Goal: Contribute content: Contribute content

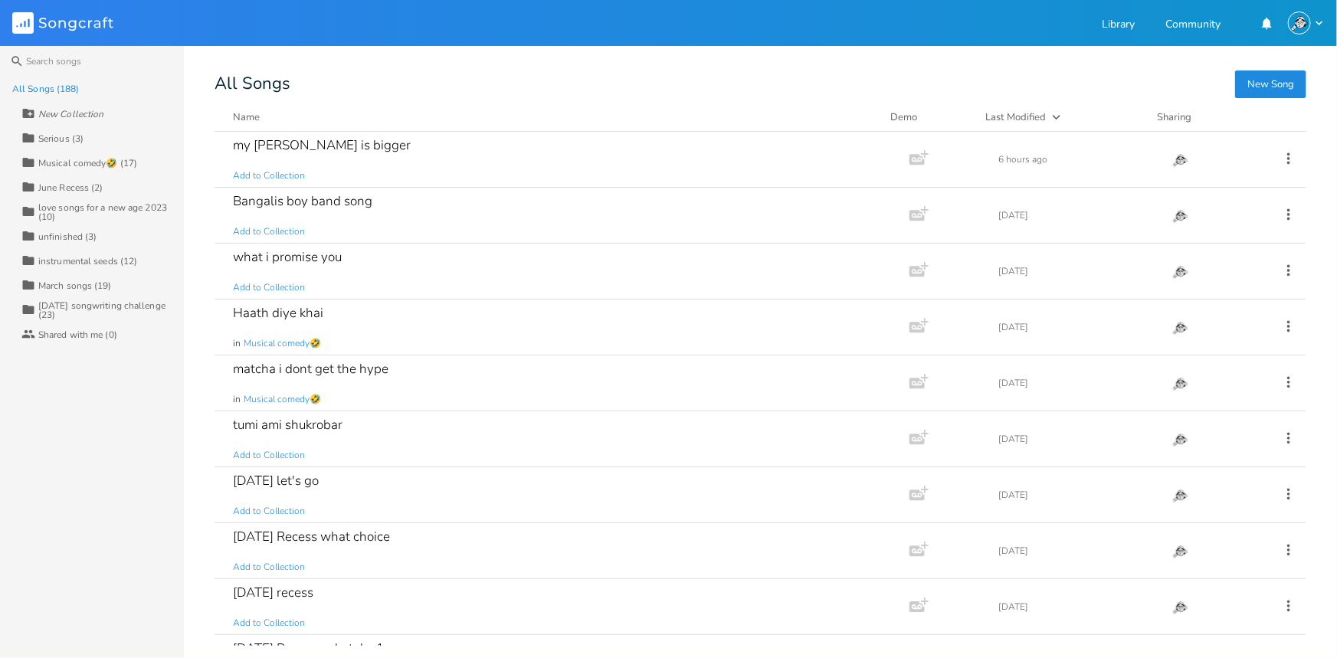
click at [1236, 72] on button "New Song" at bounding box center [1270, 84] width 71 height 28
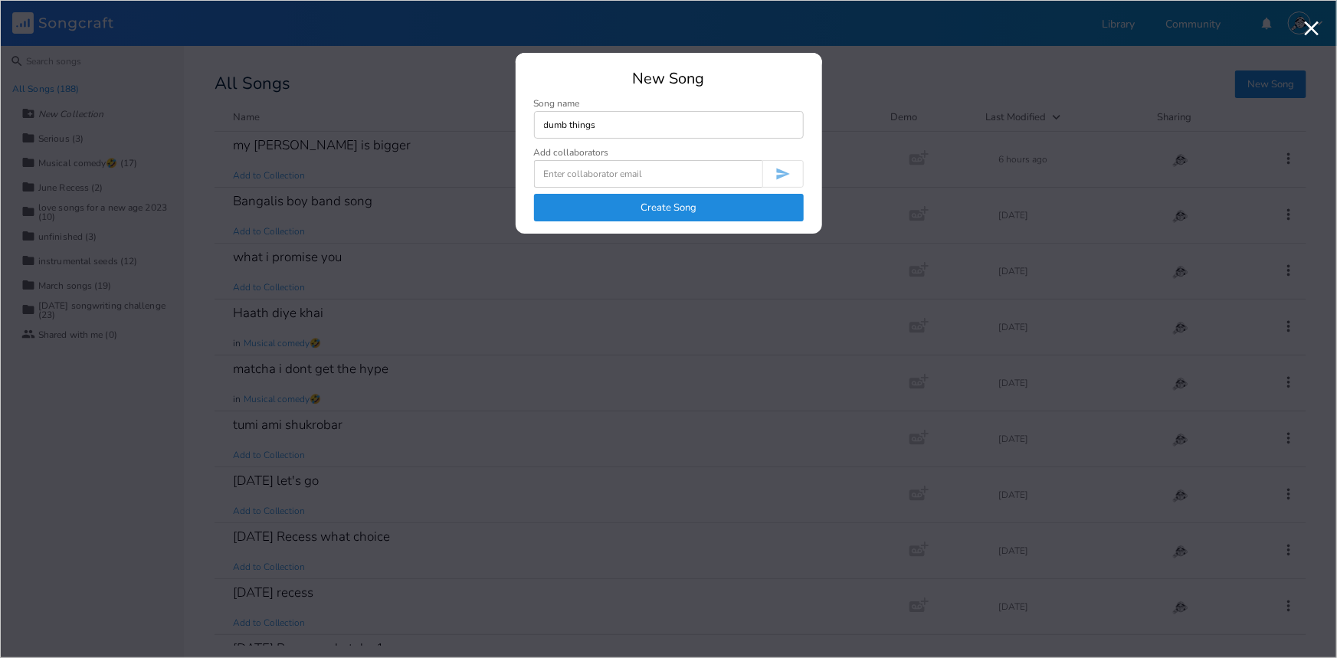
type input "dumb things"
click at [735, 207] on button "Create Song" at bounding box center [669, 208] width 270 height 28
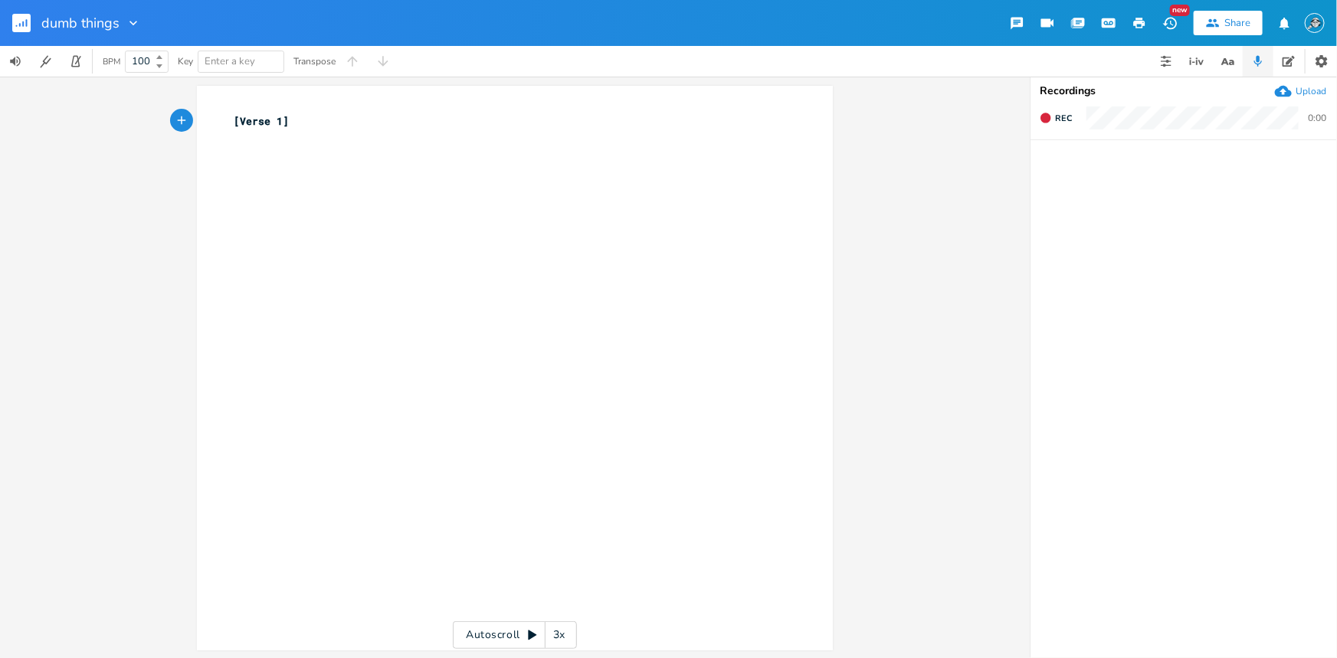
click at [306, 142] on pre "​" at bounding box center [507, 137] width 553 height 16
type textarea "rt"
type textarea "th"
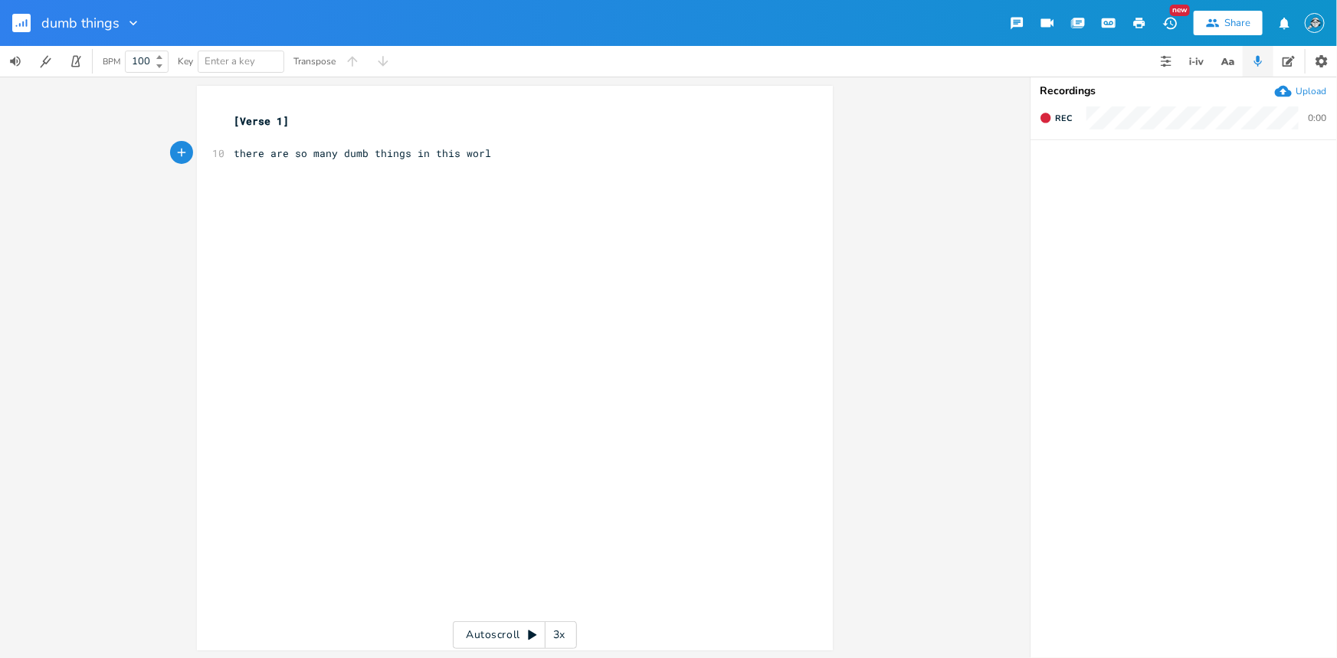
type textarea "there are so many dumb things in this world"
click at [318, 171] on pre "​" at bounding box center [507, 169] width 553 height 16
type textarea "5 blade razer"
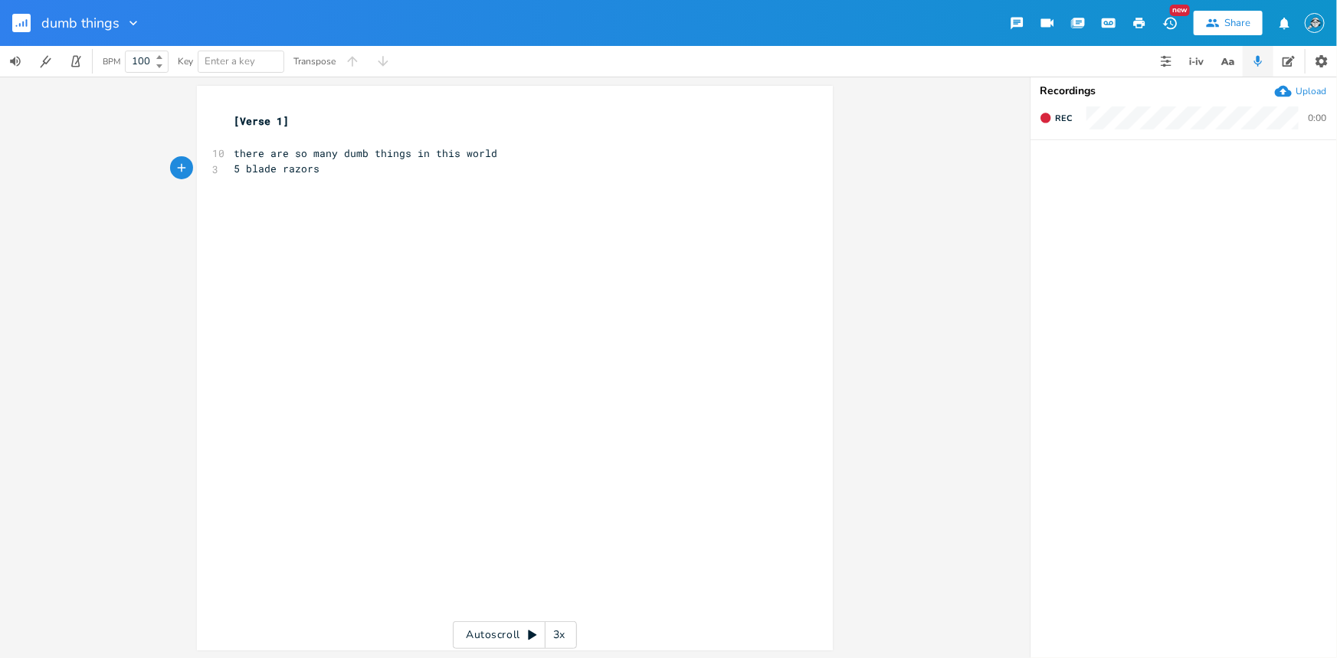
type textarea "ors,"
type textarea "but the dume"
type textarea "best of all is [DEMOGRAPHIC_DATA]"
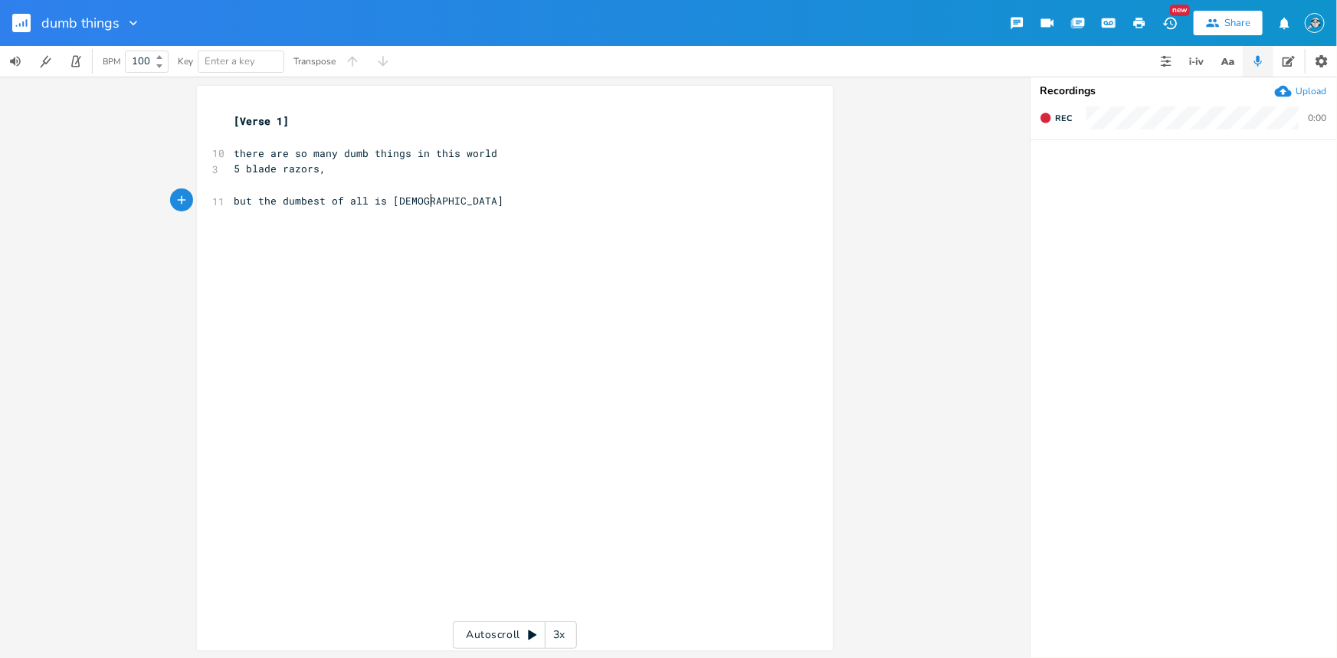
scroll to position [0, 93]
type textarea "say it with"
type textarea "the dumbest of all is [DEMOGRAPHIC_DATA]!"
click at [406, 165] on pre "5 blade razors," at bounding box center [507, 169] width 553 height 16
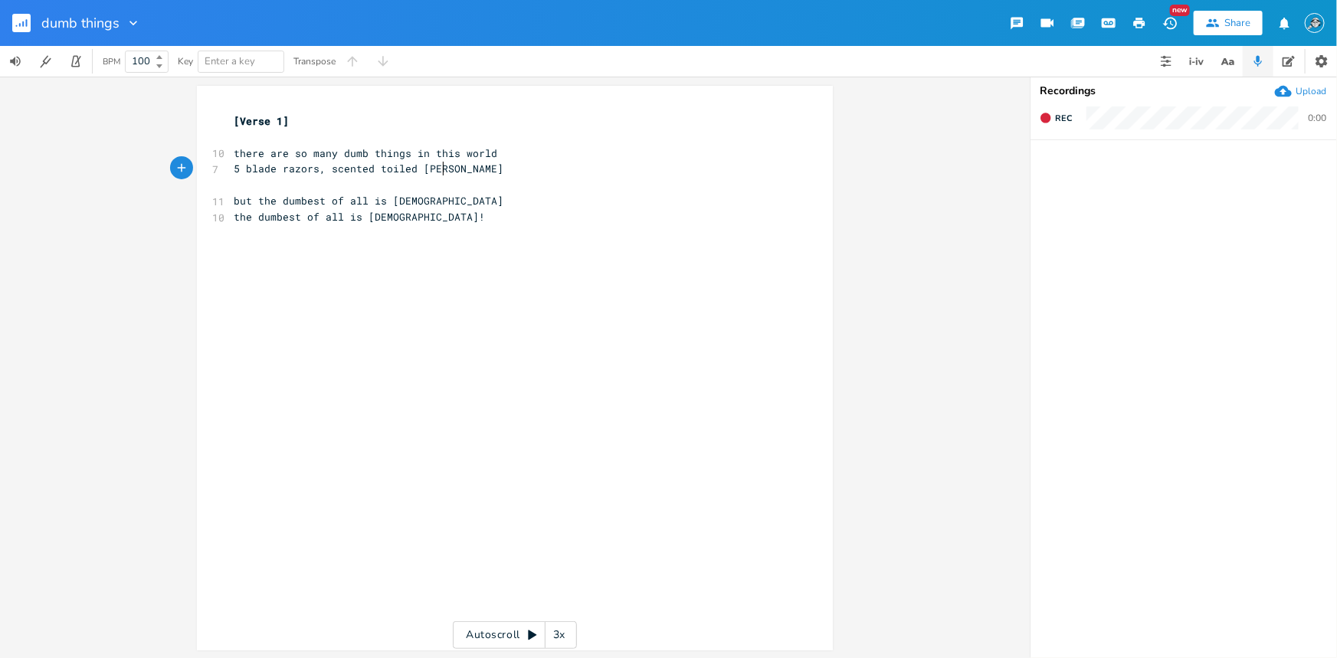
scroll to position [0, 92]
type textarea "scented toiled paper"
click at [475, 169] on pre "5 blade razors, scented toiled paper" at bounding box center [507, 169] width 553 height 16
type textarea ", traffic on a [DATE]"
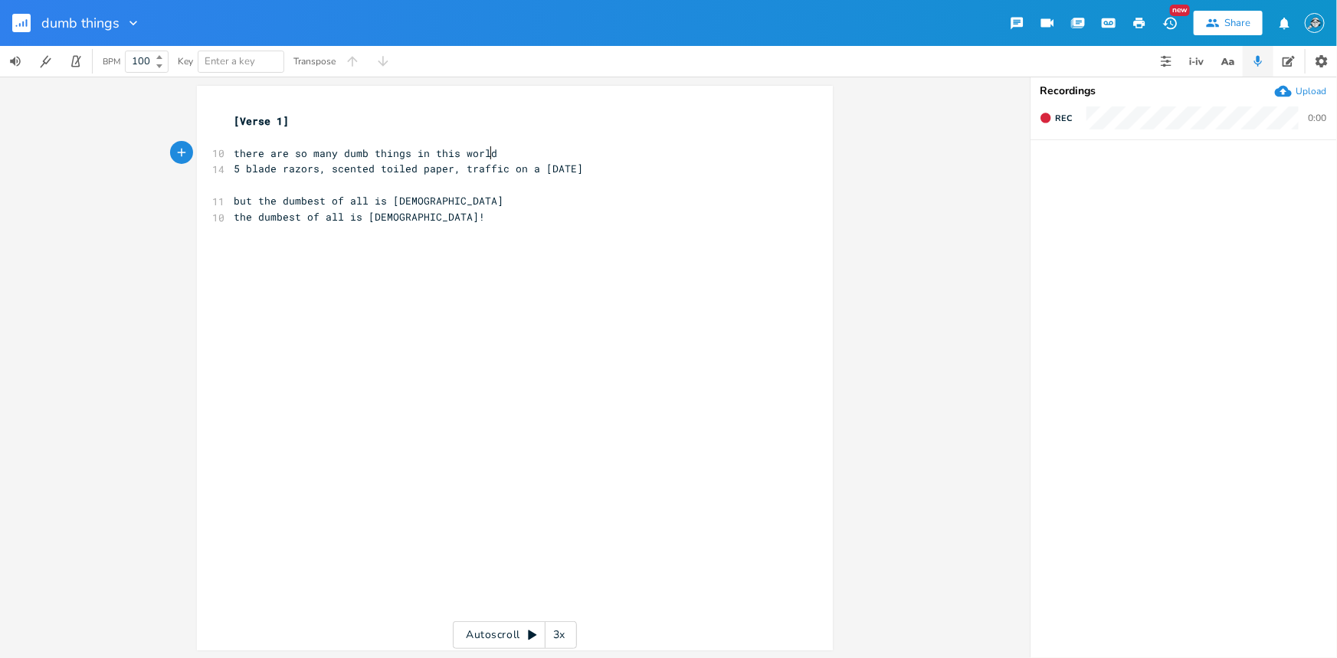
click at [526, 146] on pre "there are so many dumb things in this world" at bounding box center [507, 154] width 553 height 16
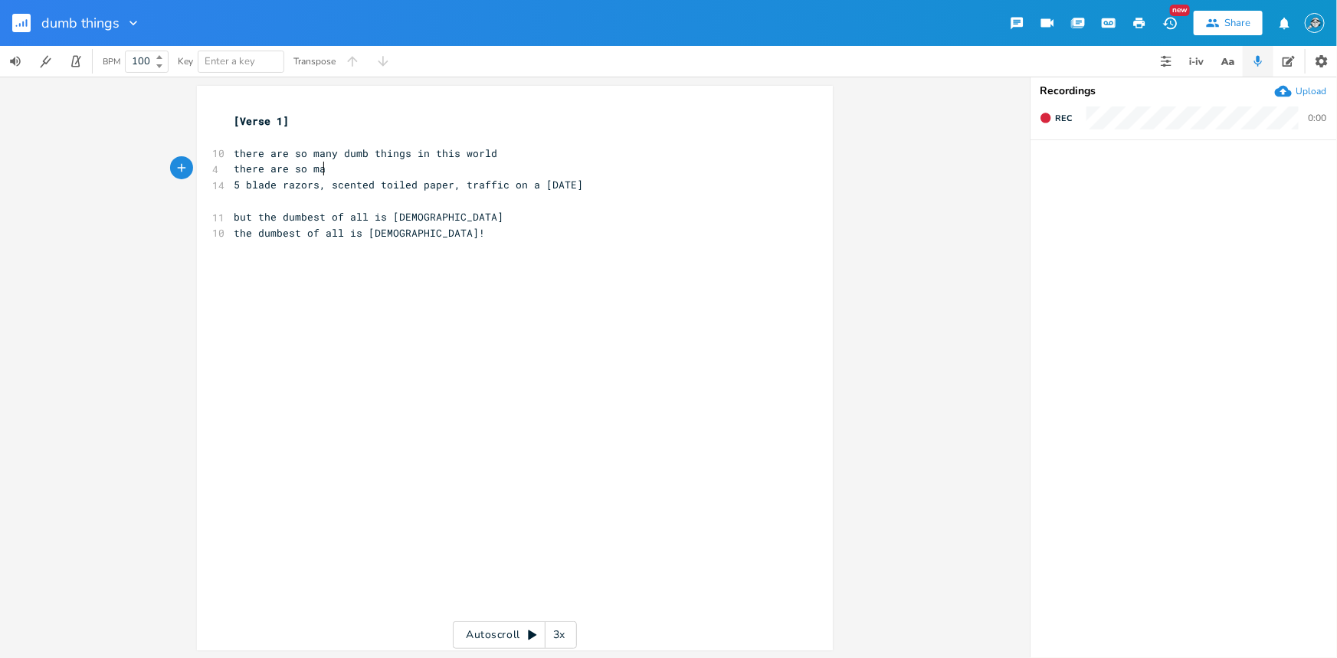
scroll to position [0, 76]
type textarea "there are so man"
click at [1239, 64] on button "button" at bounding box center [1227, 61] width 31 height 31
type input "world"
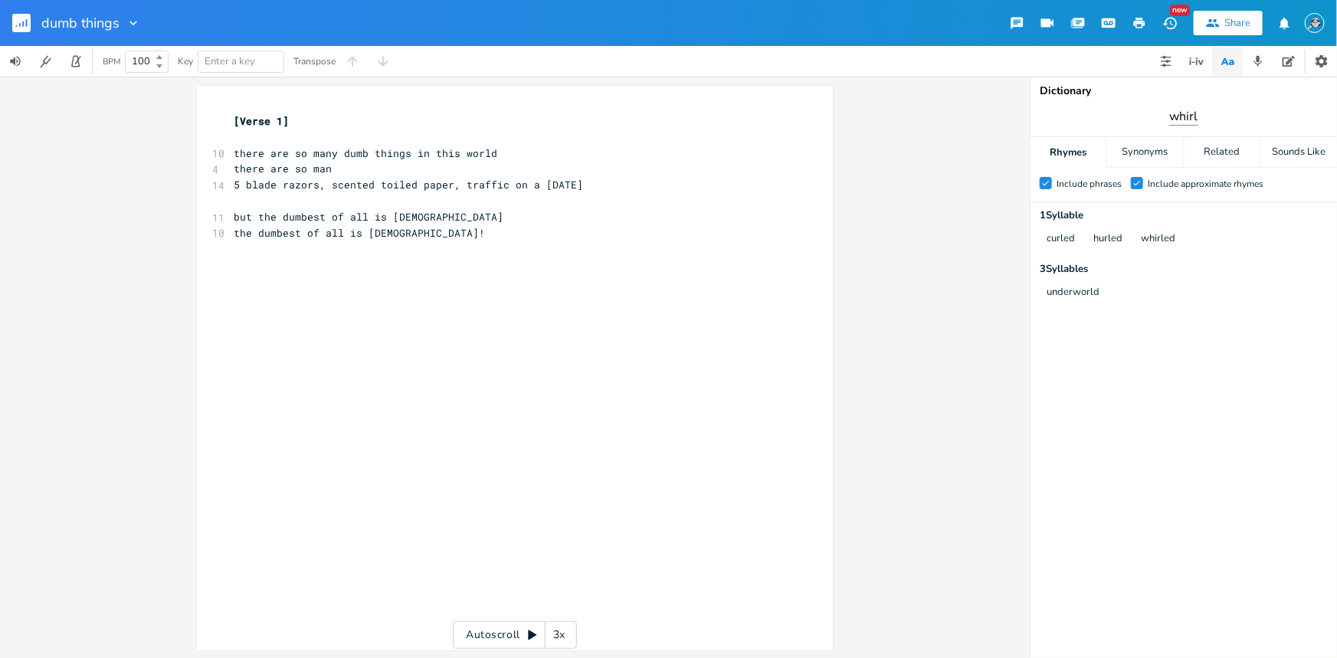
type input "whirl"
click at [496, 150] on pre "there are so many dumb things in this world" at bounding box center [507, 154] width 553 height 16
click at [463, 169] on pre "there are so man" at bounding box center [507, 169] width 553 height 16
click at [459, 182] on span "5 blade razors, scented toiled paper, traffic on a [DATE]" at bounding box center [408, 185] width 349 height 14
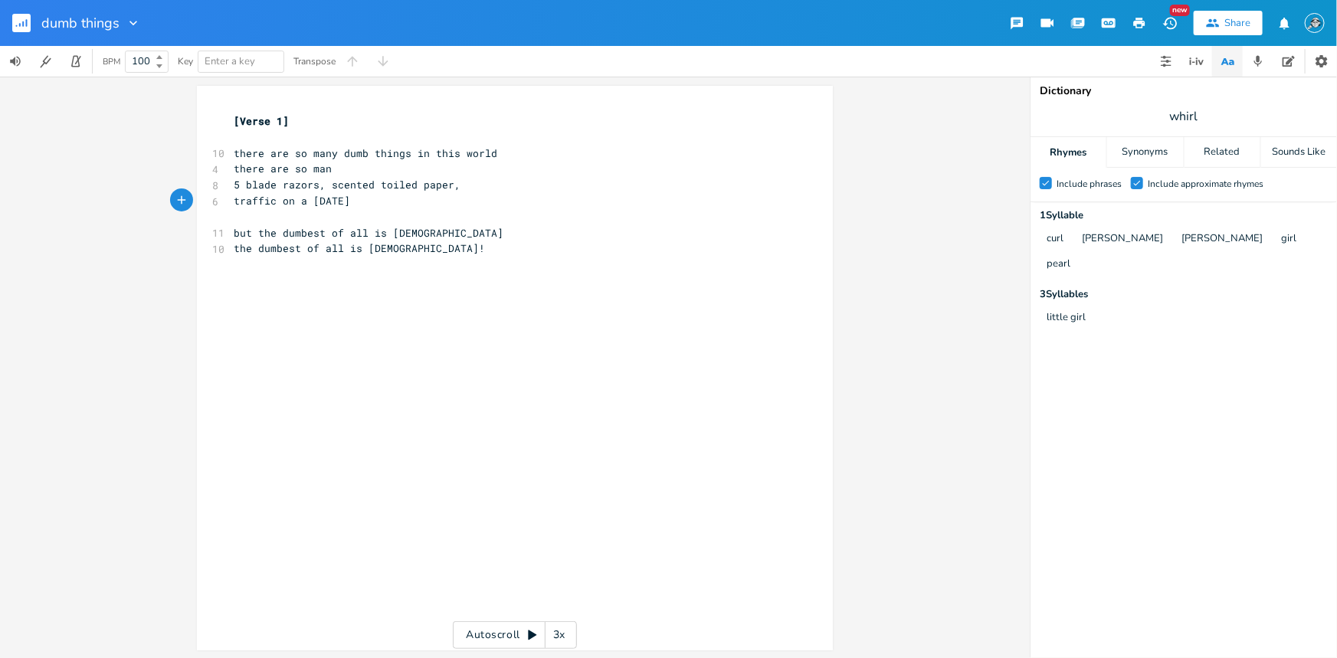
click at [495, 195] on pre "traffic on a [DATE]" at bounding box center [507, 201] width 553 height 16
click at [313, 181] on span "5 blade razors, scented toiled paper," at bounding box center [347, 185] width 227 height 14
click at [375, 201] on pre "traffic on a [DATE]" at bounding box center [507, 201] width 553 height 16
click at [415, 198] on pre "traffic on a [DATE]" at bounding box center [507, 201] width 553 height 16
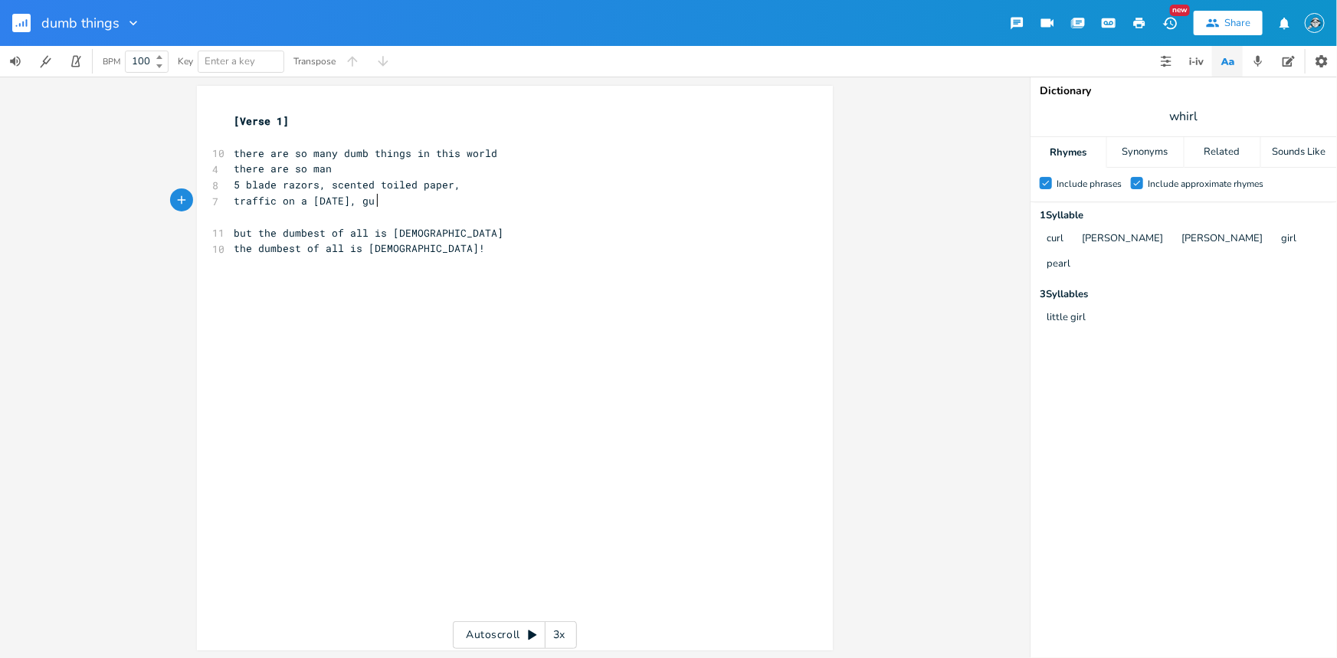
type textarea ", gun"
type textarea "most things in the [GEOGRAPHIC_DATA]"
type textarea "A"
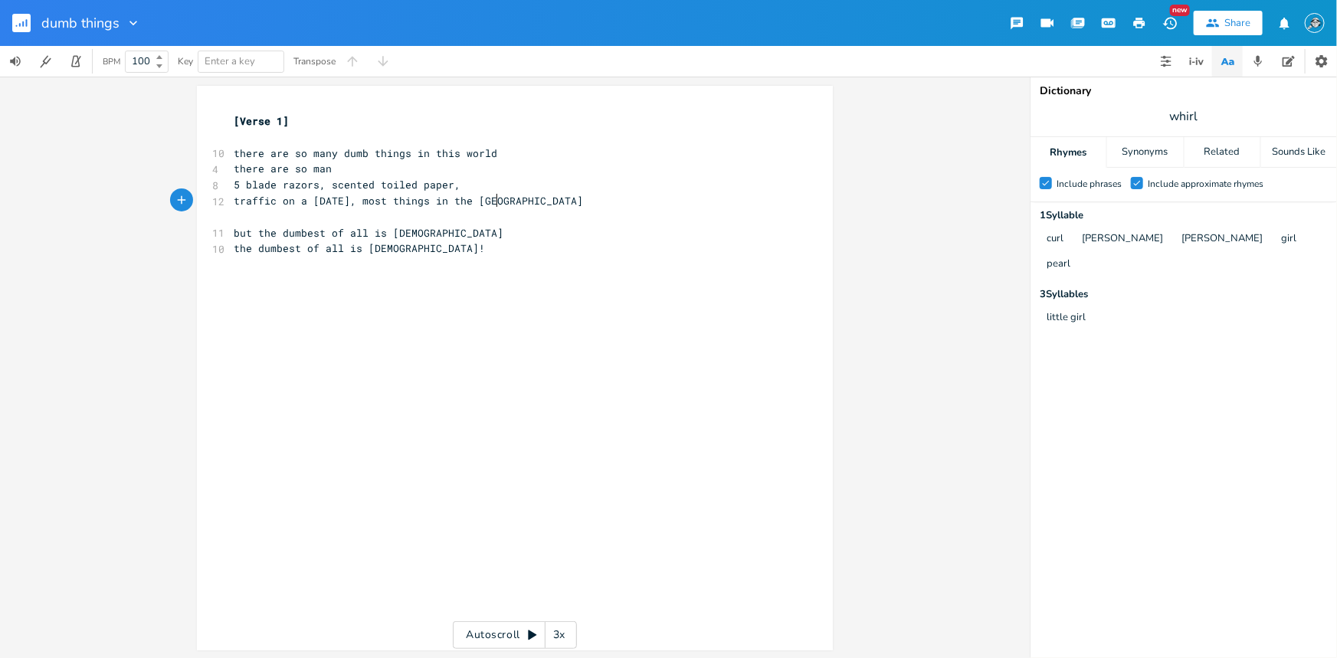
scroll to position [0, 8]
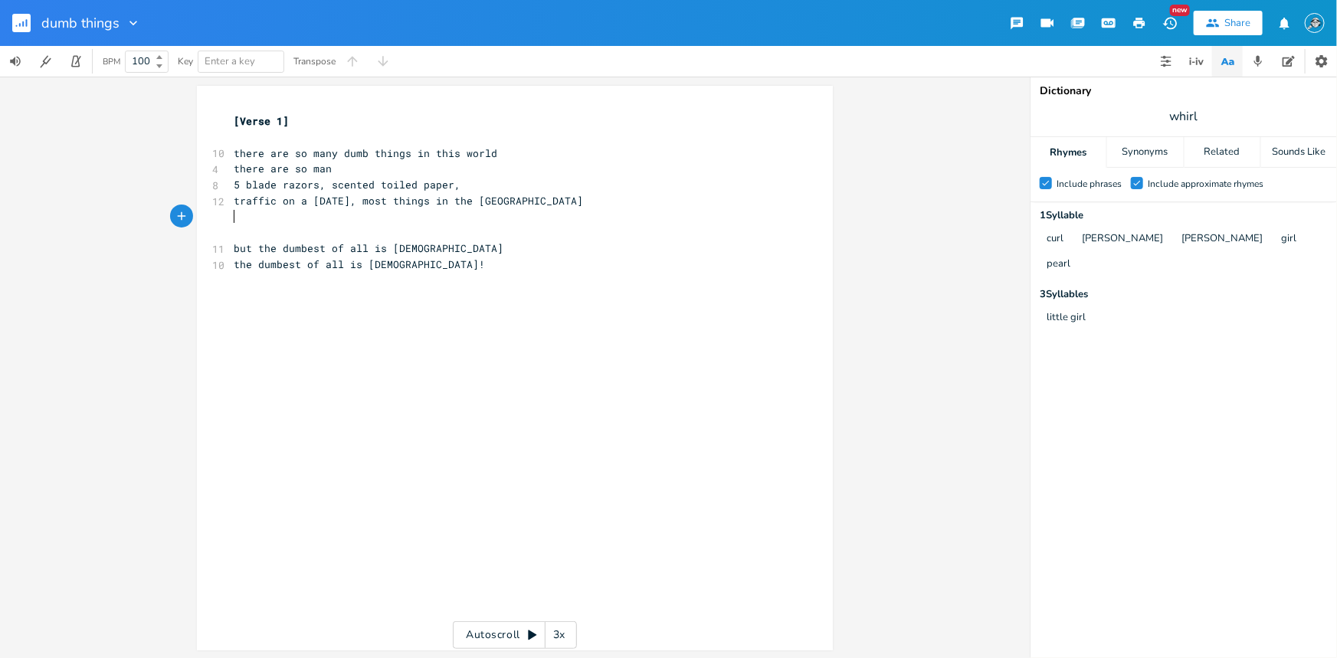
type textarea "su"
type textarea "[PERSON_NAME] guns in grocery"
type textarea "ocery"
type textarea "ling guns in grocery"
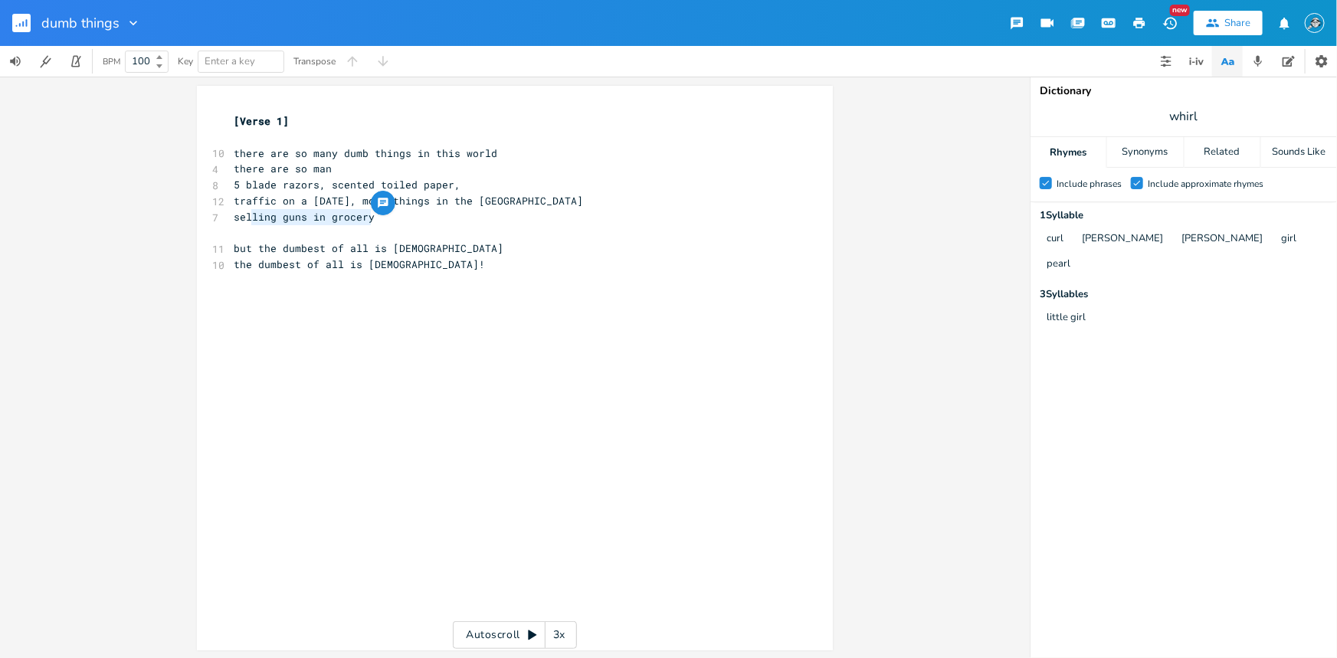
drag, startPoint x: 382, startPoint y: 218, endPoint x: 247, endPoint y: 216, distance: 135.6
click at [246, 216] on pre "selling guns in grocery" at bounding box center [507, 217] width 553 height 16
drag, startPoint x: 316, startPoint y: 214, endPoint x: 330, endPoint y: 214, distance: 14.6
click at [316, 214] on span "selling guns in grocery" at bounding box center [304, 217] width 141 height 14
type textarea "in grocery"
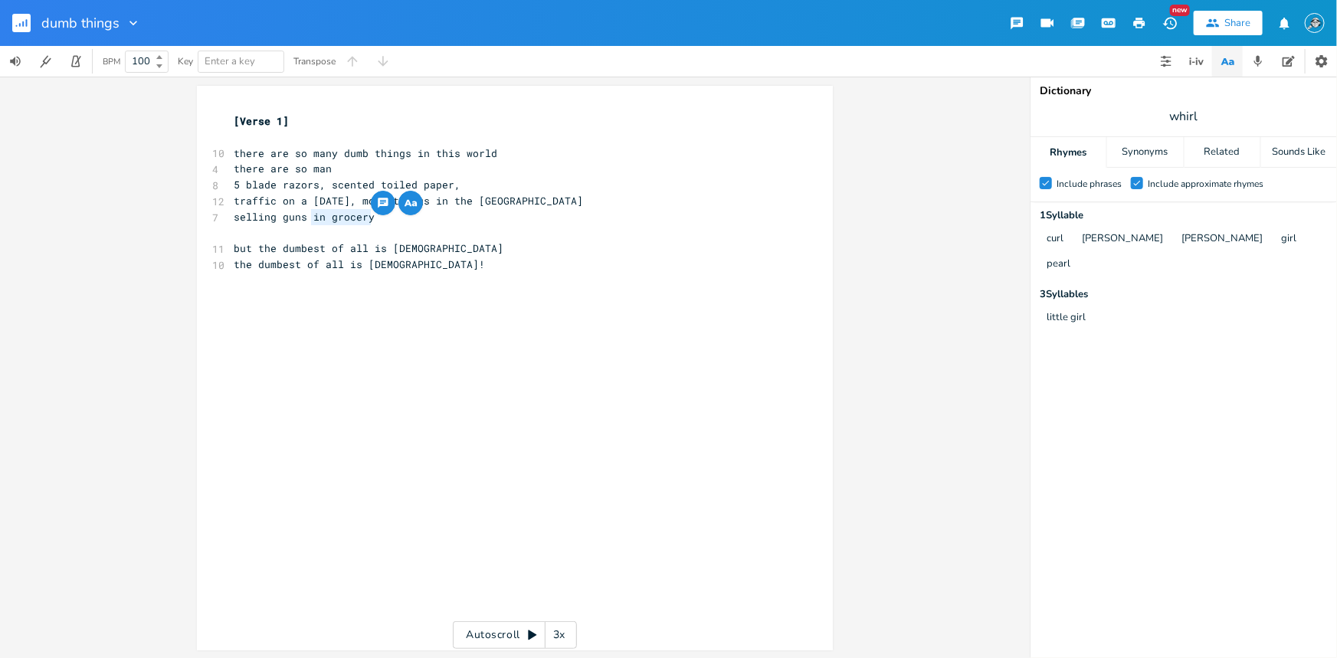
drag, startPoint x: 368, startPoint y: 219, endPoint x: 306, endPoint y: 219, distance: 62.0
click at [306, 219] on pre "selling guns in grocery" at bounding box center [507, 217] width 553 height 16
click at [333, 220] on span "selling guns in grocery" at bounding box center [304, 217] width 141 height 14
drag, startPoint x: 367, startPoint y: 218, endPoint x: 231, endPoint y: 218, distance: 135.6
click at [231, 218] on pre "selling guns in grocery" at bounding box center [507, 217] width 553 height 16
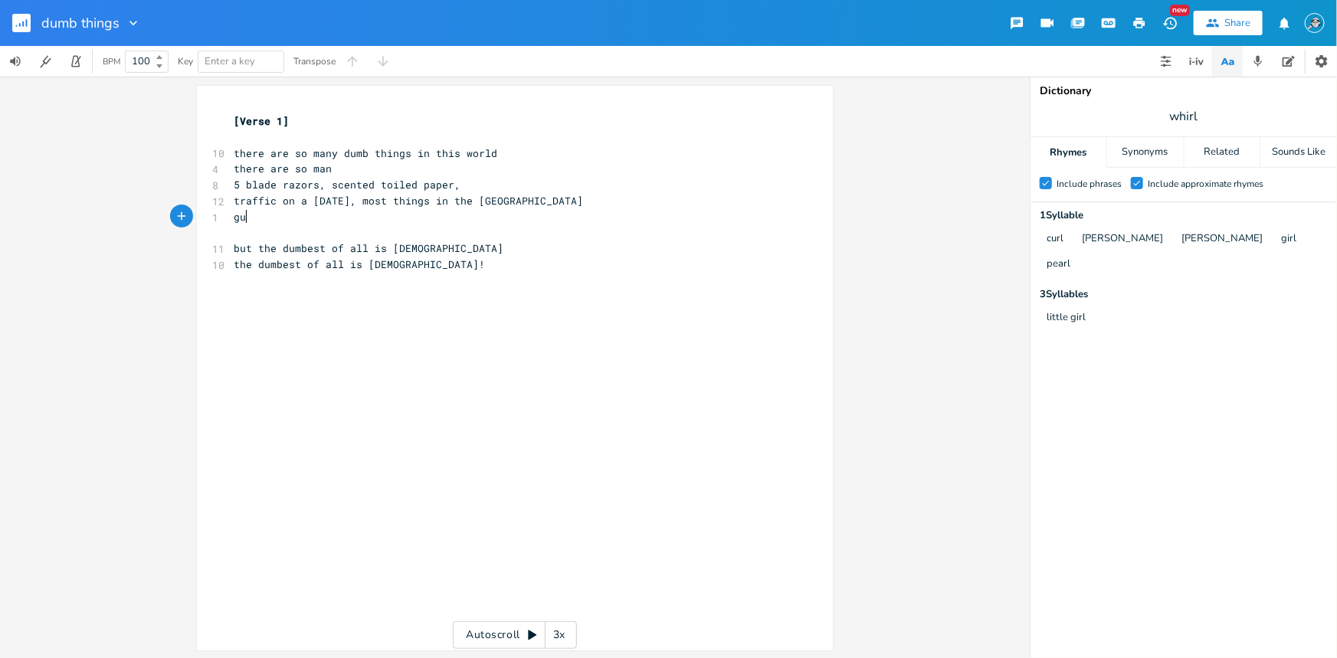
type textarea "gun"
type textarea "s in am"
click at [243, 133] on pre "​" at bounding box center [507, 137] width 553 height 16
type textarea "Bm"
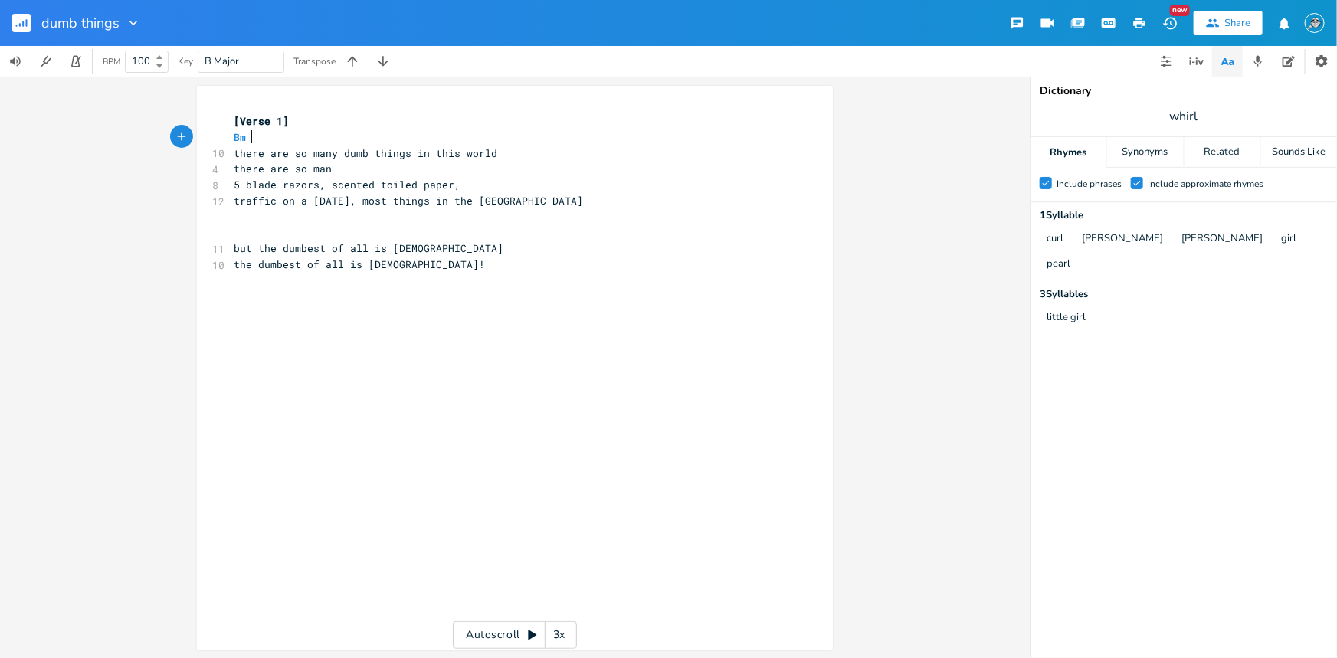
scroll to position [0, 17]
type textarea "A"
type textarea "E"
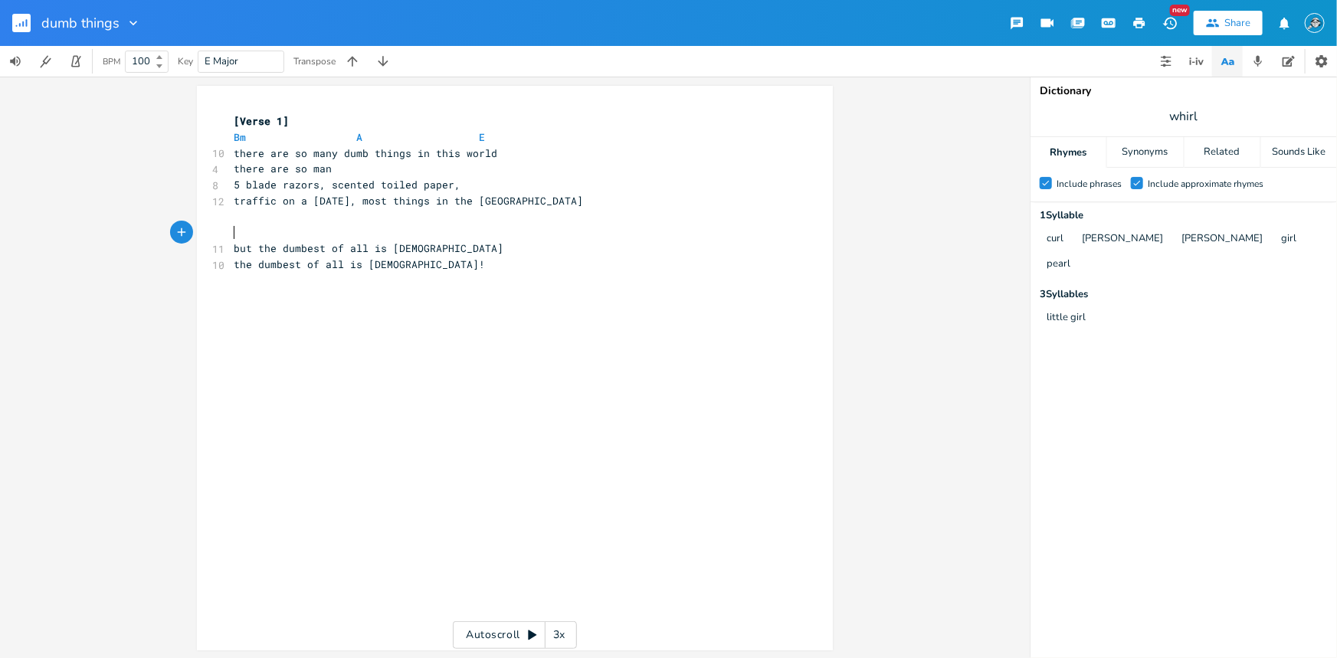
click at [272, 226] on pre "​" at bounding box center [507, 233] width 553 height 16
click at [291, 209] on pre "​" at bounding box center [507, 217] width 553 height 16
type textarea "parking sign"
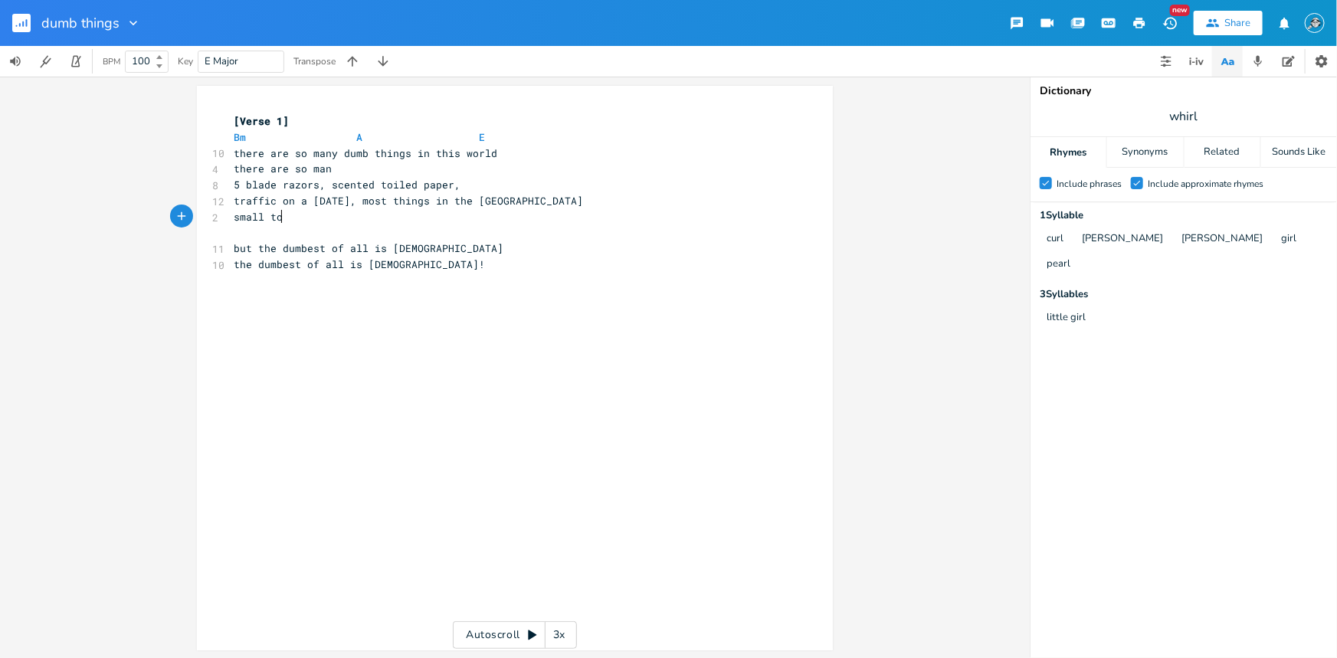
type textarea "small town"
type textarea "hunting for fun"
type textarea "animal"
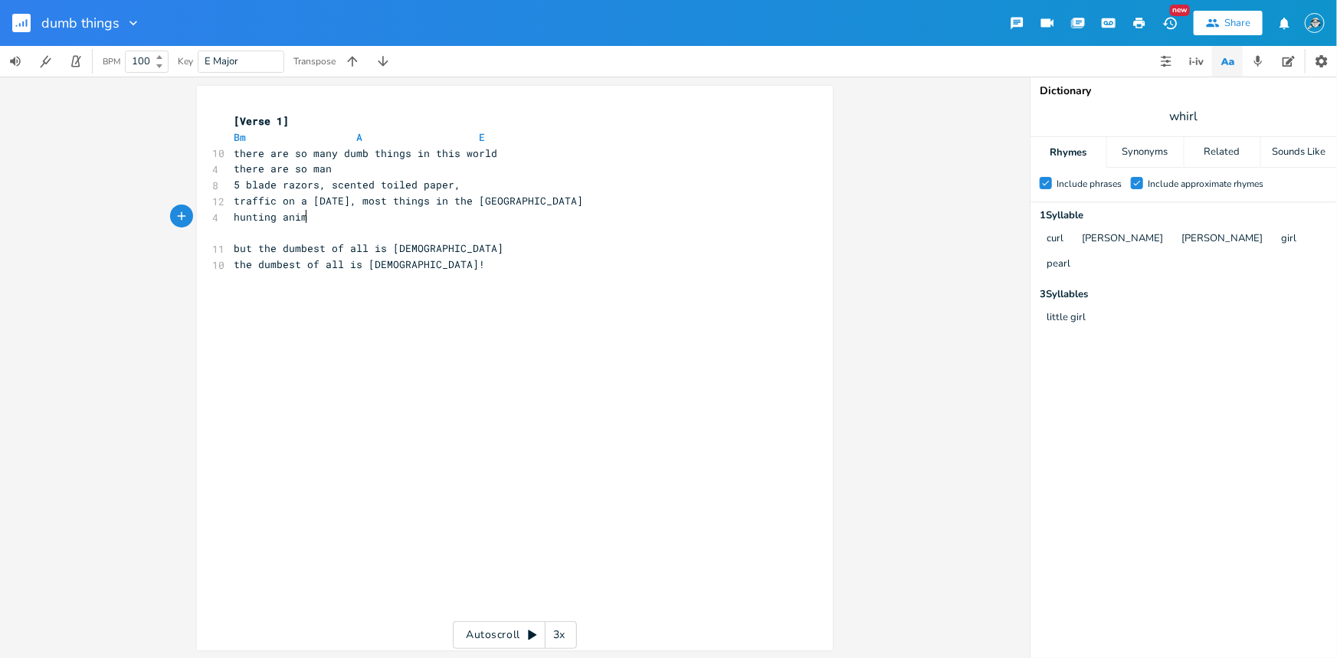
scroll to position [0, 30]
type textarea "animals for fun,"
type textarea "wilf"
type textarea "dlife,"
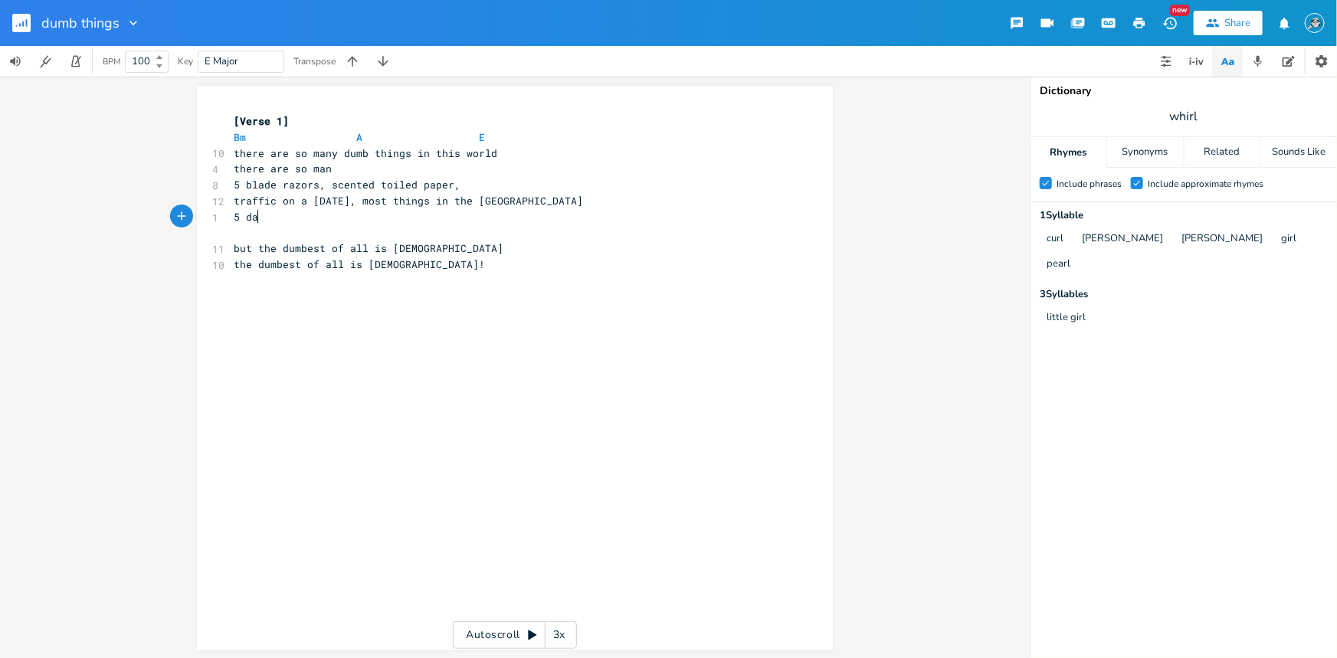
scroll to position [0, 24]
type textarea "5 day workdays"
drag, startPoint x: 319, startPoint y: 221, endPoint x: 231, endPoint y: 216, distance: 89.0
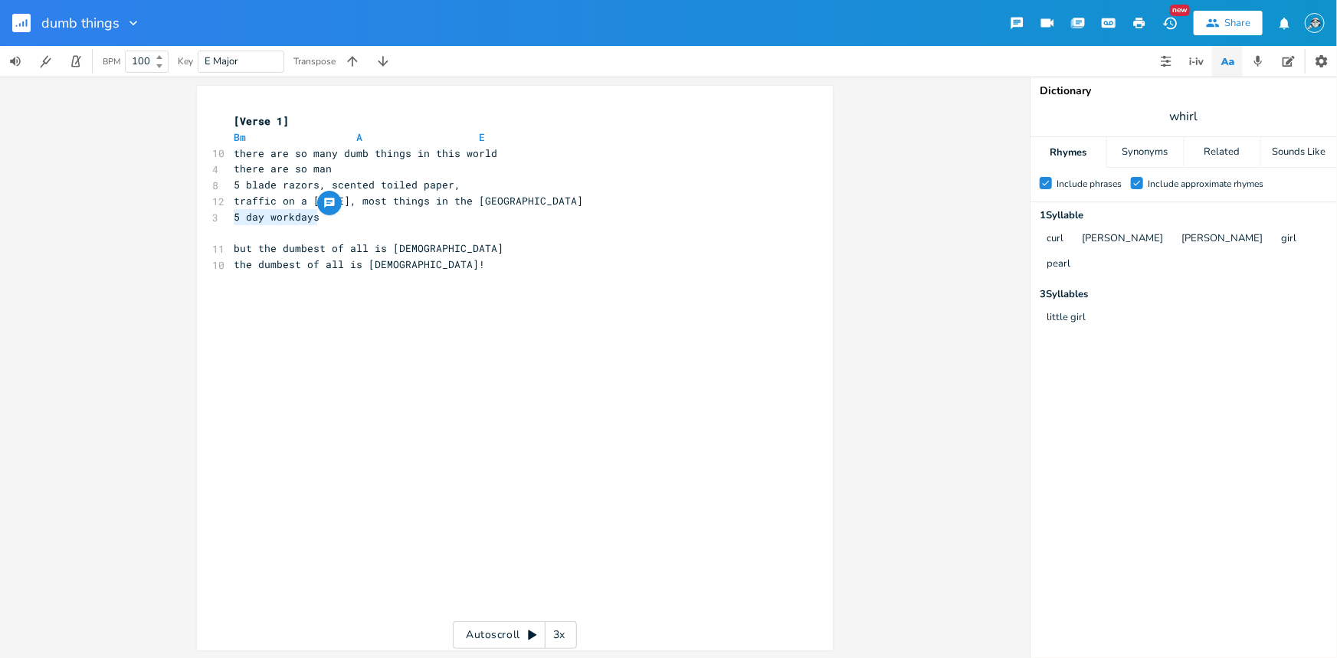
click at [231, 216] on pre "5 day workdays" at bounding box center [507, 217] width 553 height 16
drag, startPoint x: 348, startPoint y: 198, endPoint x: 230, endPoint y: 205, distance: 118.1
click at [234, 205] on span "traffic on a [DATE], most things in the [GEOGRAPHIC_DATA]" at bounding box center [408, 201] width 349 height 14
type textarea "traffic on a [DATE]"
click at [234, 204] on span "traffic on a [DATE], most things in the [GEOGRAPHIC_DATA]" at bounding box center [408, 201] width 349 height 14
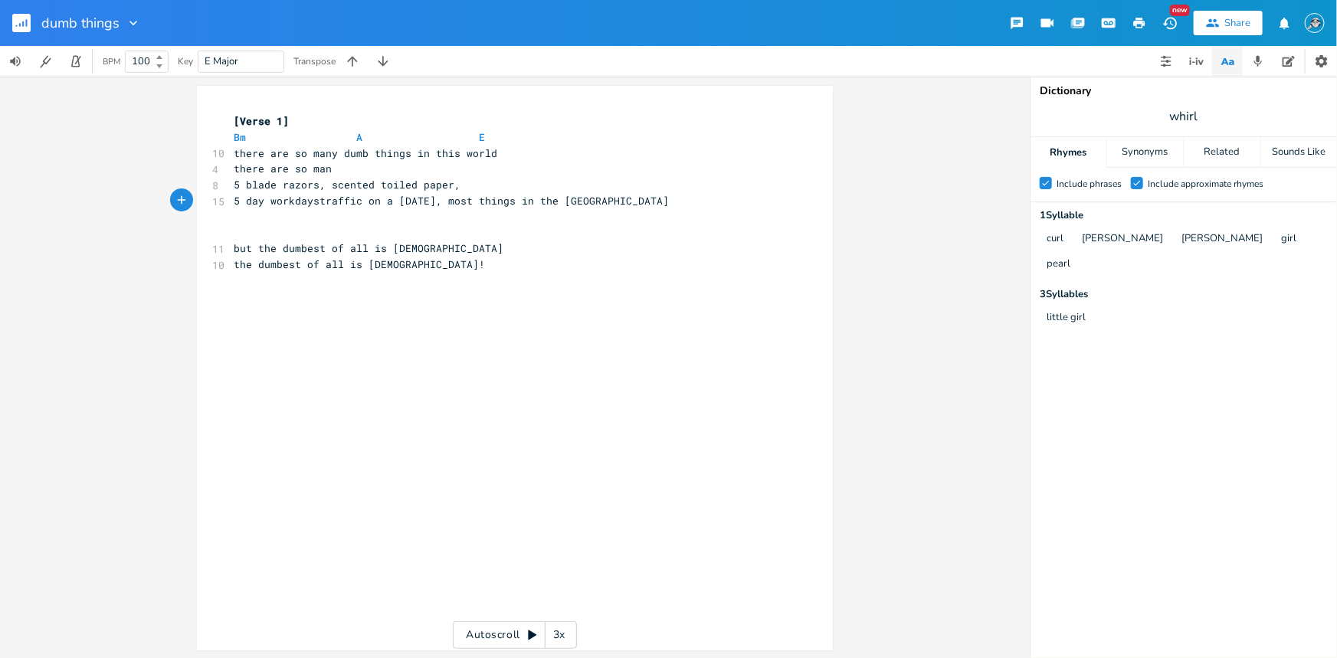
type textarea "traffic on a [DATE]"
click at [432, 199] on span "5 day workdaystraffic on a [DATE], most things in the [GEOGRAPHIC_DATA]" at bounding box center [451, 201] width 435 height 14
click at [394, 221] on pre "​" at bounding box center [507, 217] width 553 height 16
click at [458, 185] on pre "5 blade razors, scented toiled paper," at bounding box center [507, 185] width 553 height 16
click at [343, 170] on pre "there are so man" at bounding box center [507, 169] width 553 height 16
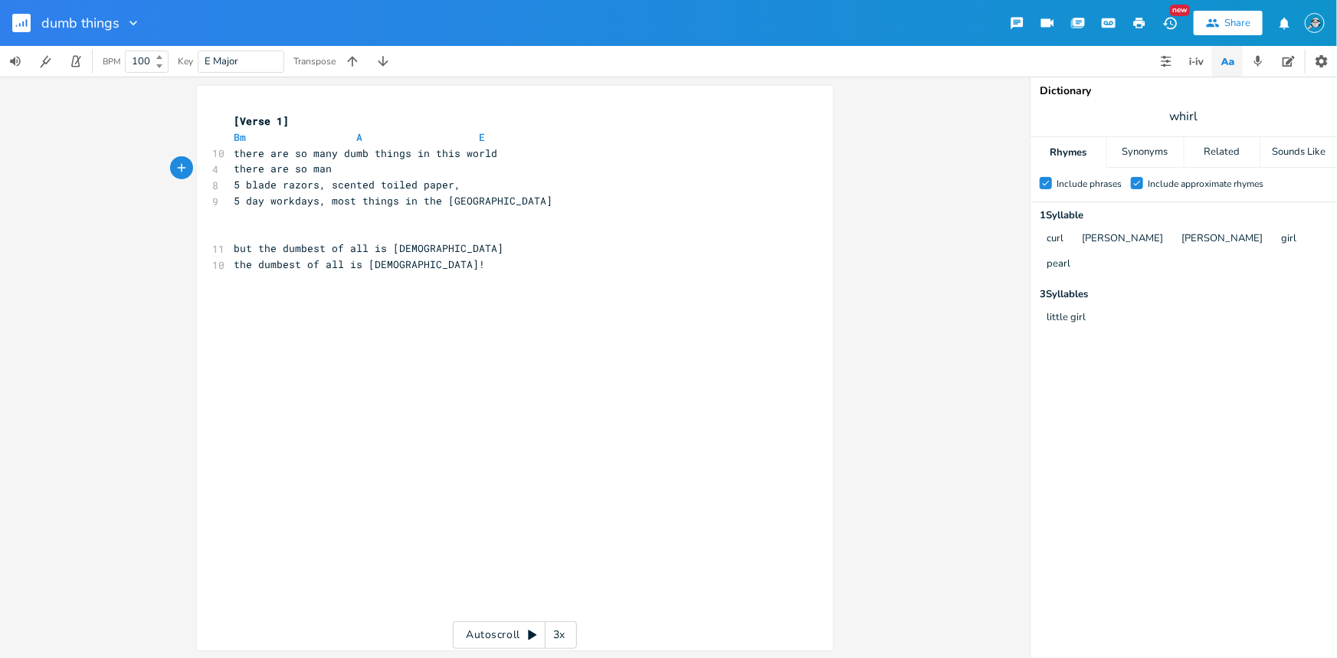
click at [460, 185] on pre "5 blade razors, scented toiled paper," at bounding box center [507, 185] width 553 height 16
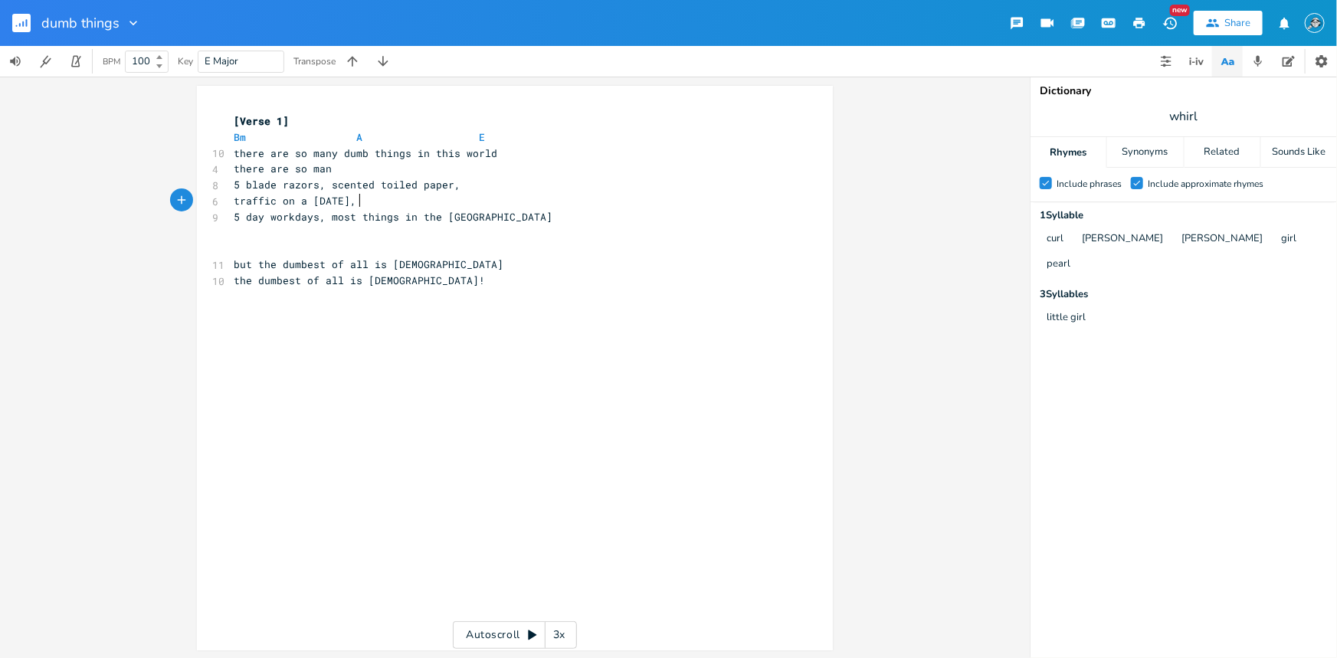
scroll to position [0, 4]
type textarea ","
type input "[DATE]"
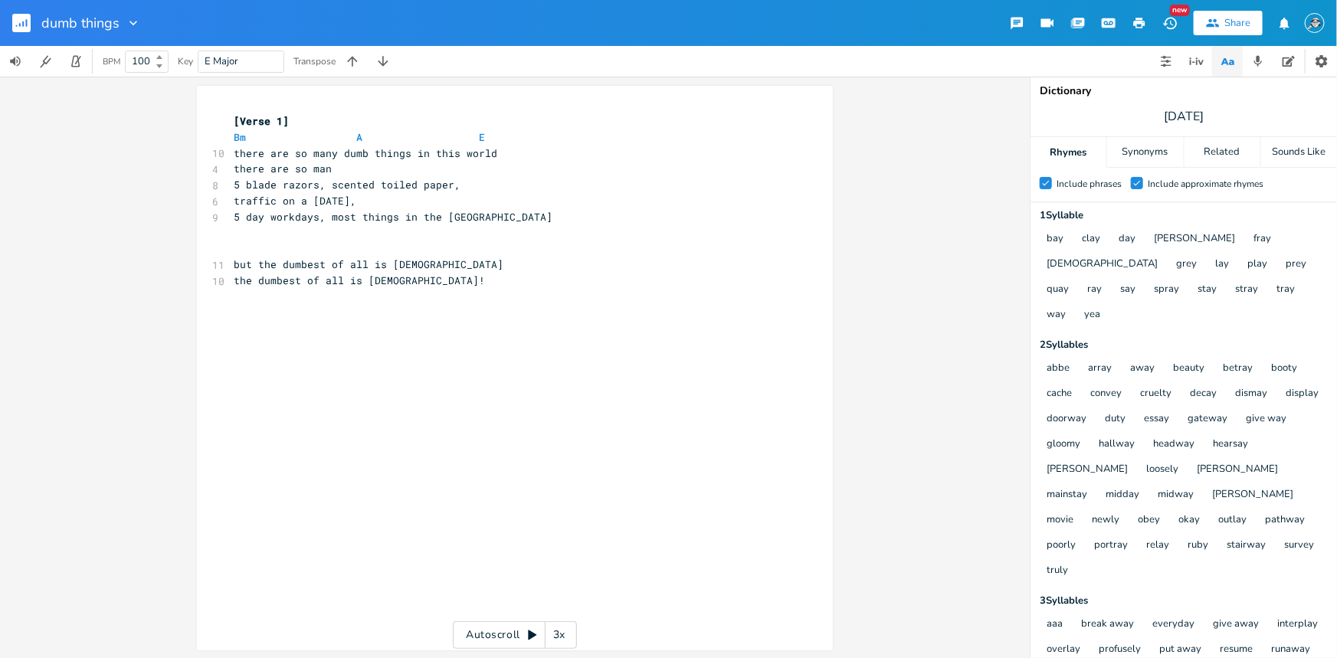
click at [421, 205] on pre "traffic on a [DATE]," at bounding box center [507, 201] width 553 height 16
click at [501, 214] on pre "5 day workdays, most things in the [GEOGRAPHIC_DATA]" at bounding box center [507, 217] width 553 height 16
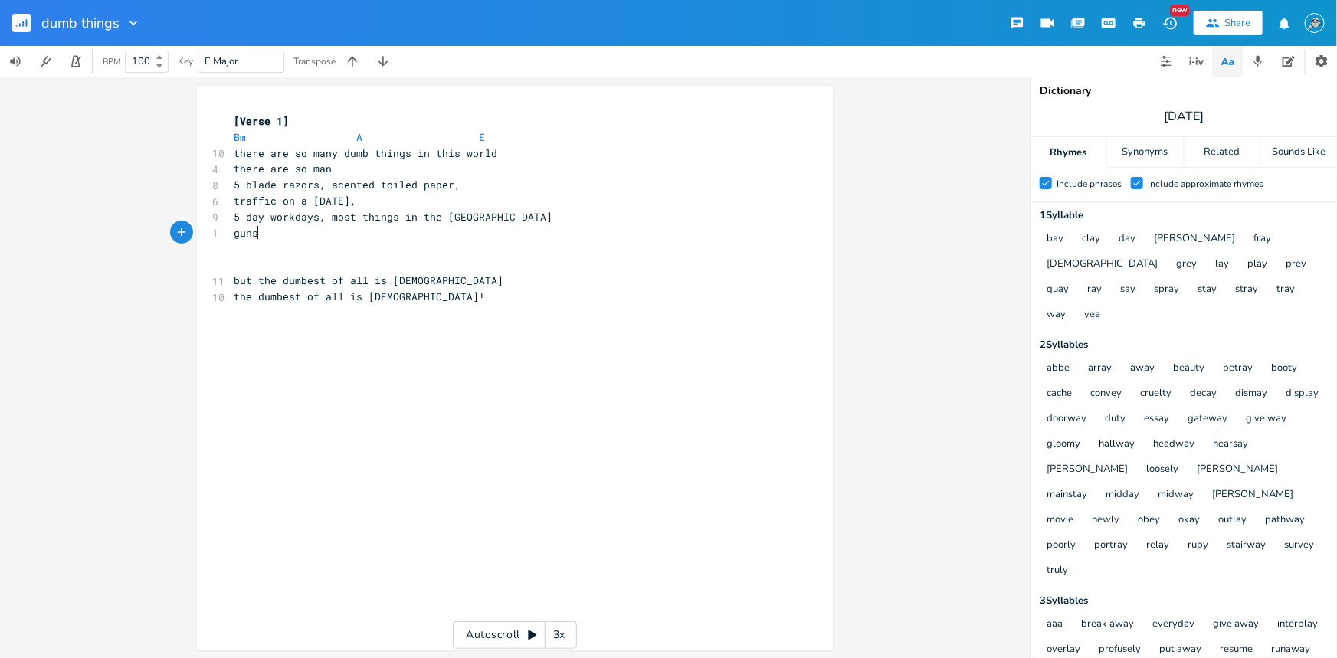
type textarea "guns,"
type textarea ", mon"
type textarea "and the kkk"
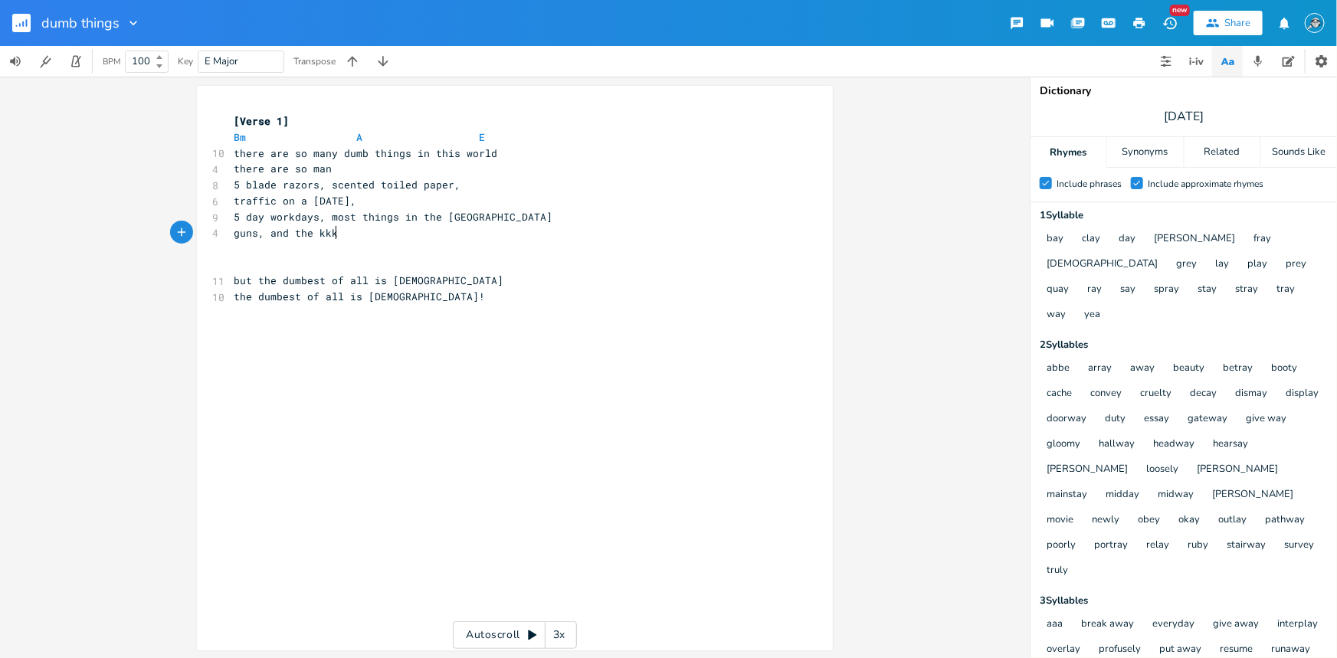
scroll to position [0, 51]
click at [267, 237] on span "guns, and the kkk" at bounding box center [286, 233] width 104 height 14
type textarea "[PERSON_NAME], ice"
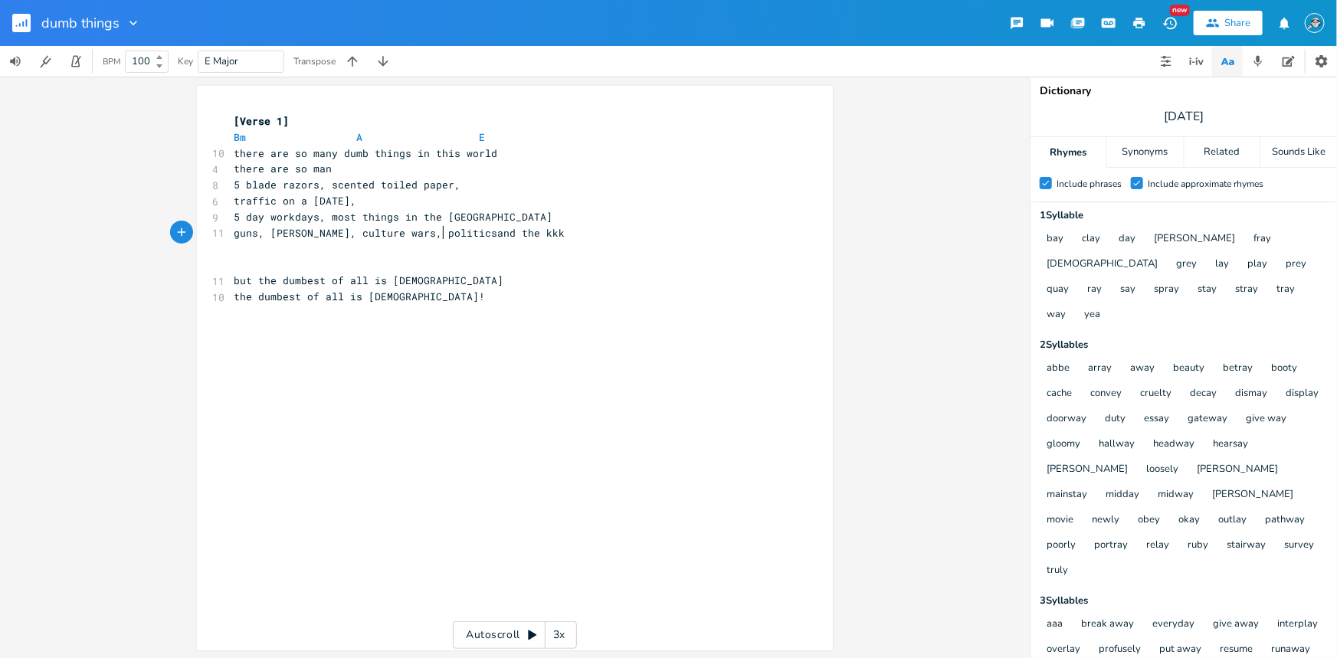
type textarea "culture wars, politics"
click at [398, 207] on pre "traffic on a [DATE]," at bounding box center [507, 201] width 553 height 16
click at [348, 198] on span "traffic on a [DATE]," at bounding box center [295, 201] width 123 height 14
click at [513, 238] on pre "guns, [PERSON_NAME], culture wars, politics and the kkk" at bounding box center [507, 233] width 553 height 16
drag, startPoint x: 338, startPoint y: 168, endPoint x: 358, endPoint y: 160, distance: 21.3
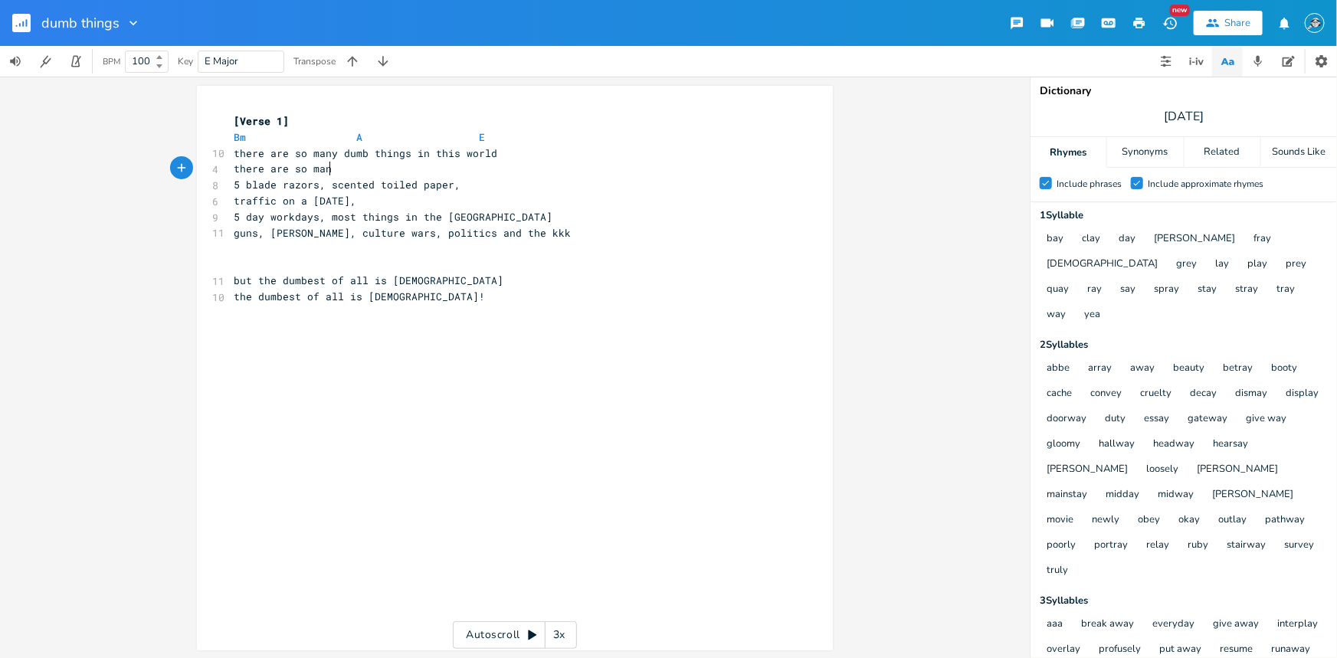
click at [340, 168] on pre "there are so man" at bounding box center [507, 169] width 553 height 16
type textarea "y dumb things in this work"
type textarea "ld"
click at [469, 191] on pre "5 blade razors, scented toiled paper," at bounding box center [507, 185] width 553 height 16
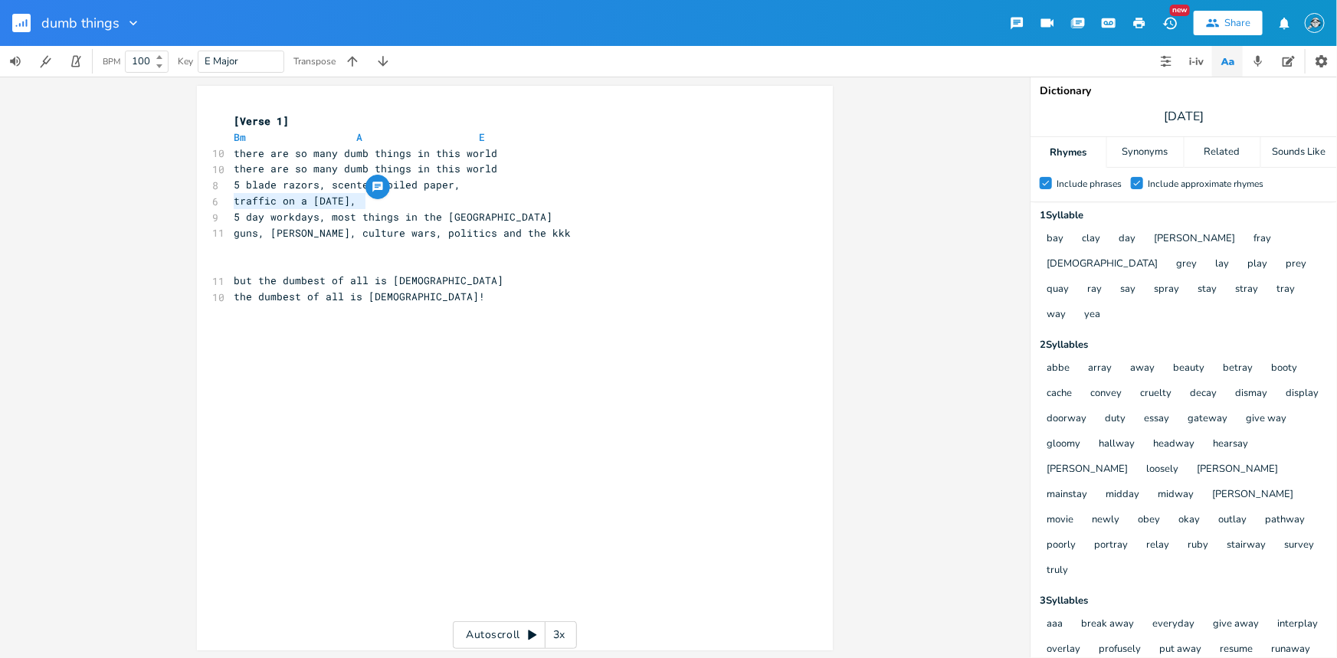
drag, startPoint x: 374, startPoint y: 201, endPoint x: 231, endPoint y: 195, distance: 142.6
click at [231, 195] on pre "traffic on a [DATE]," at bounding box center [507, 201] width 553 height 16
type textarea "no pockers"
type textarea "ts on womens clothes"
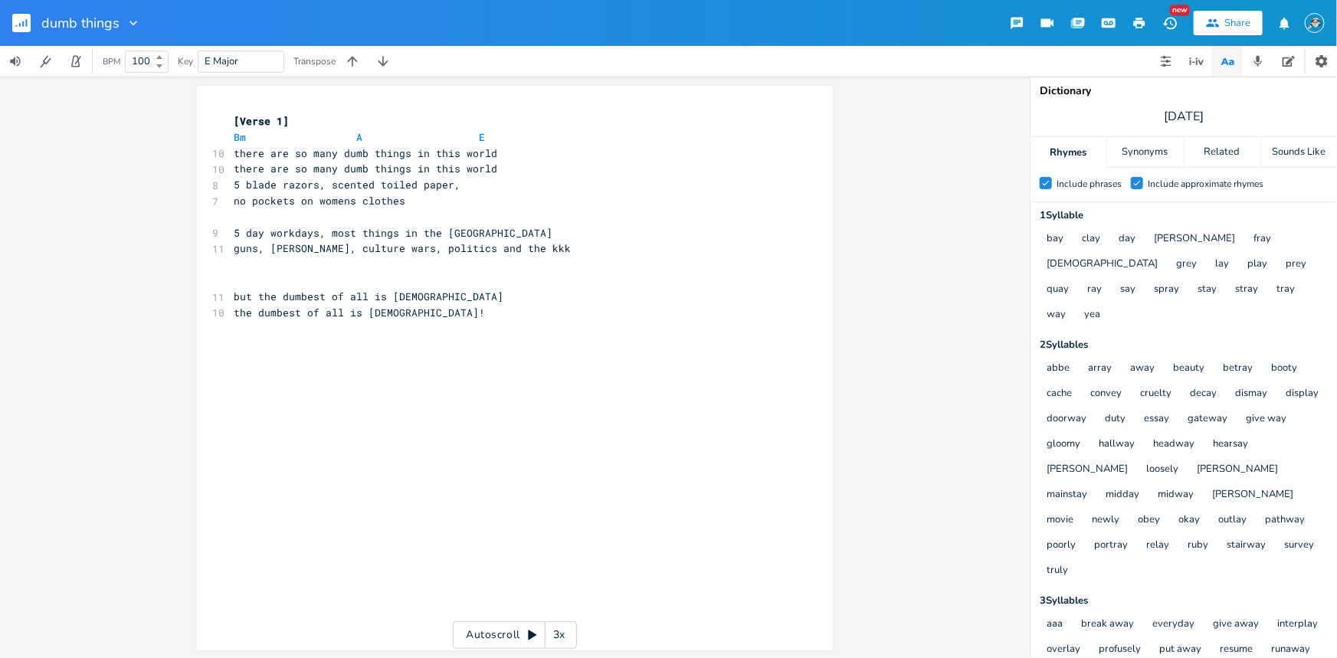
scroll to position [0, 0]
click at [519, 159] on pre "there are so many dumb things in this world" at bounding box center [507, 154] width 553 height 16
click at [519, 177] on pre "5 blade razors, scented toiled paper," at bounding box center [507, 185] width 553 height 16
type textarea "no pockets on womens clothes"
drag, startPoint x: 413, startPoint y: 201, endPoint x: 229, endPoint y: 201, distance: 183.8
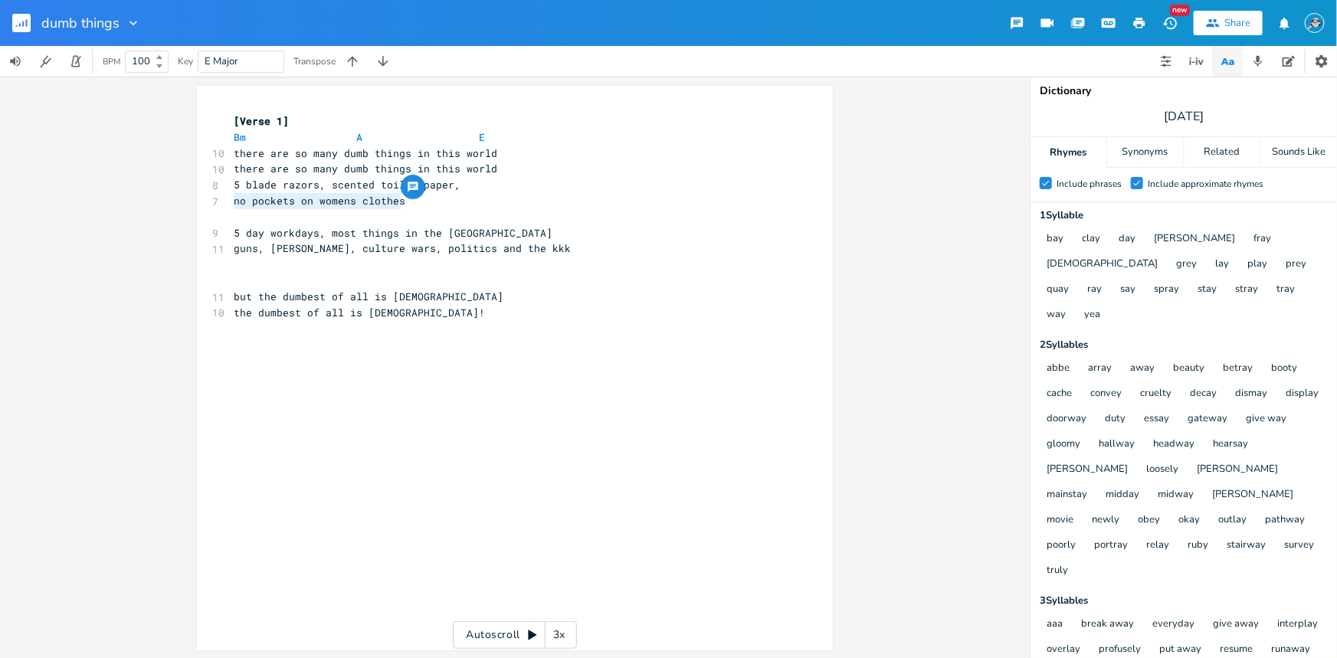
click at [231, 201] on pre "no pockets on womens clothes" at bounding box center [507, 201] width 553 height 16
click at [432, 201] on pre "no pockets on womens clothes" at bounding box center [507, 201] width 553 height 16
click at [453, 184] on span "5 blade razors, scented toiled paper," at bounding box center [347, 185] width 227 height 14
click at [304, 249] on span "guns, [PERSON_NAME], culture wars, politics and the kkk" at bounding box center [402, 248] width 337 height 14
drag, startPoint x: 375, startPoint y: 247, endPoint x: 309, endPoint y: 251, distance: 66.8
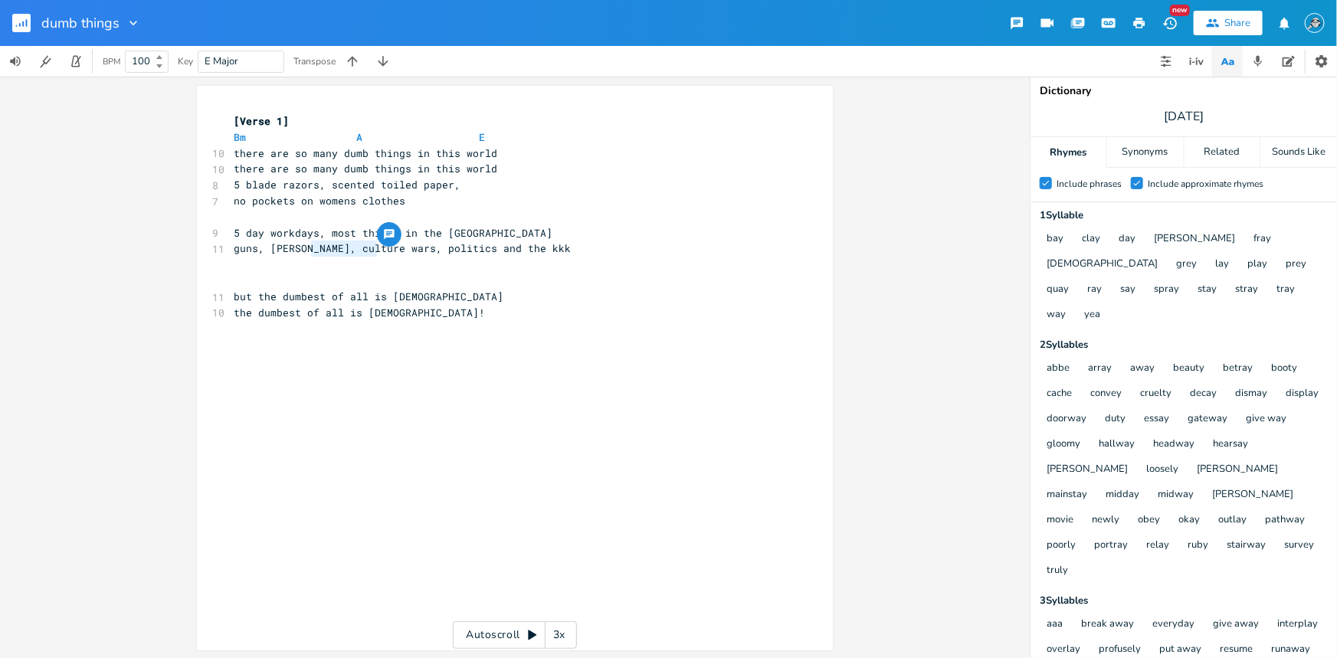
click at [309, 251] on span "guns, [PERSON_NAME], culture wars, politics and the kkk" at bounding box center [402, 248] width 337 height 14
type textarea "[PERSON_NAME]"
type textarea "cyber truck"
type textarea "and the kkk"
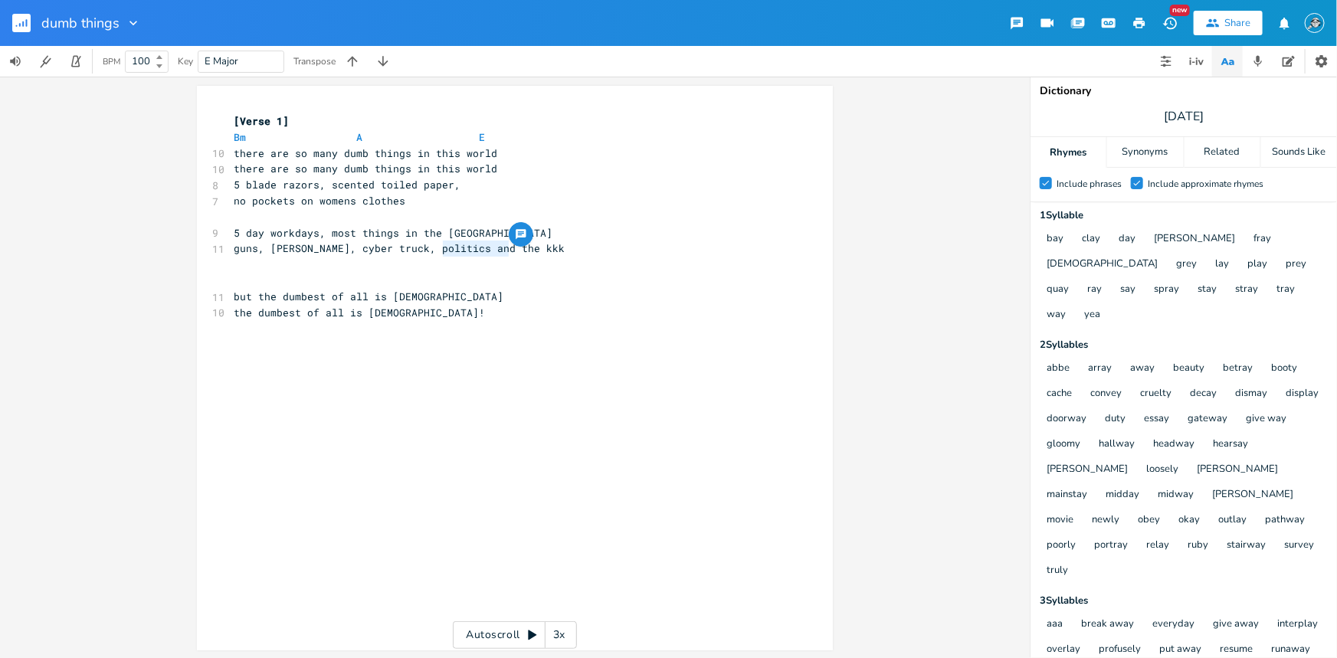
drag, startPoint x: 509, startPoint y: 247, endPoint x: 437, endPoint y: 253, distance: 72.2
click at [437, 253] on pre "guns, [PERSON_NAME], cyber truck, politics and the kkk" at bounding box center [507, 249] width 553 height 16
click at [385, 247] on span "guns, [PERSON_NAME], cyber truck, politics and the kkk" at bounding box center [399, 248] width 331 height 14
click at [534, 248] on pre "guns, [PERSON_NAME], cyber truck, politics and the kkk" at bounding box center [507, 249] width 553 height 16
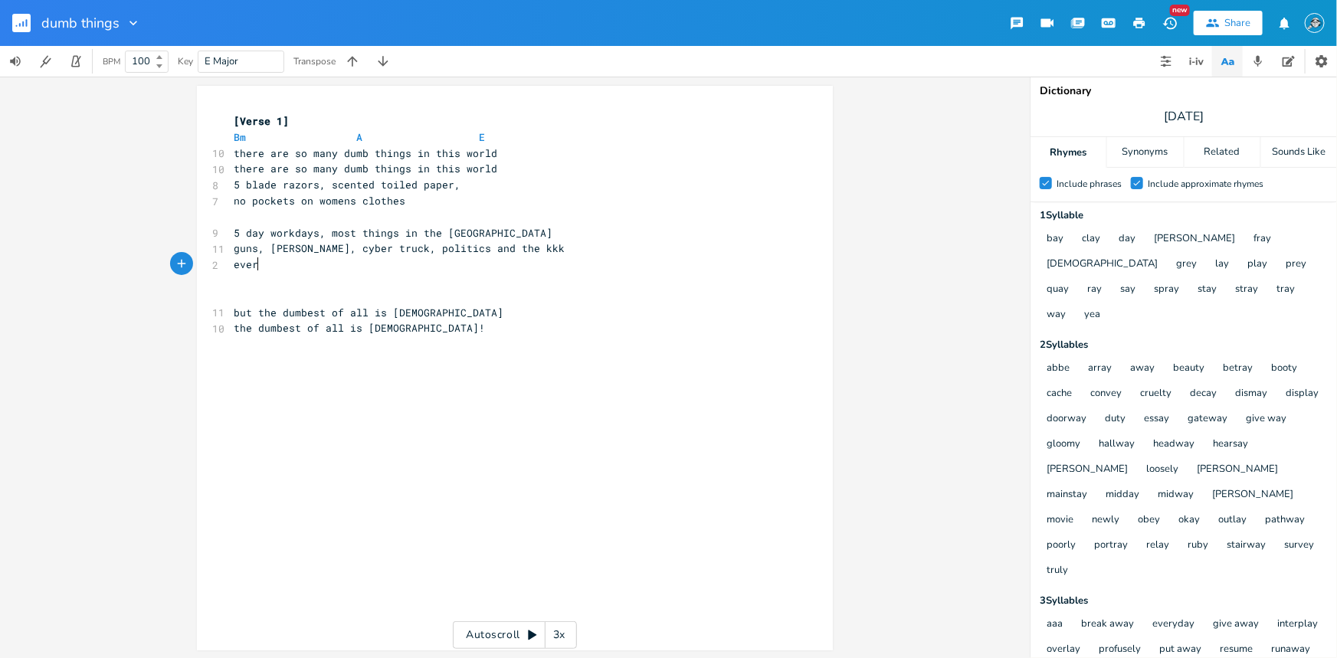
type textarea "every"
drag, startPoint x: 431, startPoint y: 249, endPoint x: 400, endPoint y: 250, distance: 31.4
click at [400, 250] on span "guns, [PERSON_NAME], cyber truck, politics and the kkk" at bounding box center [399, 248] width 331 height 14
type textarea "itc"
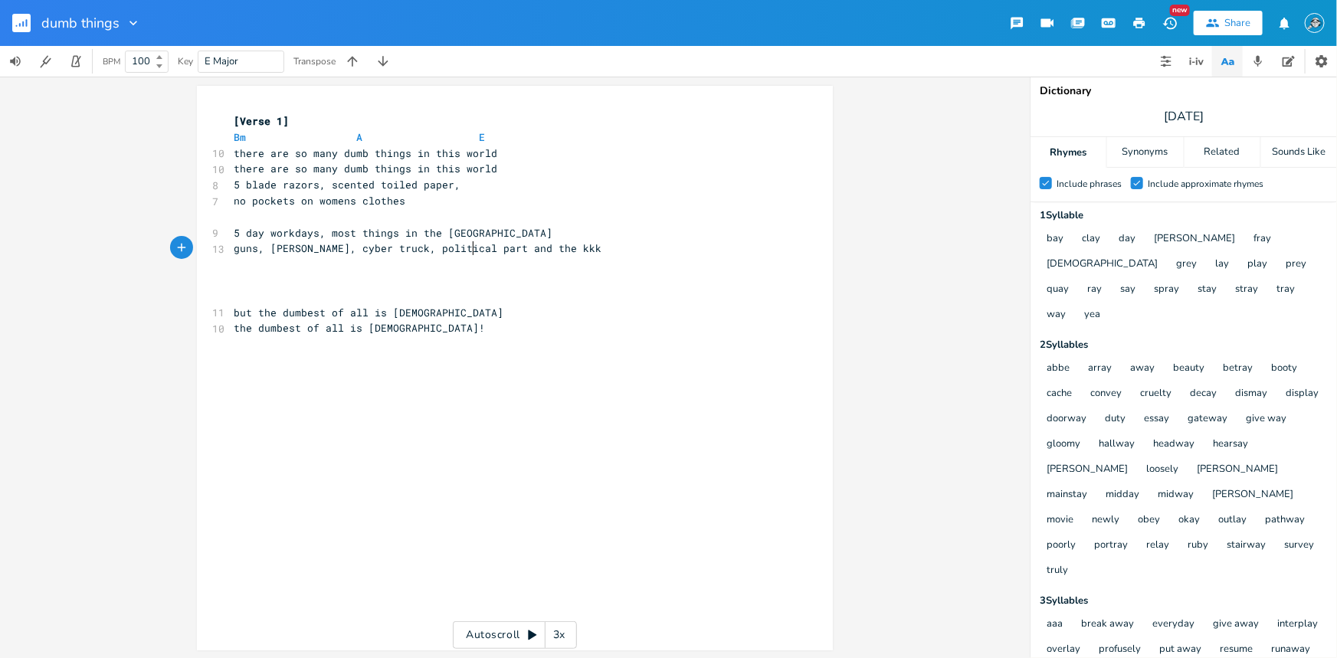
type textarea "ical parties"
drag, startPoint x: 487, startPoint y: 249, endPoint x: 388, endPoint y: 254, distance: 98.9
click at [386, 254] on span "guns, [PERSON_NAME], cyber truck, political parties and the kkk" at bounding box center [427, 248] width 386 height 14
type textarea "aipac"
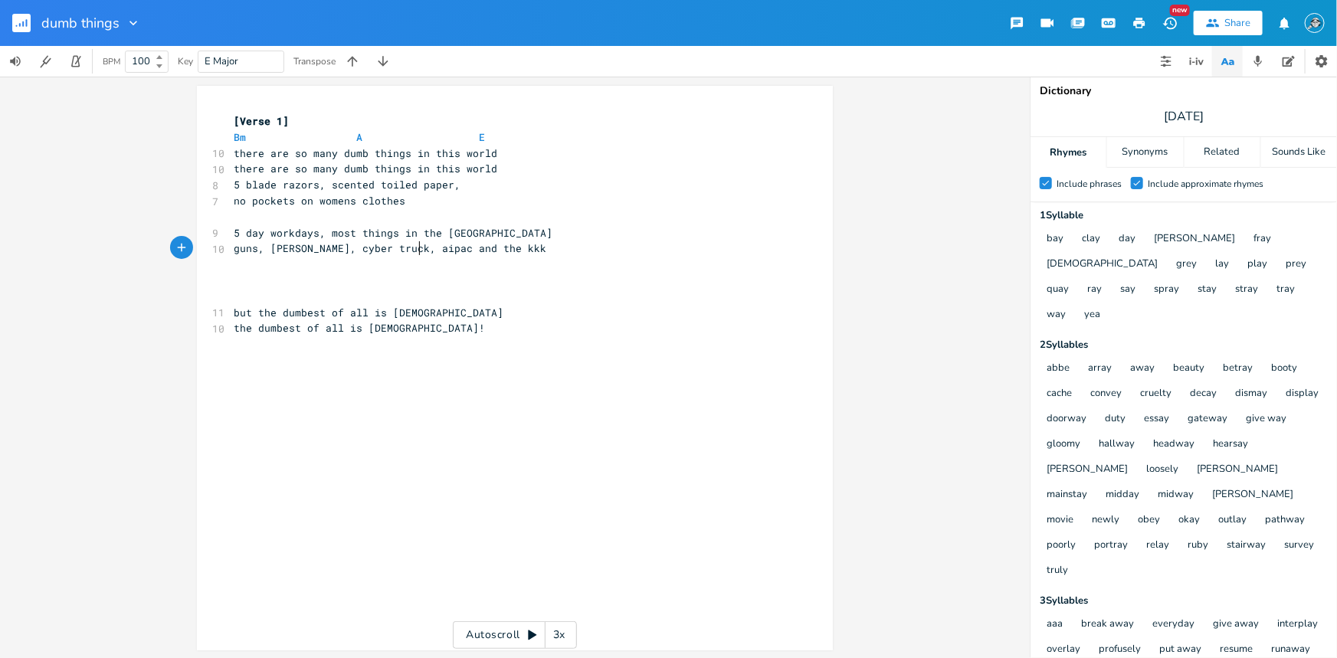
scroll to position [0, 23]
type textarea "lobby"
type textarea "polics make"
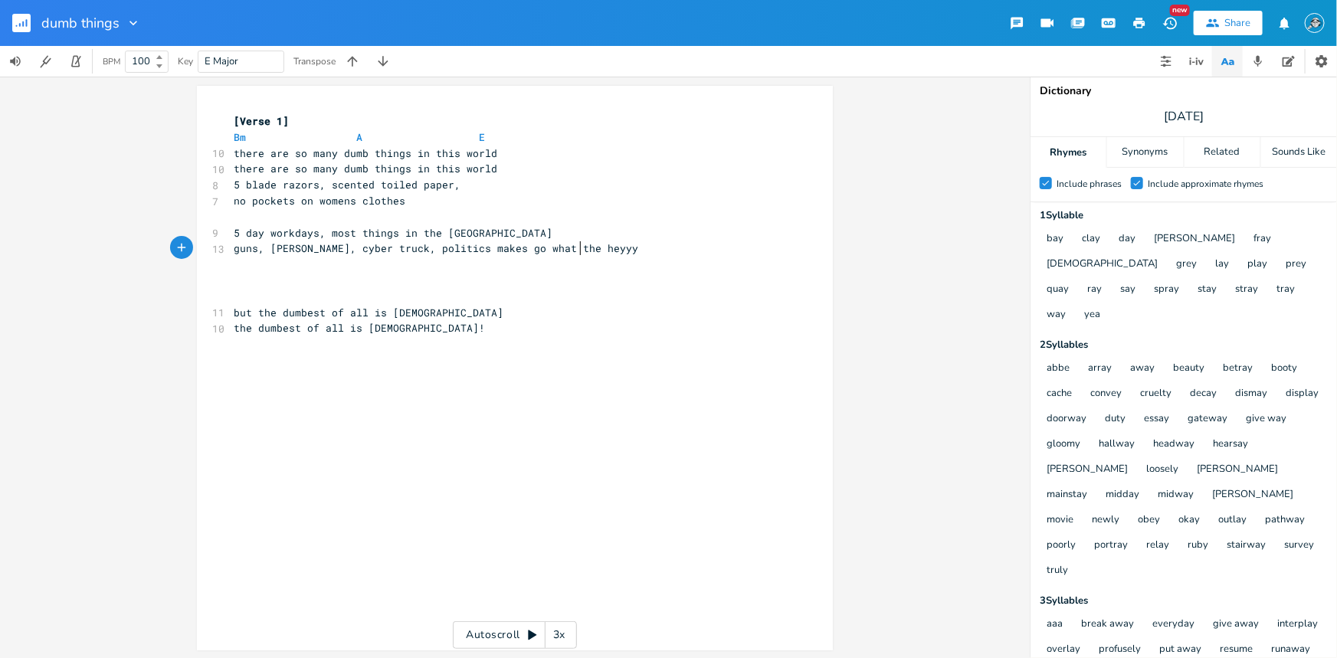
type textarea "tics makes go what the heyyyy"
type textarea "...."
drag, startPoint x: 541, startPoint y: 245, endPoint x: 440, endPoint y: 249, distance: 100.4
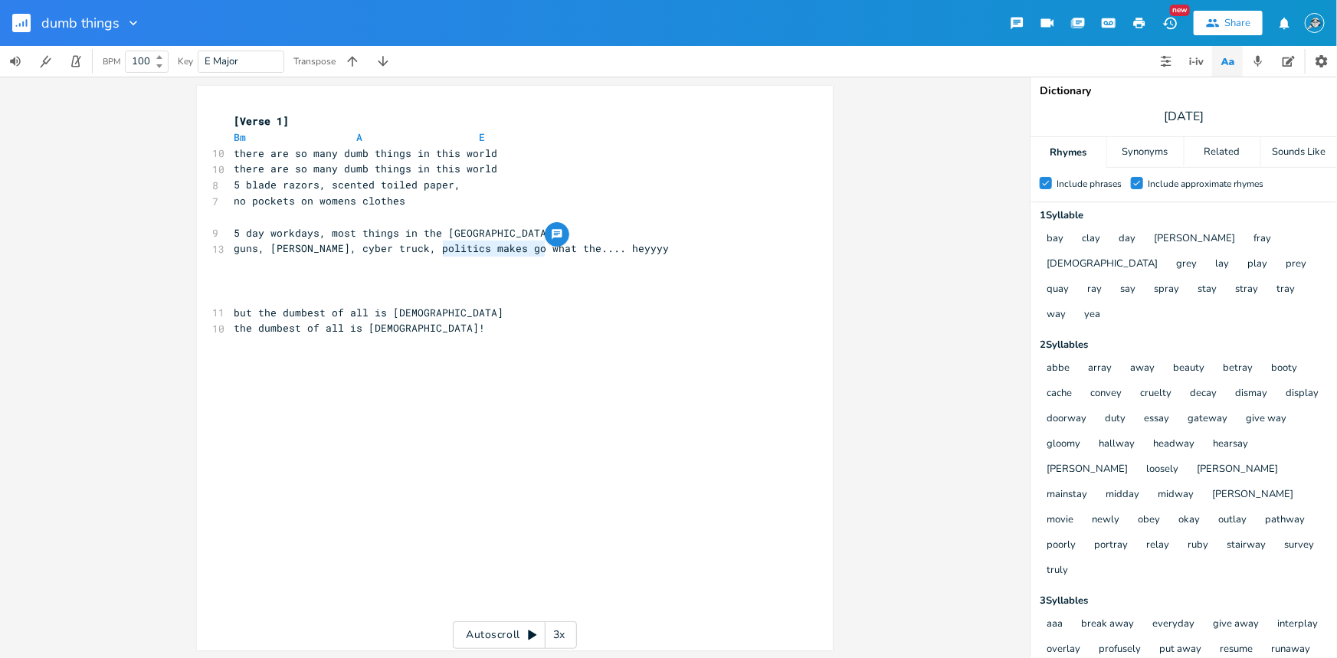
click at [438, 249] on span "guns, [PERSON_NAME], cyber truck, politics makes go what the.... heyyyy" at bounding box center [451, 248] width 435 height 14
type textarea "what the"
type textarea "... heyyyy"
drag, startPoint x: 563, startPoint y: 247, endPoint x: 499, endPoint y: 250, distance: 64.4
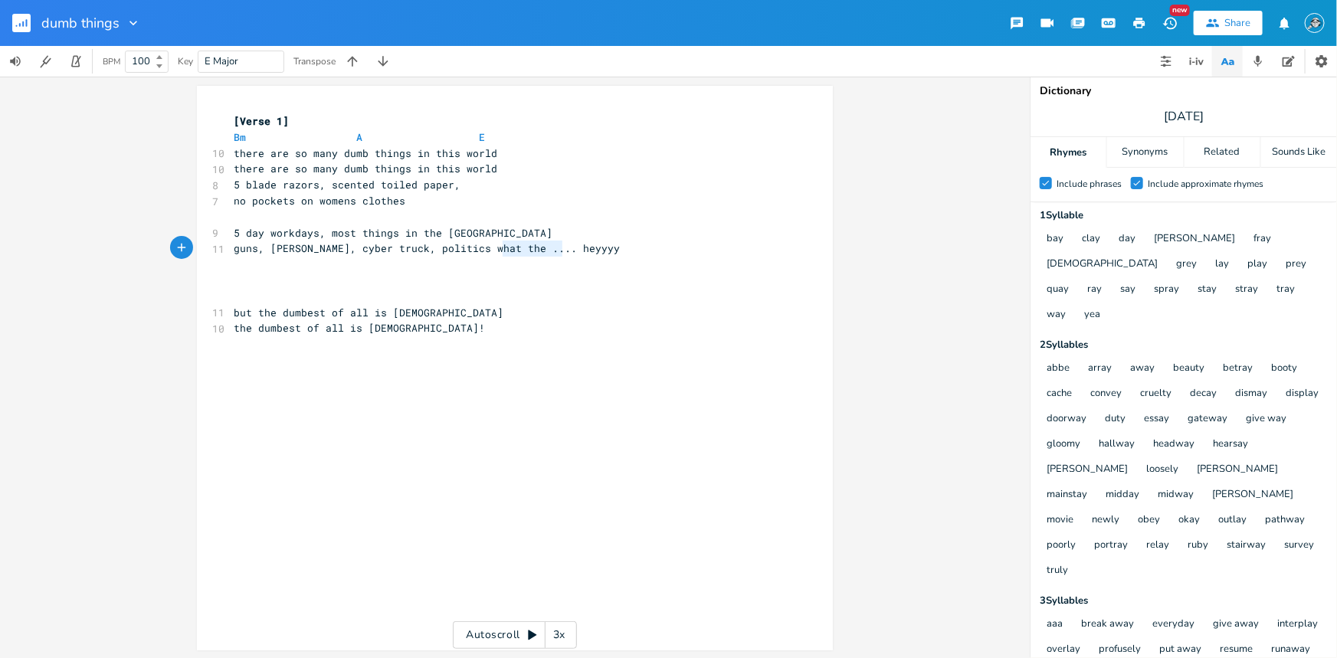
click at [499, 250] on pre "guns, [PERSON_NAME], cyber truck, politics what the .... heyyyy" at bounding box center [507, 249] width 553 height 16
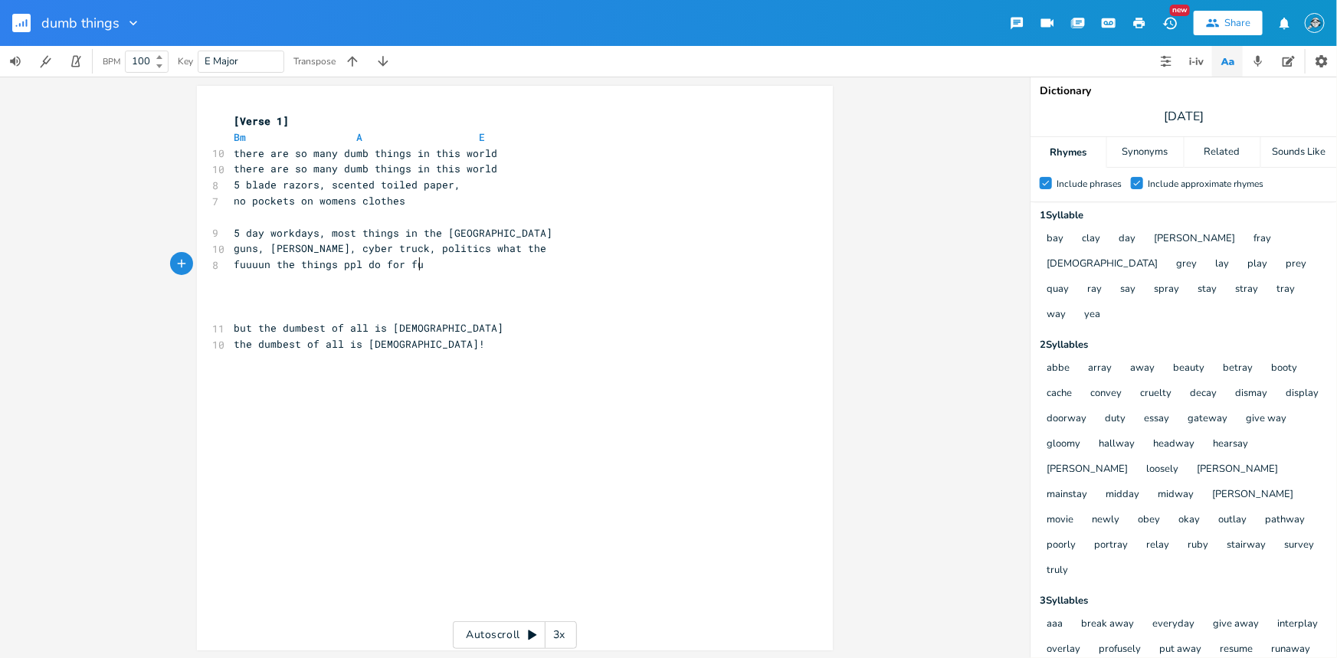
scroll to position [0, 144]
type textarea "fuuuun the things ppl do for fun"
click at [472, 183] on pre "5 blade razors, scented toiled paper," at bounding box center [507, 185] width 553 height 16
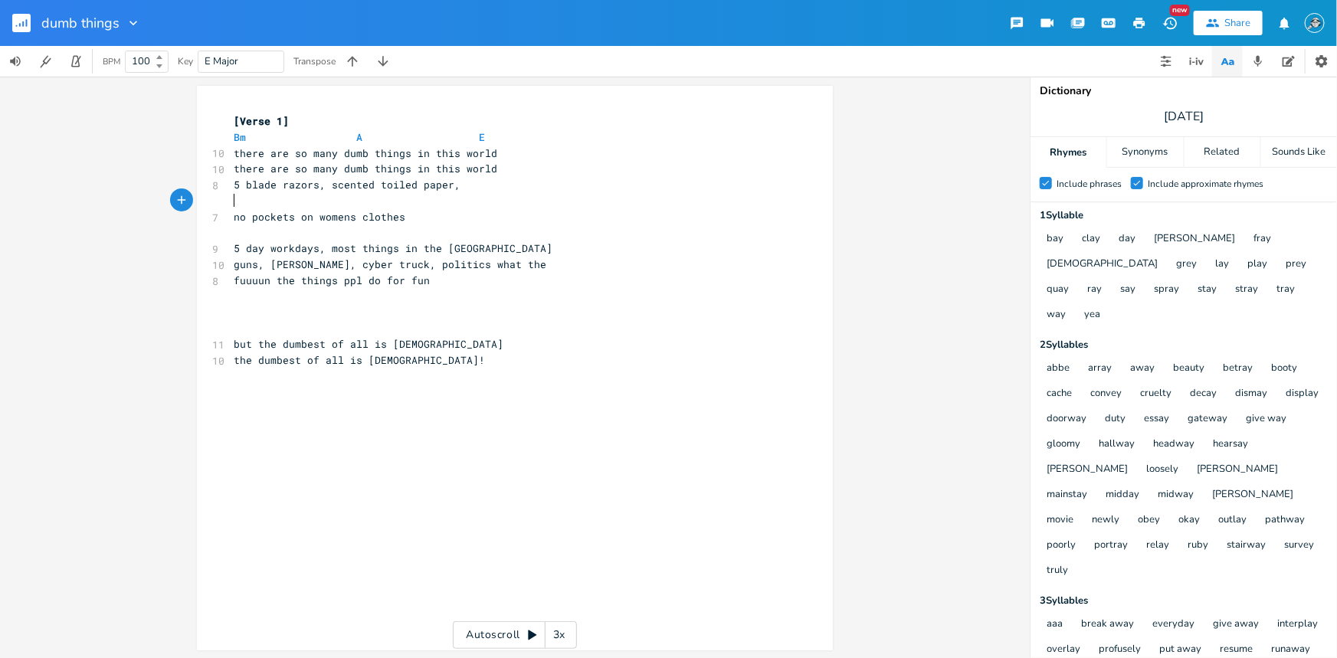
click at [388, 199] on pre "​" at bounding box center [507, 201] width 553 height 16
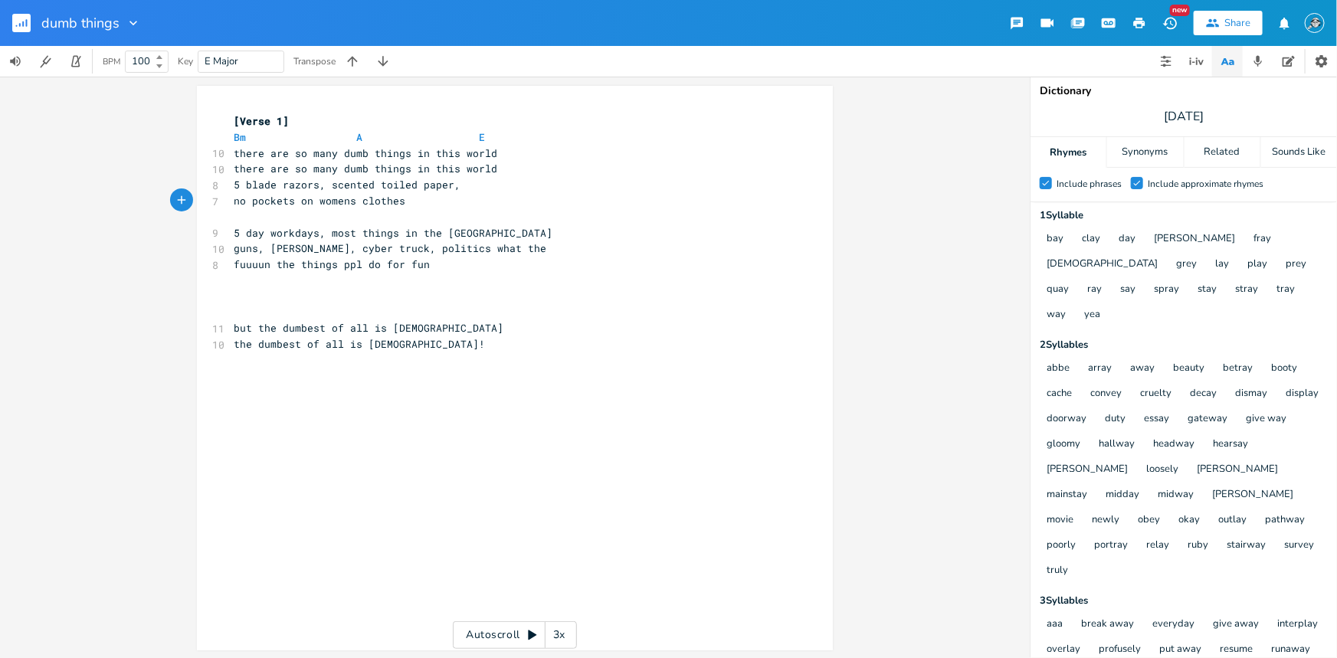
click at [421, 201] on pre "no pockets on womens clothes" at bounding box center [507, 201] width 553 height 16
type textarea ", collecti"
type textarea "when"
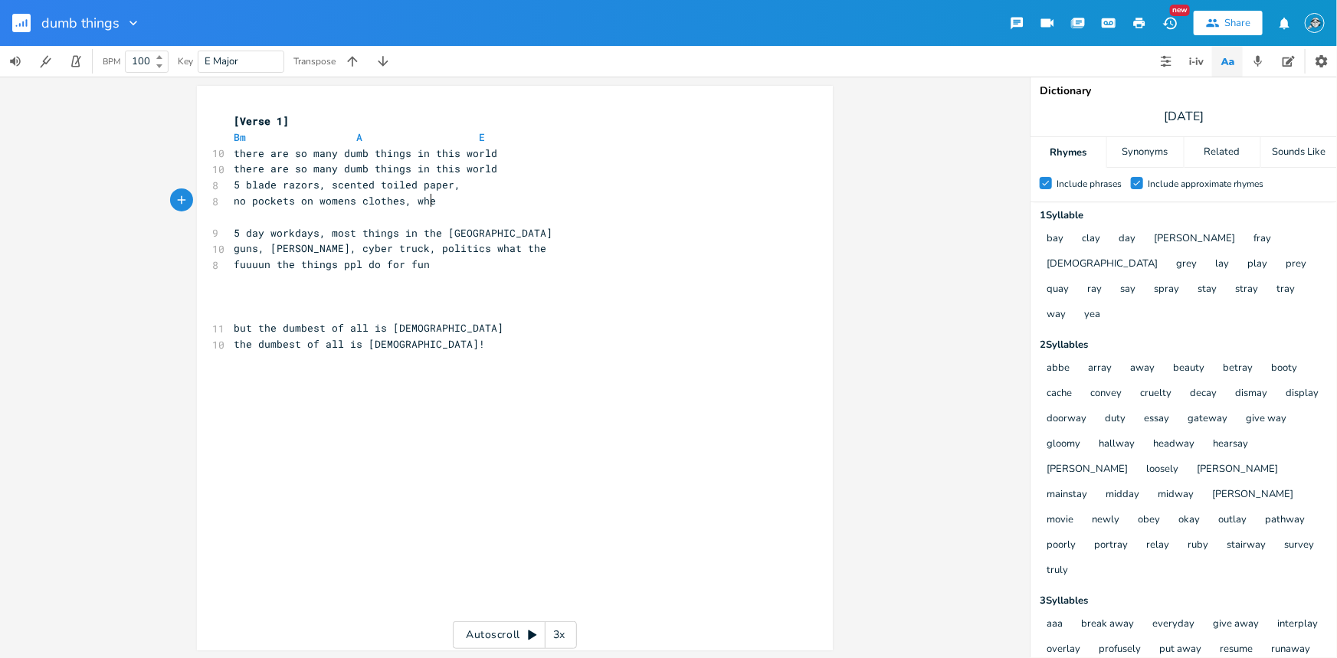
scroll to position [0, 28]
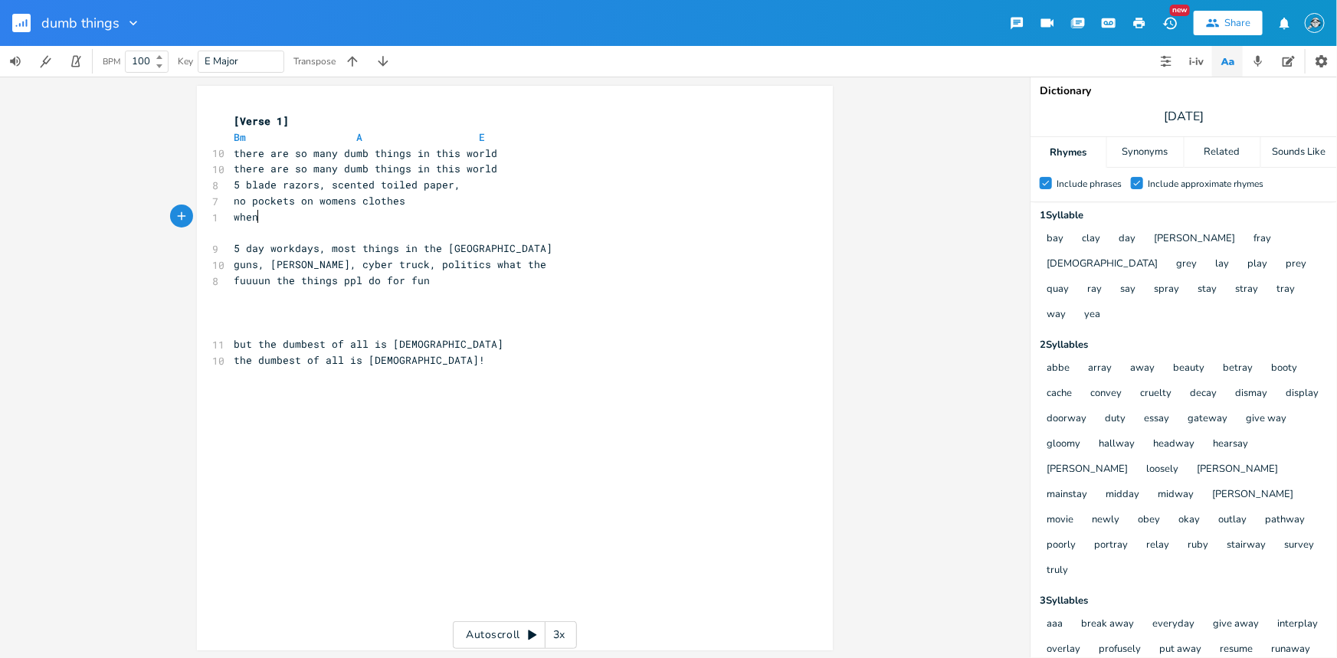
type textarea "when"
type textarea "freeking a"
type textarea "out about y2k"
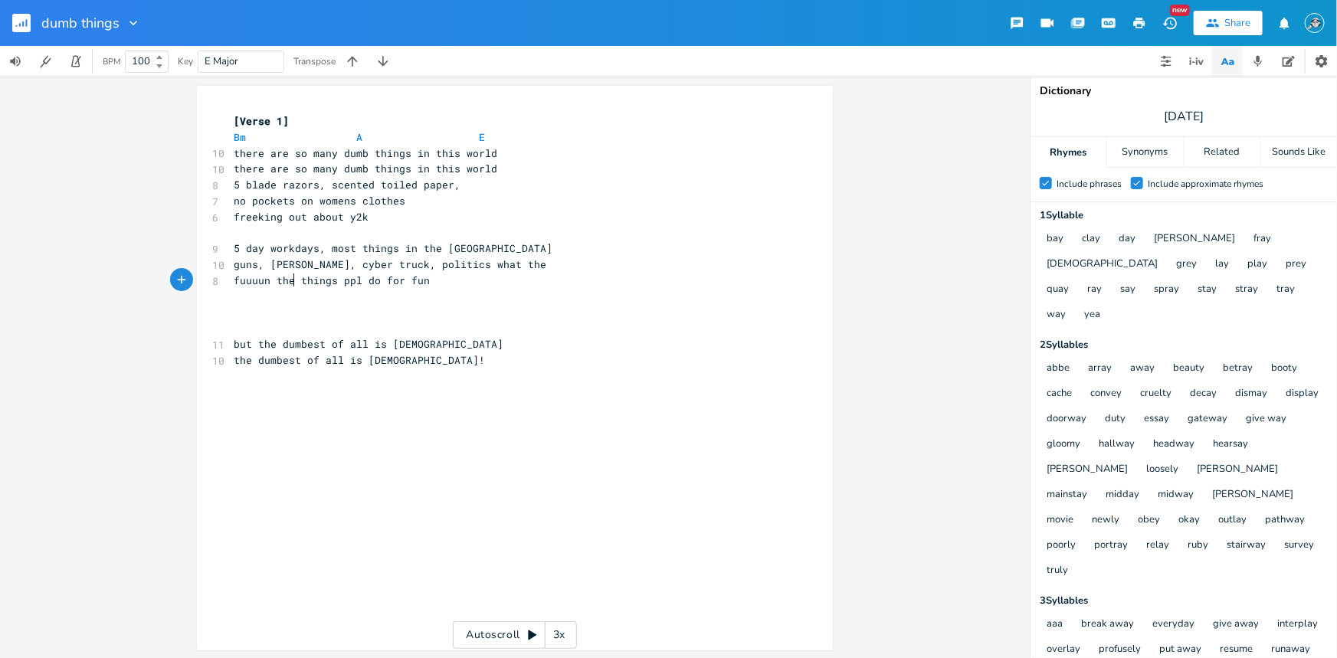
click at [291, 281] on span "fuuuun the things ppl do for fun" at bounding box center [332, 280] width 196 height 14
type textarea "crazy"
type textarea "extreme"
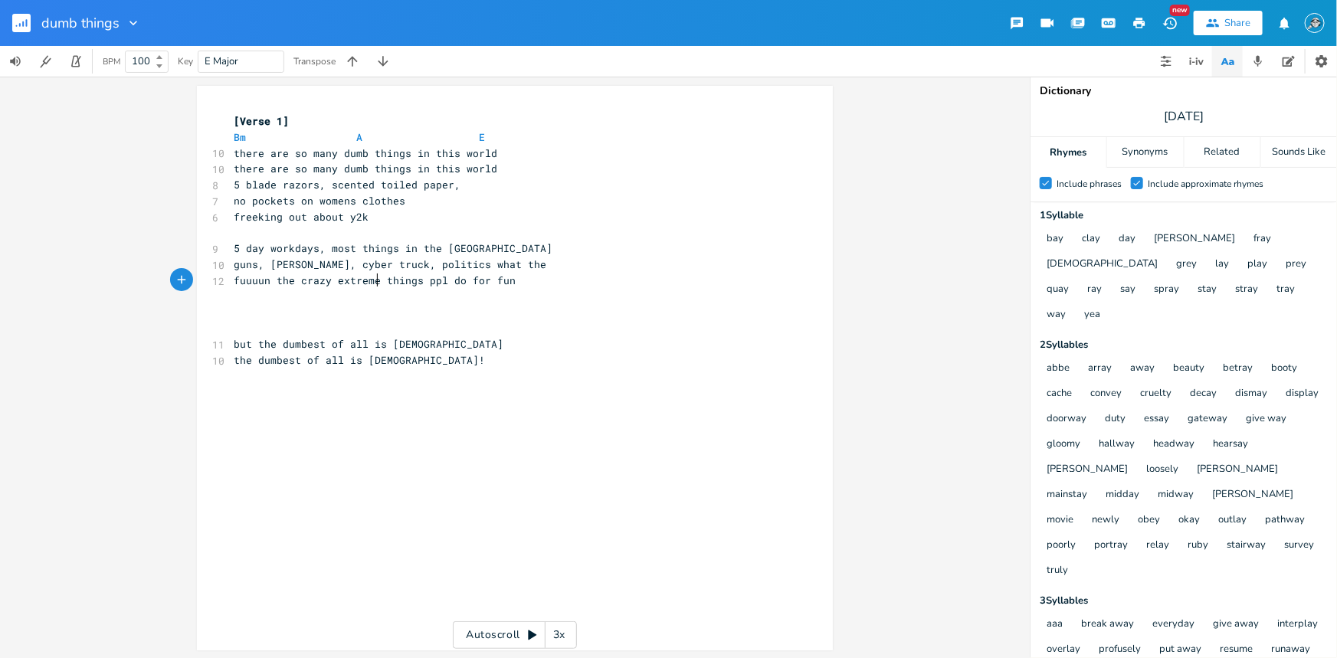
click at [560, 283] on pre "fuuuun the crazy extreme things ppl do for fun" at bounding box center [507, 281] width 553 height 16
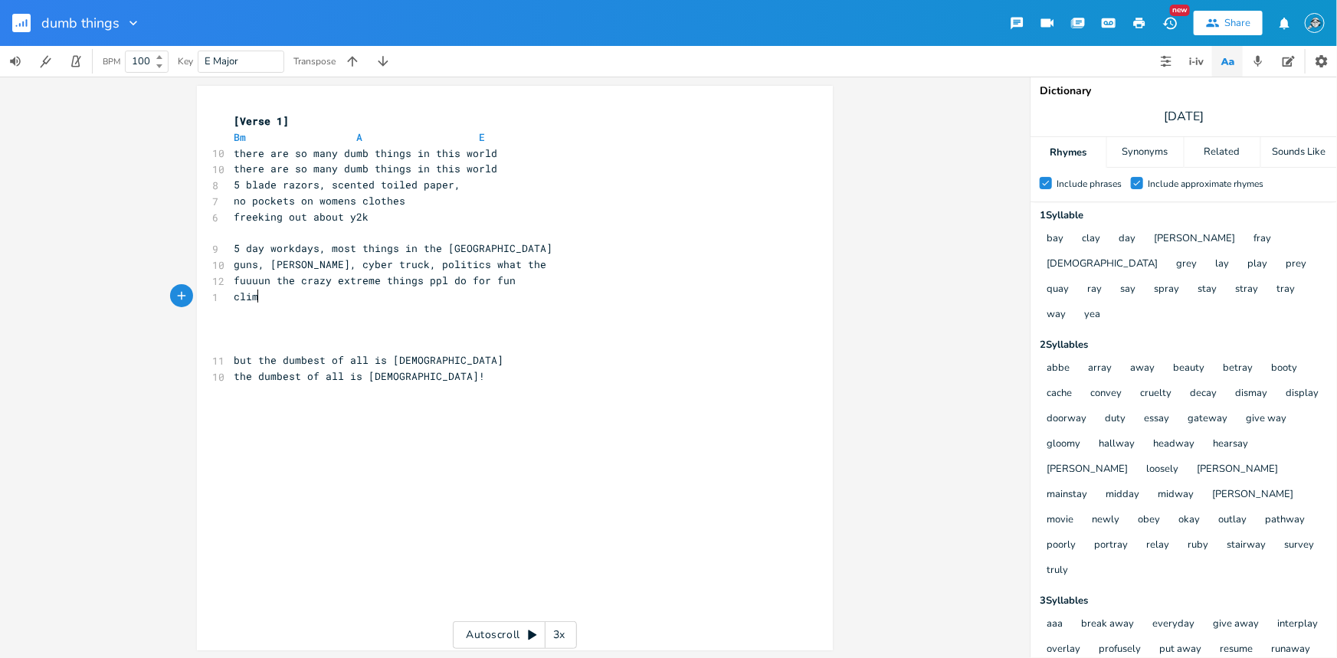
type textarea "climb"
click at [434, 195] on pre "no pockets on womens clothes" at bounding box center [507, 201] width 553 height 16
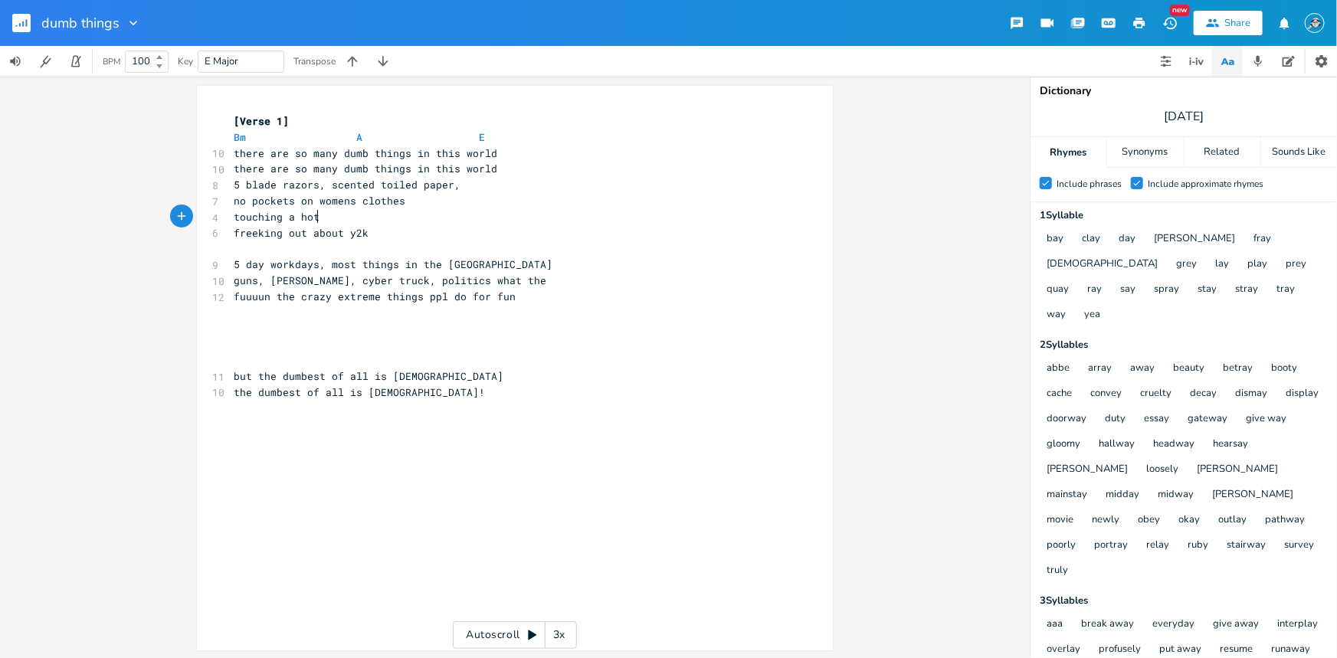
type textarea "touching a hot"
type textarea "g a hot [PERSON_NAME]"
type textarea "ttle to see if h"
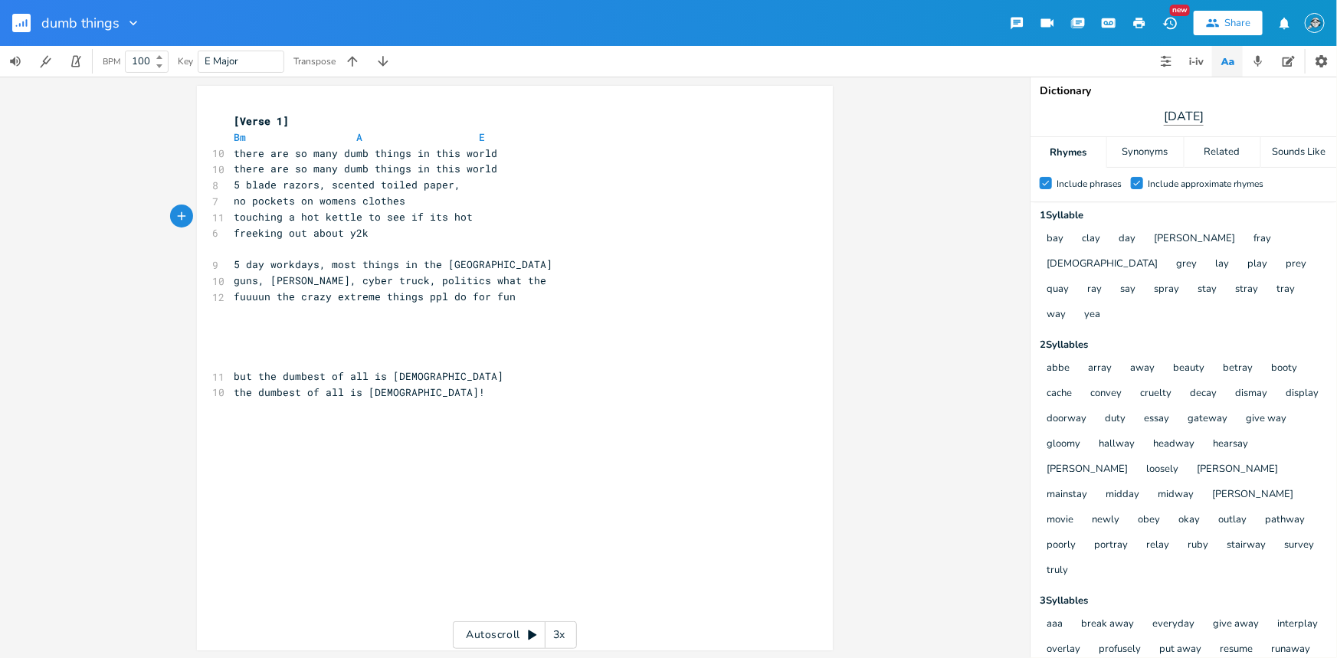
type textarea "its hot"
type input "clohtes"
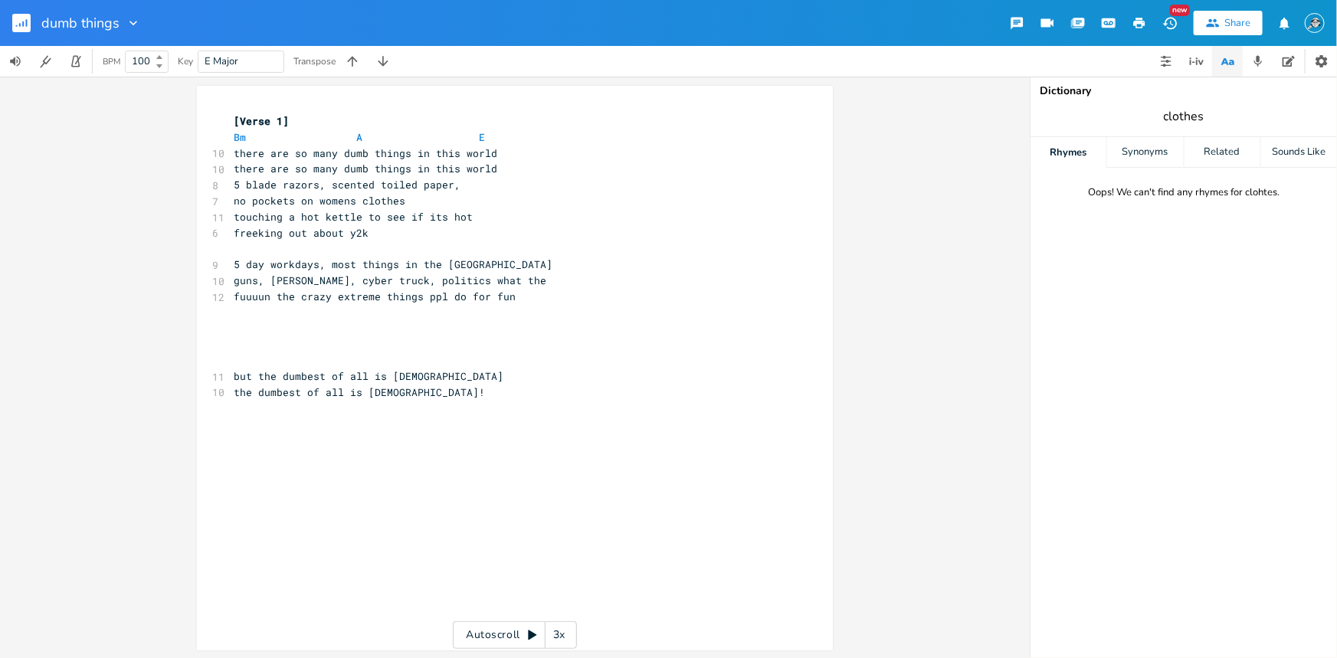
type input "clothes"
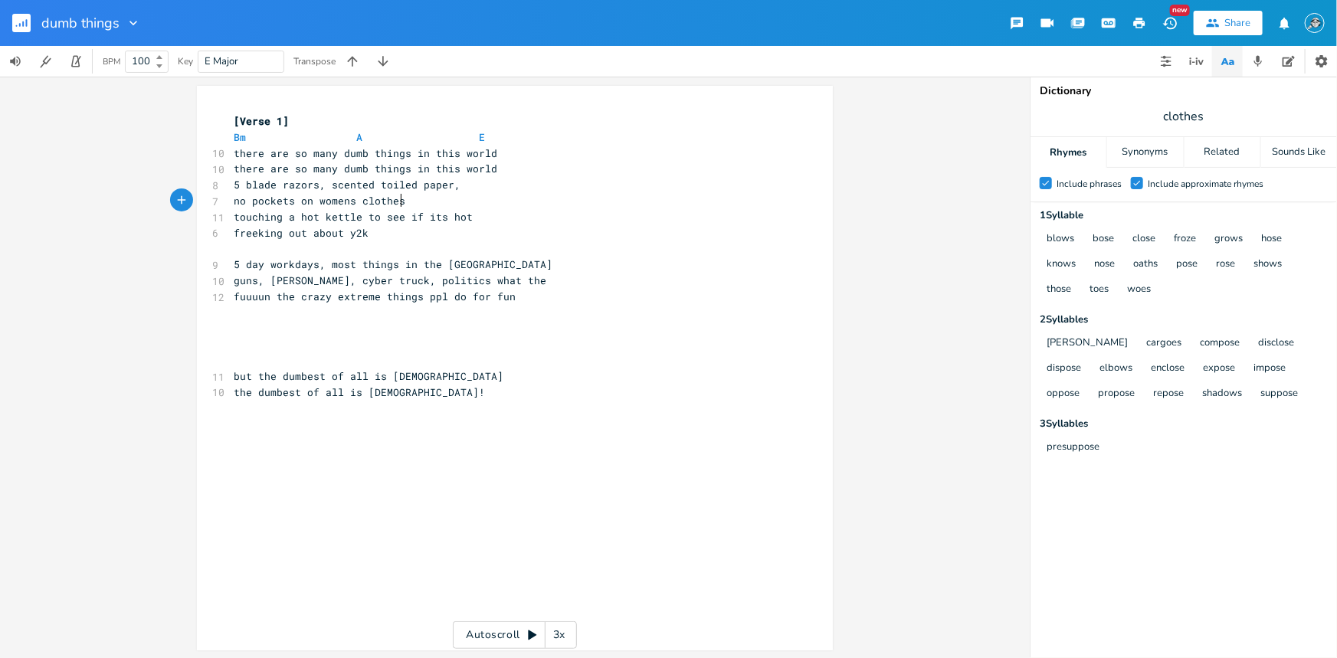
click at [443, 199] on pre "no pockets on womens clothes" at bounding box center [507, 201] width 553 height 16
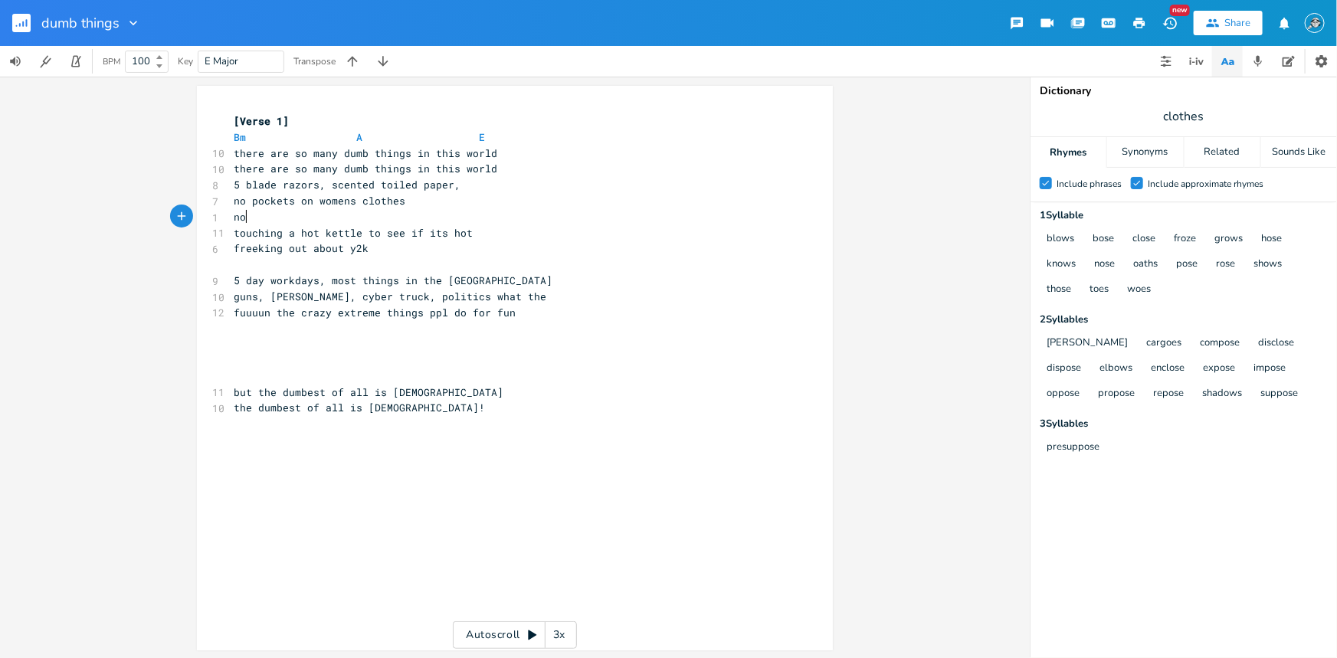
type textarea "nost"
type textarea "most of all reality shows"
click at [352, 368] on pre "​" at bounding box center [507, 376] width 553 height 16
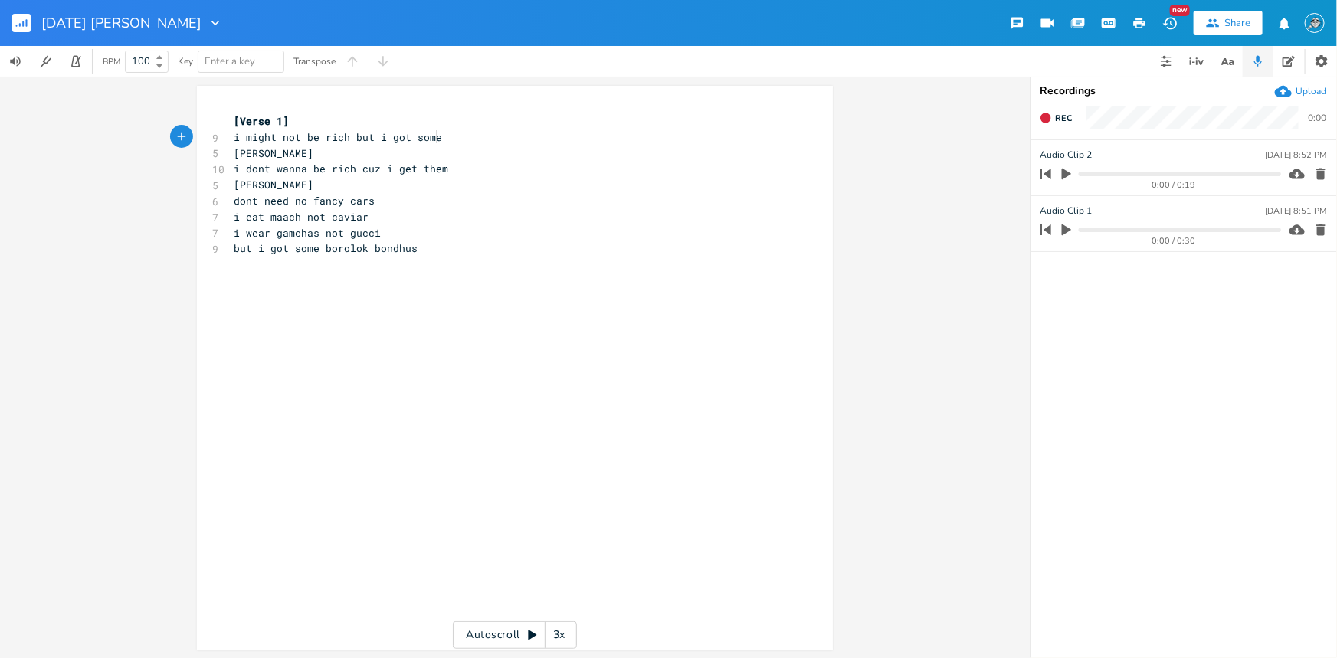
click at [1068, 176] on icon "button" at bounding box center [1066, 174] width 14 height 14
click at [1065, 175] on icon "button" at bounding box center [1066, 174] width 12 height 12
click at [1067, 233] on icon "button" at bounding box center [1066, 230] width 14 height 14
click at [1067, 233] on icon "button" at bounding box center [1066, 230] width 12 height 12
click at [390, 225] on pre "i wear gamchas not gucci" at bounding box center [507, 233] width 553 height 16
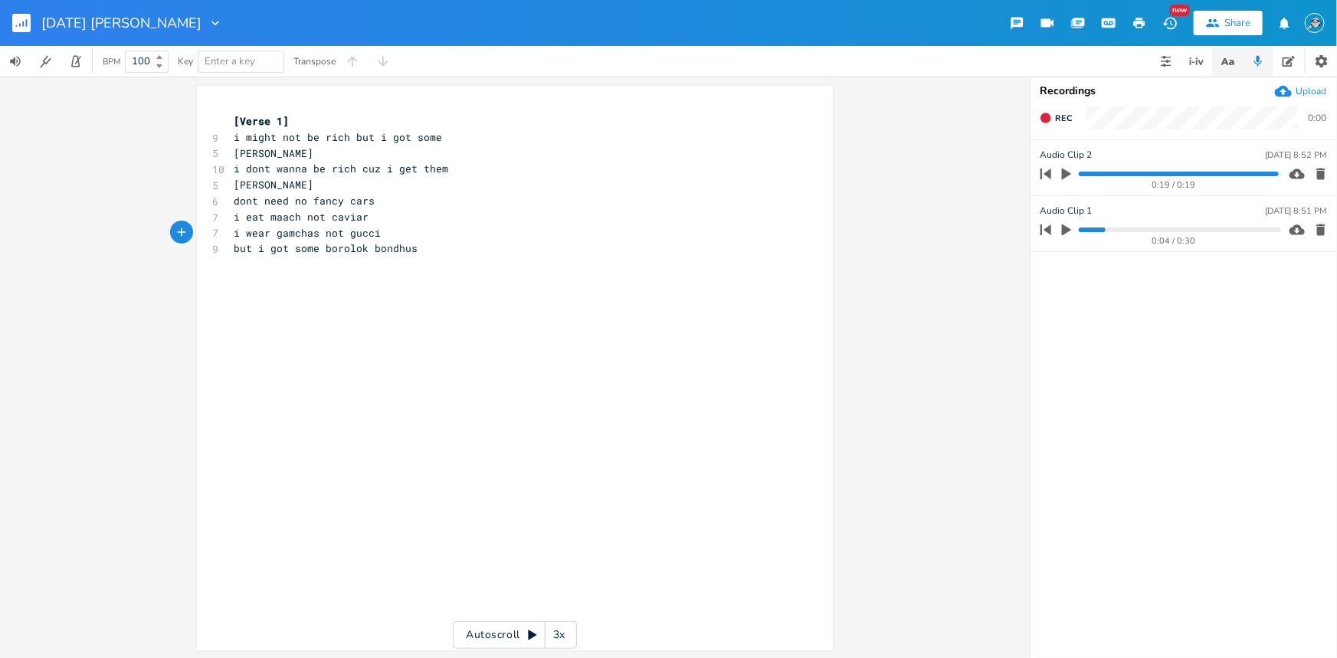
click at [1228, 67] on icon "button" at bounding box center [1227, 61] width 19 height 19
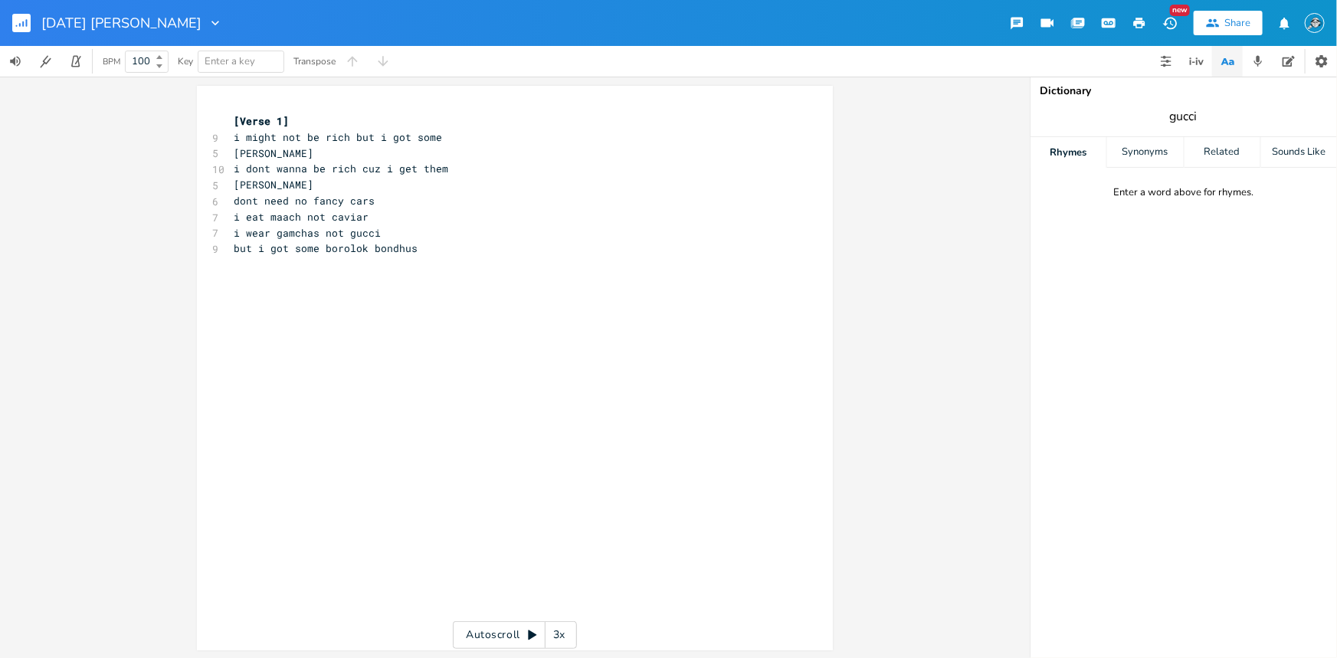
type input "gucci"
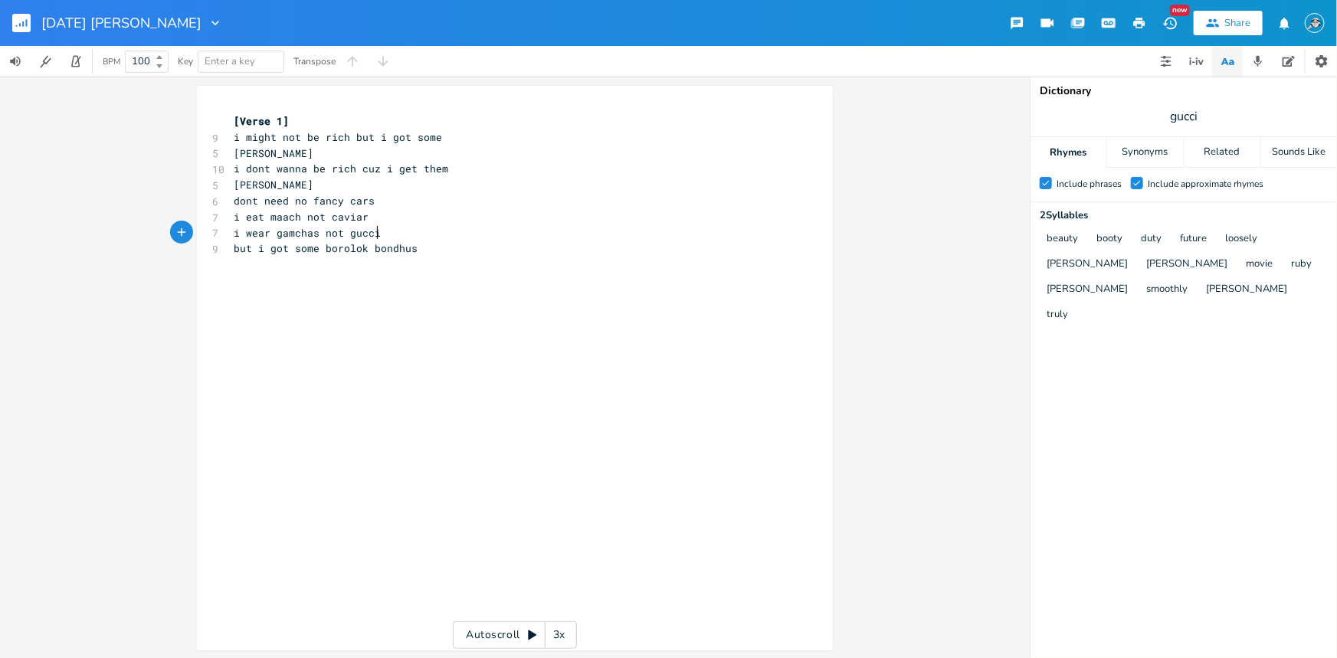
click at [412, 237] on pre "i wear gamchas not gucci" at bounding box center [507, 233] width 553 height 16
type textarea "i dont"
type textarea "illegaly download movies"
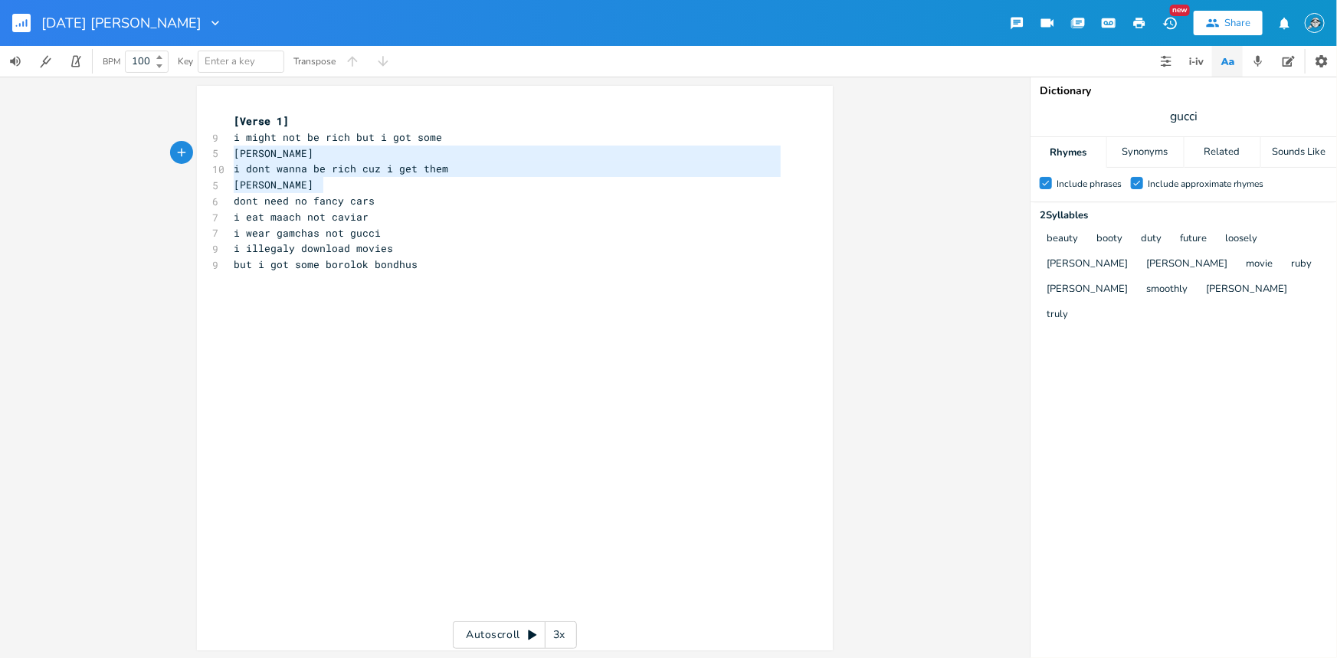
type textarea "i might not be rich but i got some borolok bondhuz i dont wanna be rich cuz i g…"
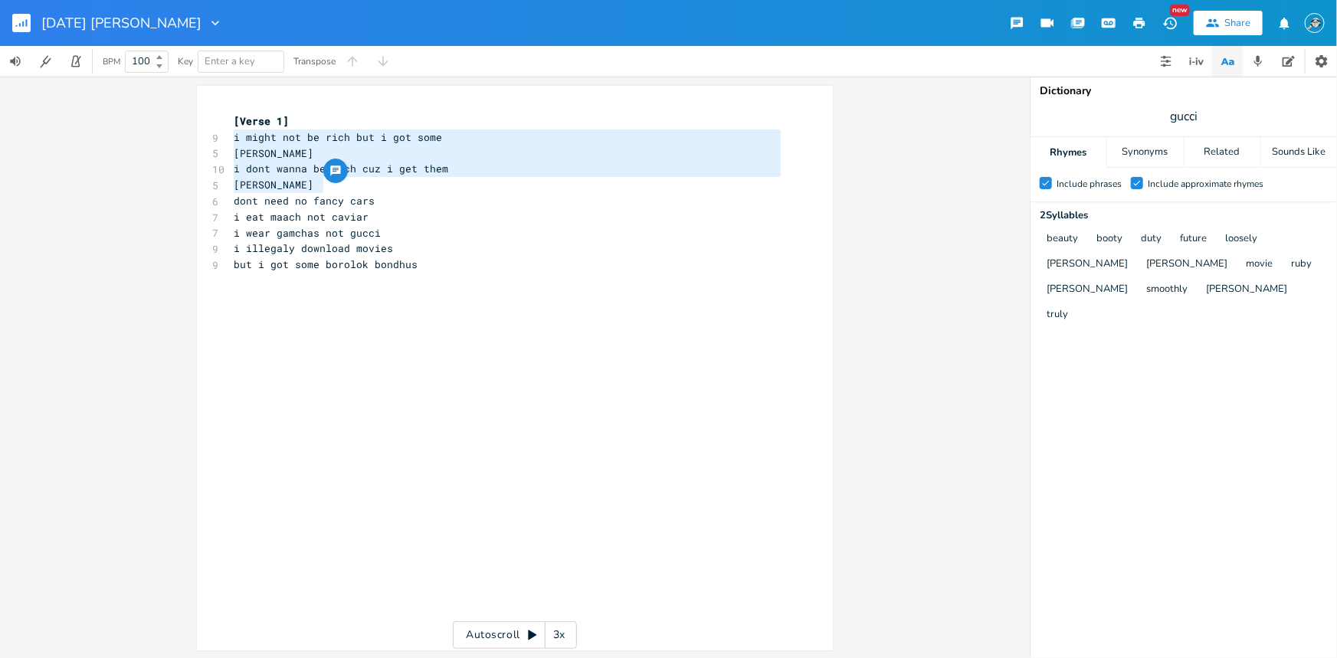
drag, startPoint x: 340, startPoint y: 182, endPoint x: 227, endPoint y: 145, distance: 119.2
click at [231, 145] on div "[Verse 1] 9 i might not be rich but i got some 5 borolok bondhuz 10 i dont wann…" at bounding box center [507, 192] width 553 height 159
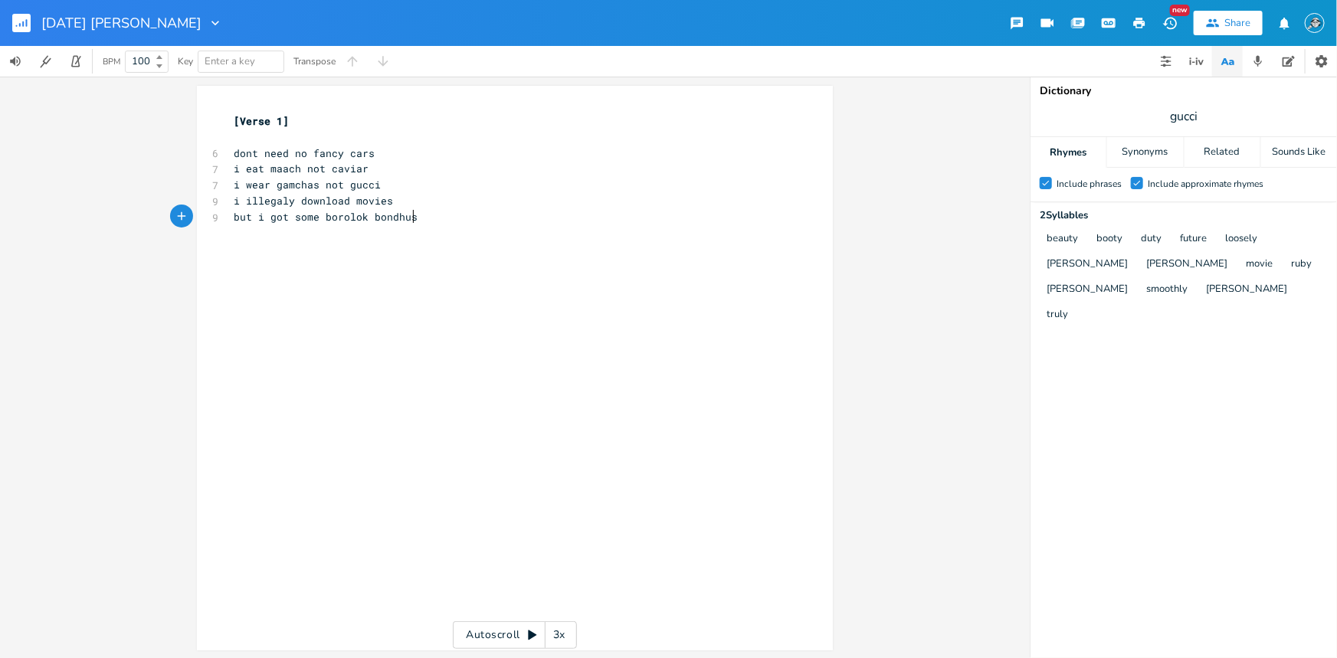
drag, startPoint x: 433, startPoint y: 217, endPoint x: 450, endPoint y: 222, distance: 17.7
click at [437, 218] on pre "but i got some borolok bondhus" at bounding box center [507, 217] width 553 height 16
type textarea "[chorus]"
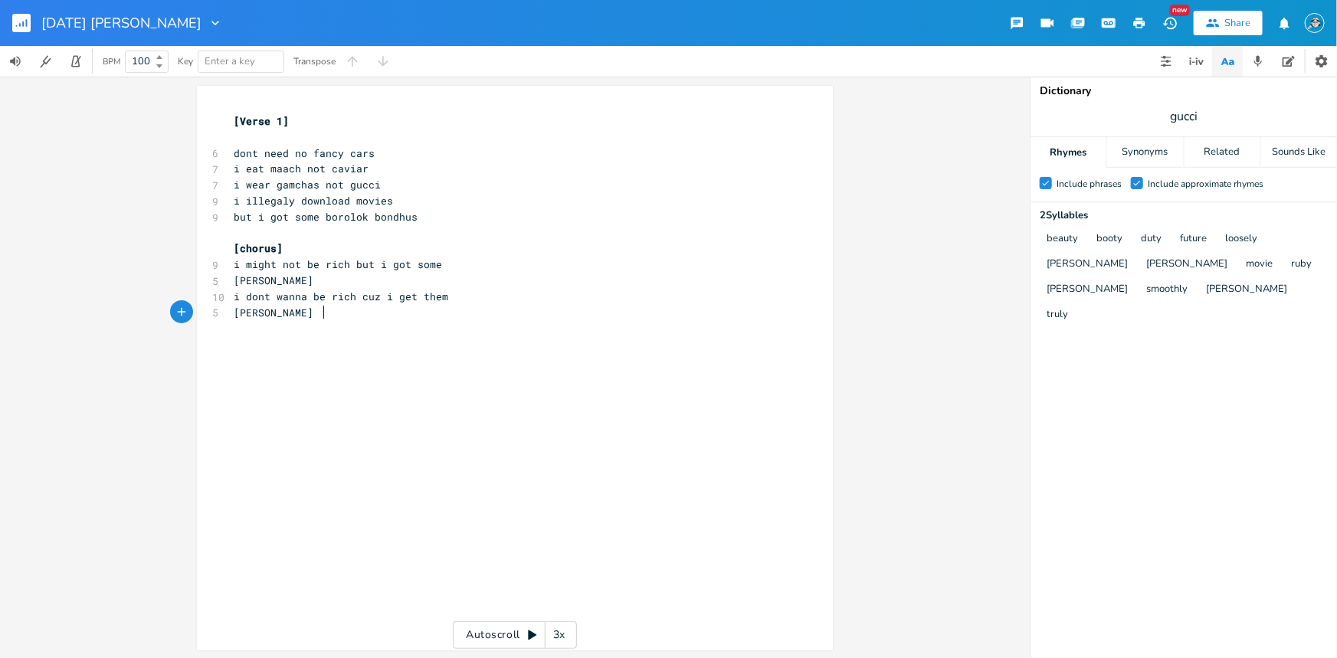
click at [401, 197] on pre "i illegaly download movies" at bounding box center [507, 201] width 553 height 16
click at [403, 179] on pre "i wear gamchas not gucci" at bounding box center [507, 185] width 553 height 16
click at [401, 194] on pre "i illegaly download movies" at bounding box center [507, 201] width 553 height 16
click at [396, 190] on pre "i wear gamchas not gucci" at bounding box center [507, 185] width 553 height 16
type textarea ", take the ttc"
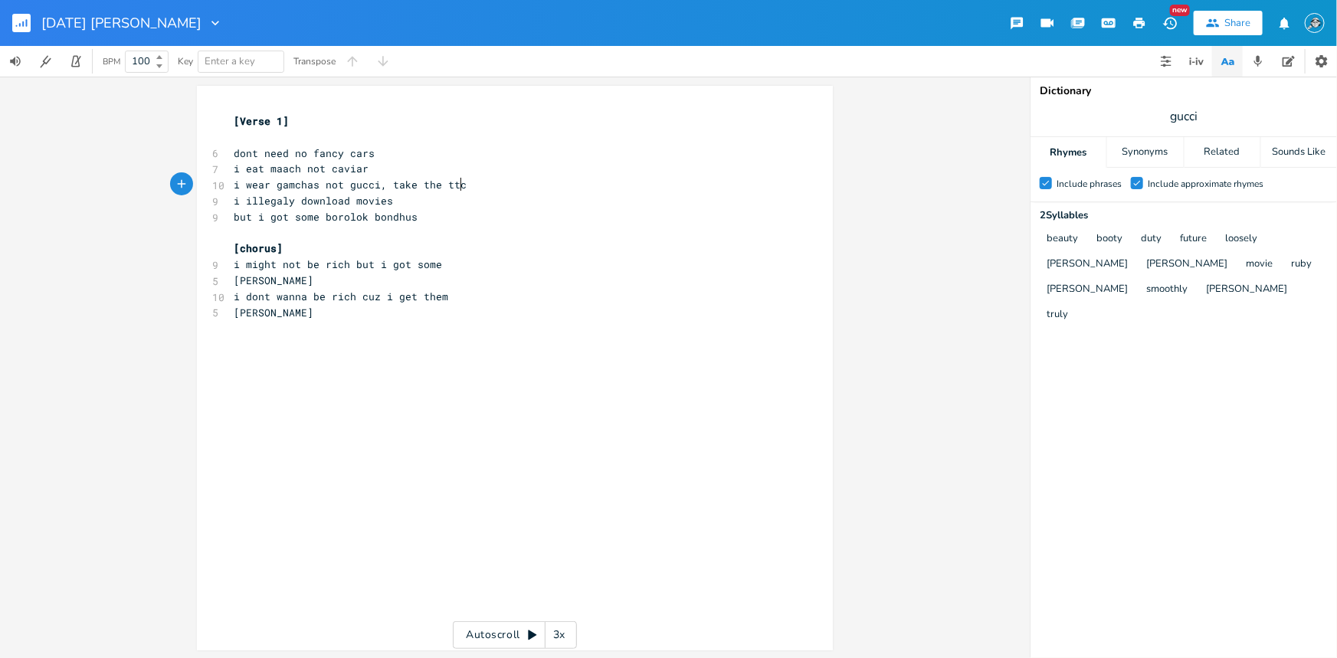
scroll to position [0, 54]
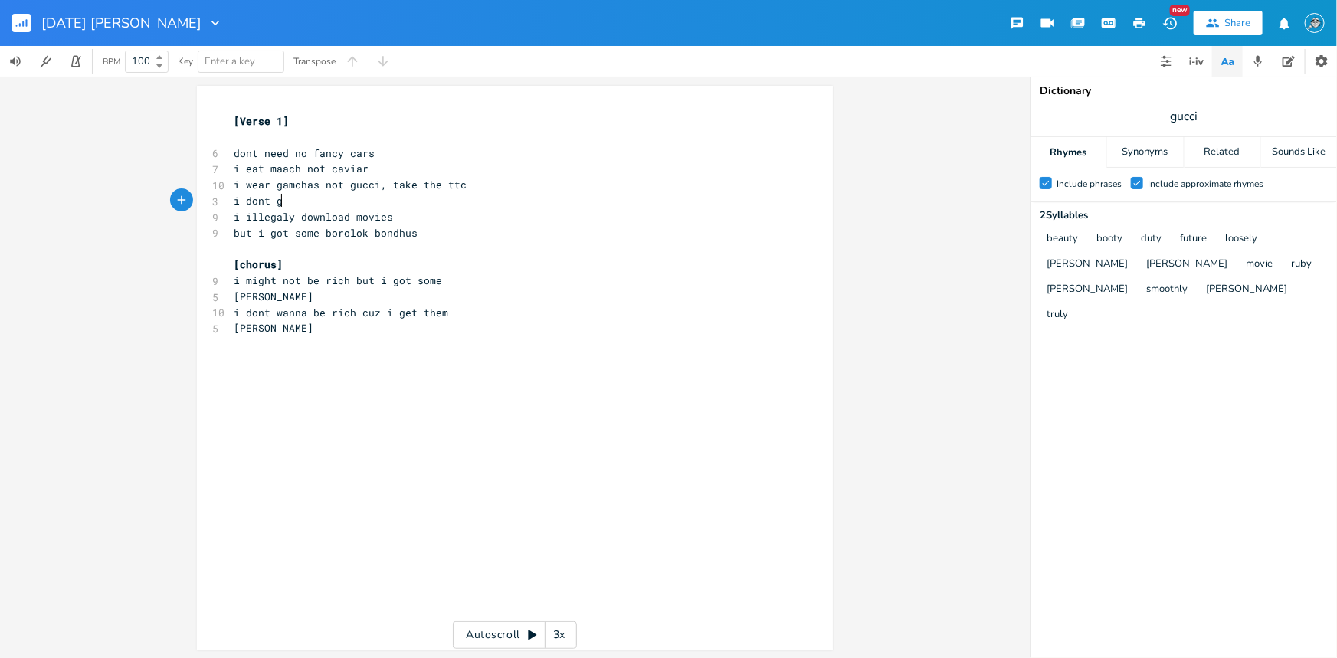
type textarea "i dont g"
type textarea "i make"
type textarea "dont"
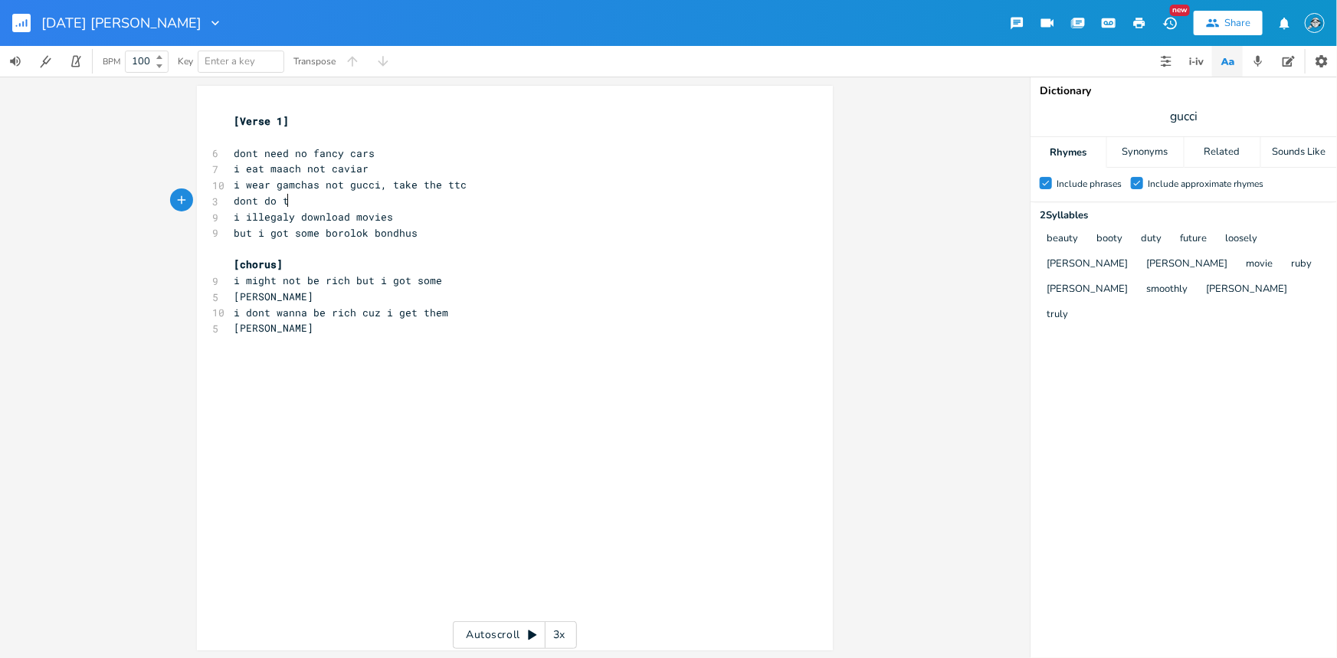
type textarea "dont do the"
type textarea "got the netwl"
type textarea "flix,"
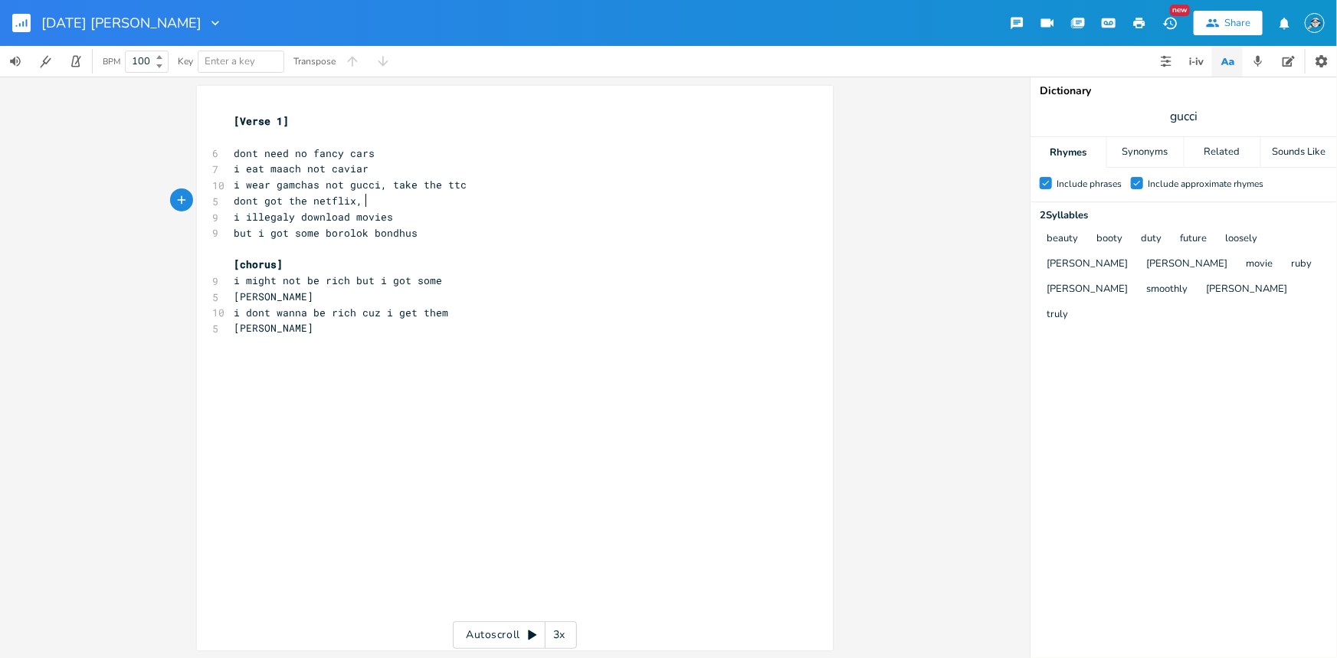
scroll to position [0, 18]
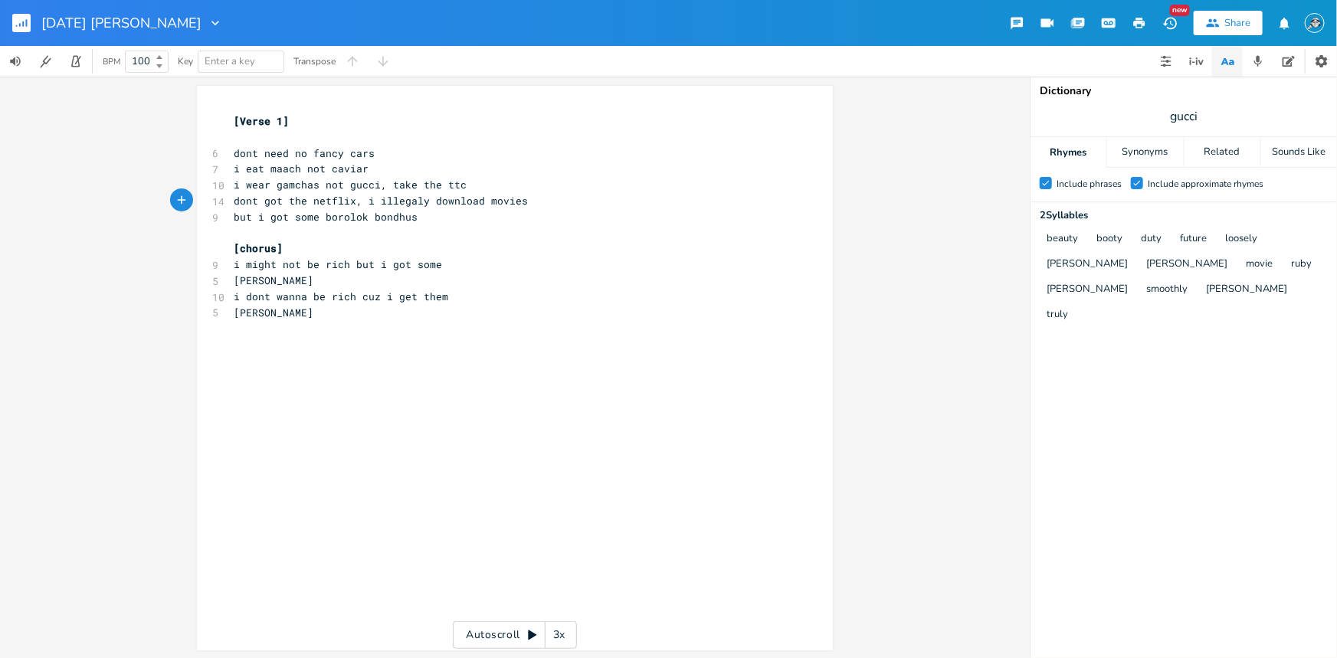
click at [539, 198] on pre "dont got the netflix, i illegaly download movies" at bounding box center [507, 201] width 553 height 16
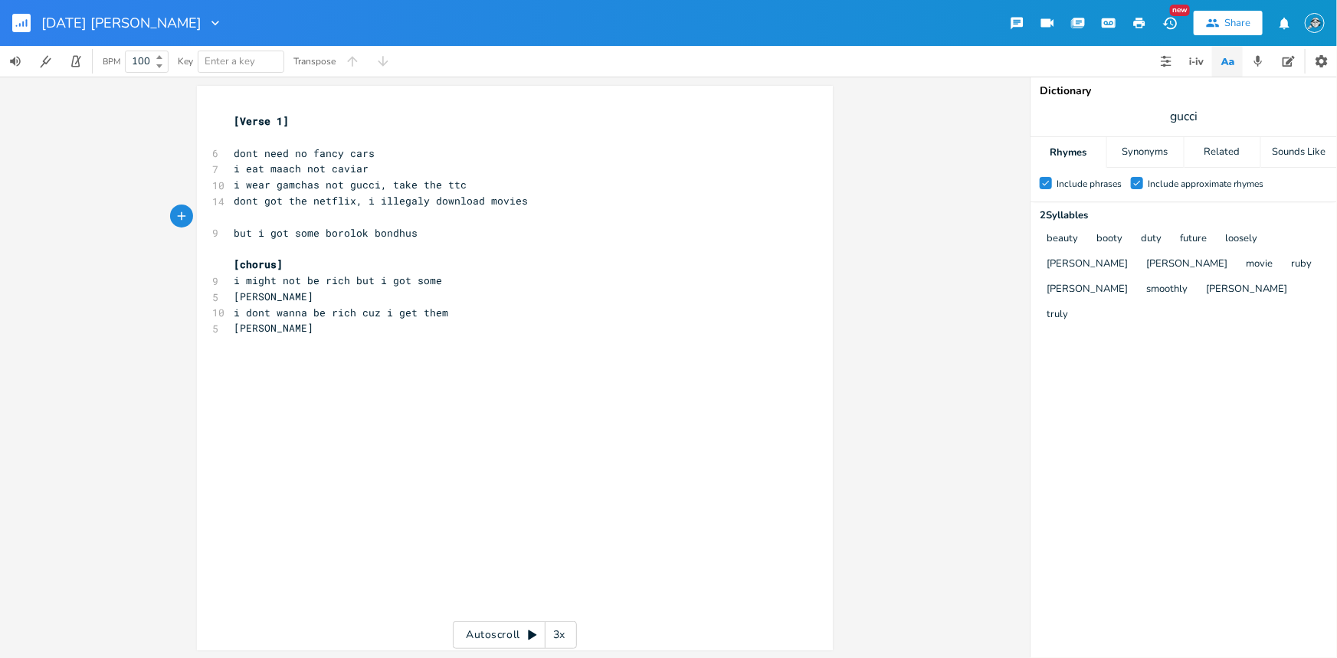
type textarea "c"
type textarea "i shop for the best"
type textarea "only"
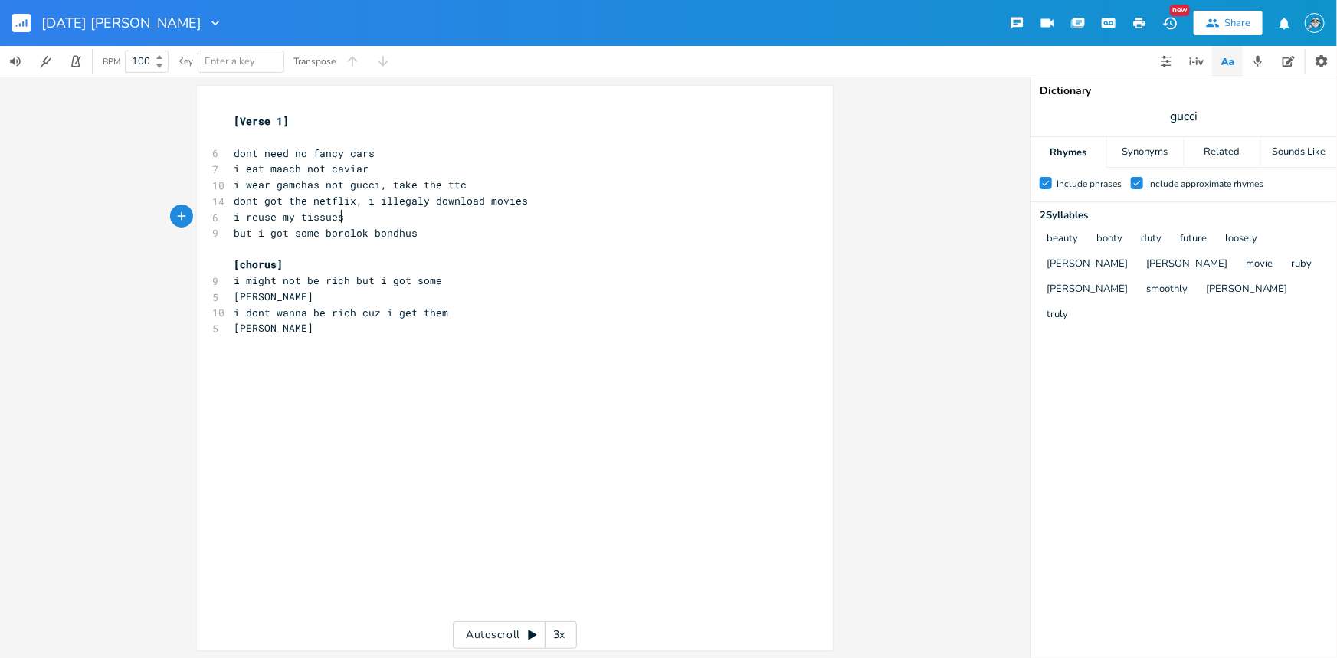
scroll to position [0, 80]
type textarea "reuse my tissues, dont go to the"
type input "issue"
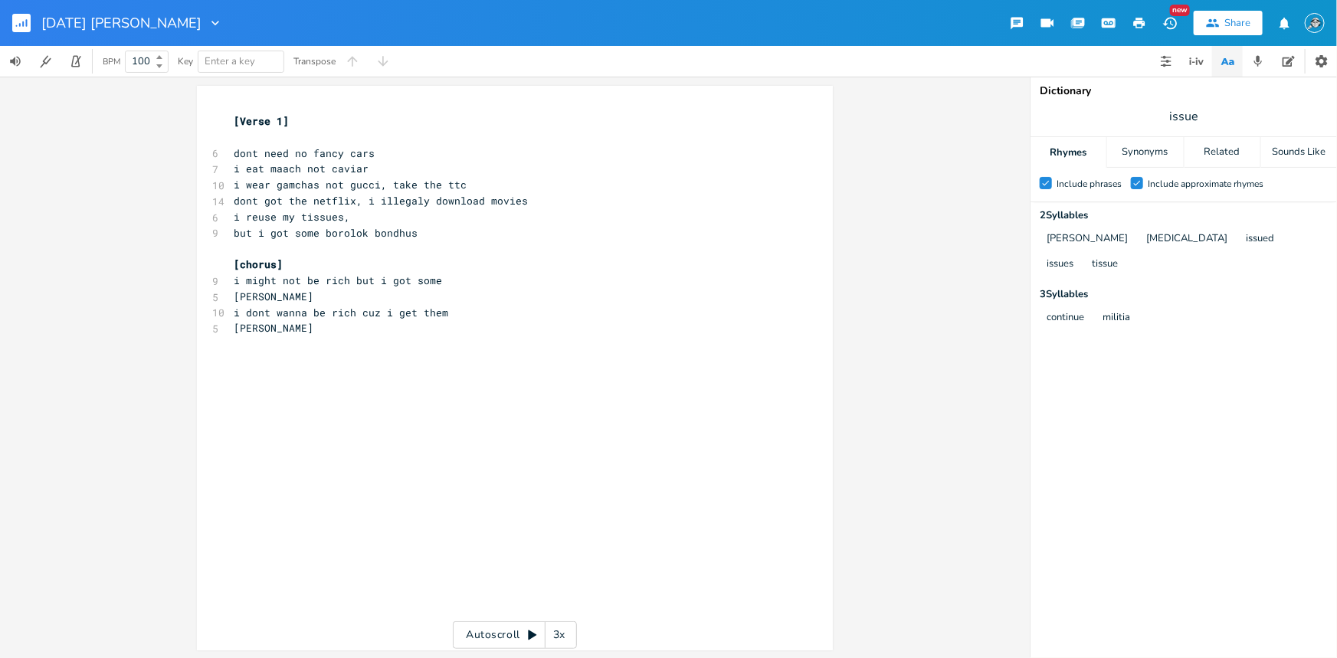
click at [383, 219] on pre "i reuse my tissues," at bounding box center [507, 217] width 553 height 16
type textarea "i put tape"
type textarea "put tape on my"
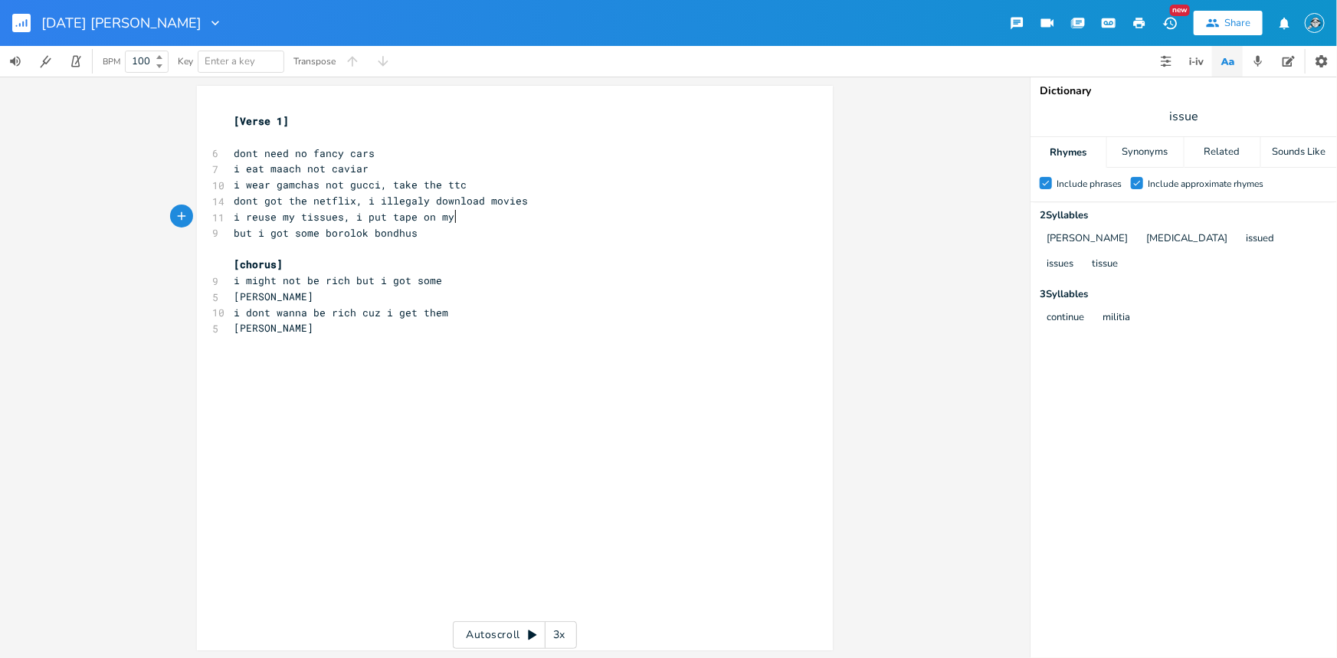
scroll to position [0, 70]
type textarea "2 t"
type textarea "shoes"
click at [360, 225] on pre "but i got some borolok bondhus" at bounding box center [507, 233] width 553 height 16
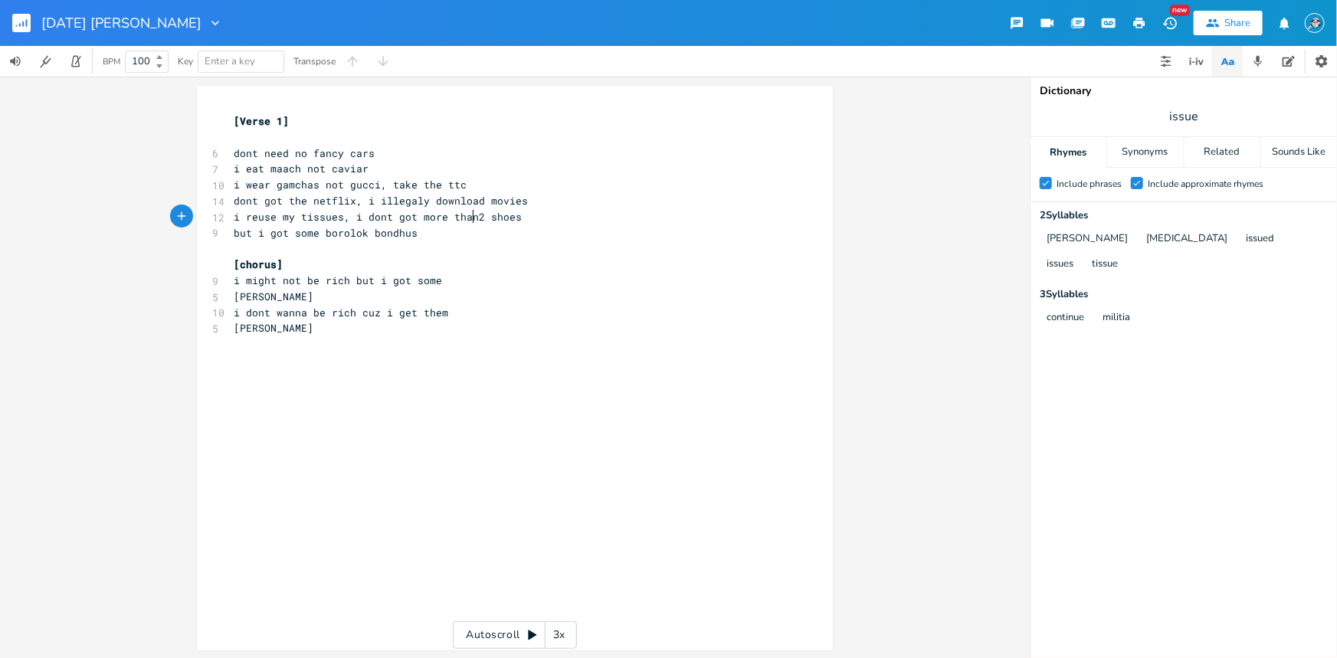
type textarea "dont got more than"
drag, startPoint x: 471, startPoint y: 222, endPoint x: 363, endPoint y: 221, distance: 108.0
click at [363, 221] on span "i reuse my tissues, i dont got more than 2 shoes" at bounding box center [381, 217] width 294 height 14
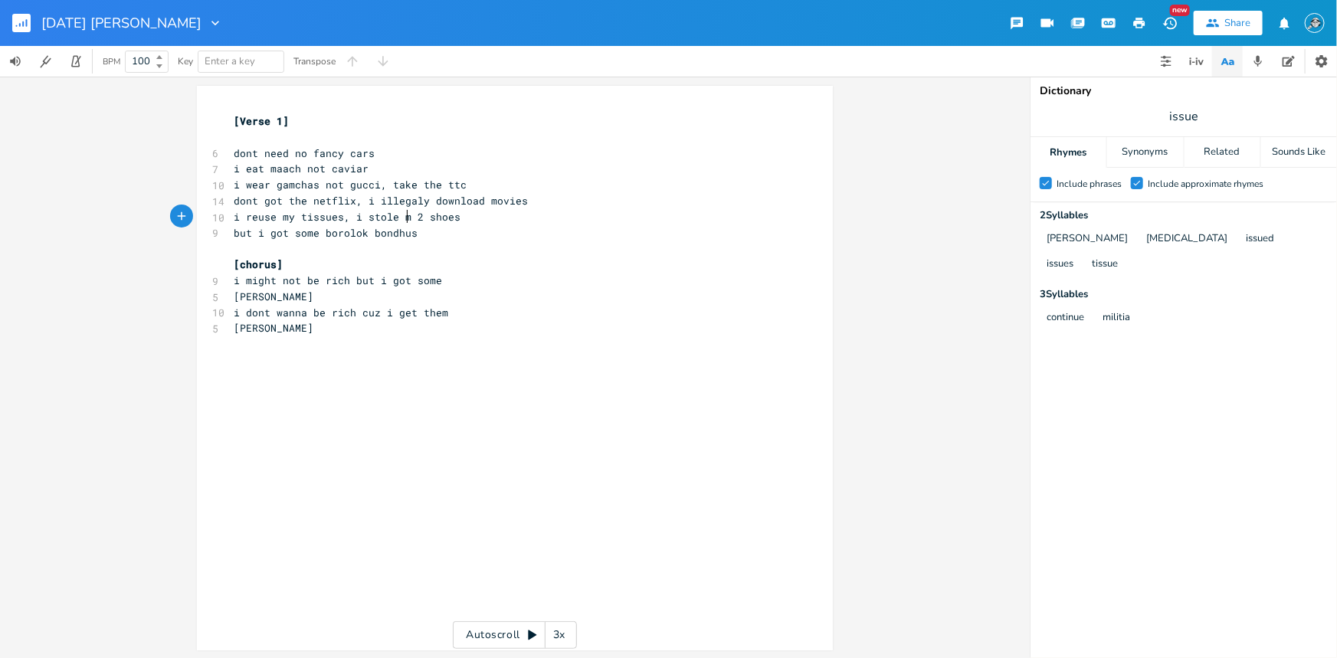
type textarea "stole my"
click at [483, 210] on pre "i reuse my tissues, i stole my 2 shoes" at bounding box center [507, 217] width 553 height 16
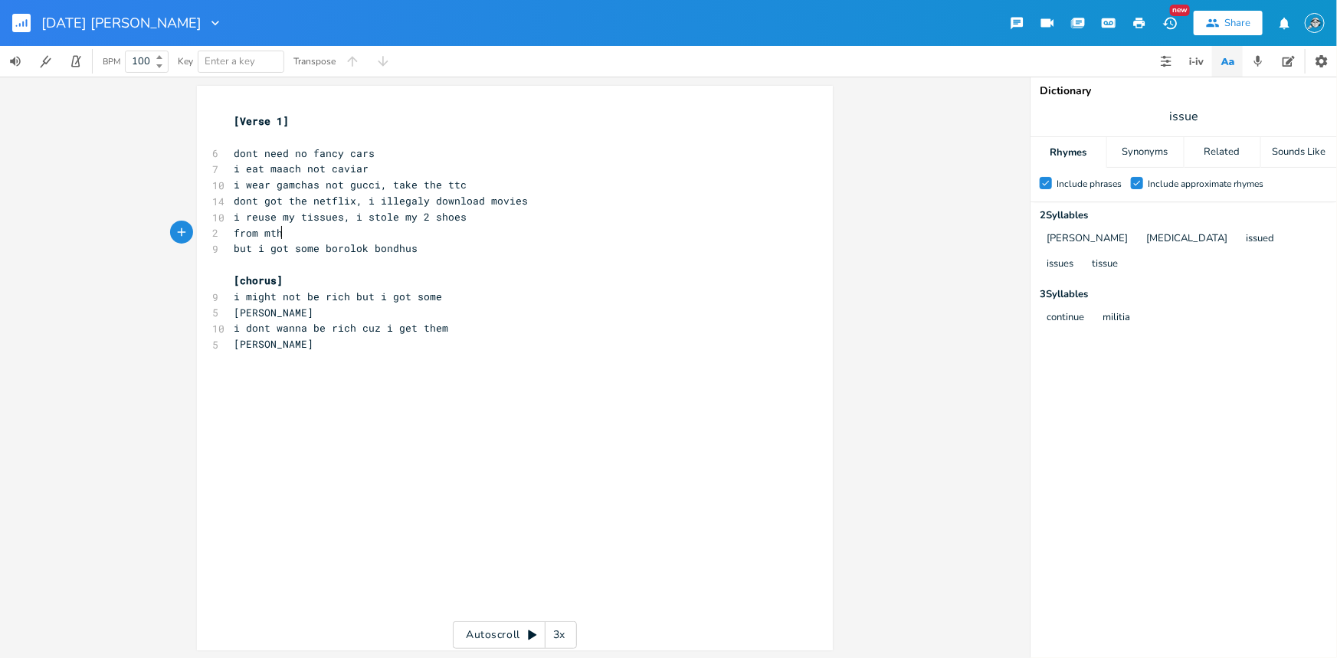
scroll to position [0, 49]
type textarea "from mthe"
type textarea "the masjid after jumma"
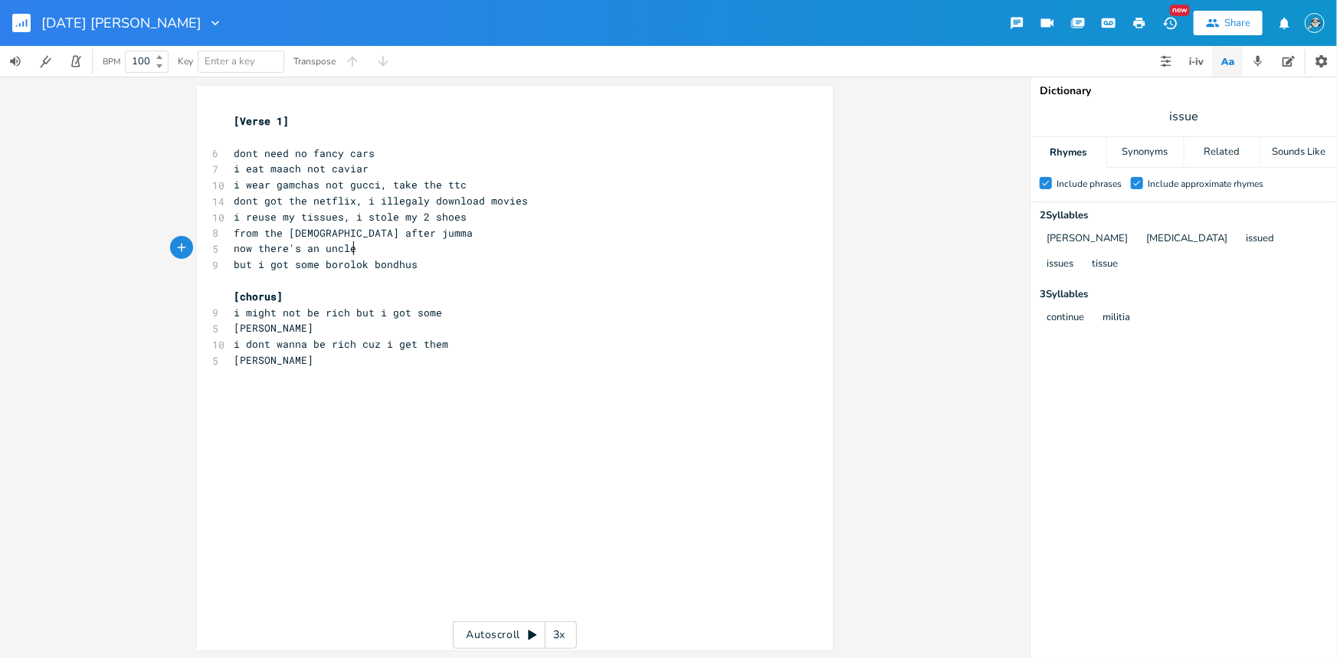
type textarea "now there's an uncle"
click at [360, 222] on span "i reuse my tissues, i stole my 2 shoes" at bounding box center [350, 217] width 233 height 14
type textarea "not pour"
type textarea "roud i"
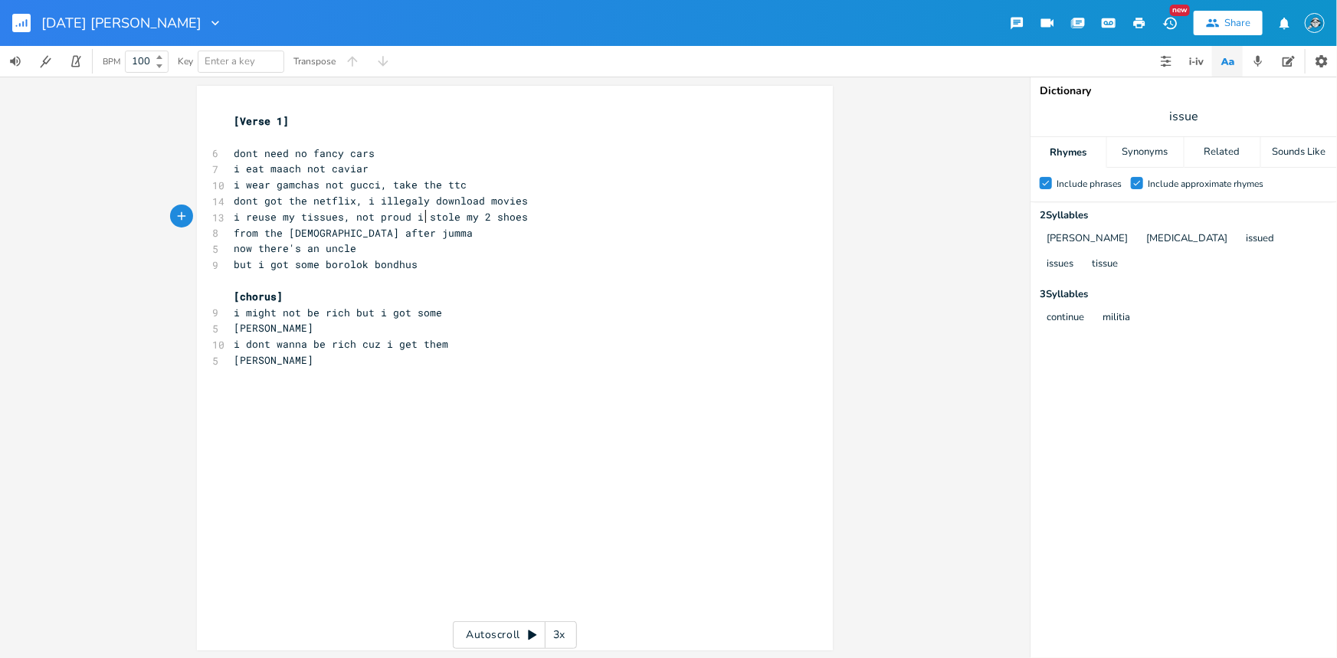
scroll to position [0, 28]
drag, startPoint x: 350, startPoint y: 249, endPoint x: 365, endPoint y: 250, distance: 15.3
click at [352, 249] on span "now there's an uncle" at bounding box center [295, 248] width 123 height 14
type textarea "looks"
type textarea "in for her"
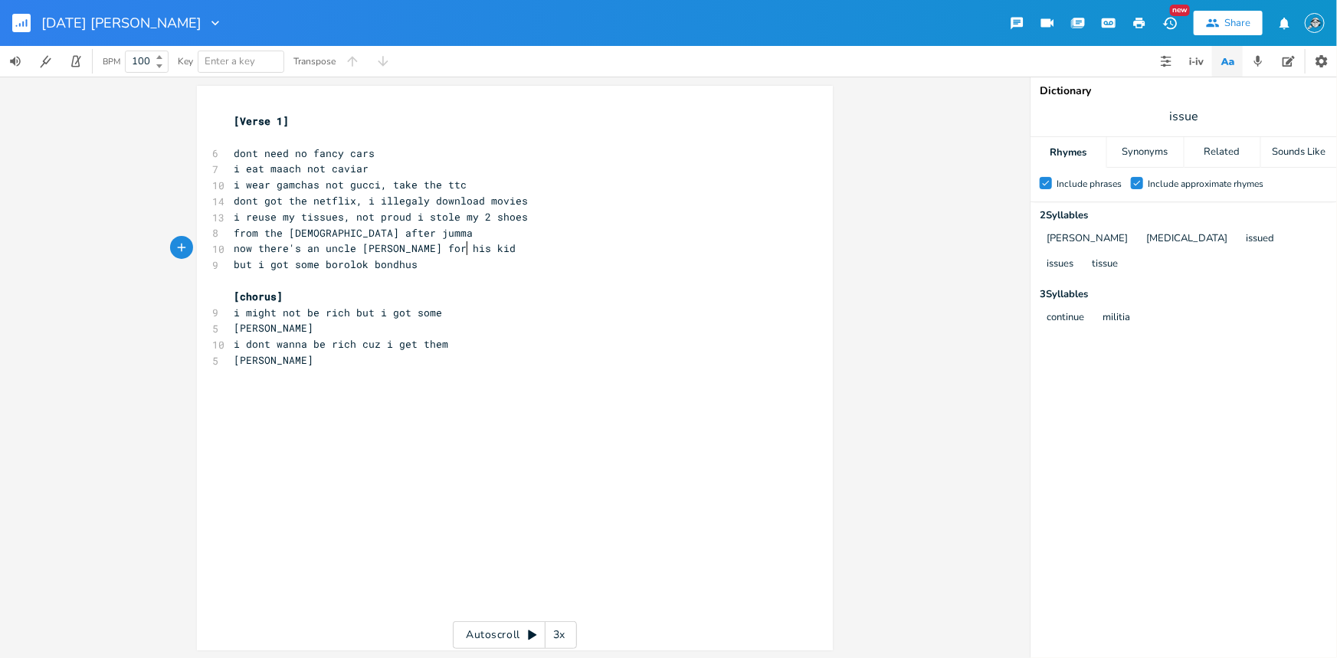
scroll to position [0, 27]
type textarea "is kids"
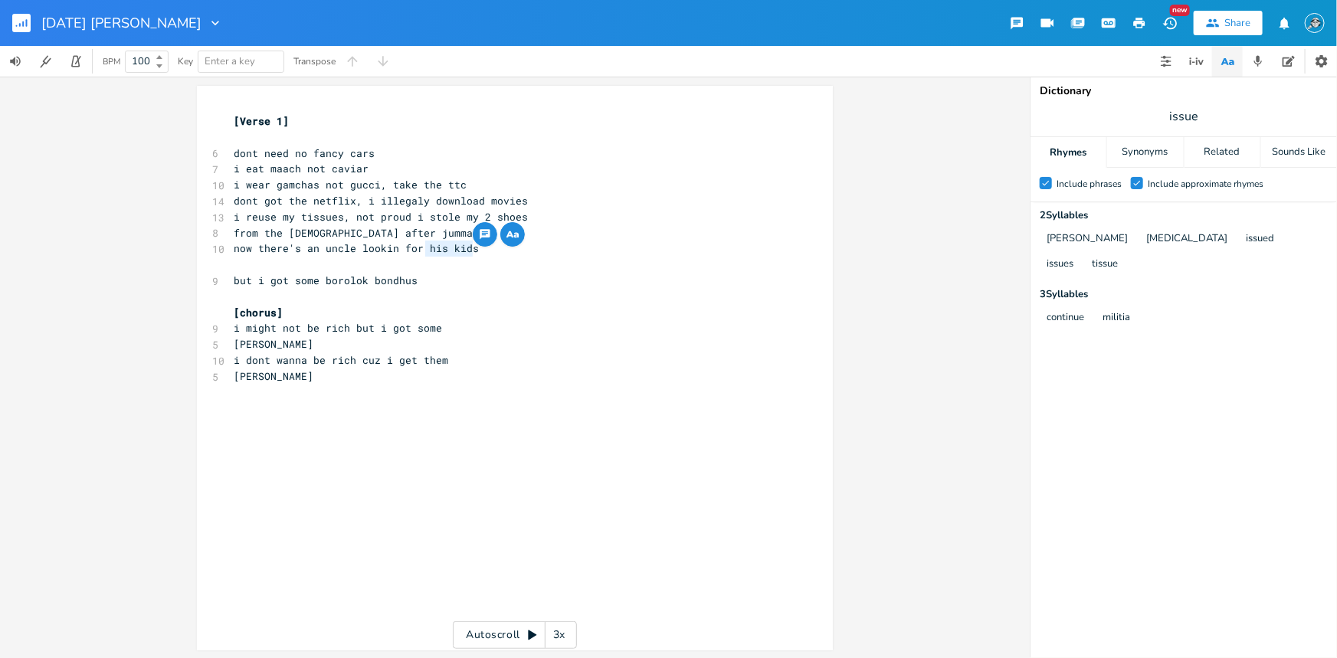
drag, startPoint x: 483, startPoint y: 242, endPoint x: 422, endPoint y: 246, distance: 60.6
click at [422, 246] on pre "now there's an uncle lookin for his kids" at bounding box center [507, 249] width 553 height 16
type textarea "pumas"
type textarea "his"
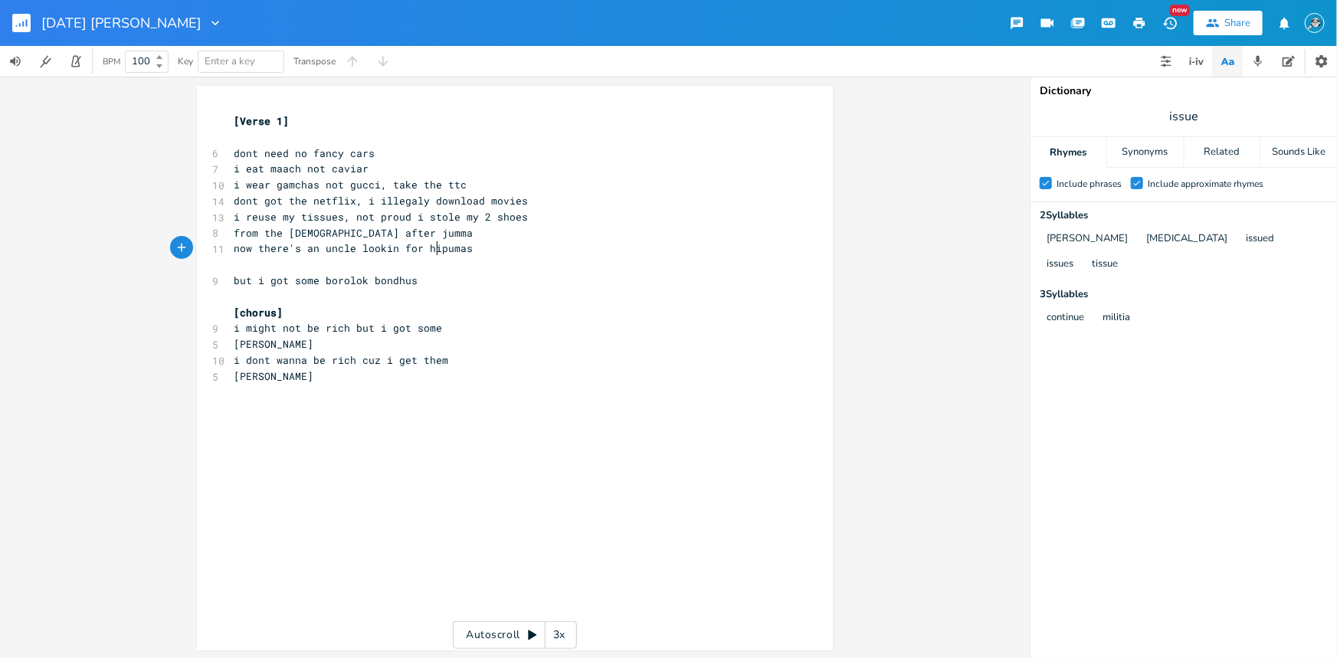
scroll to position [0, 15]
click at [234, 154] on span "dont need no fancy cars" at bounding box center [304, 153] width 141 height 14
type textarea "i"
type textarea "for"
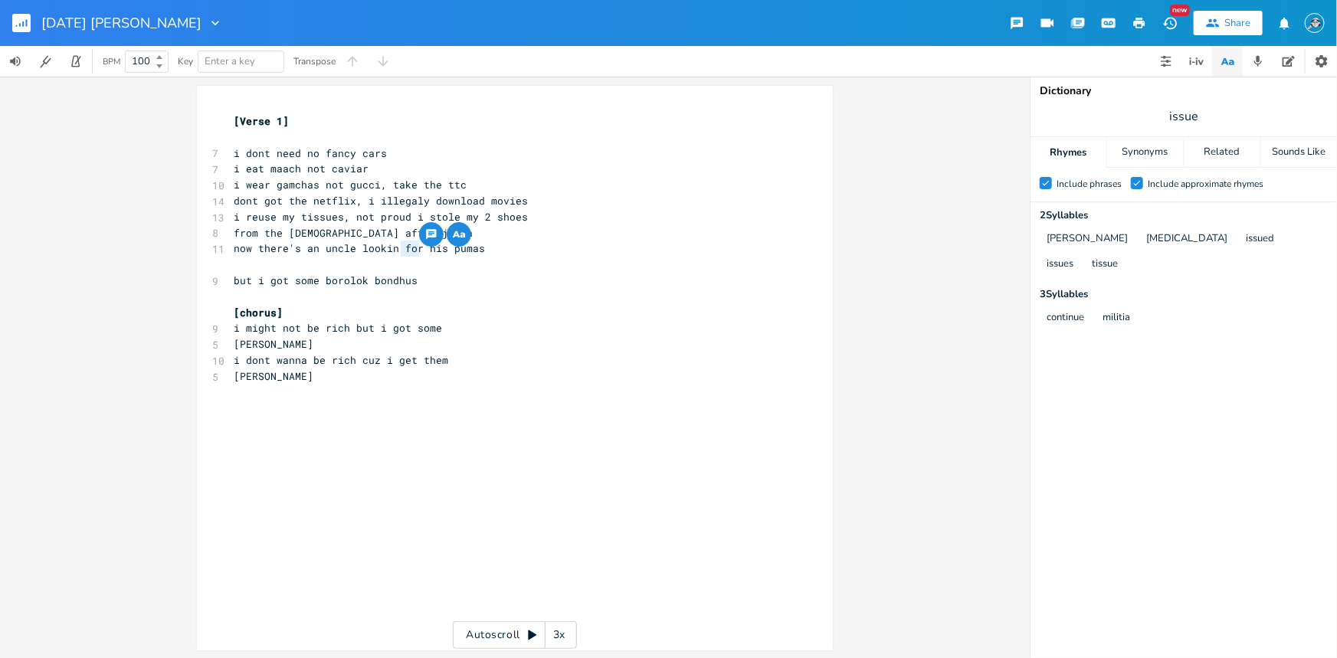
drag, startPoint x: 413, startPoint y: 251, endPoint x: 398, endPoint y: 249, distance: 15.5
click at [398, 249] on span "now there's an uncle lookin for his pumas" at bounding box center [359, 248] width 251 height 14
click at [421, 285] on pre "but i got some borolok bondhus" at bounding box center [507, 281] width 553 height 16
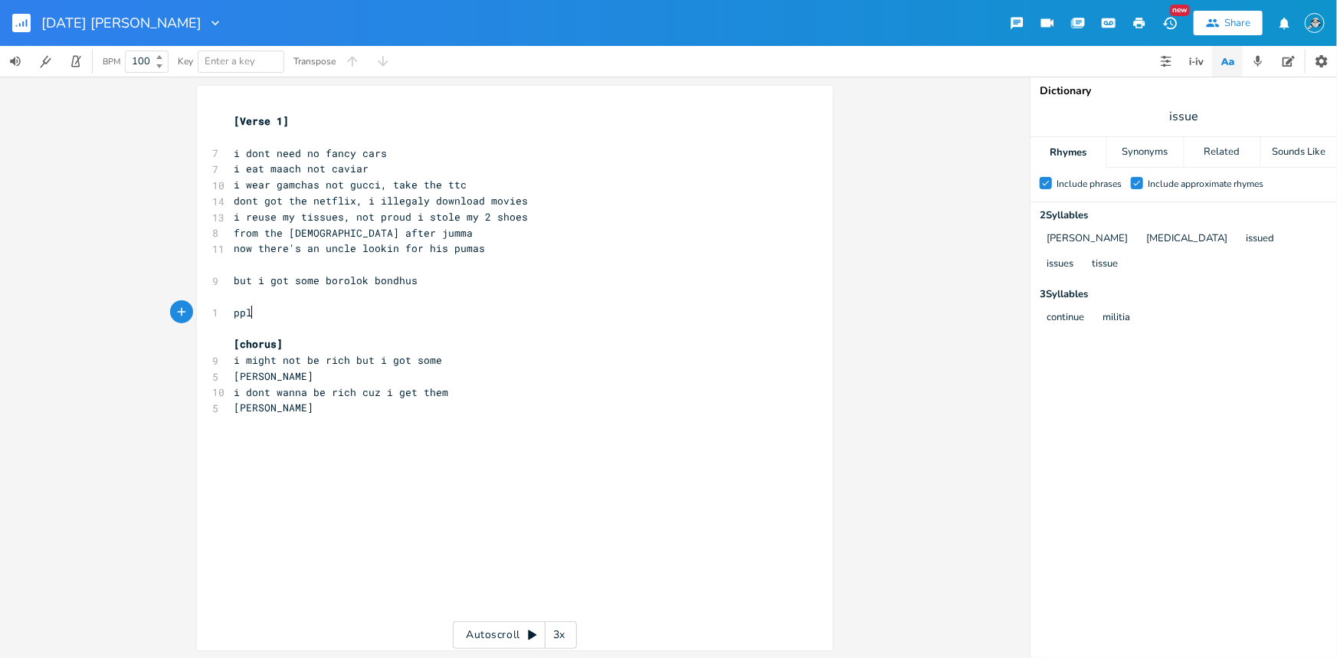
type textarea "pple"
type textarea "see me rolling, they hating"
type textarea "i'm always a party"
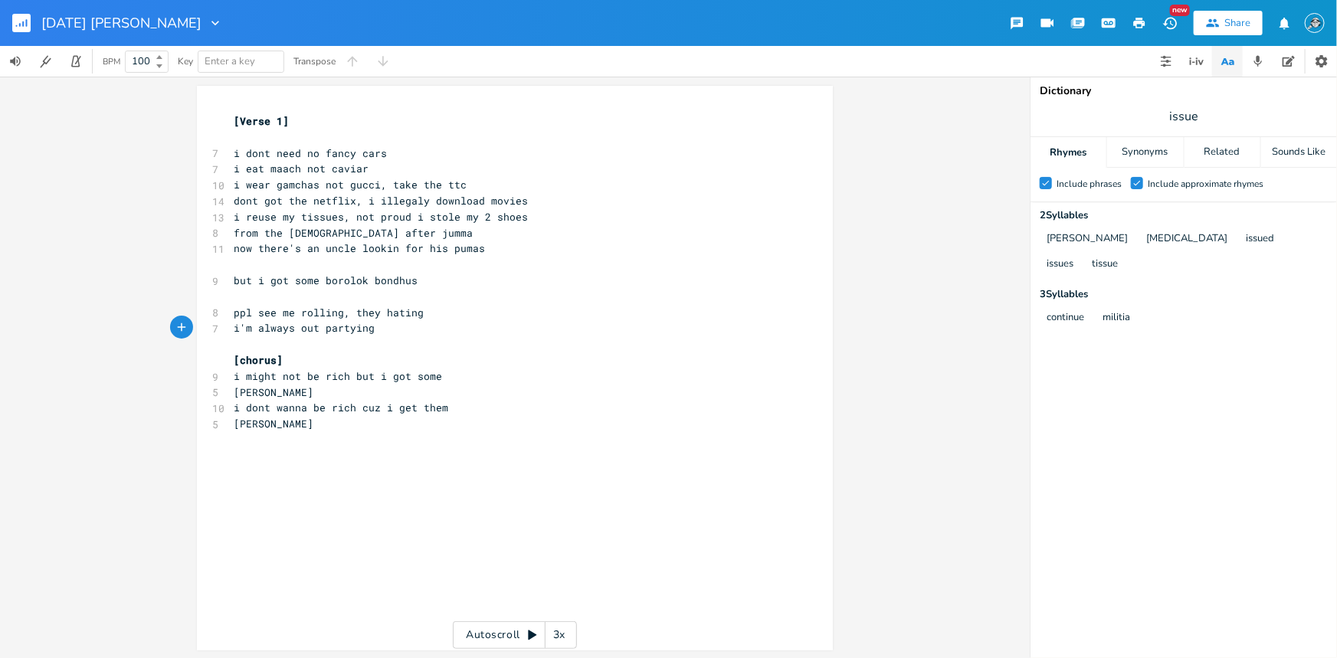
type textarea "out partying,"
click at [330, 139] on pre "​" at bounding box center [507, 137] width 553 height 16
click at [465, 214] on span "i reuse my tissues, not proud i stole my 2 shoes" at bounding box center [381, 217] width 294 height 14
click at [540, 230] on pre "from the masjid after jumma" at bounding box center [507, 233] width 553 height 16
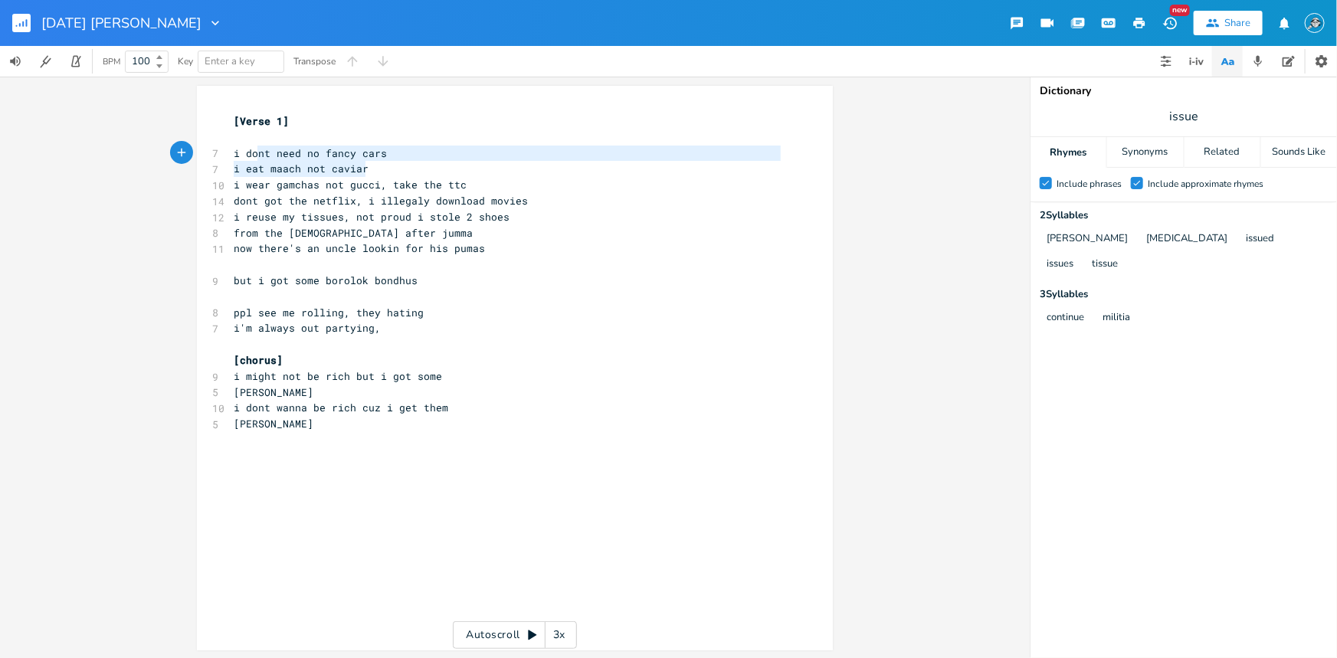
type textarea "i dont need no fancy cars i eat maach not caviar"
drag, startPoint x: 371, startPoint y: 175, endPoint x: 230, endPoint y: 159, distance: 141.9
click at [231, 159] on div "[Verse 1] ​ 7 i dont need no fancy cars 7 i eat maach not caviar 10 i wear gamc…" at bounding box center [507, 272] width 553 height 319
click at [422, 327] on pre "i'm always out partying," at bounding box center [507, 328] width 553 height 16
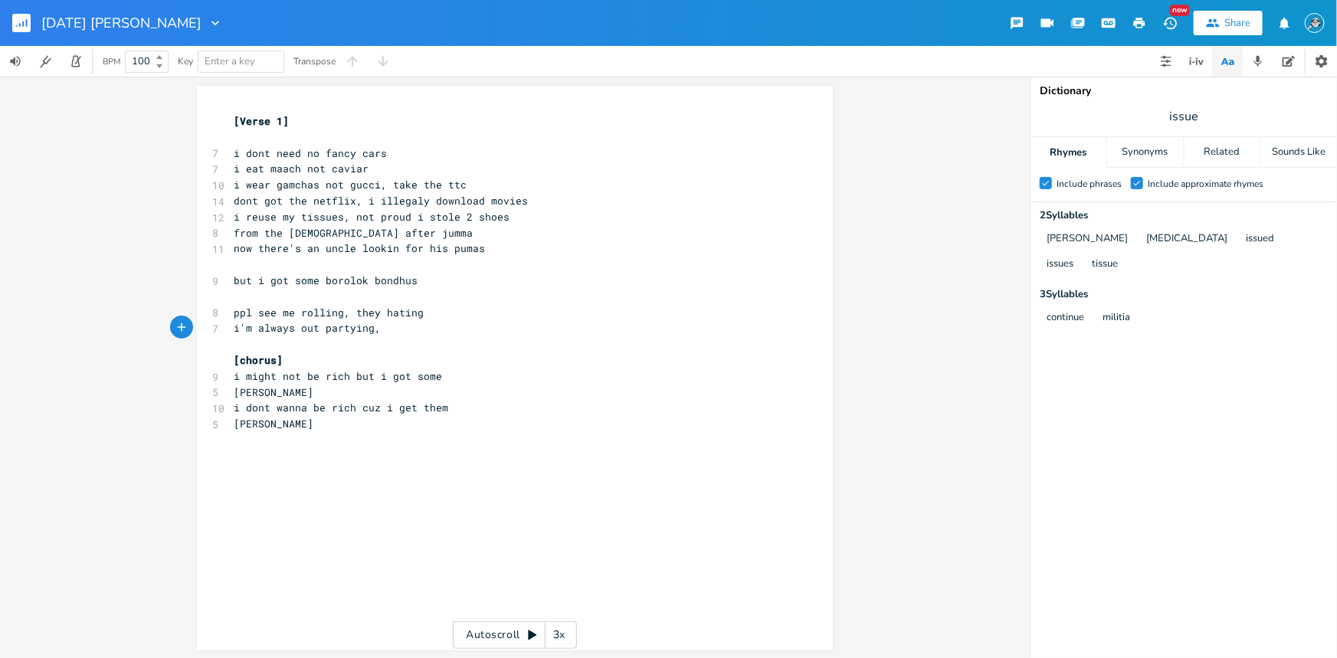
click at [408, 299] on pre "​" at bounding box center [507, 297] width 553 height 16
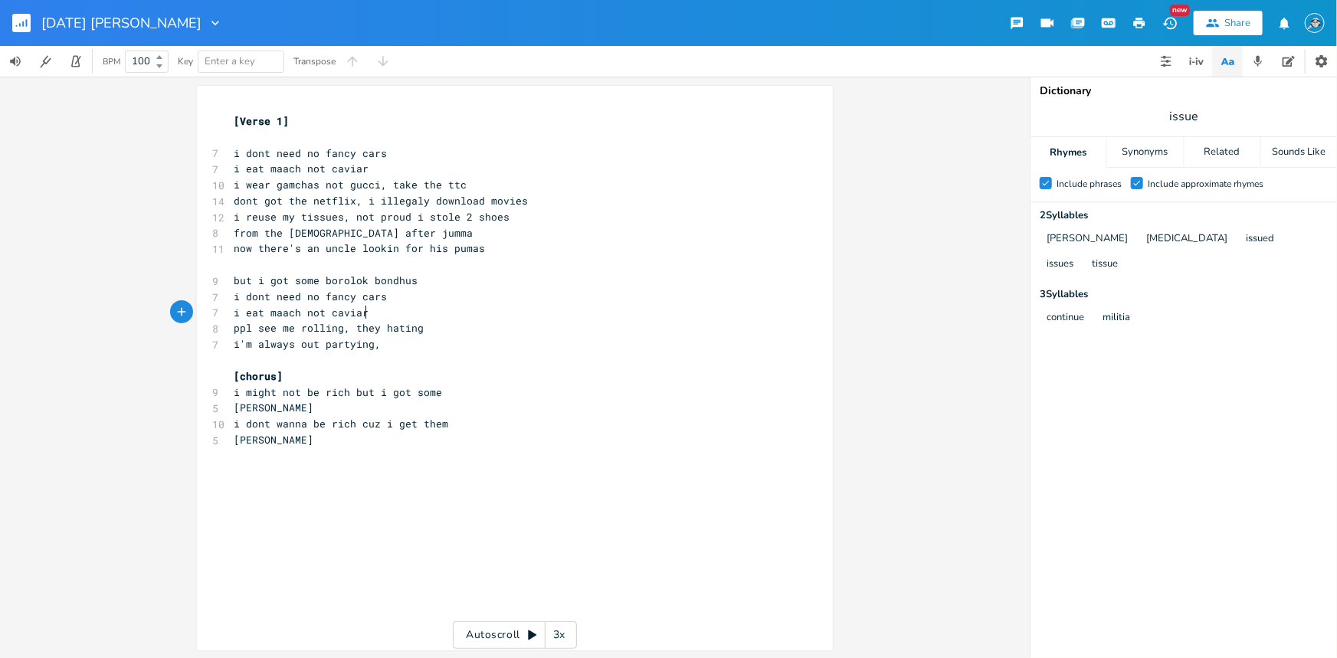
click at [437, 310] on pre "i eat maach not caviar" at bounding box center [507, 313] width 553 height 16
click at [431, 283] on pre "but i got some borolok bondhus" at bounding box center [507, 281] width 553 height 16
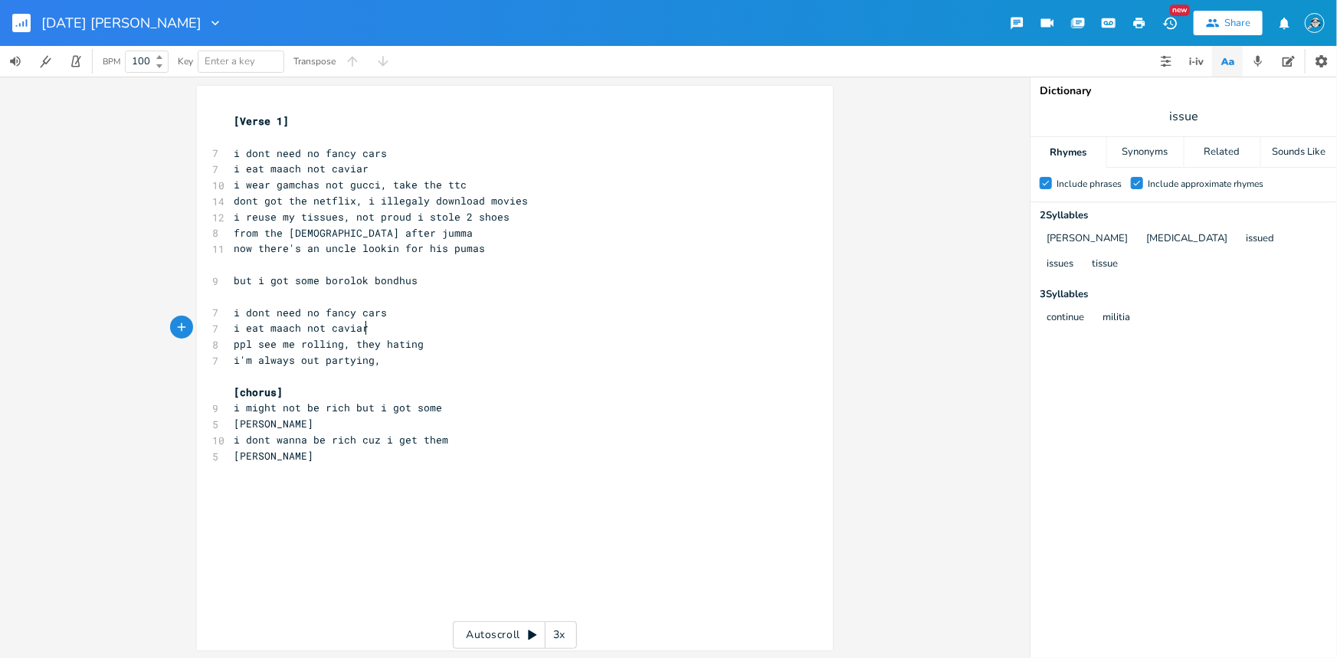
click at [394, 329] on pre "i eat maach not caviar" at bounding box center [507, 328] width 553 height 16
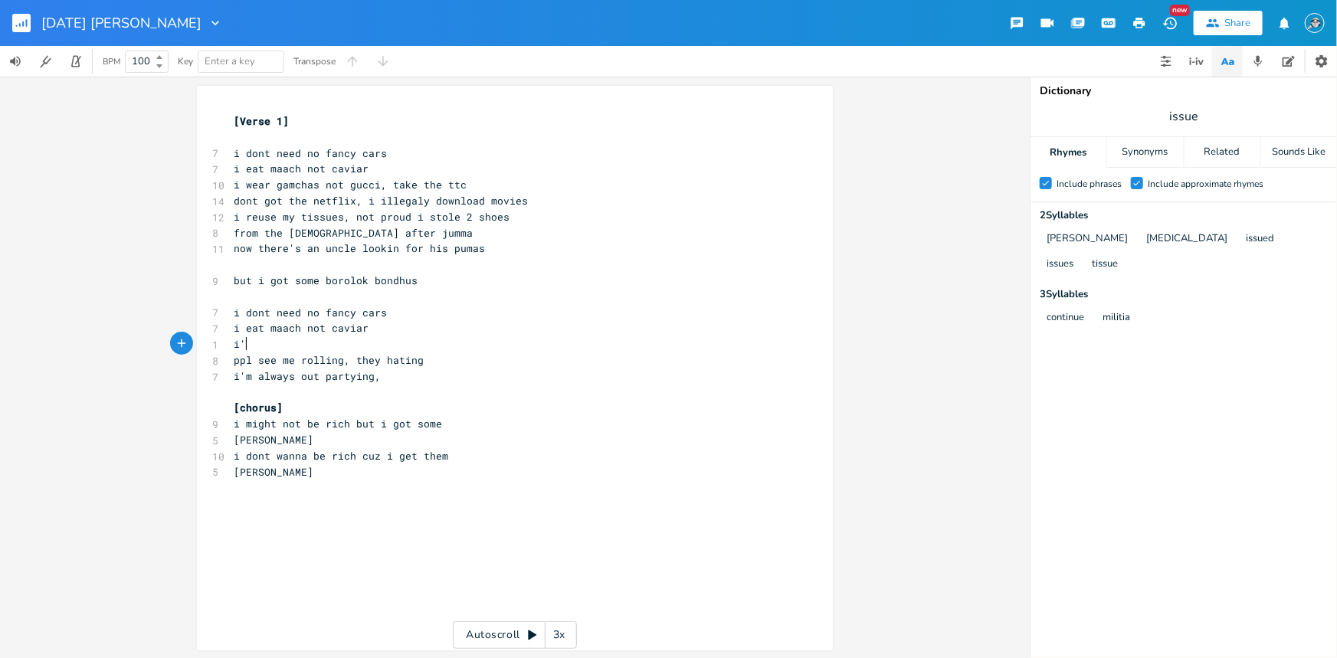
scroll to position [0, 15]
type textarea "i'm awa"
type textarea "lw"
type textarea "lways rol"
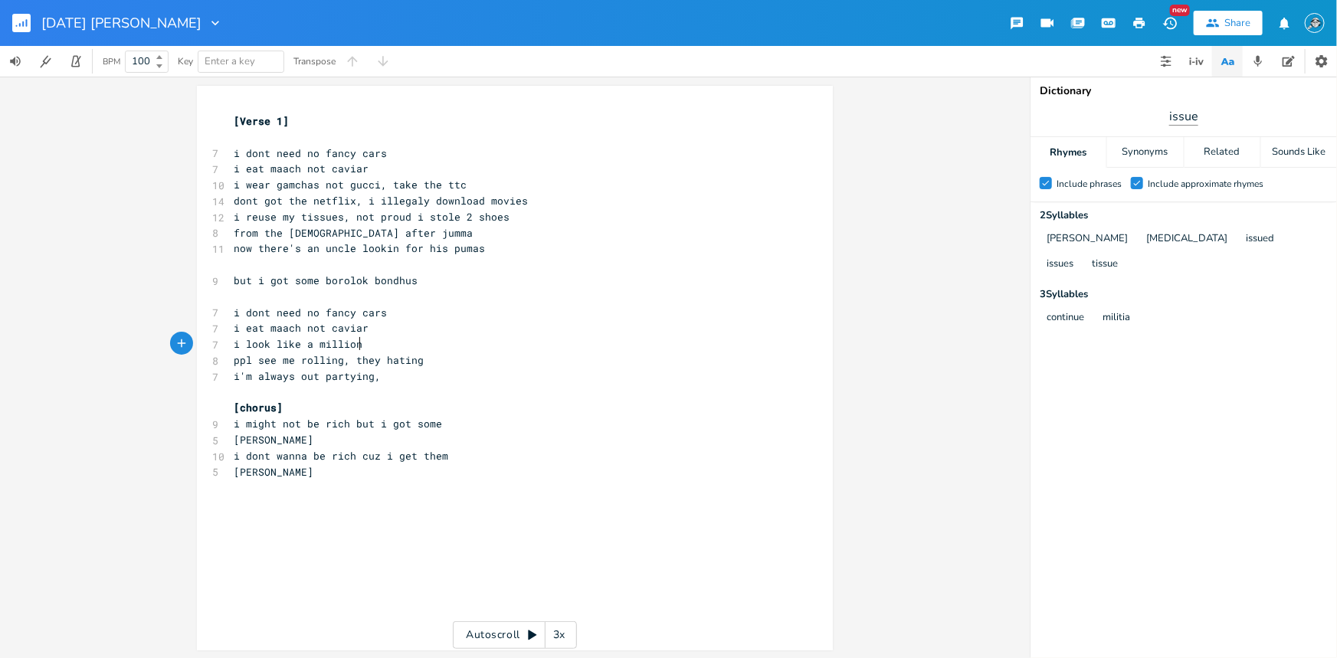
type textarea "i look like a million"
type input "million"
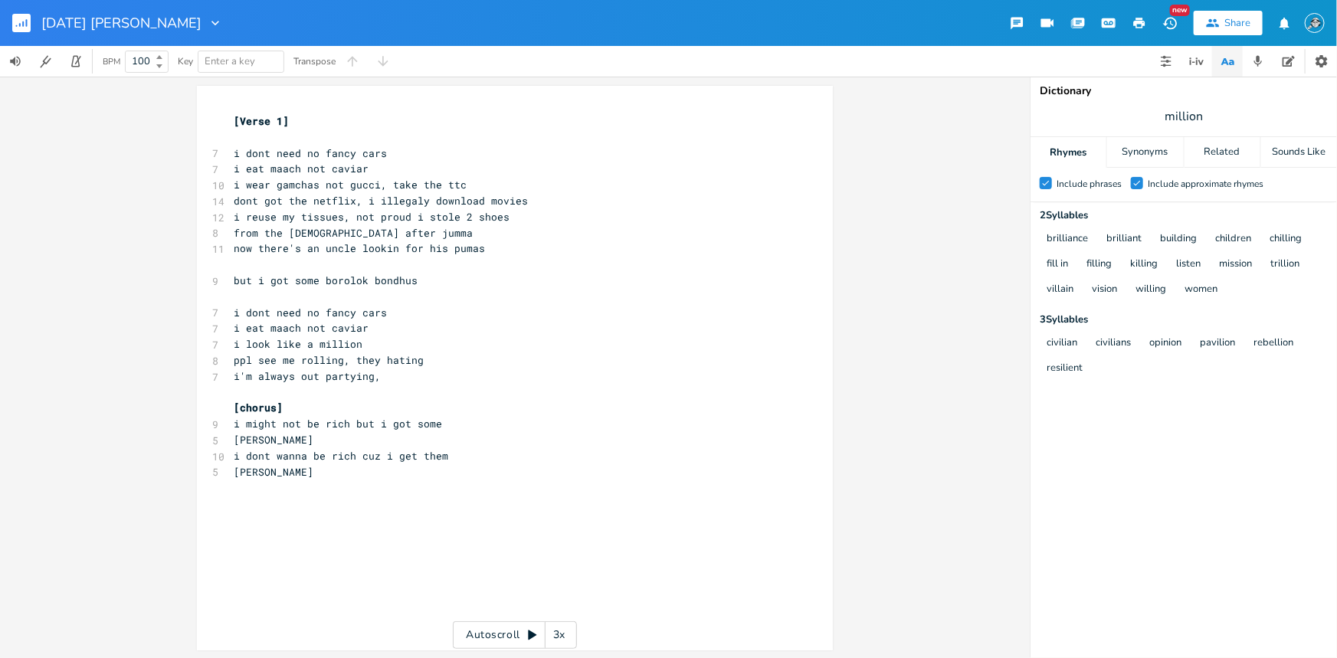
click at [384, 343] on pre "i look like a million" at bounding box center [507, 344] width 553 height 16
click at [313, 346] on span "i look like a million" at bounding box center [298, 344] width 129 height 14
type textarea "i'm li"
type textarea "killin it, villian"
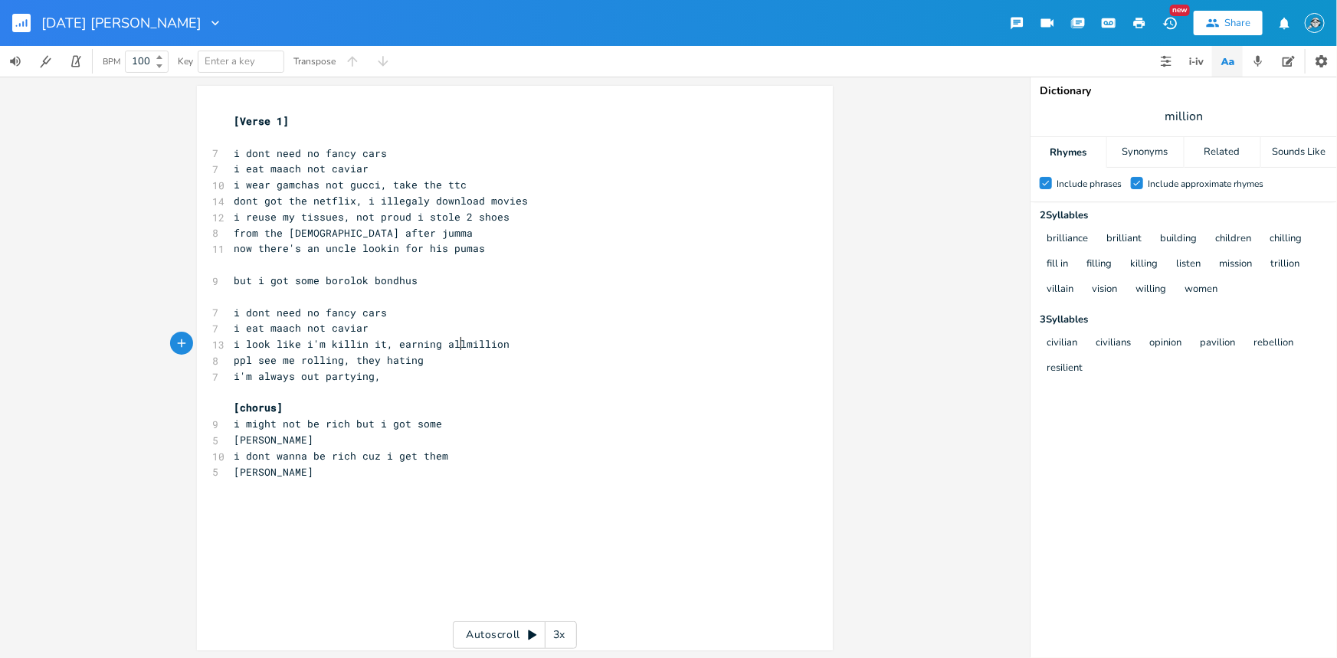
scroll to position [0, 50]
type textarea "earning all"
click at [503, 345] on span "i look like i'm killin it, earning all million" at bounding box center [375, 344] width 282 height 14
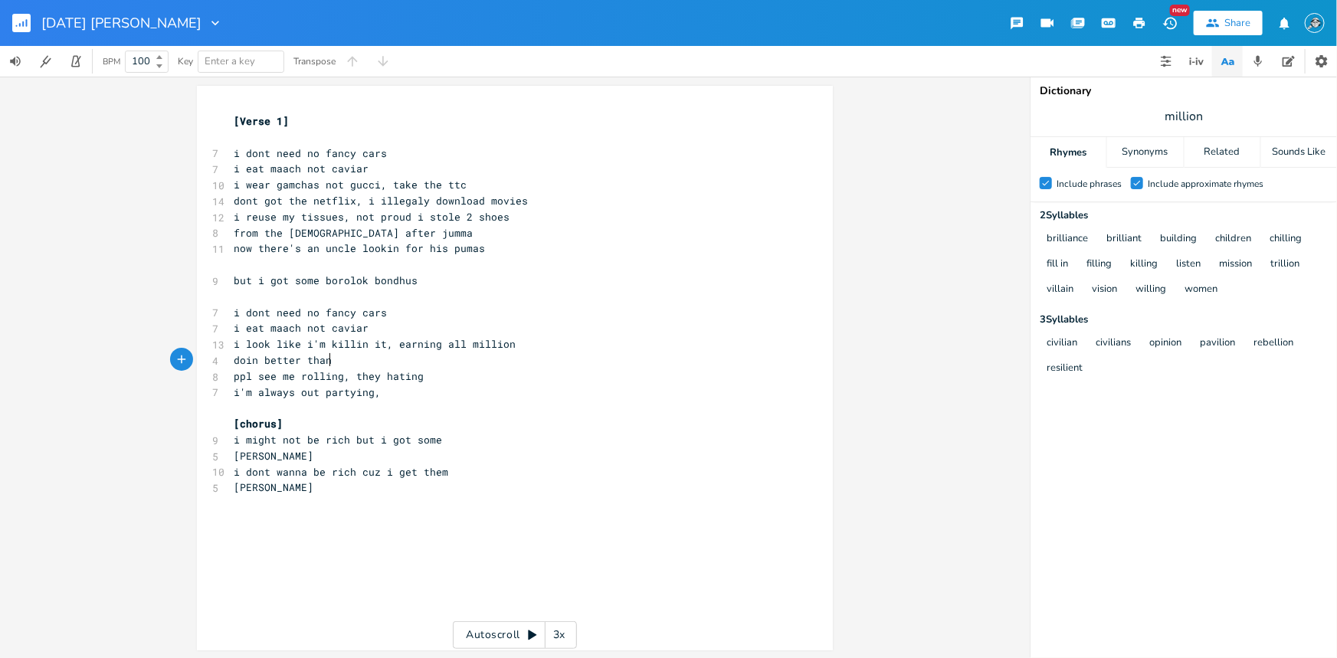
scroll to position [0, 74]
type textarea "doin better than"
click at [462, 345] on span "i look like i'm killin it, earning all million" at bounding box center [375, 344] width 282 height 14
type textarea "the"
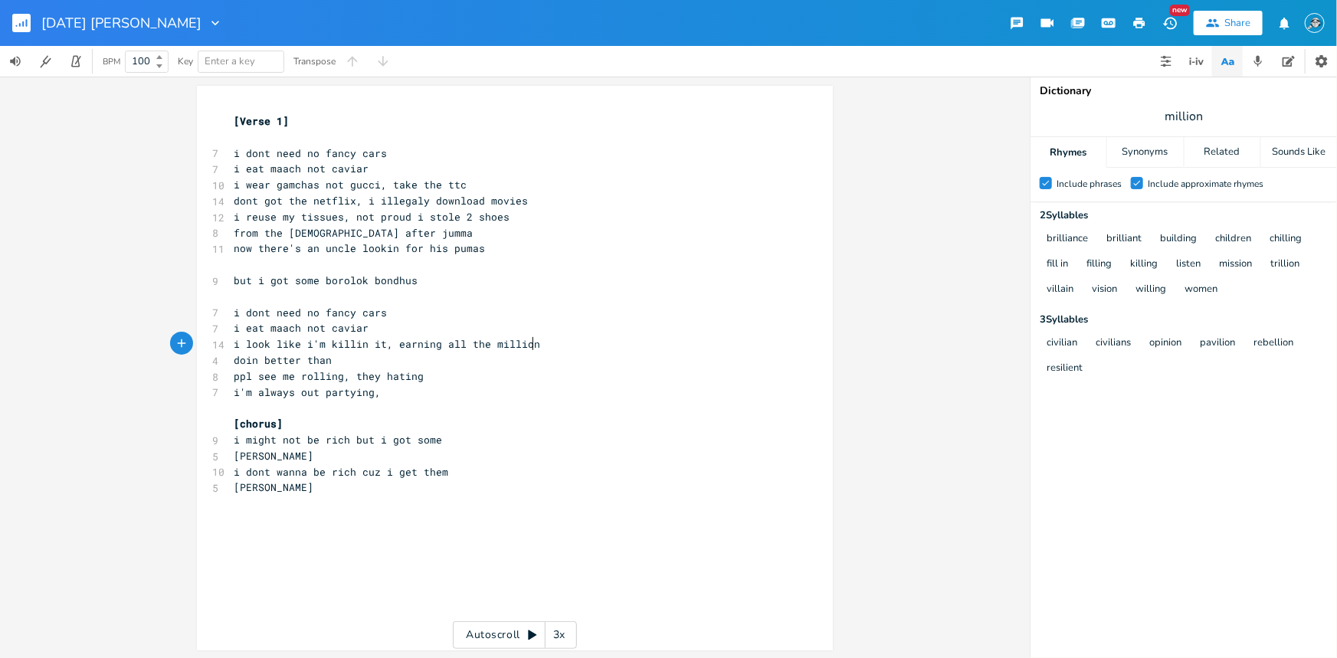
click at [590, 346] on pre "i look like i'm killin it, earning all the million" at bounding box center [507, 344] width 553 height 16
click at [426, 352] on pre "doin better than" at bounding box center [507, 360] width 553 height 16
click at [234, 365] on span "doin better than" at bounding box center [283, 360] width 98 height 14
type textarea "dont care about your opn"
type textarea "inion"
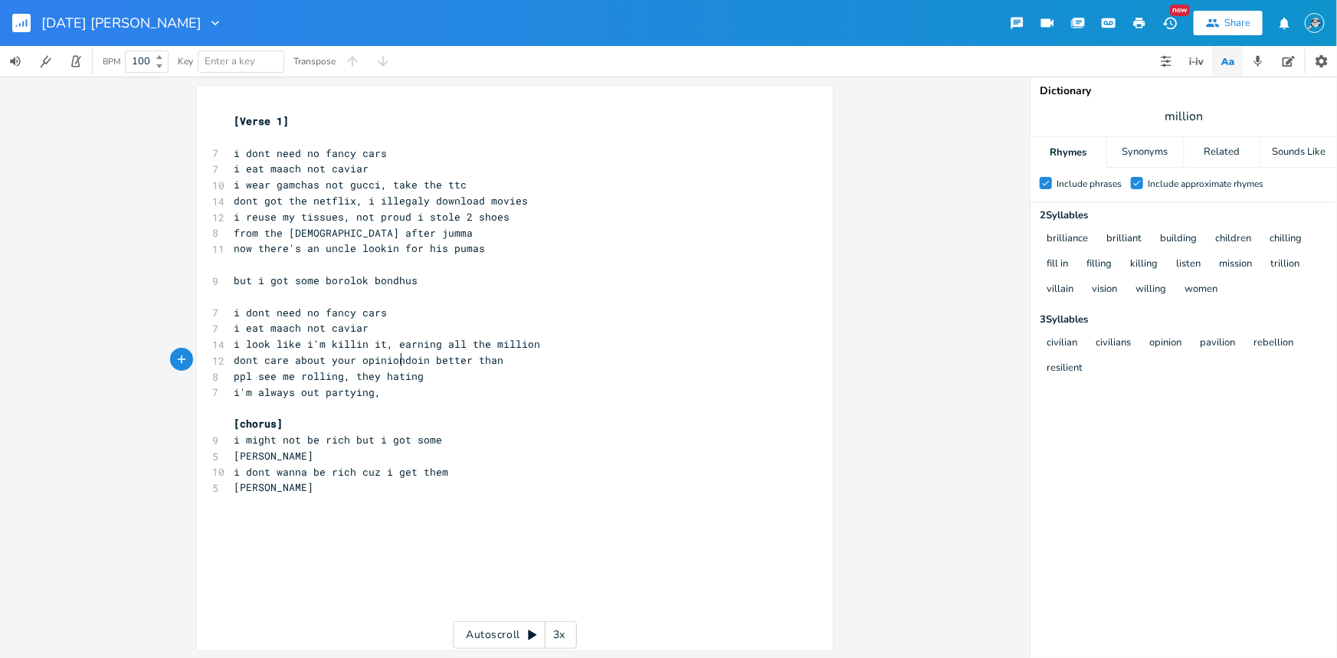
scroll to position [0, 23]
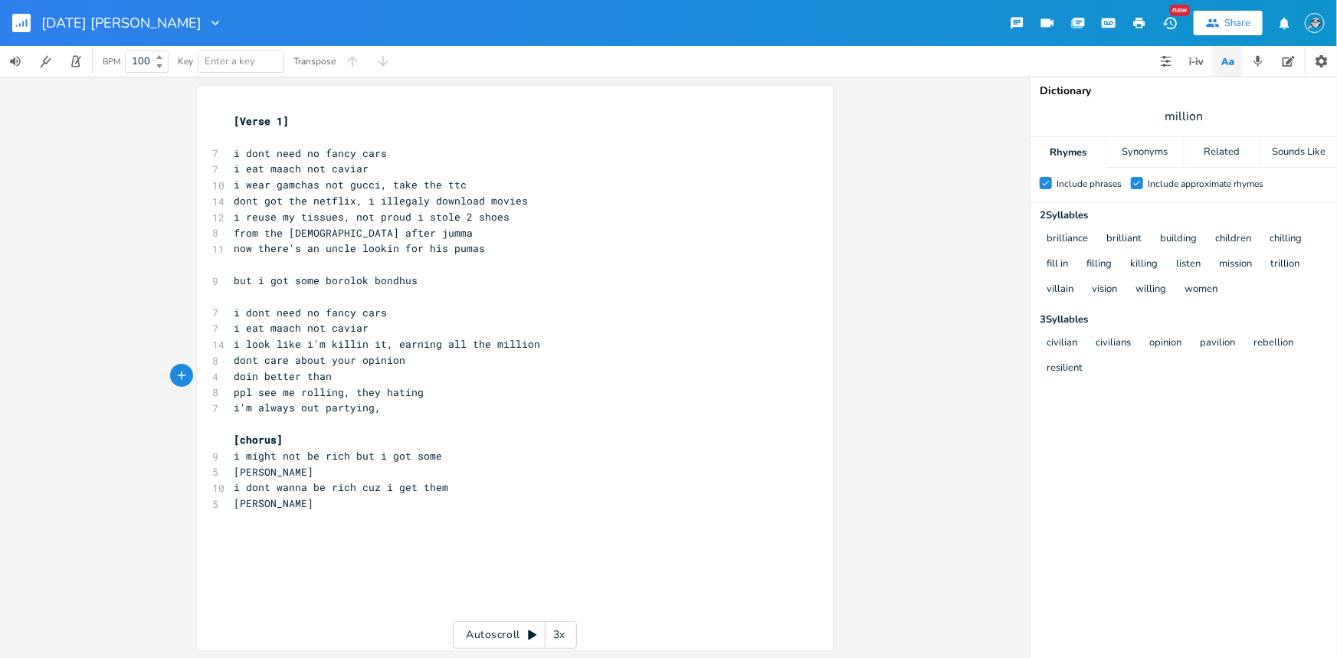
click at [362, 377] on pre "doin better than" at bounding box center [507, 376] width 553 height 16
type textarea "the civilians"
click at [538, 344] on pre "i look like i'm killin it, earning all the million" at bounding box center [507, 344] width 553 height 16
type textarea "s"
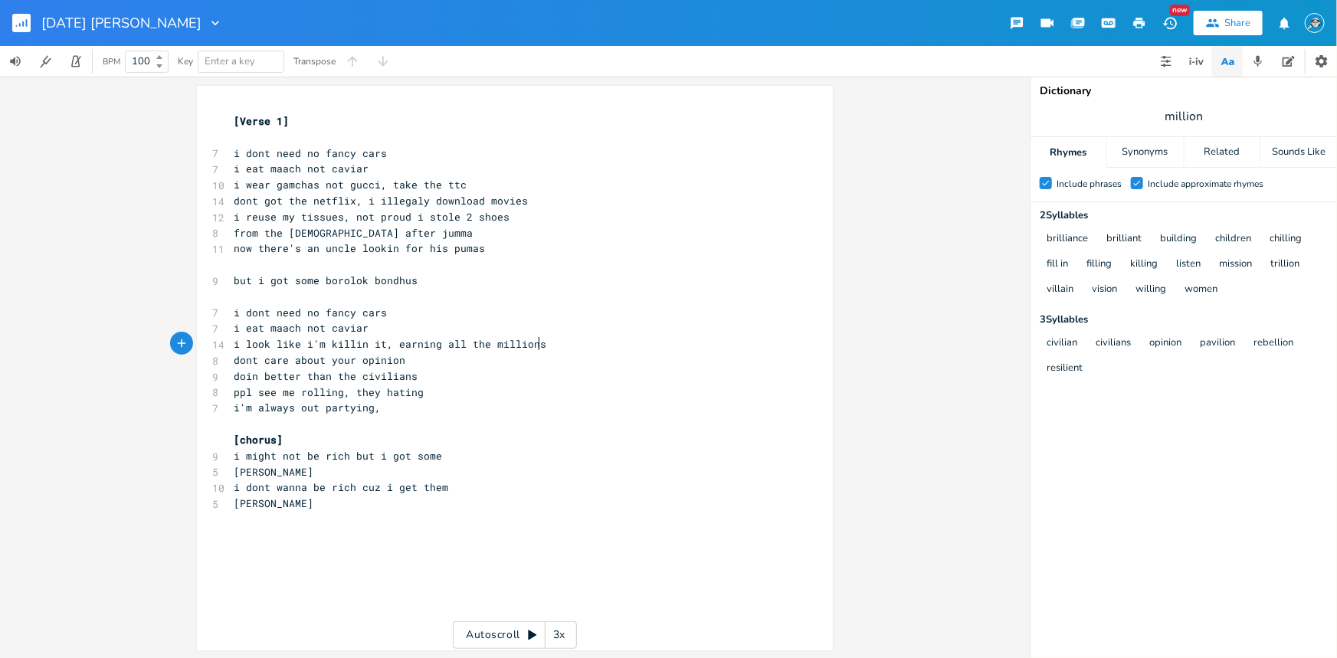
scroll to position [0, 5]
click at [418, 375] on pre "doin better than the civilians" at bounding box center [507, 376] width 553 height 16
click at [434, 390] on pre "ppl see me rolling, they hating" at bounding box center [507, 393] width 553 height 16
click at [389, 405] on pre "i'm always out partying," at bounding box center [507, 408] width 553 height 16
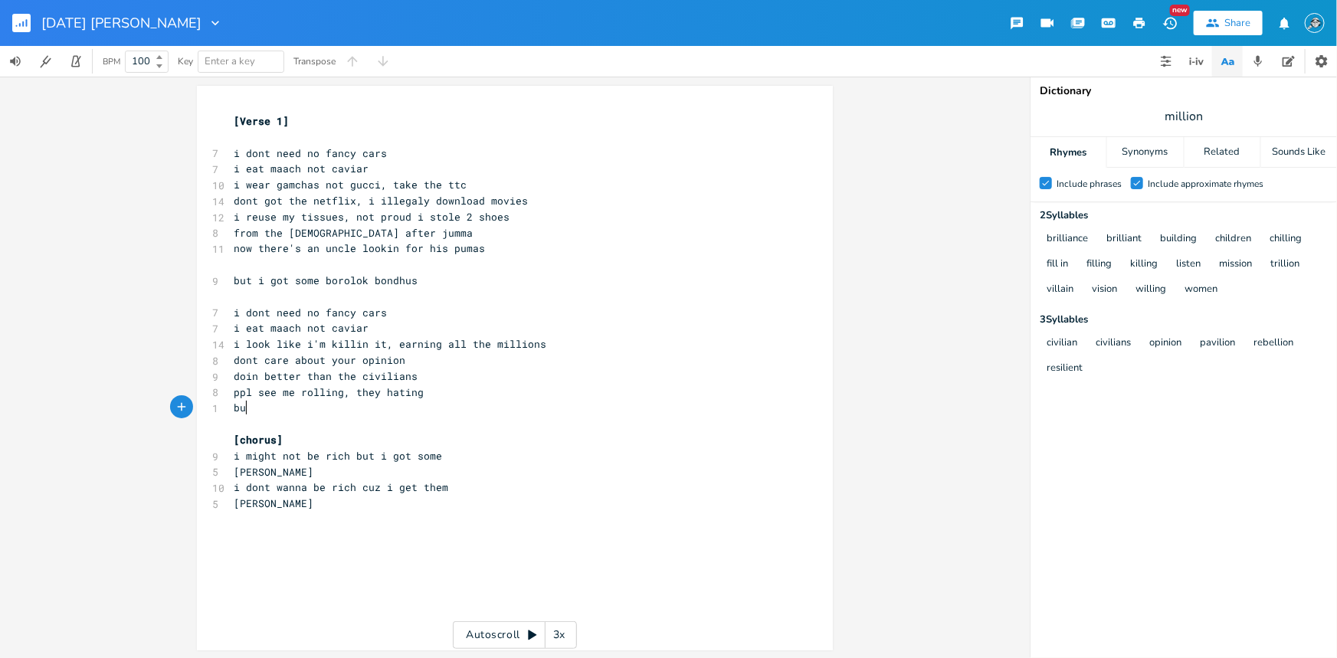
type textarea "but"
type textarea "they dont know that none of it's mine"
drag, startPoint x: 301, startPoint y: 486, endPoint x: 272, endPoint y: 486, distance: 29.1
click at [272, 486] on span "i dont wanna be rich cuz i get them" at bounding box center [341, 487] width 214 height 14
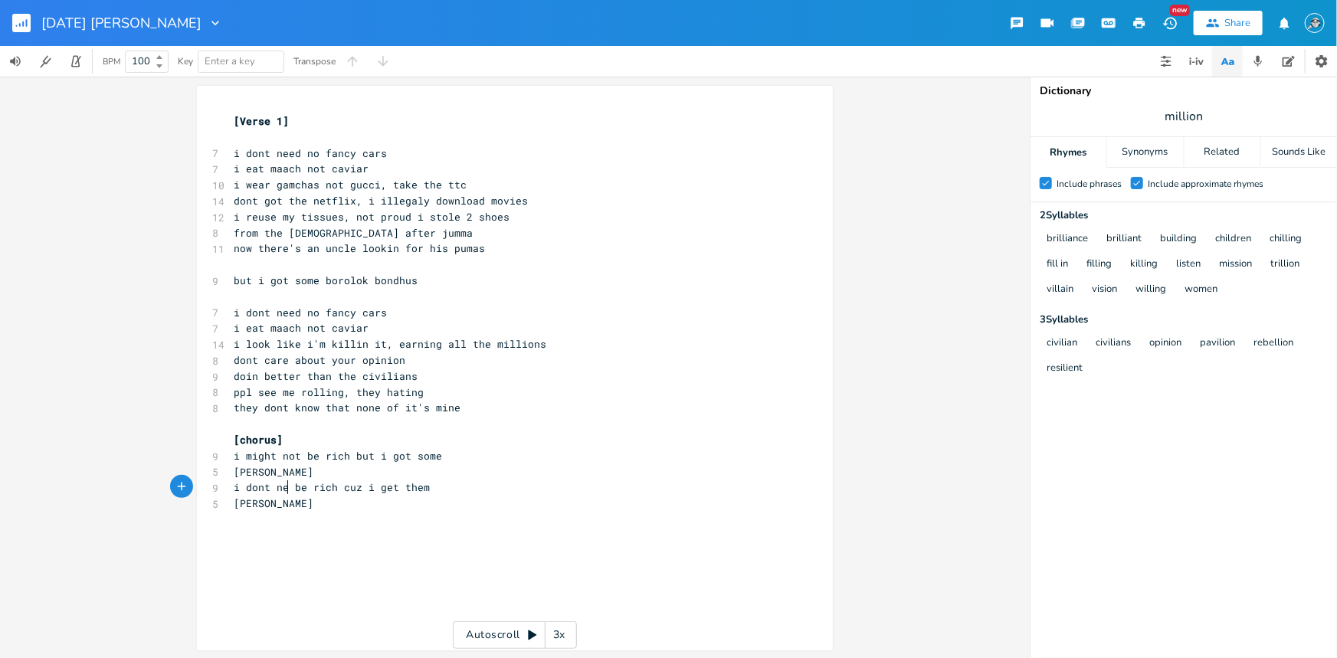
type textarea "ned"
type textarea "ed to"
click at [319, 501] on pre "borolok bondhuz" at bounding box center [507, 504] width 553 height 16
type textarea "if your'"
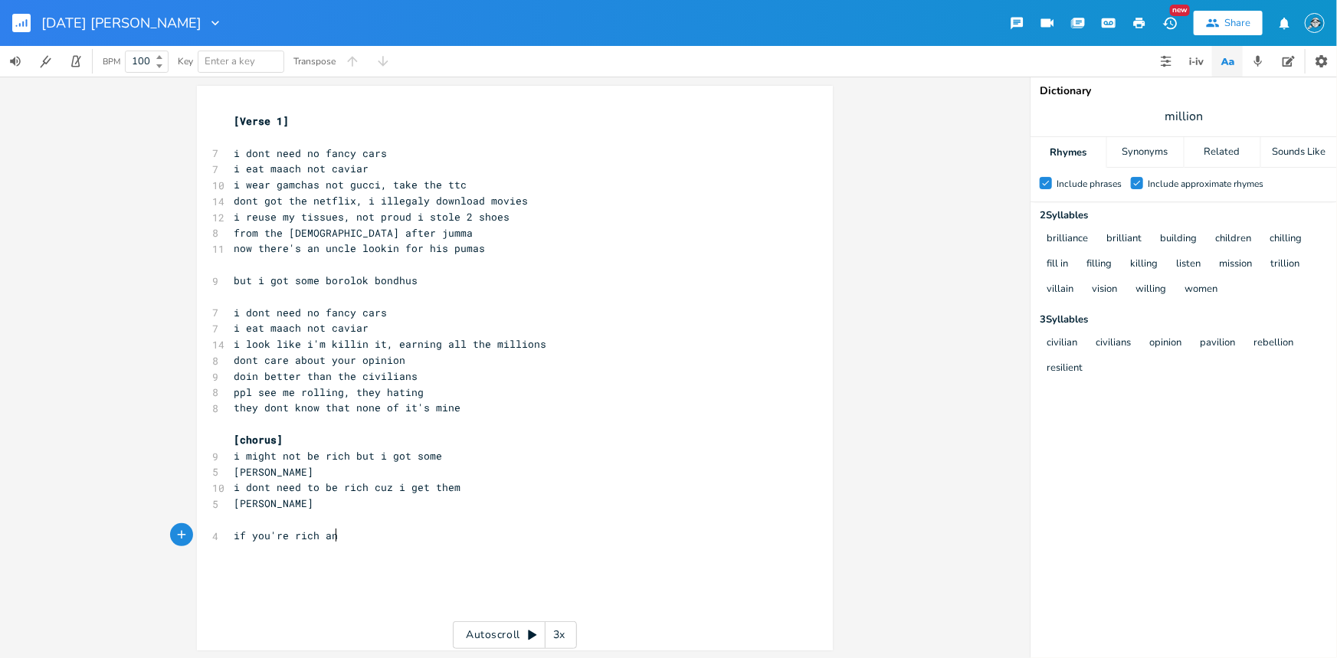
scroll to position [0, 51]
type textarea "'re rich and yer looking for a friend"
type textarea "call me up up up"
click at [231, 365] on pre "dont care about your opinion" at bounding box center [507, 360] width 553 height 16
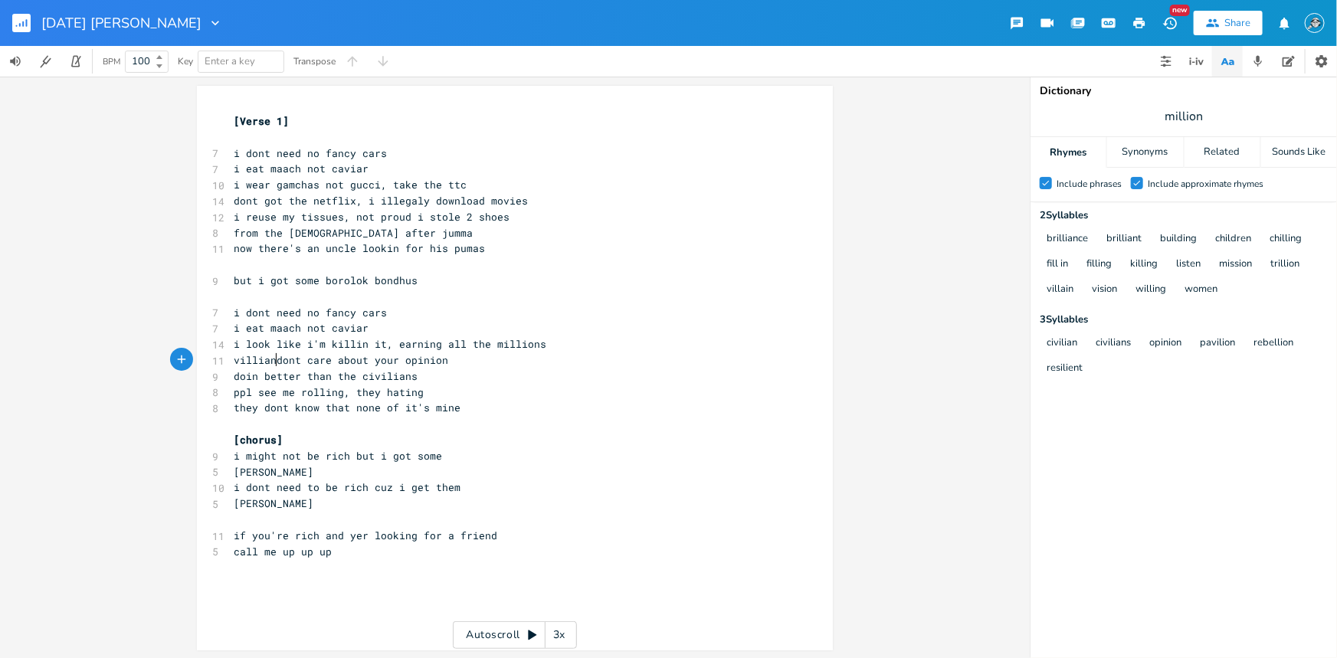
type textarea "villian"
type textarea "ain era"
click at [411, 371] on pre "doin better than the civilians" at bounding box center [507, 376] width 553 height 16
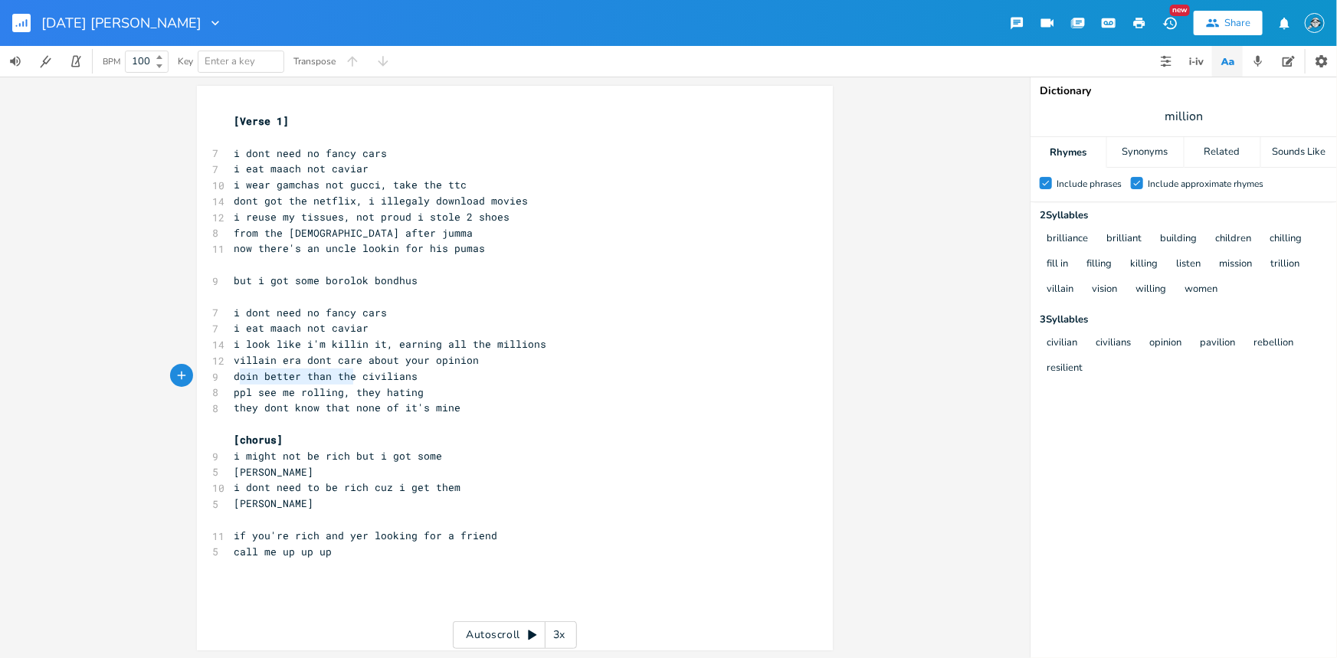
type textarea "doin better than the"
drag, startPoint x: 348, startPoint y: 376, endPoint x: 230, endPoint y: 381, distance: 118.0
click at [234, 381] on span "doin better than the civilians" at bounding box center [326, 376] width 184 height 14
type textarea "not one of the/"
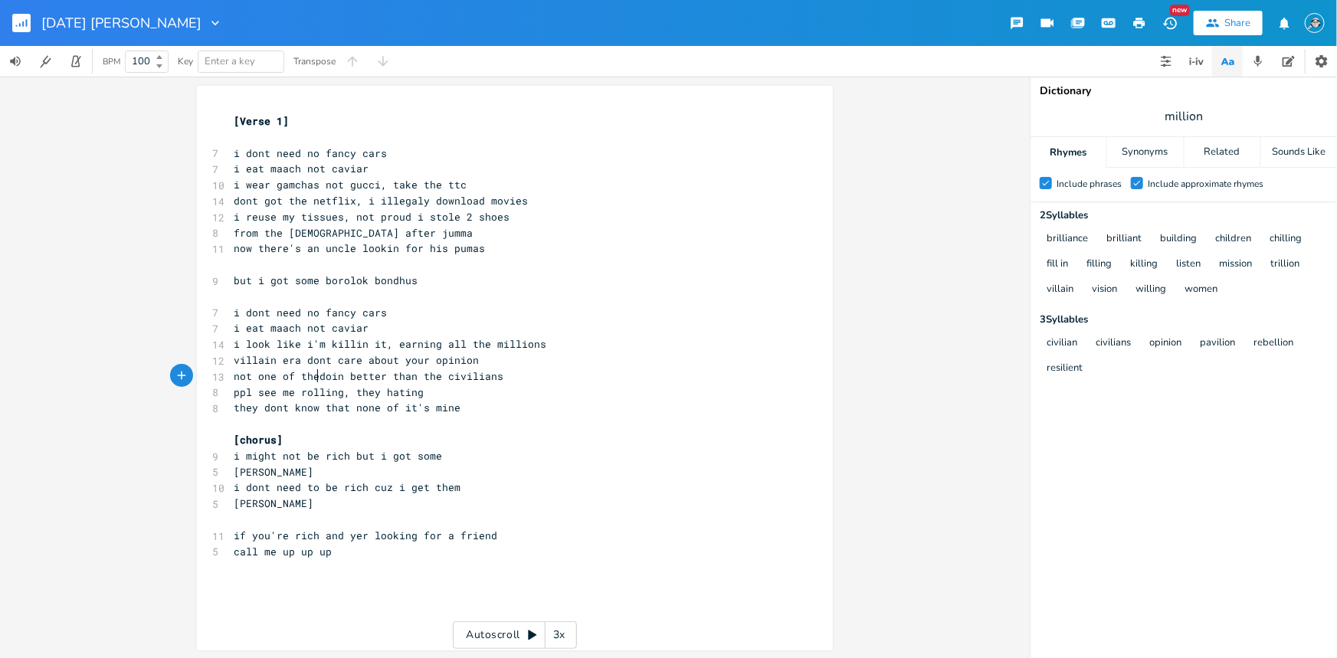
scroll to position [0, 65]
type textarea "villain era dont care about your opinion"
drag, startPoint x: 478, startPoint y: 360, endPoint x: 231, endPoint y: 362, distance: 246.7
click at [231, 362] on pre "villain era dont care about your opinion" at bounding box center [507, 360] width 553 height 16
click at [421, 375] on span "not one of the/doin better than the civilians" at bounding box center [372, 376] width 276 height 14
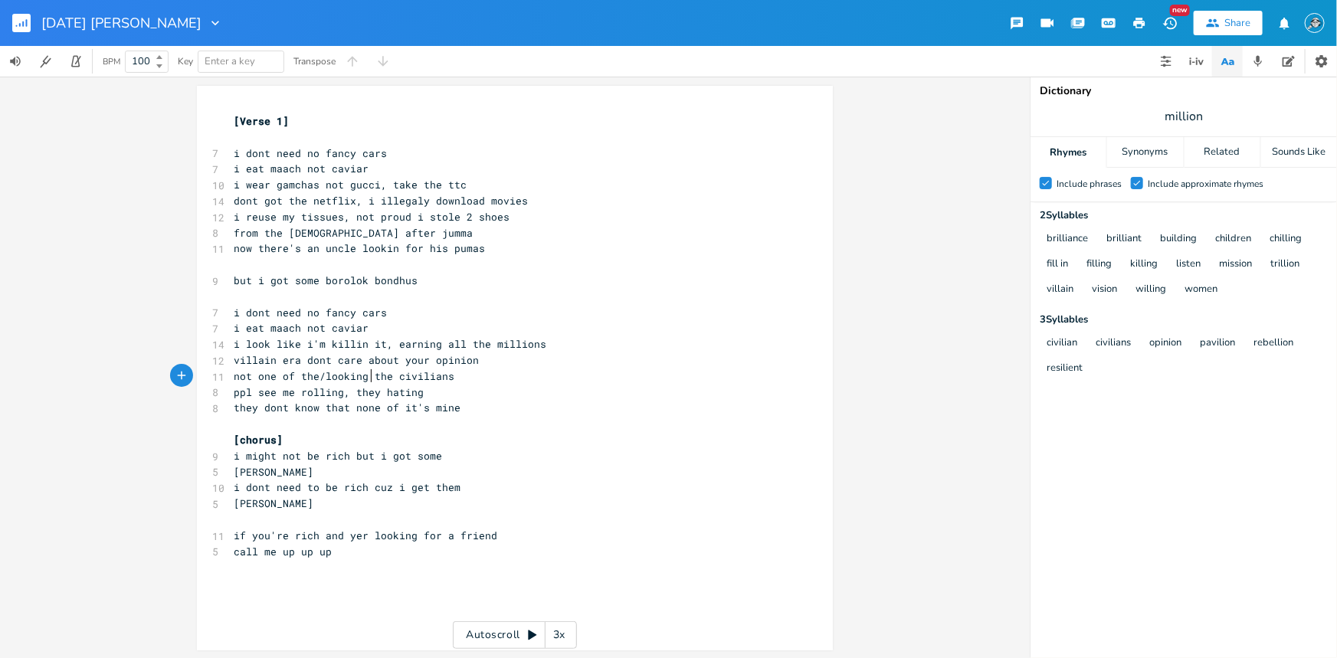
type textarea "looking b"
type textarea "better than all of"
click at [565, 379] on pre "not one of the/looking better than all of the civilians" at bounding box center [507, 376] width 553 height 16
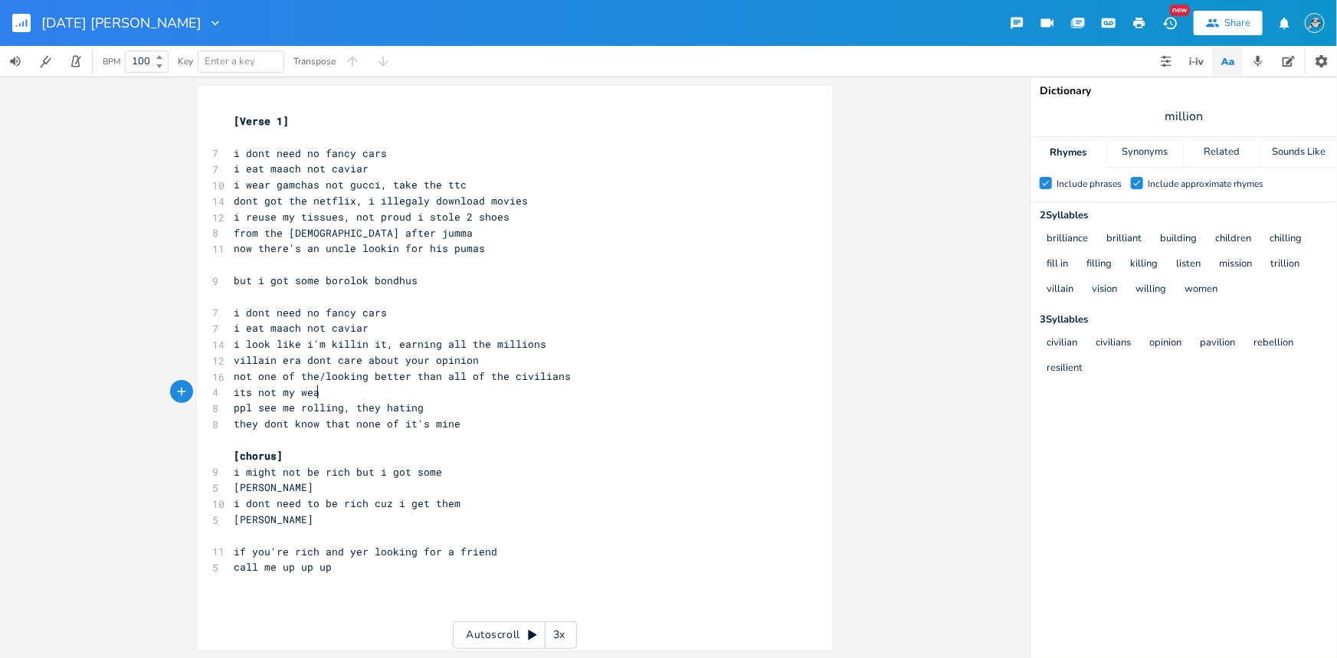
type textarea "its not my weal"
type textarea "ealth that i'm flaunting"
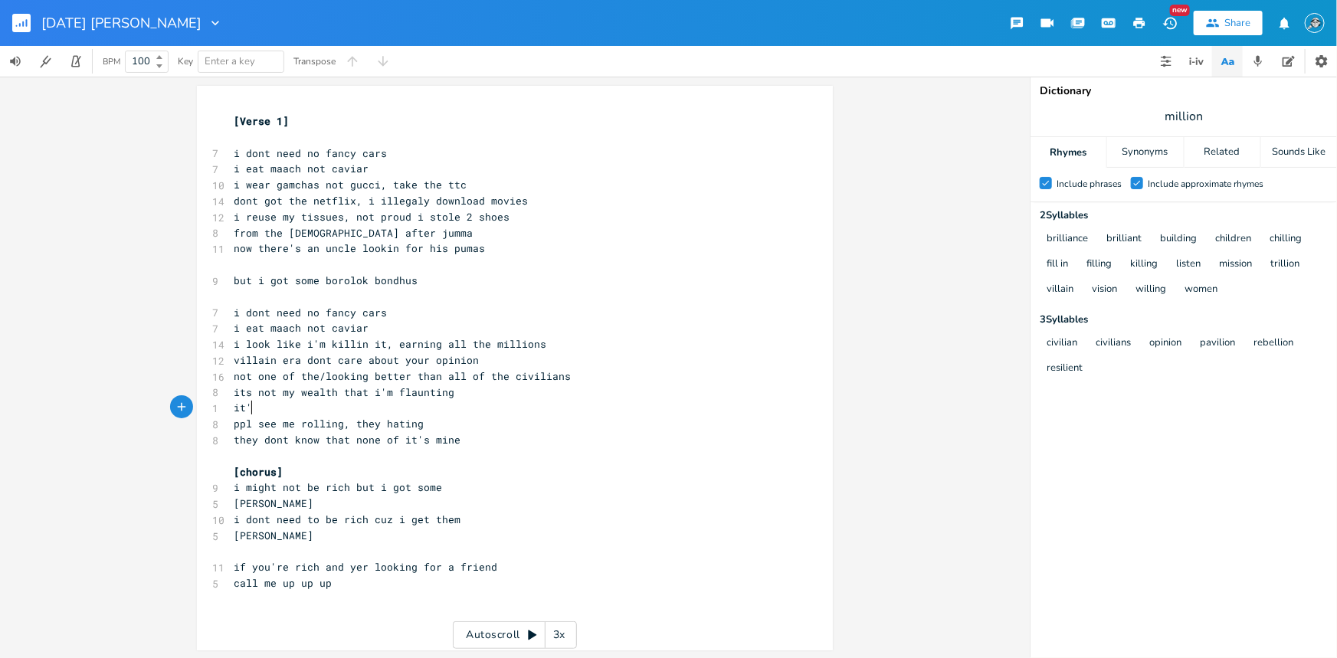
scroll to position [0, 15]
type textarea "it's my friends"
type textarea "friends money"
type input "haunting"
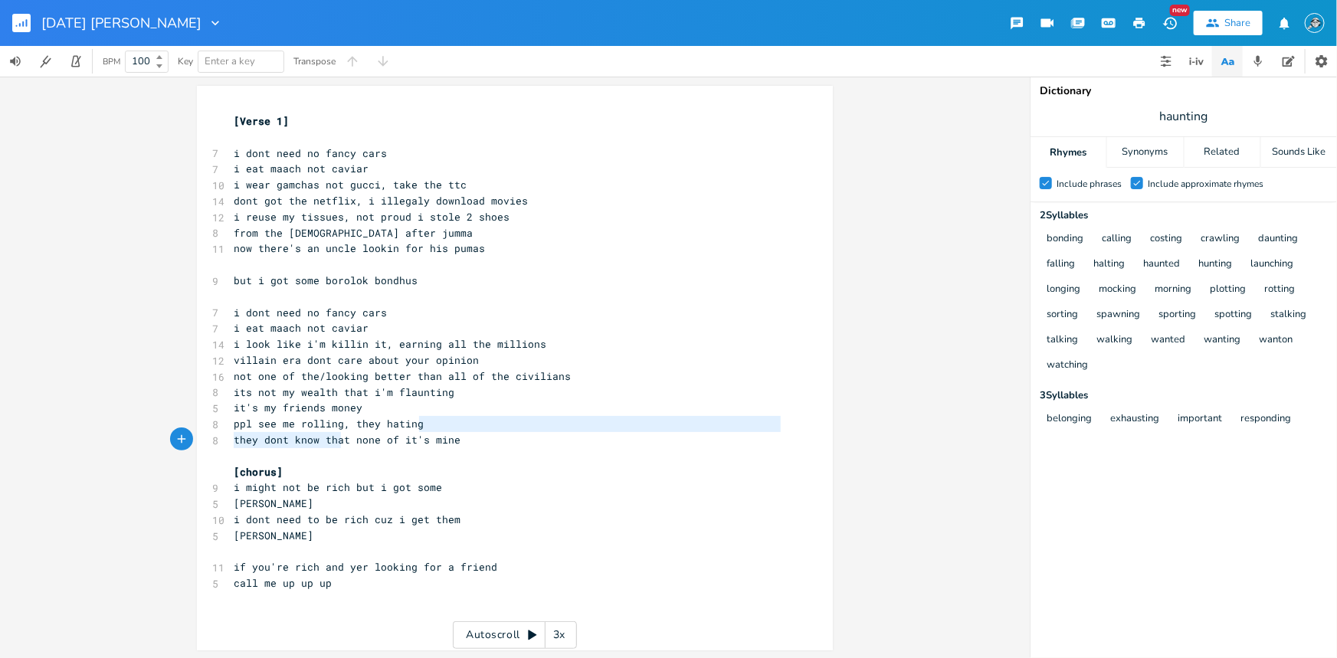
type textarea "ing, they hating"
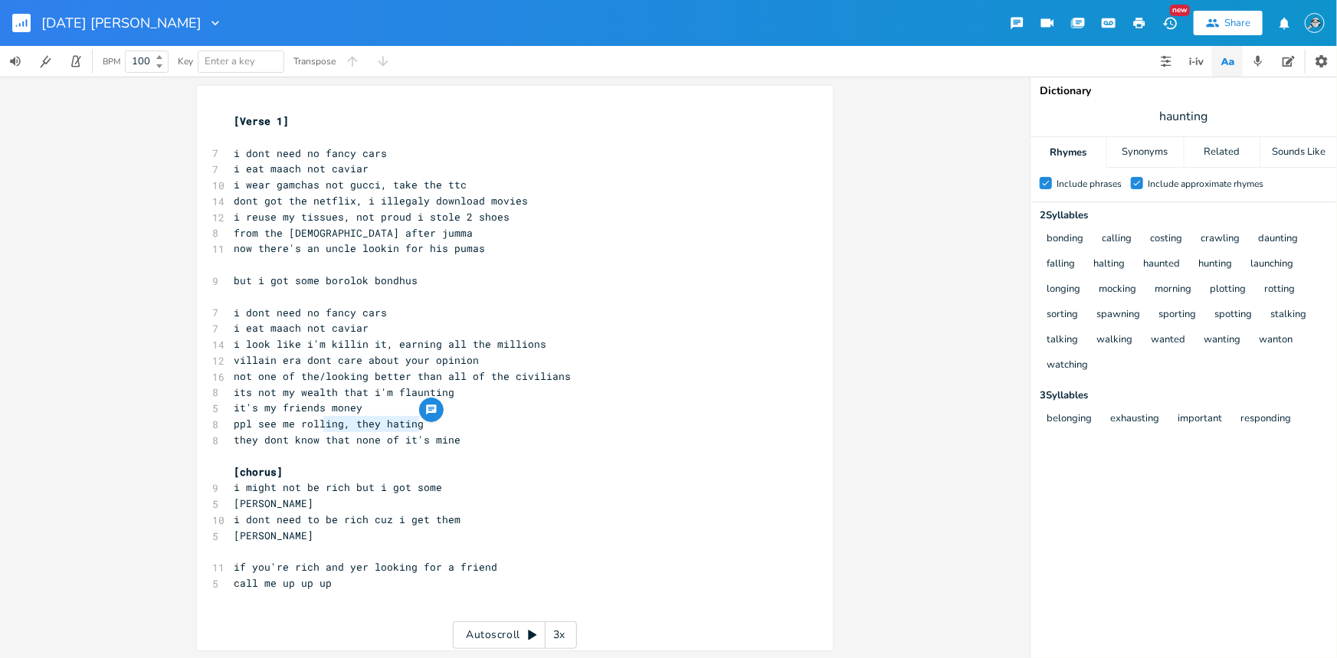
drag, startPoint x: 426, startPoint y: 422, endPoint x: 320, endPoint y: 424, distance: 105.7
click at [320, 424] on pre "ppl see me rolling, they hating" at bounding box center [507, 424] width 553 height 16
click at [478, 393] on pre "its not my wealth that i'm flaunting" at bounding box center [507, 393] width 553 height 16
click at [234, 344] on span "i look like i'm killin it, earning all the millions" at bounding box center [390, 344] width 313 height 14
type textarea "f"
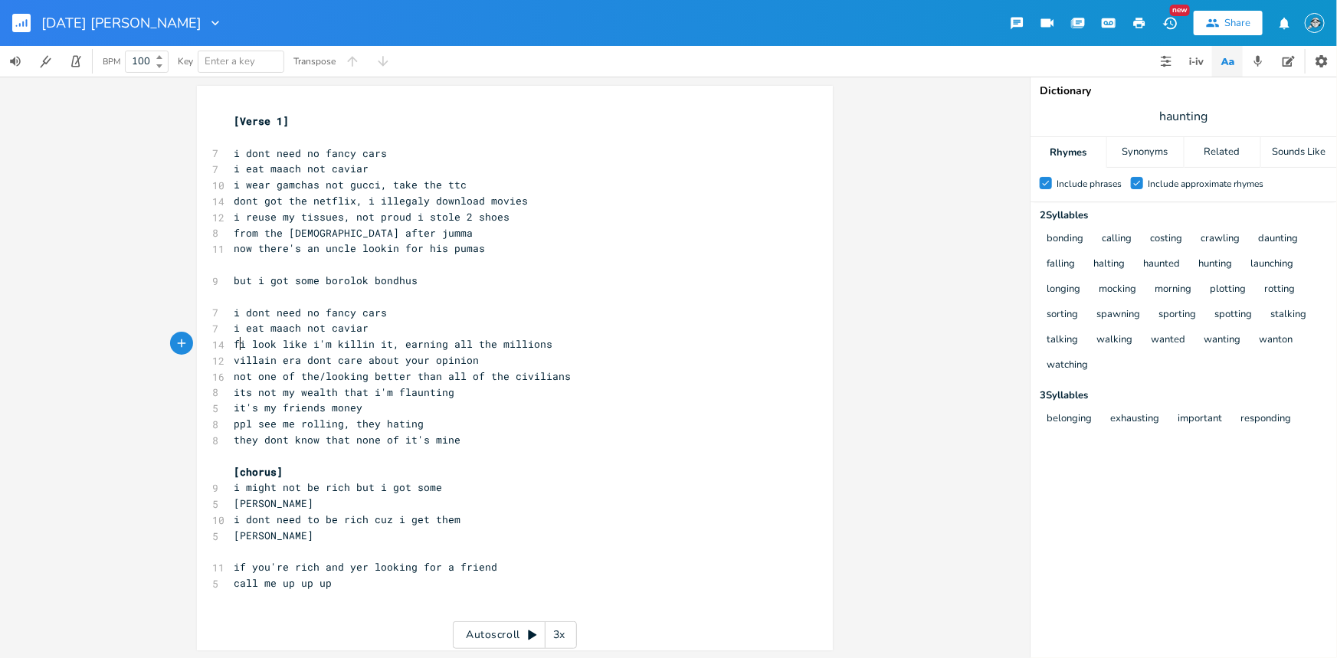
scroll to position [0, 3]
type textarea "villain era dont care about your opinion"
drag, startPoint x: 483, startPoint y: 362, endPoint x: 232, endPoint y: 362, distance: 251.2
click at [232, 362] on pre "villain era dont care about your opinion" at bounding box center [507, 360] width 553 height 16
click at [444, 584] on pre "call me up up up" at bounding box center [507, 583] width 553 height 16
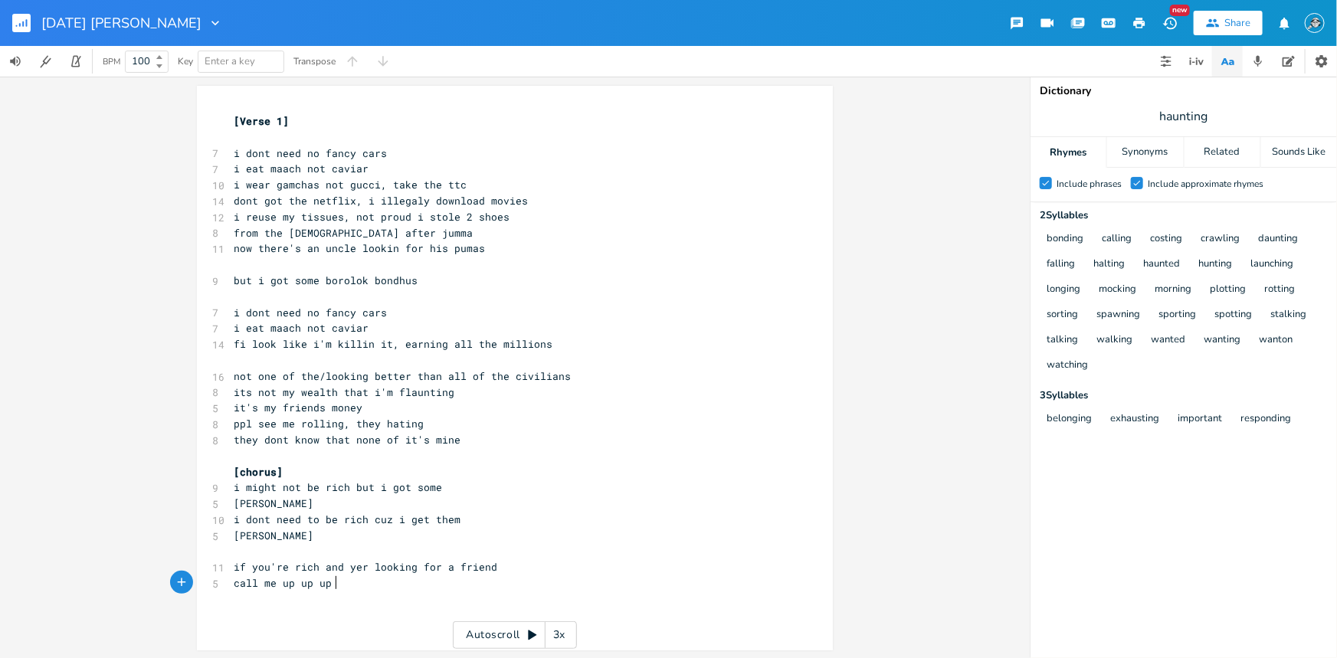
scroll to position [1, 0]
type textarea "//"
click at [234, 342] on span "fi look like i'm killin it, earning all the millions" at bounding box center [393, 343] width 319 height 14
type textarea "i"
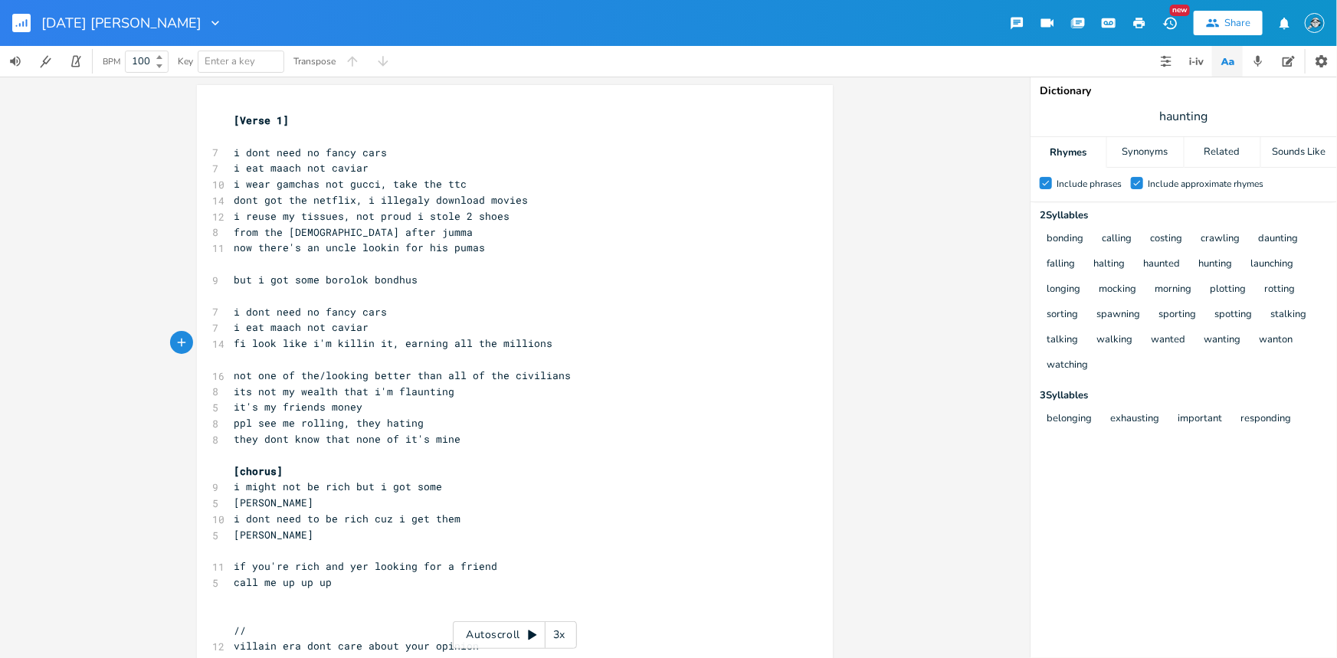
scroll to position [0, 2]
click at [416, 322] on pre "i eat maach not caviar" at bounding box center [507, 327] width 553 height 16
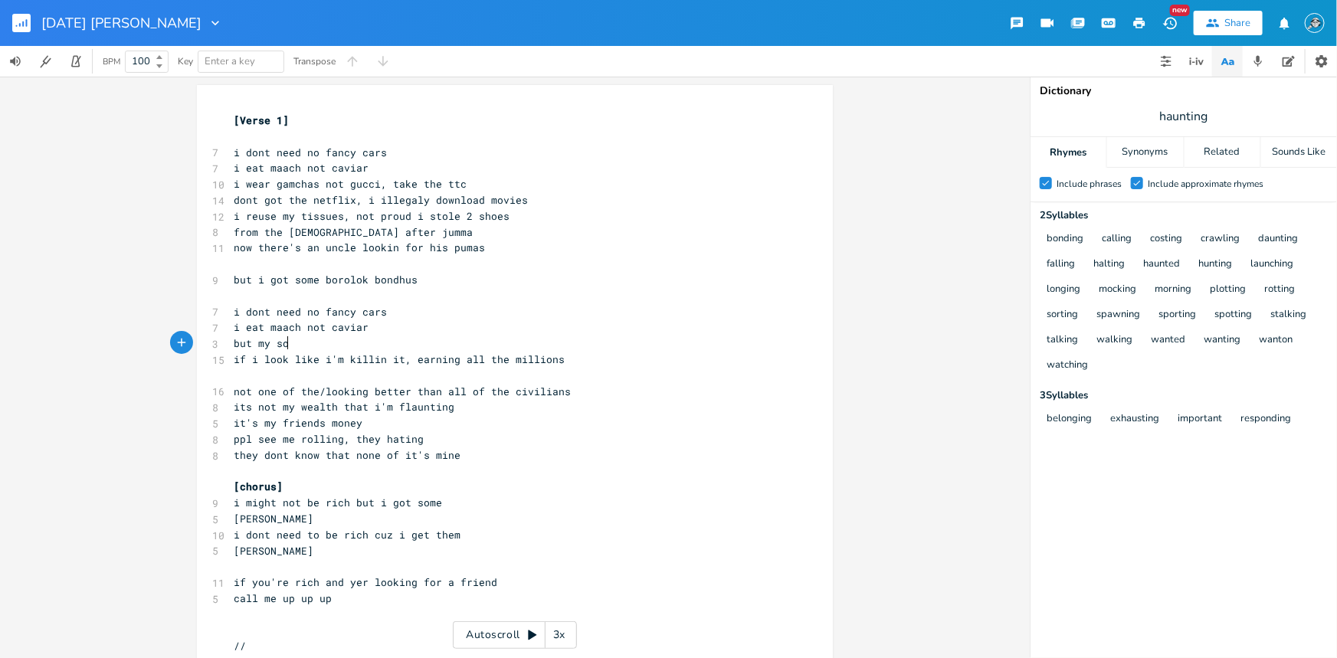
type textarea "but my soi"
type textarea "cial media"
click at [254, 343] on span "but my social media" at bounding box center [292, 343] width 116 height 14
type textarea "in"
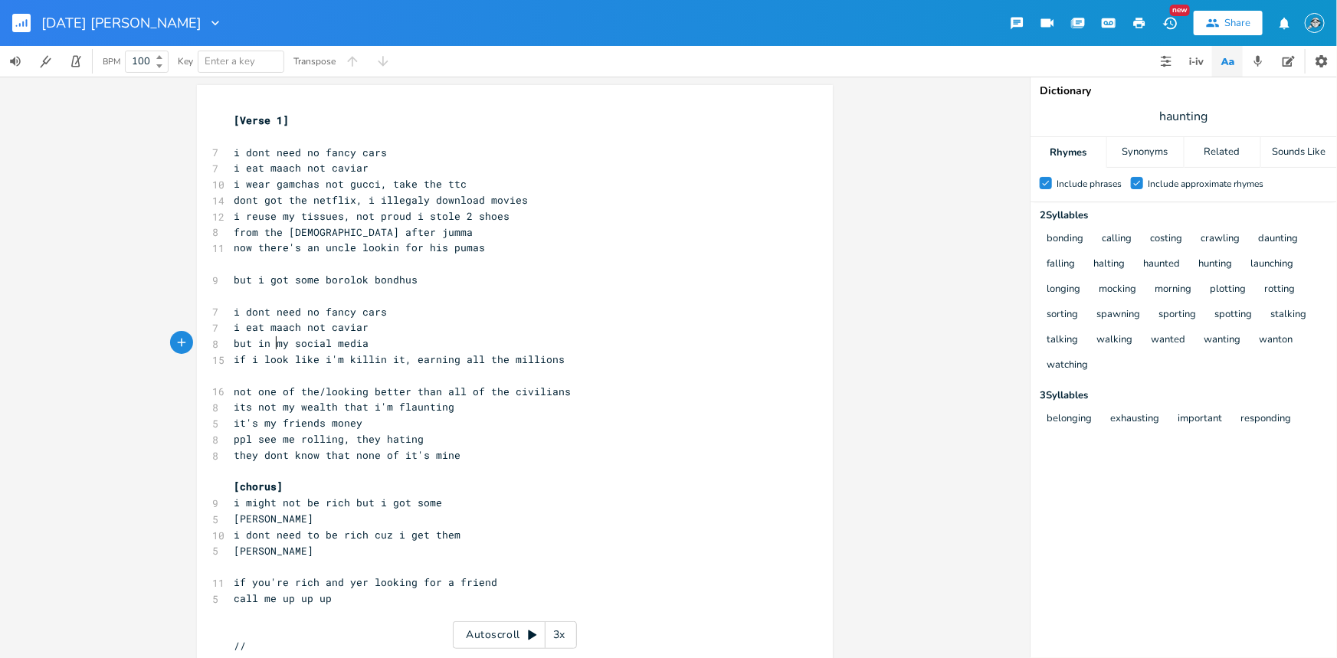
scroll to position [0, 9]
drag, startPoint x: 364, startPoint y: 342, endPoint x: 257, endPoint y: 344, distance: 107.2
click at [256, 344] on span "but in my social media" at bounding box center [301, 343] width 135 height 14
type textarea "on instagram i am a star"
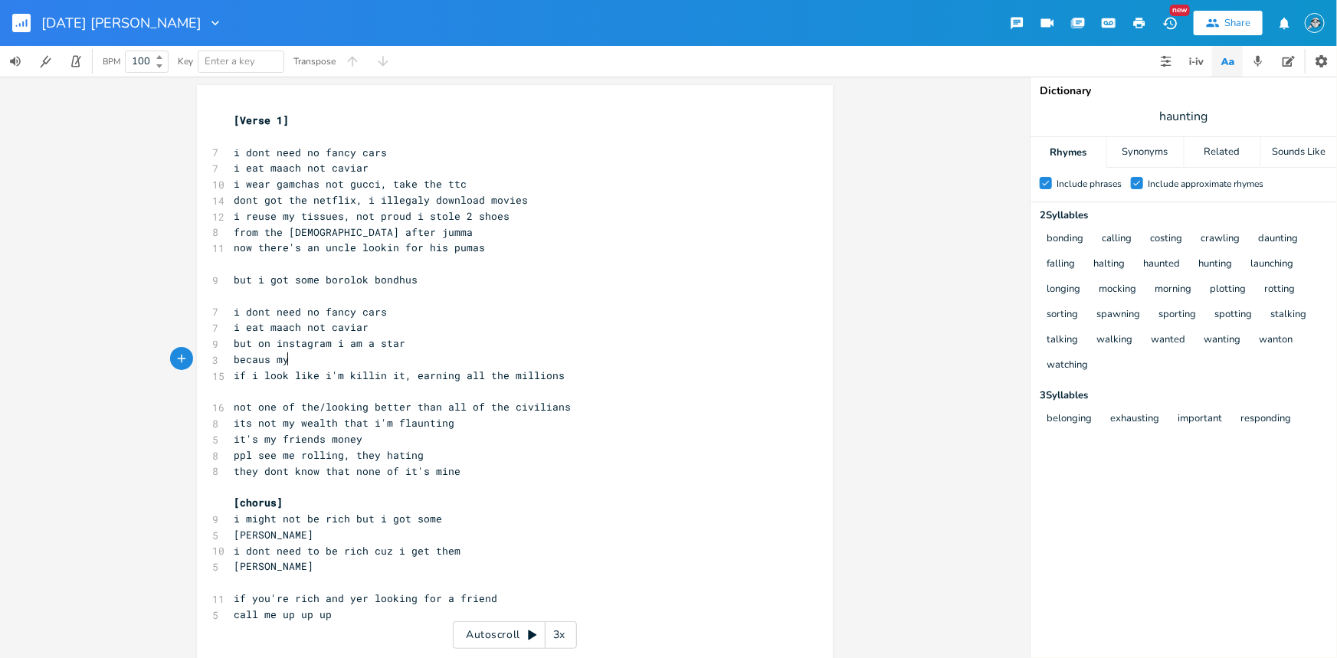
type textarea "becaus my"
type textarea "cuz i'm ro"
type textarea "roll with the rich kids"
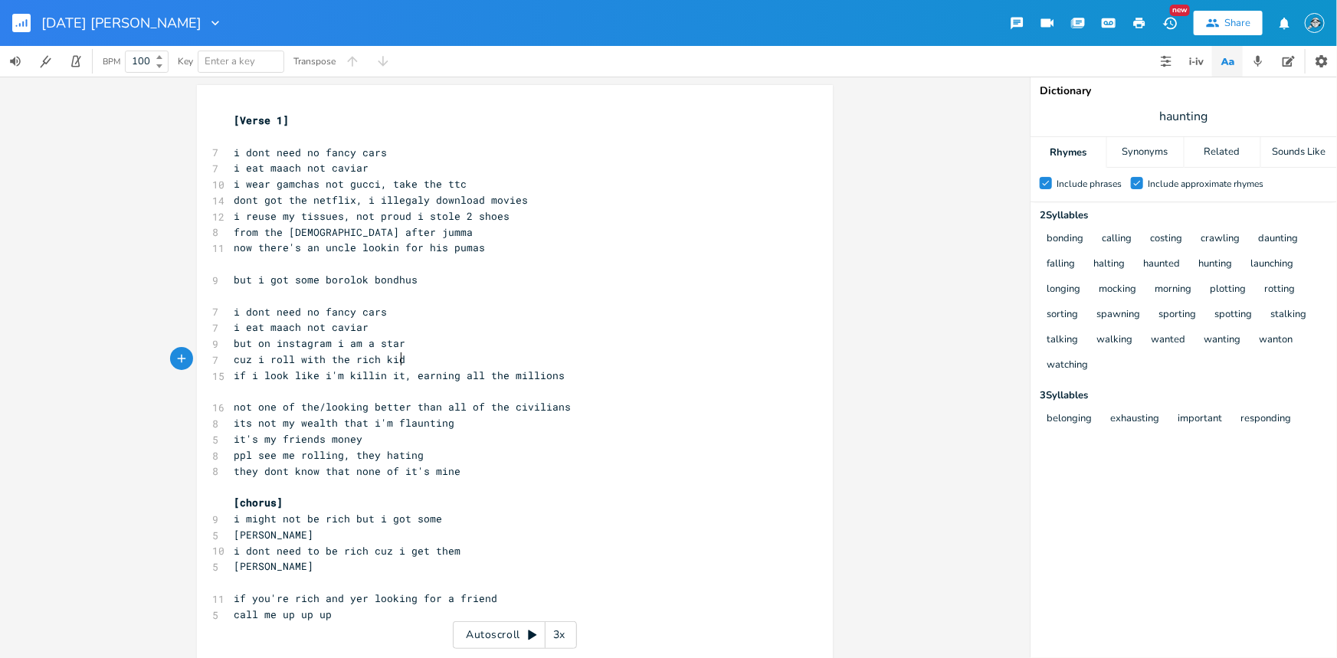
scroll to position [0, 97]
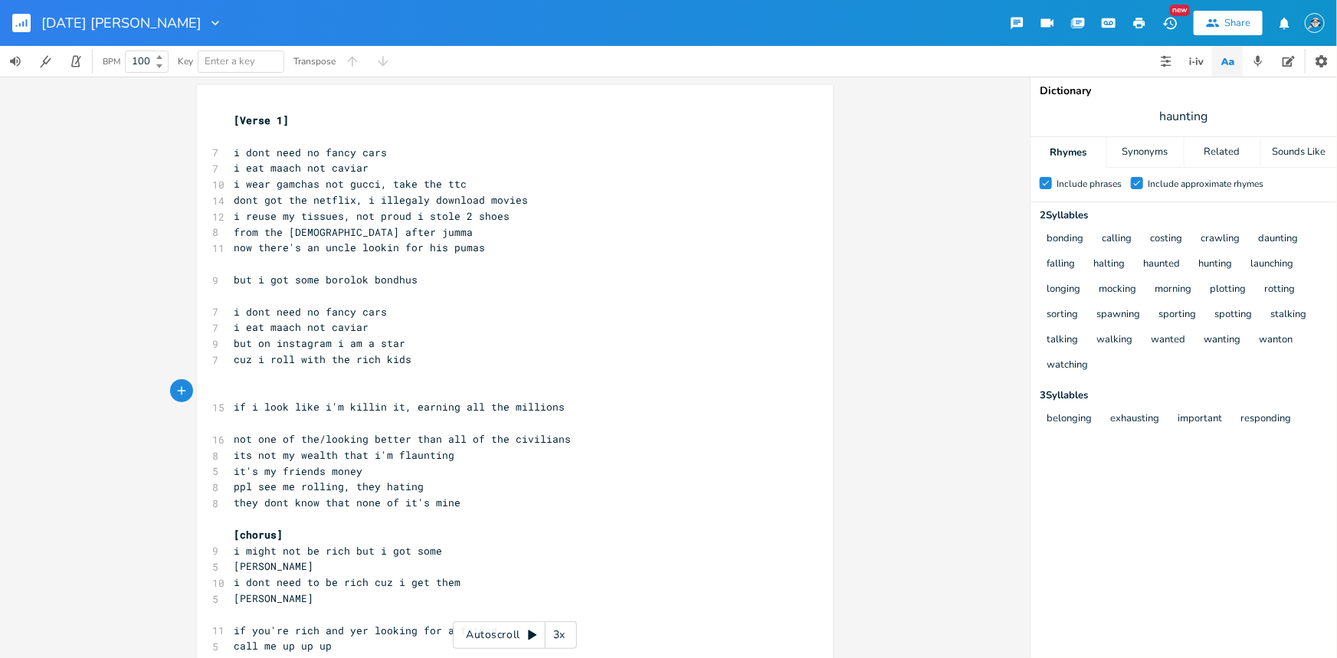
click at [424, 365] on pre "cuz i roll with the rich kids" at bounding box center [507, 360] width 553 height 16
type textarea "in toronto"
drag, startPoint x: 470, startPoint y: 357, endPoint x: 407, endPoint y: 357, distance: 62.8
click at [407, 357] on pre "cuz i roll with the rich kids in toronto" at bounding box center [507, 360] width 553 height 16
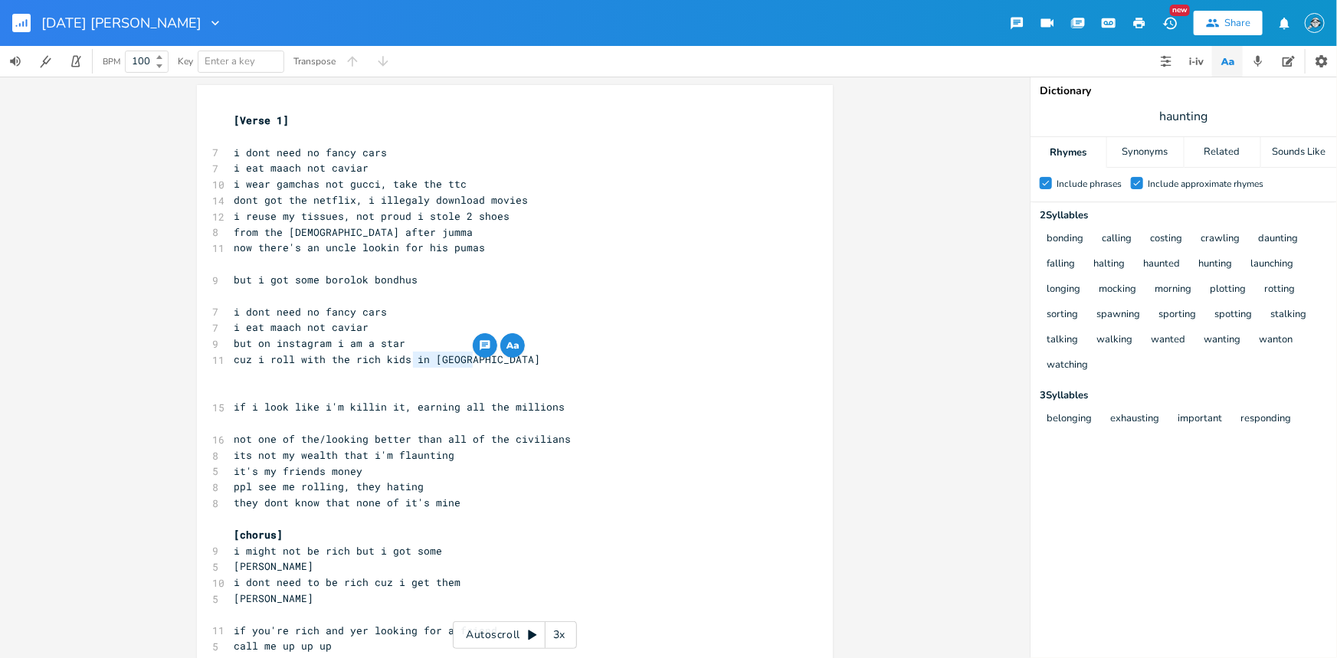
type textarea "in toronto"
click at [452, 362] on span "cuz i roll with the rich kids in toronto" at bounding box center [387, 359] width 306 height 14
type textarea "in toronto"
drag, startPoint x: 473, startPoint y: 358, endPoint x: 410, endPoint y: 362, distance: 63.6
click at [410, 362] on pre "cuz i roll with the rich kids in toronto" at bounding box center [507, 360] width 553 height 16
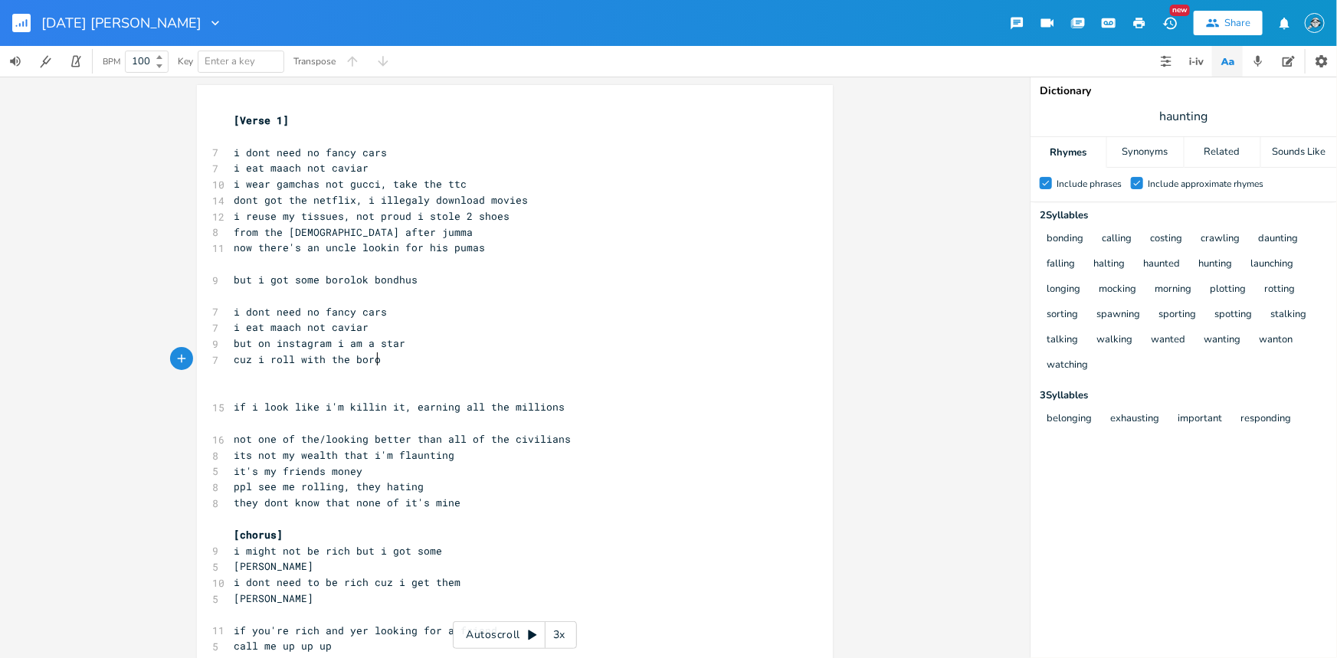
type textarea "borol"
drag, startPoint x: 404, startPoint y: 362, endPoint x: 232, endPoint y: 358, distance: 171.6
click at [232, 358] on pre "cuz i roll with the" at bounding box center [507, 360] width 553 height 16
type textarea "i'm"
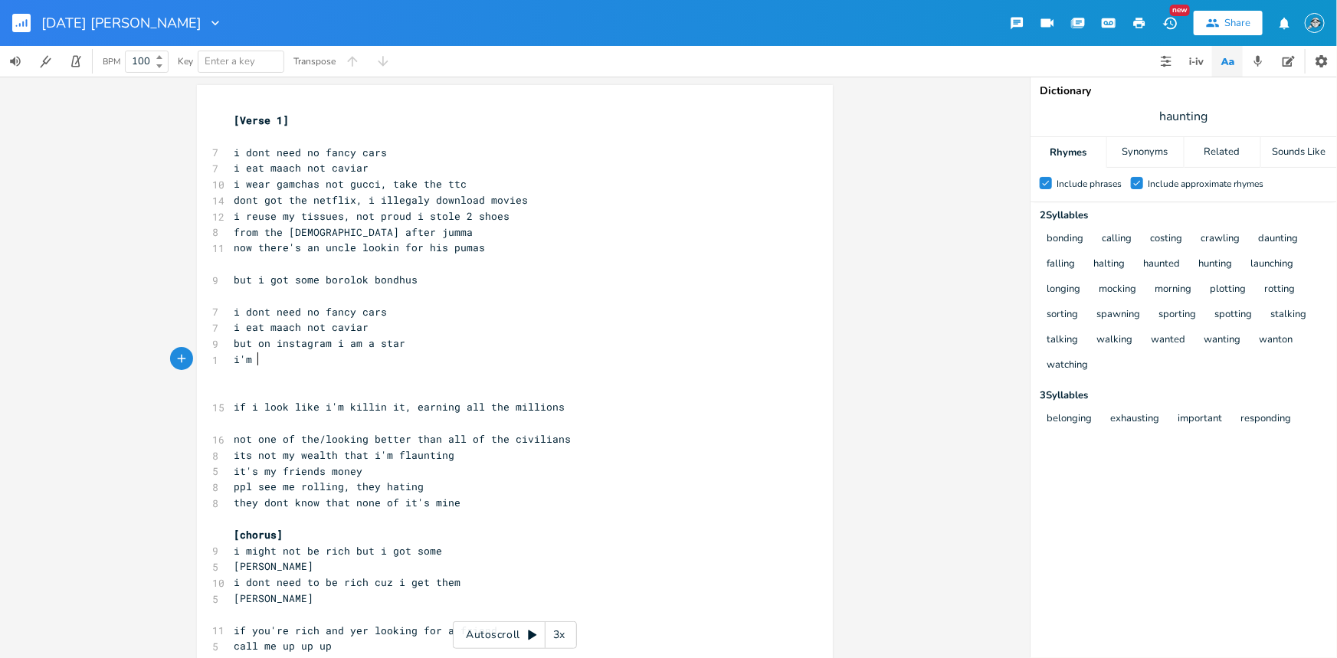
scroll to position [0, 15]
click at [342, 342] on span "but on instagram i am a star" at bounding box center [320, 343] width 172 height 14
type textarea "look like"
click at [269, 360] on pre "i'm" at bounding box center [507, 360] width 553 height 16
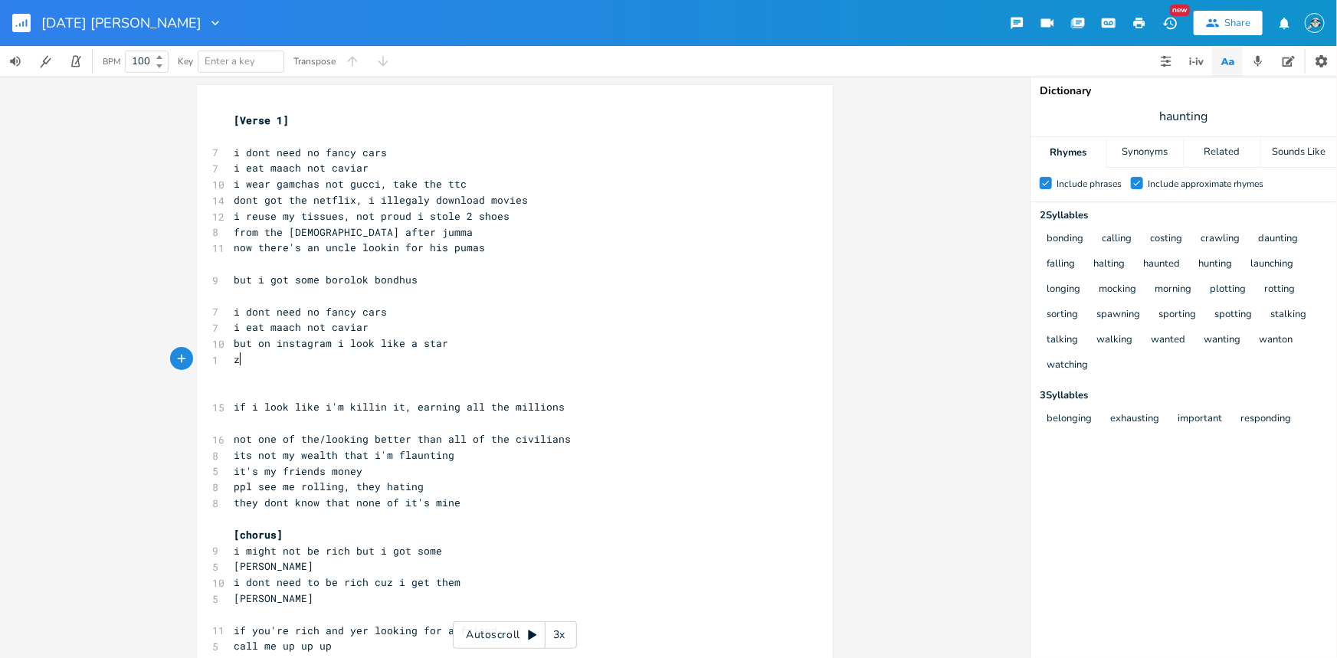
type textarea "zu"
type textarea "cuz my rich friends"
type textarea "i role with some"
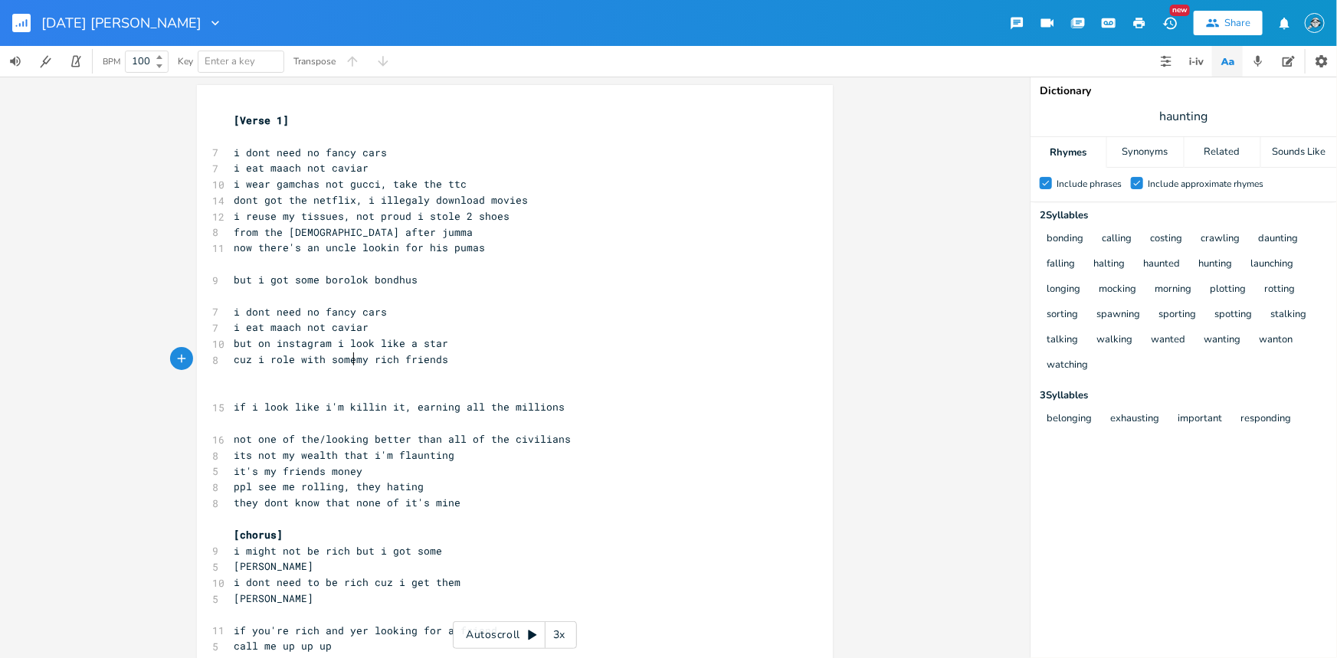
scroll to position [0, 74]
click at [440, 368] on pre "​" at bounding box center [507, 376] width 553 height 16
click at [445, 360] on pre "cuz i role with some rich friends" at bounding box center [507, 360] width 553 height 16
type textarea "who invite m"
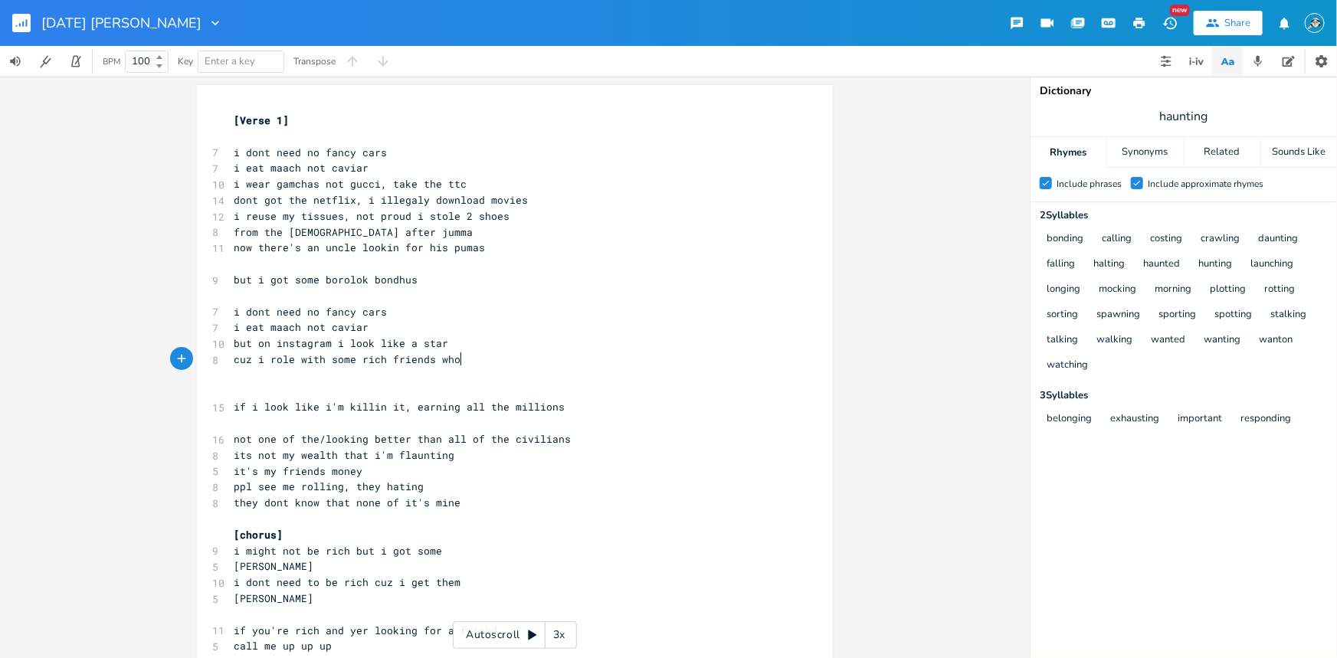
click at [475, 352] on pre "cuz i role with some rich friends who" at bounding box center [507, 360] width 553 height 16
type textarea "think i'm cool"
drag, startPoint x: 541, startPoint y: 354, endPoint x: 457, endPoint y: 359, distance: 83.7
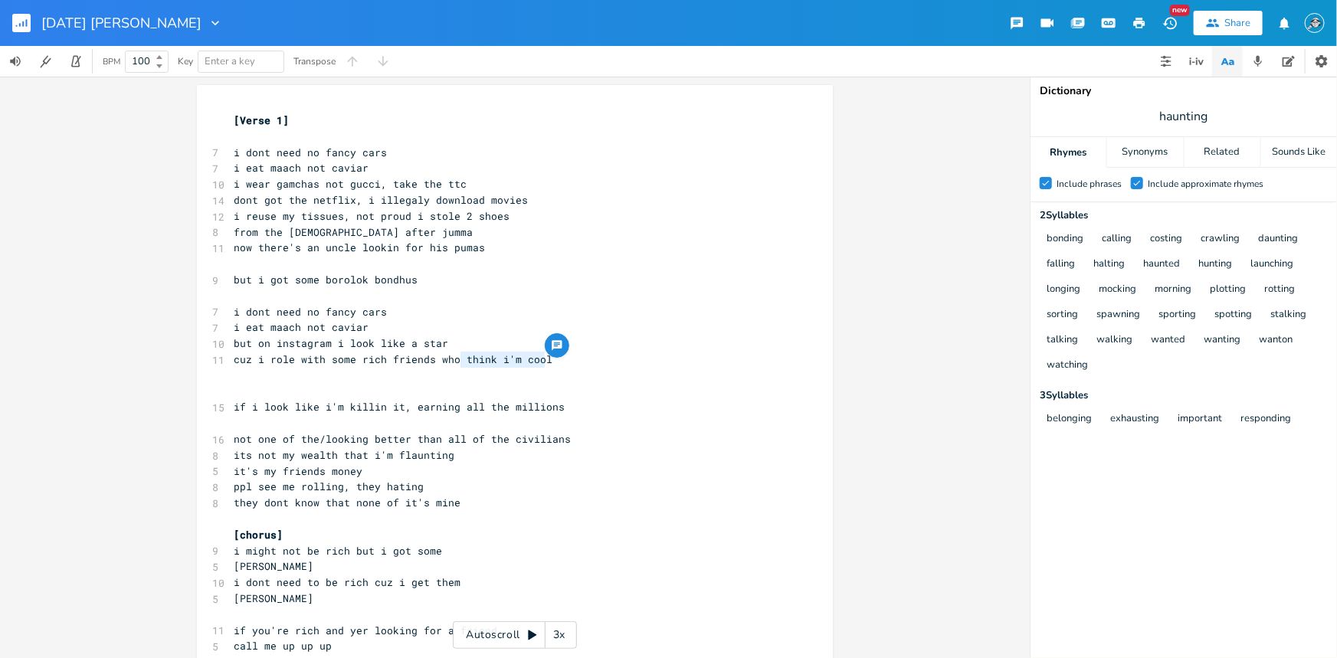
click at [457, 359] on pre "cuz i role with some rich friends who think i'm cool" at bounding box center [507, 360] width 553 height 16
click at [551, 363] on pre "cuz i role with some rich friends who think i'm cool" at bounding box center [507, 360] width 553 height 16
type textarea "think i'm cool"
drag, startPoint x: 544, startPoint y: 358, endPoint x: 458, endPoint y: 363, distance: 85.9
click at [458, 363] on pre "cuz i role with some rich friends who think i'm cool" at bounding box center [507, 360] width 553 height 16
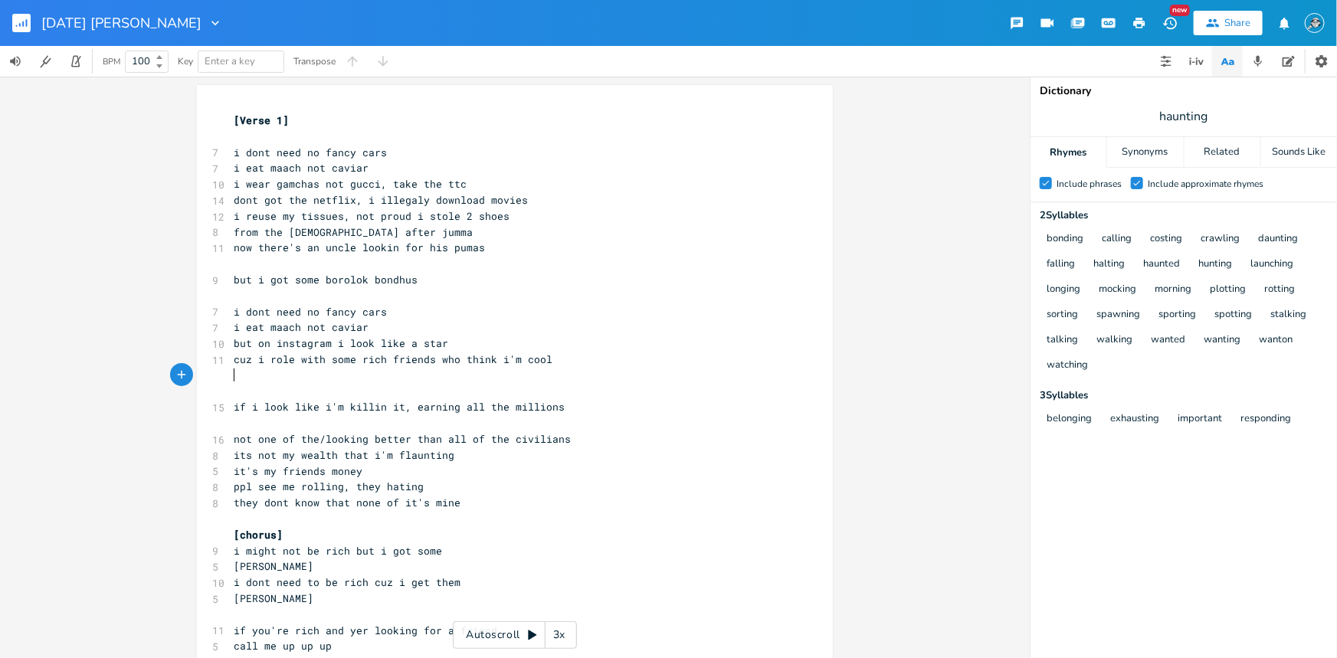
drag, startPoint x: 569, startPoint y: 378, endPoint x: 558, endPoint y: 368, distance: 14.6
click at [568, 378] on pre "​" at bounding box center [507, 376] width 553 height 16
type textarea "i'm cool"
drag, startPoint x: 544, startPoint y: 359, endPoint x: 491, endPoint y: 361, distance: 52.9
click at [491, 361] on pre "cuz i role with some rich friends who think i'm cool" at bounding box center [507, 360] width 553 height 16
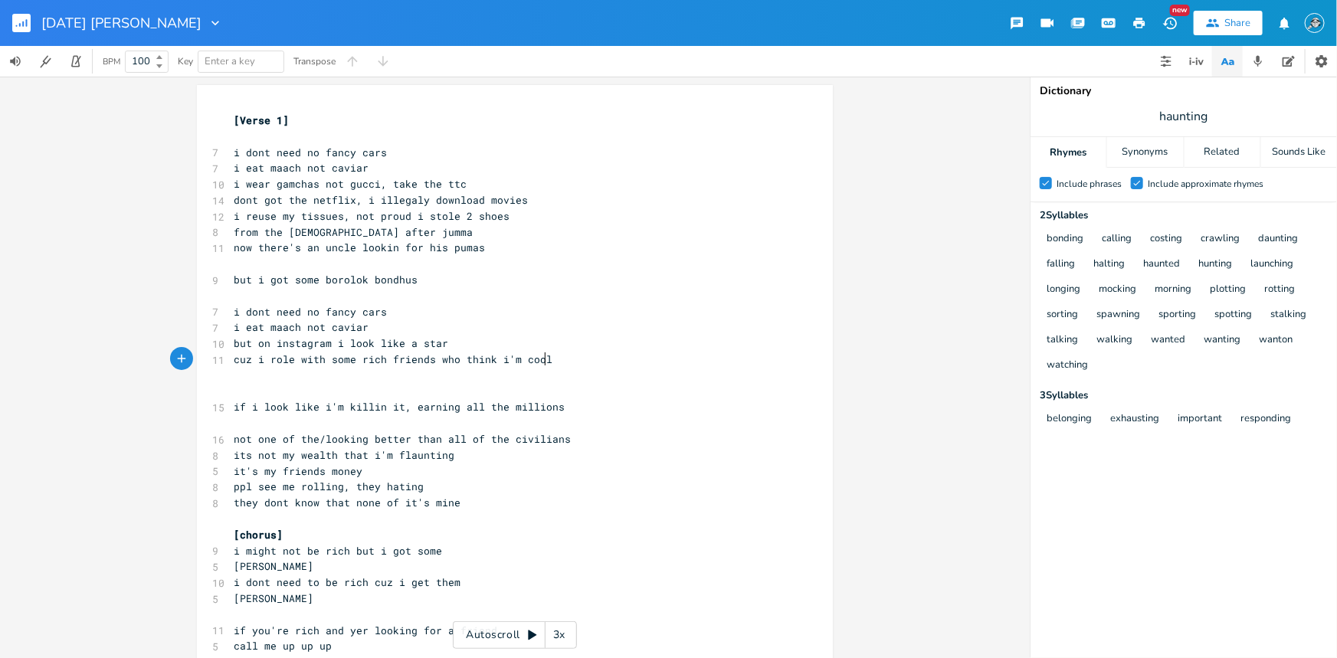
click at [544, 357] on pre "cuz i role with some rich friends who think i'm cool" at bounding box center [507, 360] width 553 height 16
drag, startPoint x: 544, startPoint y: 357, endPoint x: 434, endPoint y: 357, distance: 109.5
click at [434, 357] on pre "cuz i role with some rich friends who think i'm cool" at bounding box center [507, 360] width 553 height 16
type textarea "cz i"
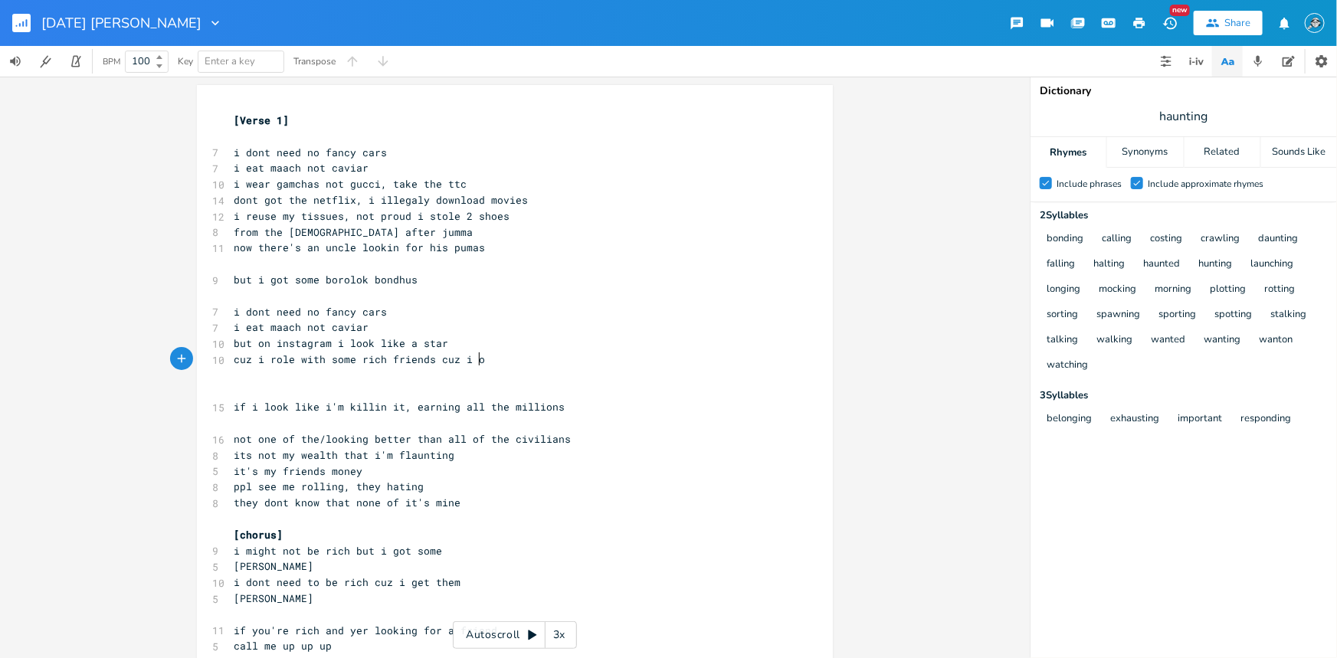
type textarea "uz i ot"
type textarea "told them i'm rich too"
click at [403, 267] on pre "​" at bounding box center [507, 264] width 553 height 16
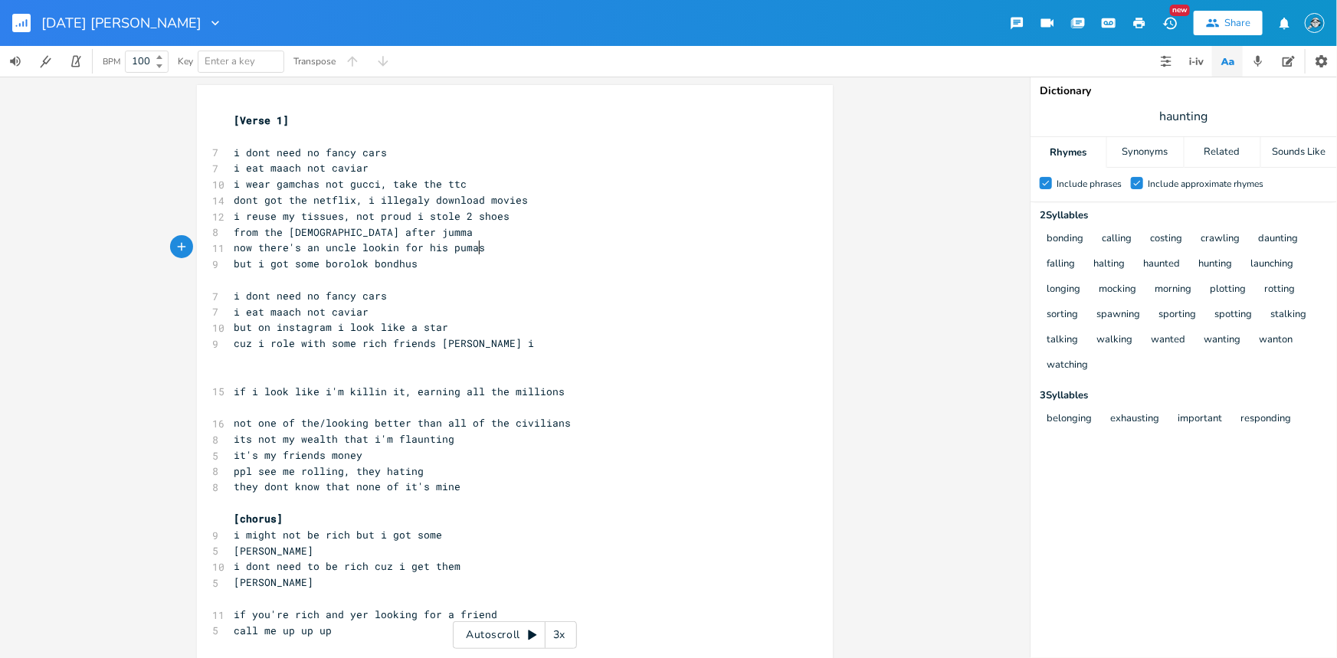
click at [487, 244] on pre "now there's an uncle lookin for his pumas" at bounding box center [507, 248] width 553 height 16
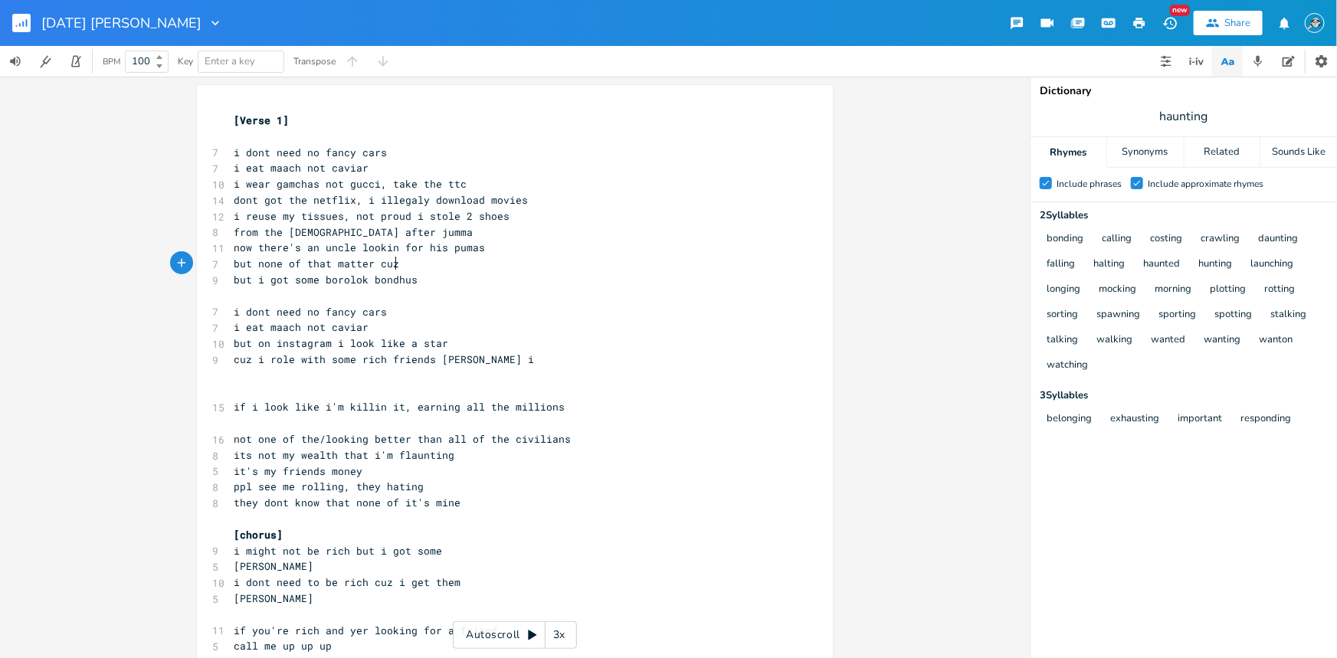
type textarea "but none of that matter cuz"
type textarea "z"
type textarea "but"
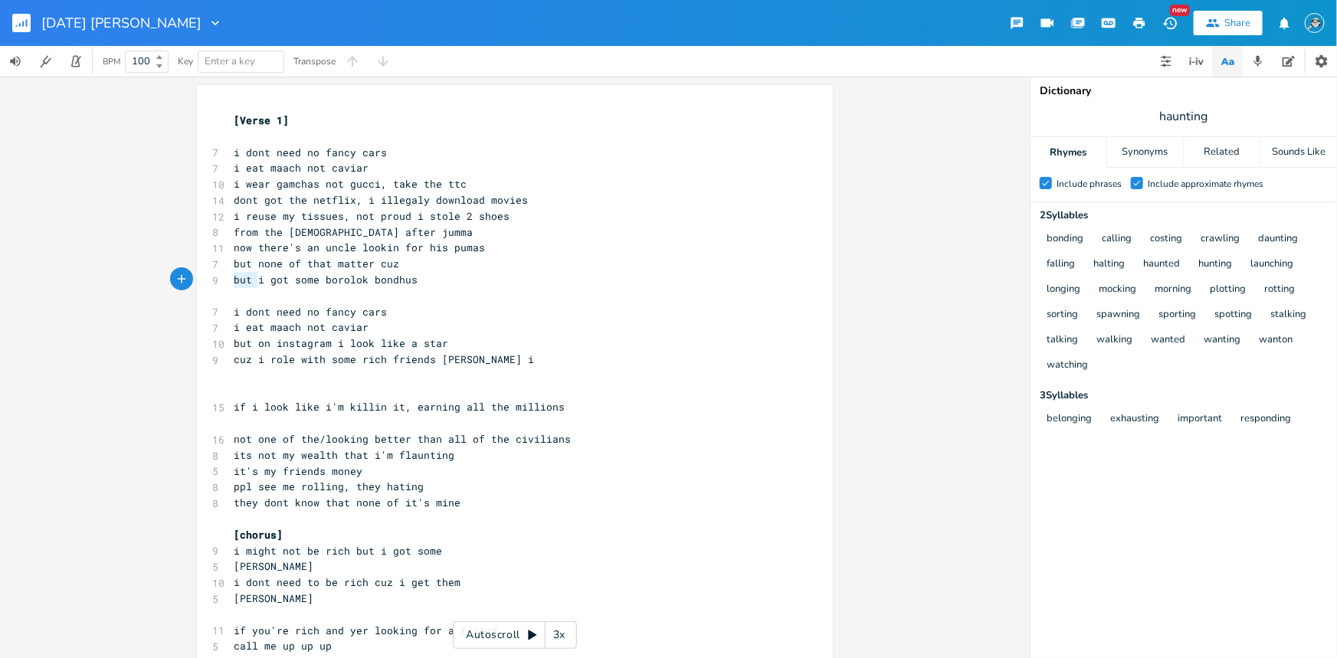
drag, startPoint x: 231, startPoint y: 286, endPoint x: 222, endPoint y: 286, distance: 8.4
click at [222, 286] on div "but x [Verse 1] ​ 7 i dont need no fancy cars 7 i eat maach not caviar 10 i wea…" at bounding box center [515, 412] width 636 height 654
click at [485, 358] on pre "cuz i role with some rich friends cuz i" at bounding box center [507, 360] width 553 height 16
type input "star"
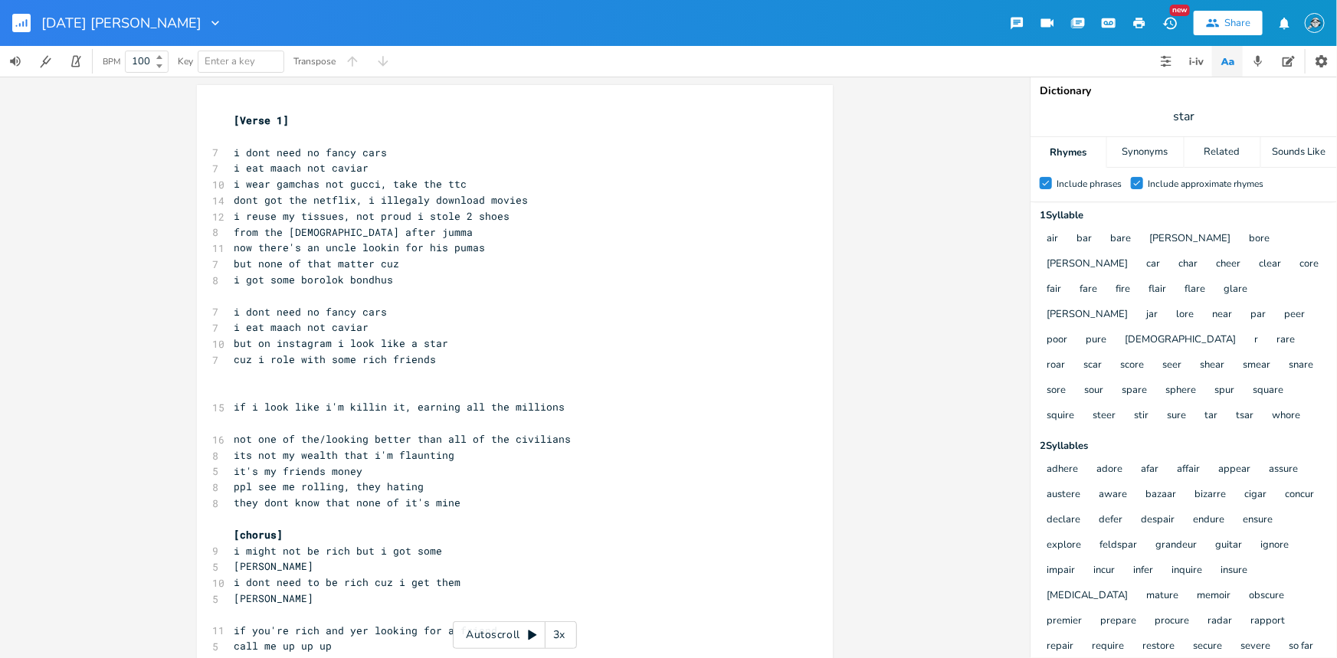
scroll to position [0, 0]
click at [439, 358] on pre "cuz i role with some rich friends" at bounding box center [507, 360] width 553 height 16
click at [457, 359] on pre "cuz i role with some rich friends" at bounding box center [507, 360] width 553 height 16
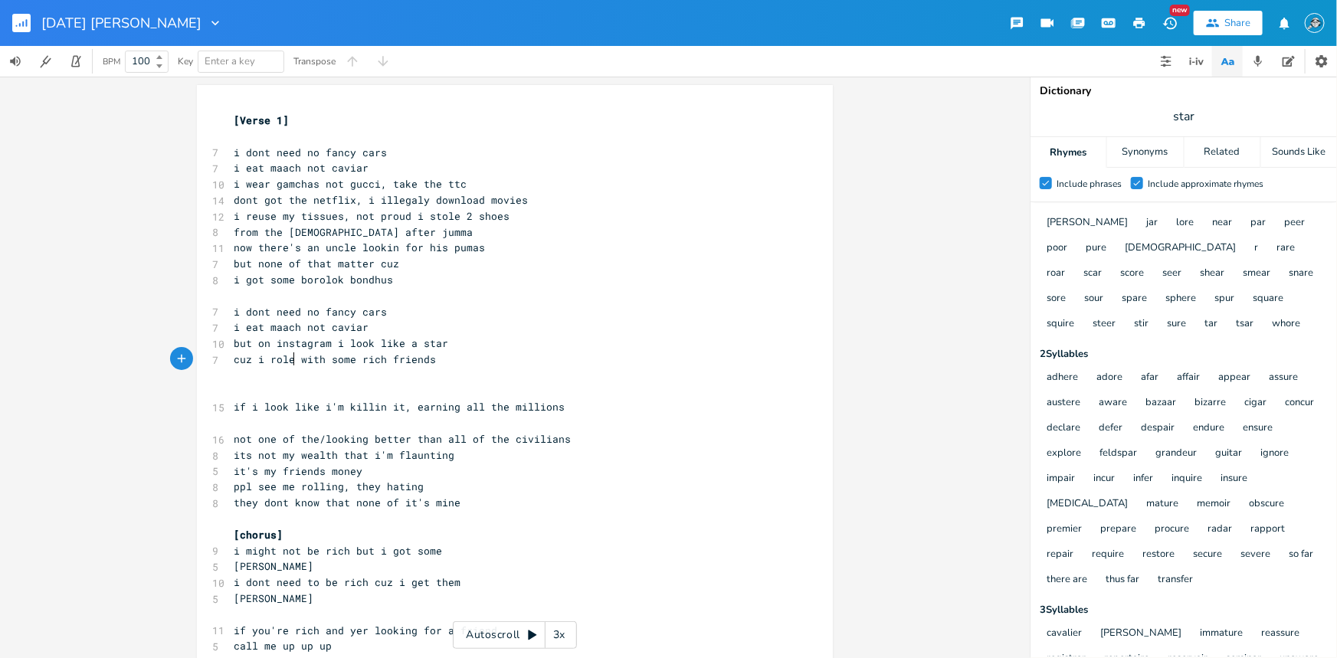
click at [290, 359] on span "cuz i role with some rich friends" at bounding box center [335, 359] width 202 height 14
type textarea "l"
click at [429, 362] on span "cuz i roll with some rich friends" at bounding box center [335, 359] width 202 height 14
type textarea "chachingg"
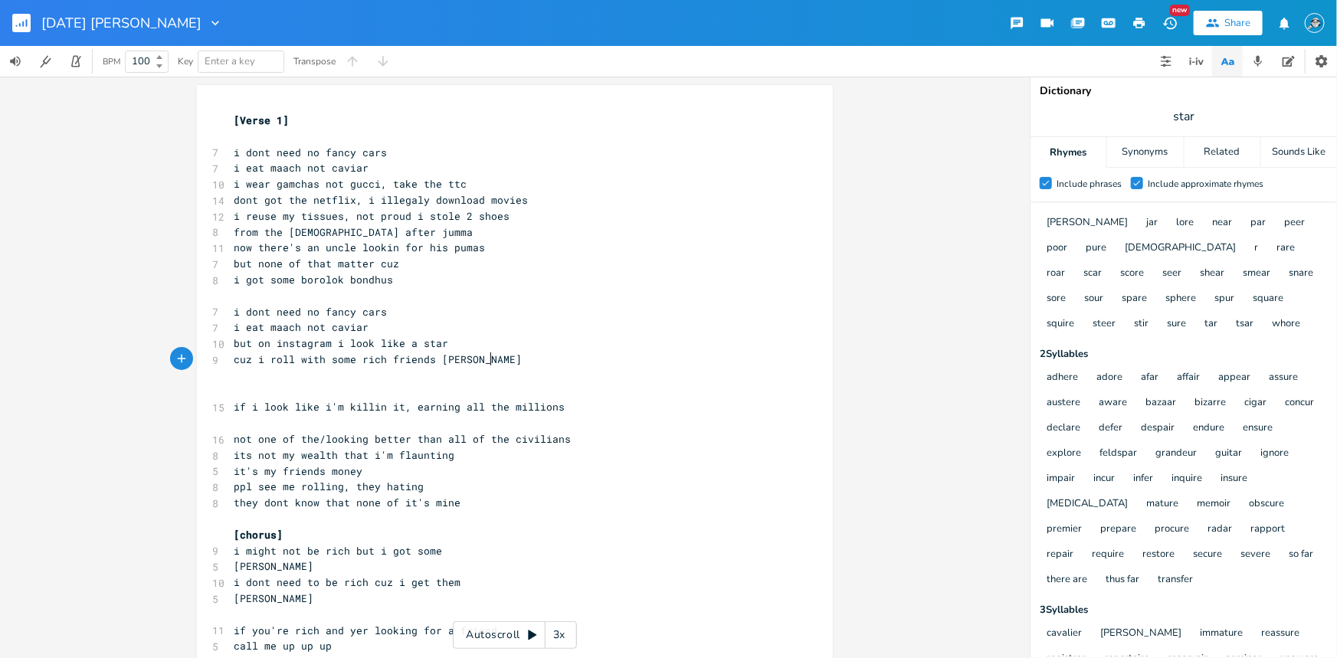
scroll to position [0, 47]
click at [506, 360] on pre "cuz i roll with some rich friends chachingg" at bounding box center [507, 360] width 553 height 16
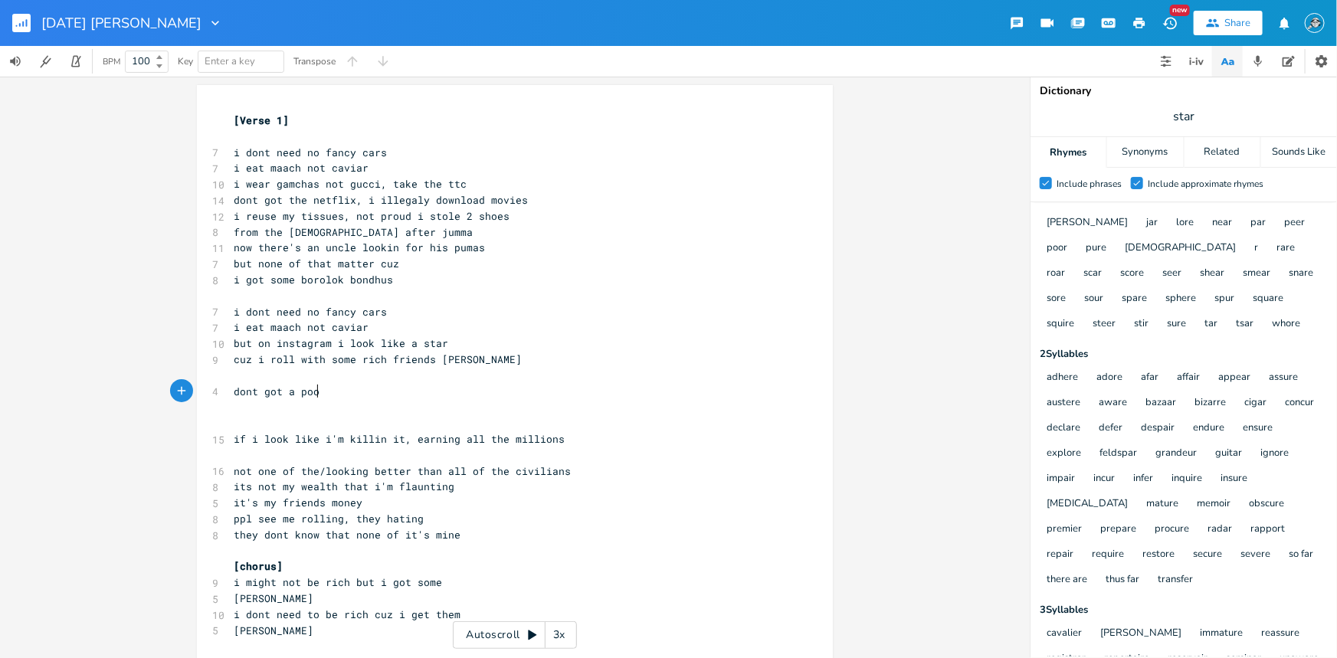
type textarea "dont got a pool"
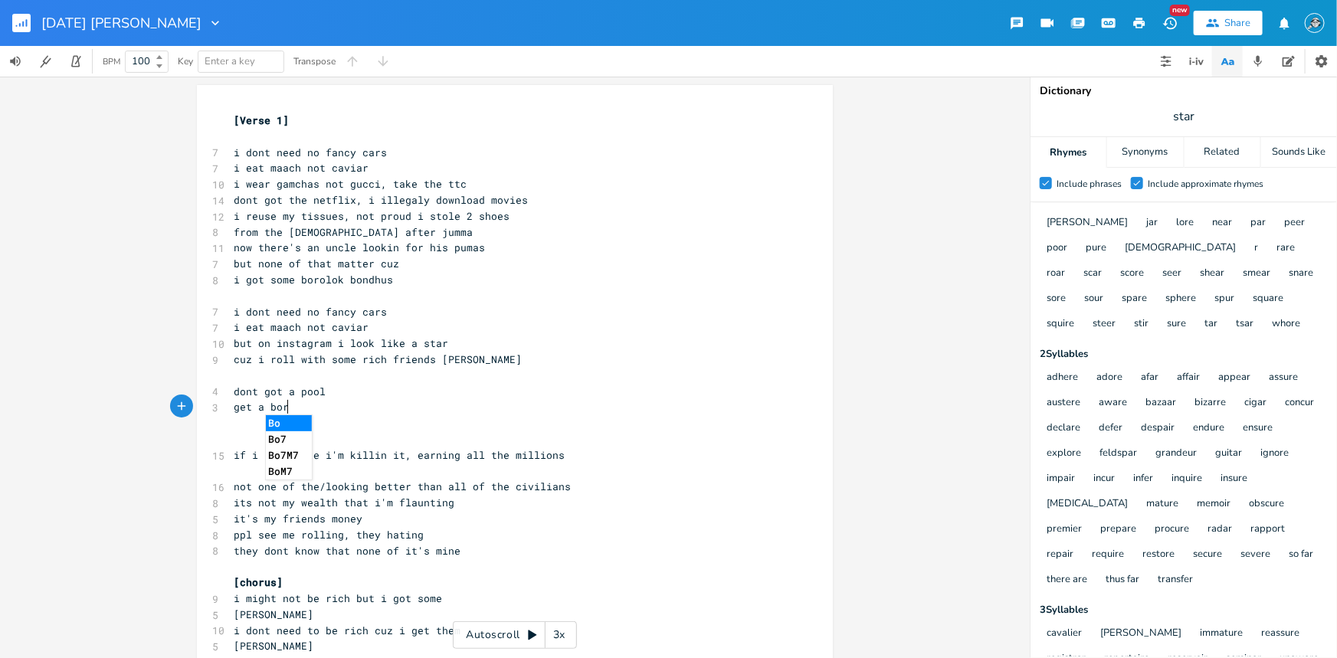
scroll to position [0, 39]
type textarea "get a borol"
type textarea "k bondhu/get a rich friend"
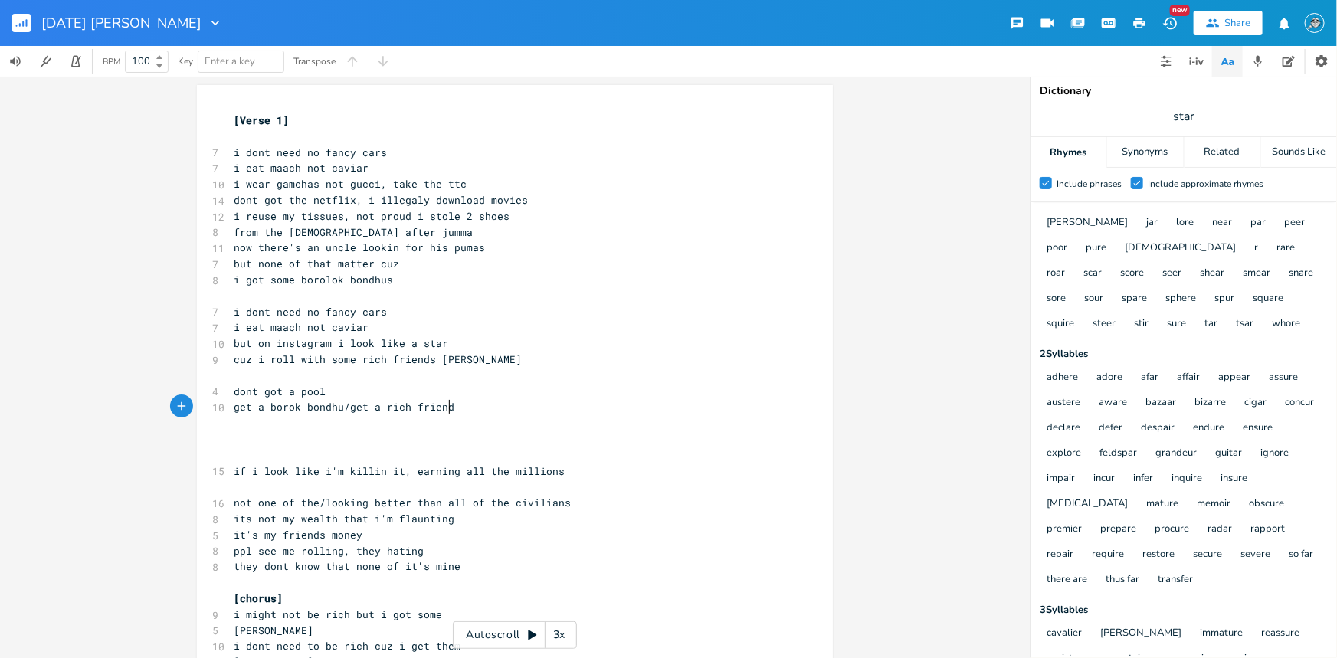
click at [460, 410] on pre "get a borok bondhu/get a rich friend" at bounding box center [507, 407] width 553 height 16
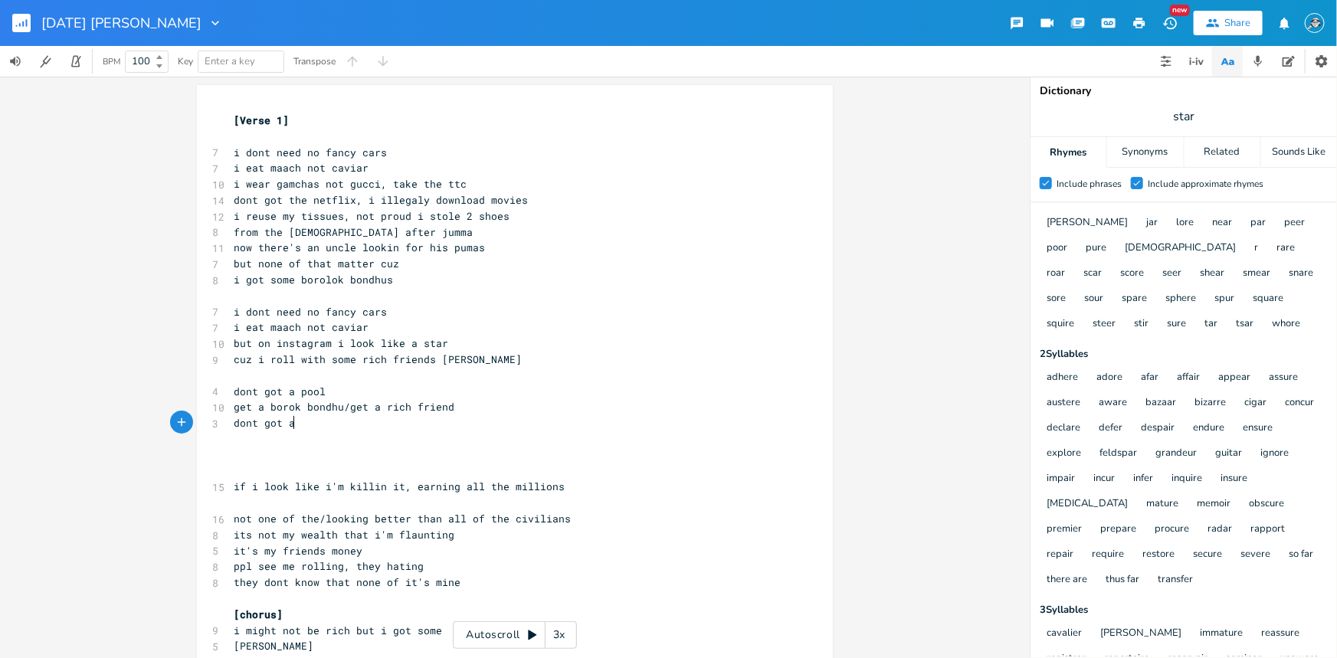
type textarea "dont got a"
type textarea "a ride"
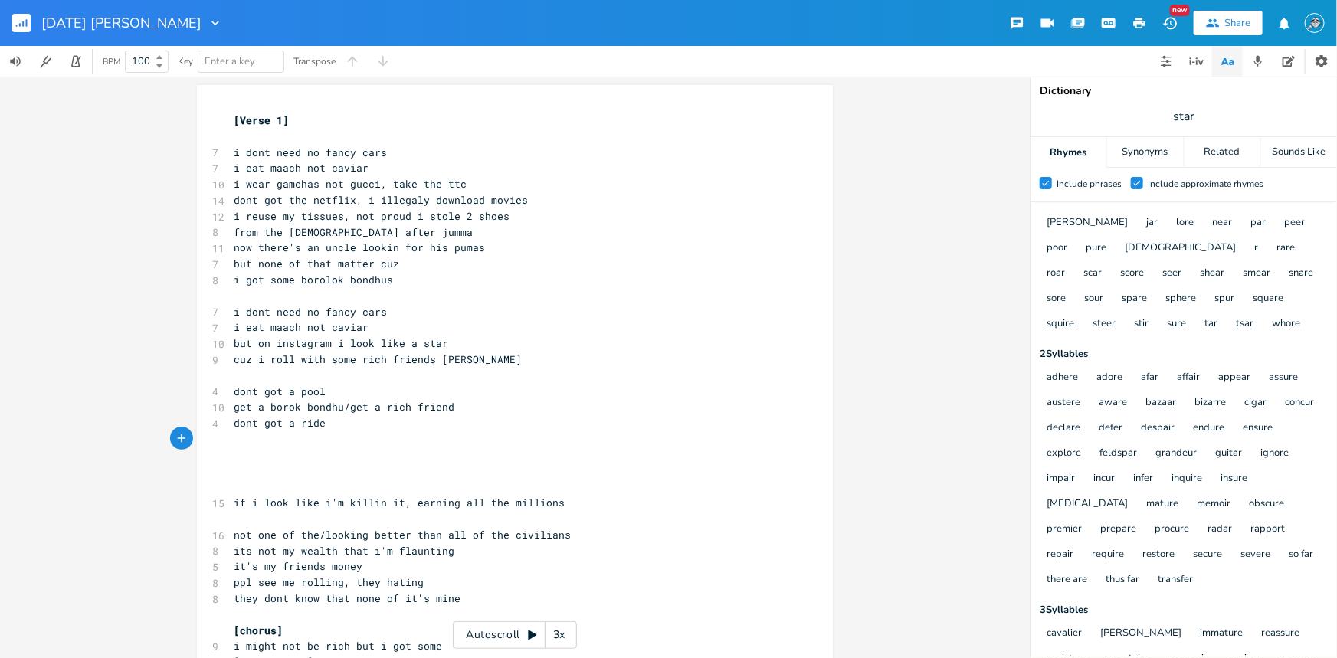
type textarea "-"
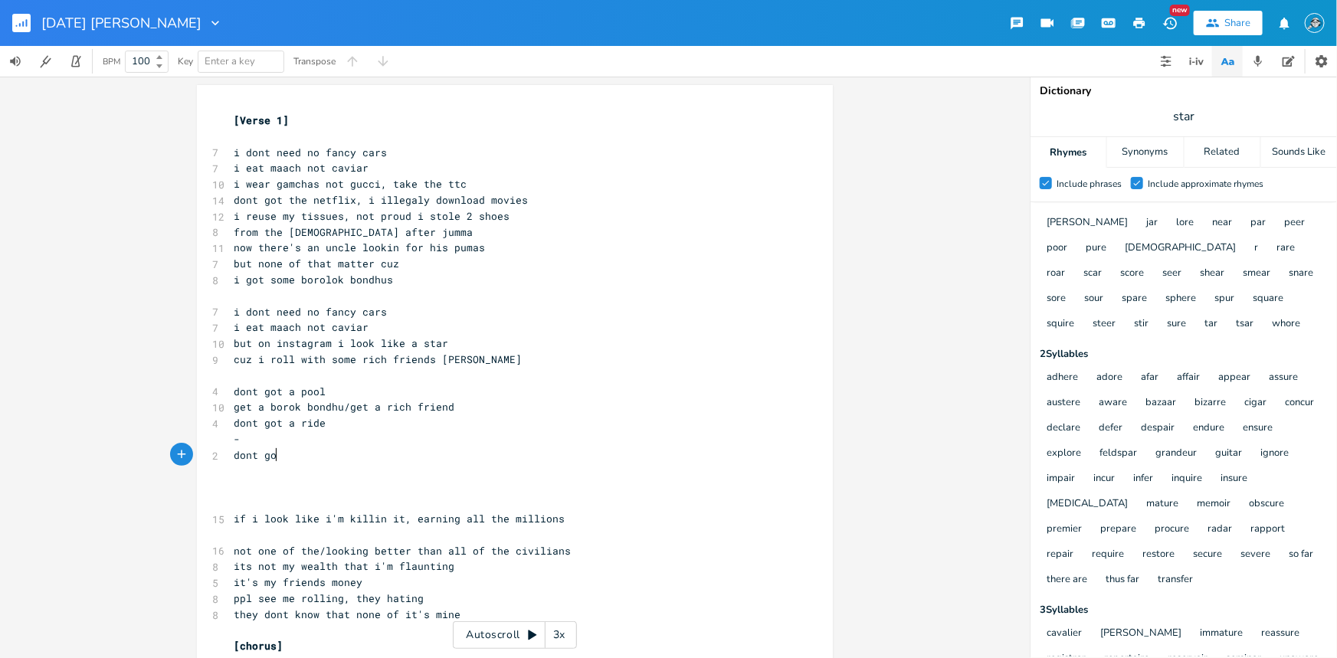
type textarea "dont got"
type textarea "want"
type textarea "na make ppl jealous on"
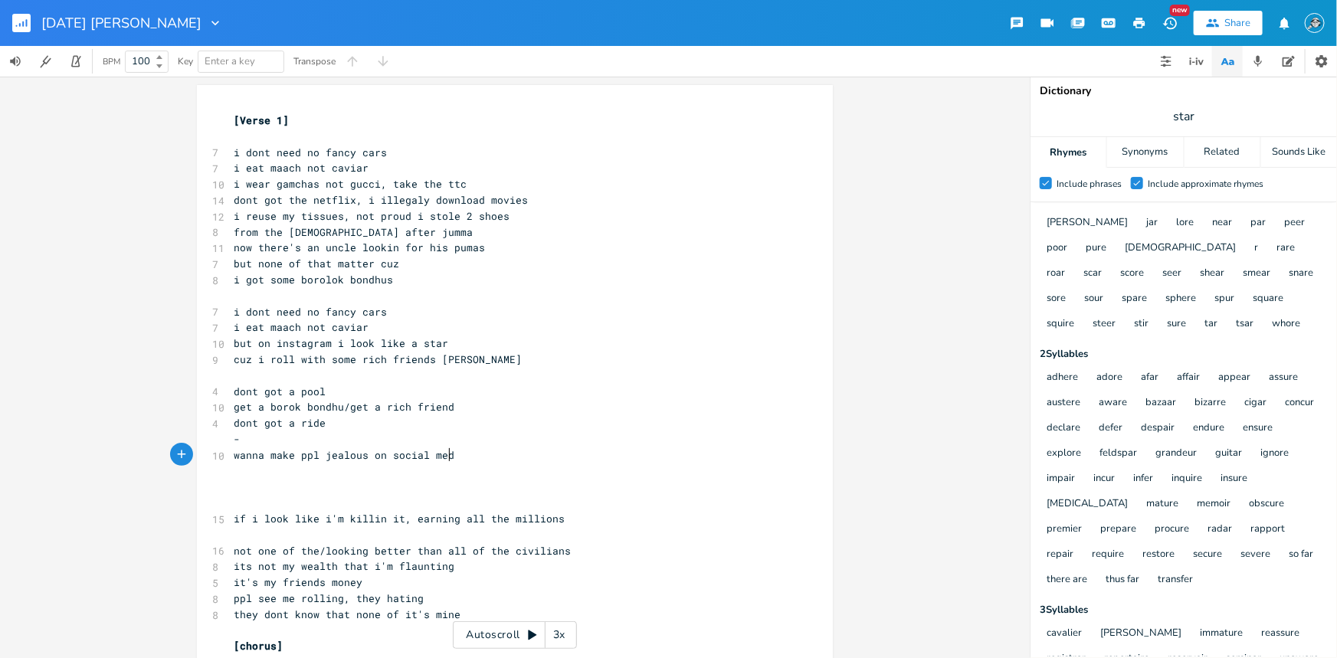
scroll to position [0, 58]
type textarea "social media"
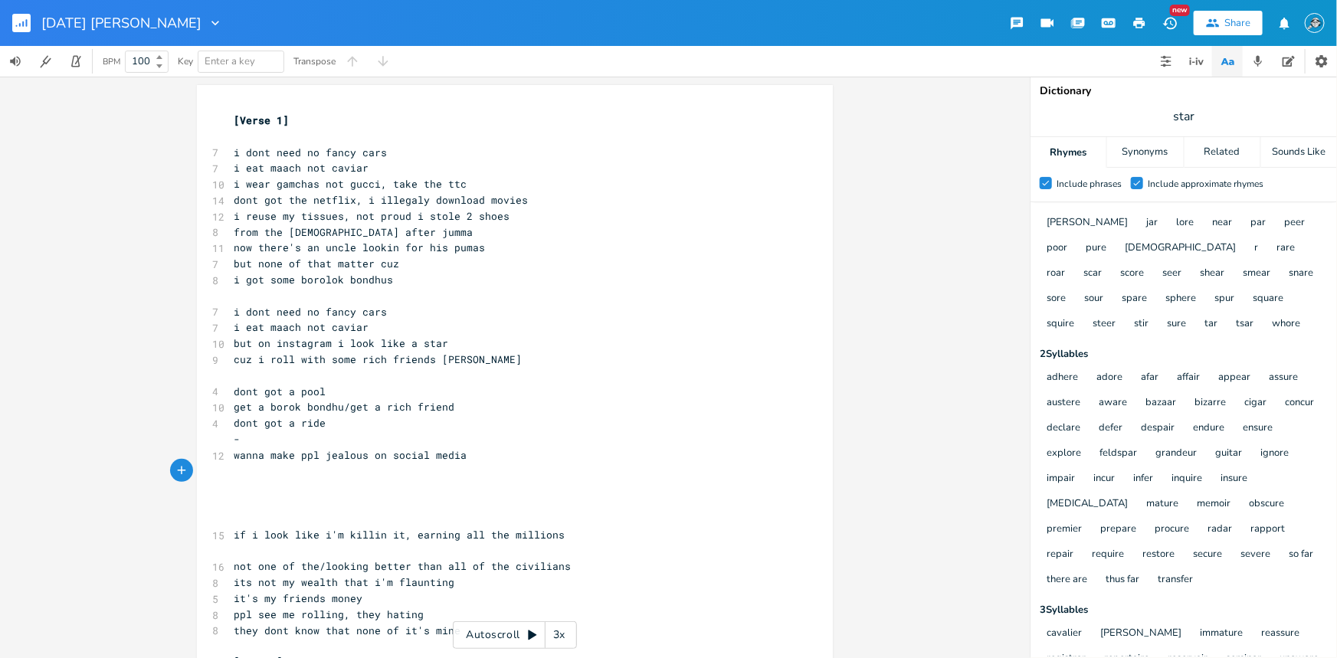
type textarea "-"
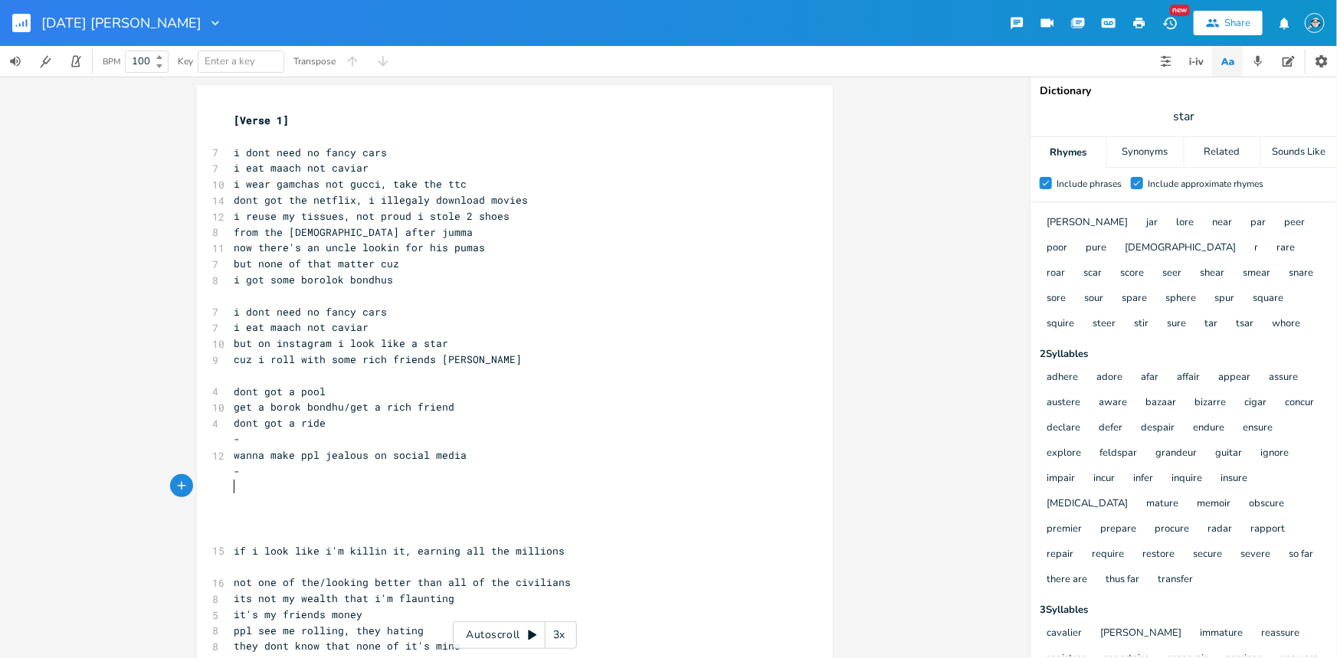
click at [476, 448] on pre "wanna make ppl jealous on social media" at bounding box center [507, 455] width 553 height 16
drag, startPoint x: 326, startPoint y: 388, endPoint x: 296, endPoint y: 390, distance: 30.0
click at [296, 390] on pre "dont got a pool" at bounding box center [507, 392] width 553 height 16
type textarea "hot tub"
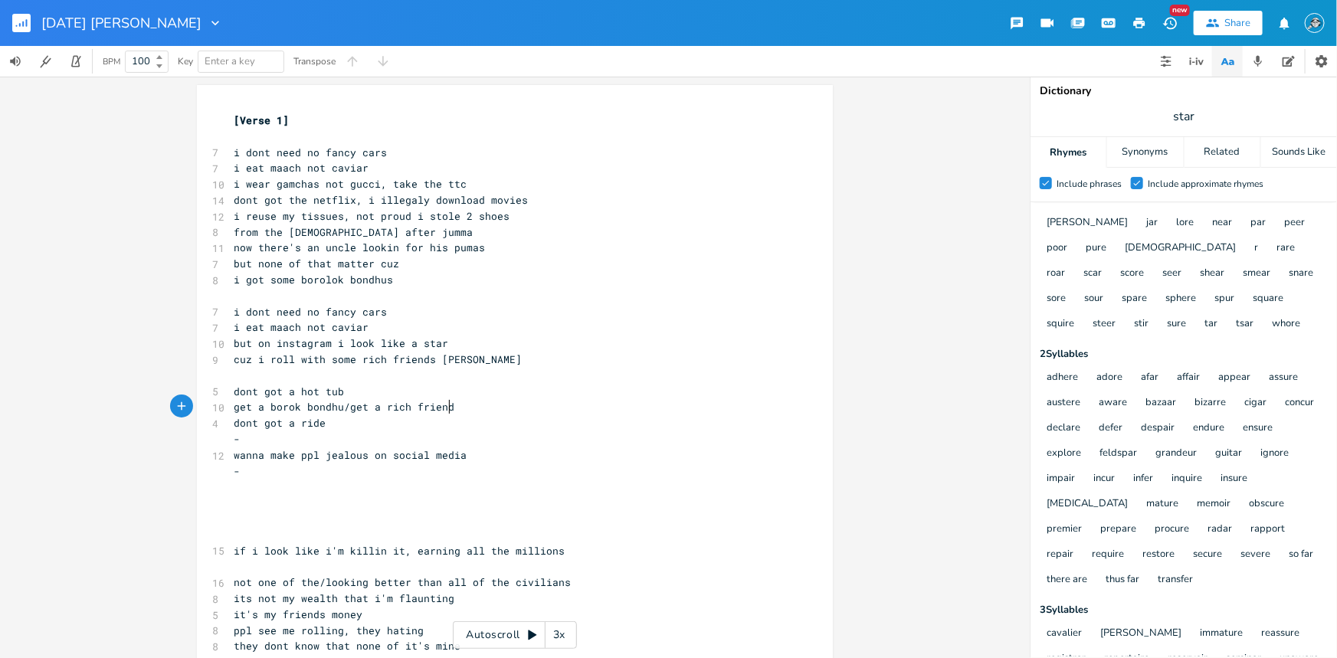
click at [470, 404] on pre "get a borok bondhu/get a rich friend" at bounding box center [507, 407] width 553 height 16
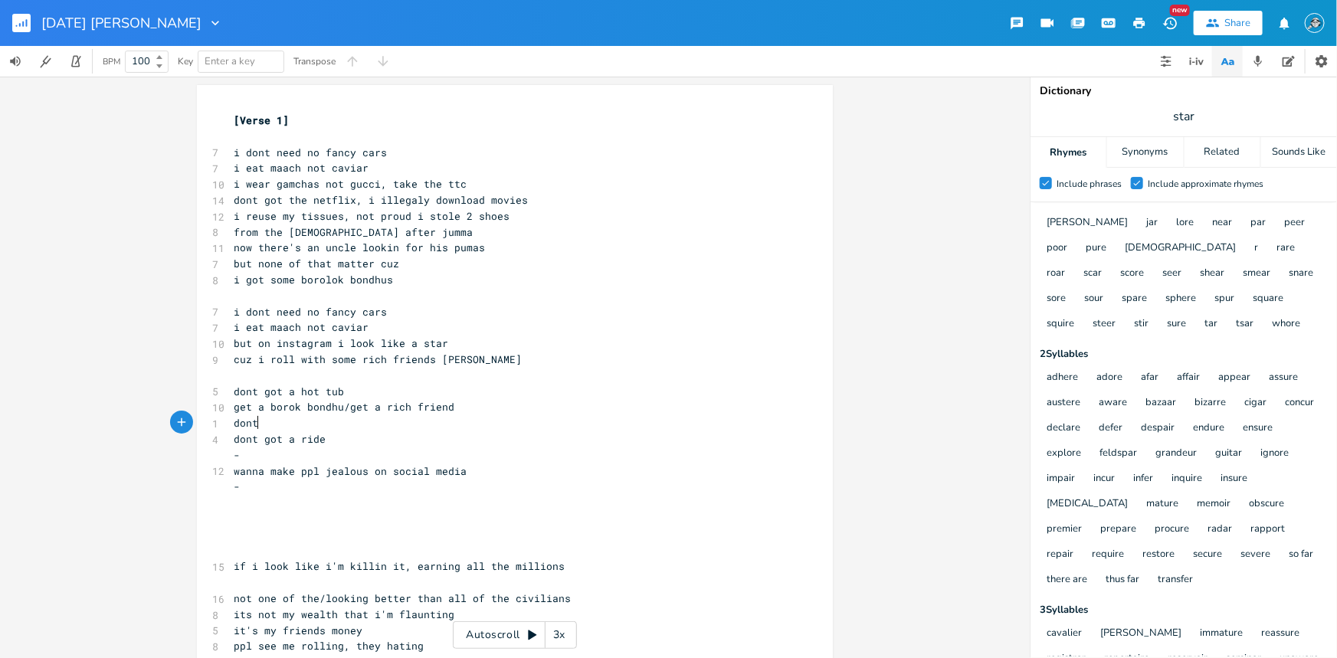
scroll to position [0, 22]
type textarea "dont got a pool"
click at [265, 447] on pre "-" at bounding box center [507, 455] width 553 height 16
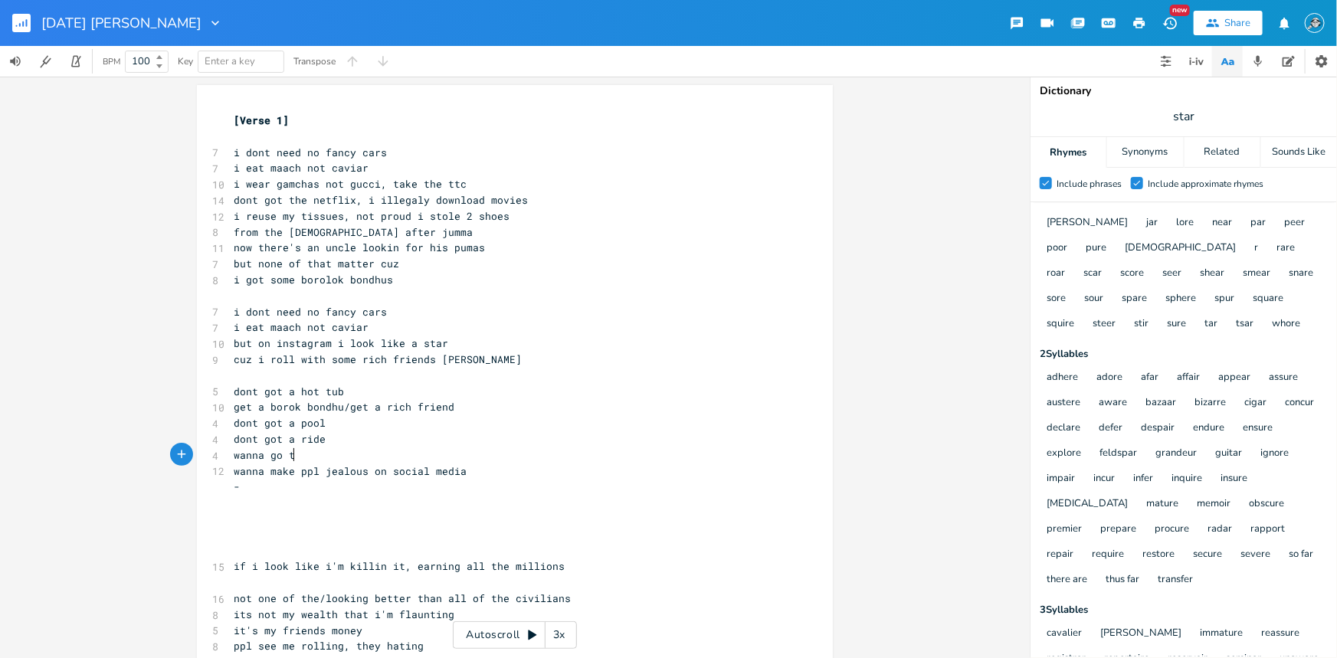
type textarea "wanna go to"
type textarea "to japan"
type textarea "fly first class?"
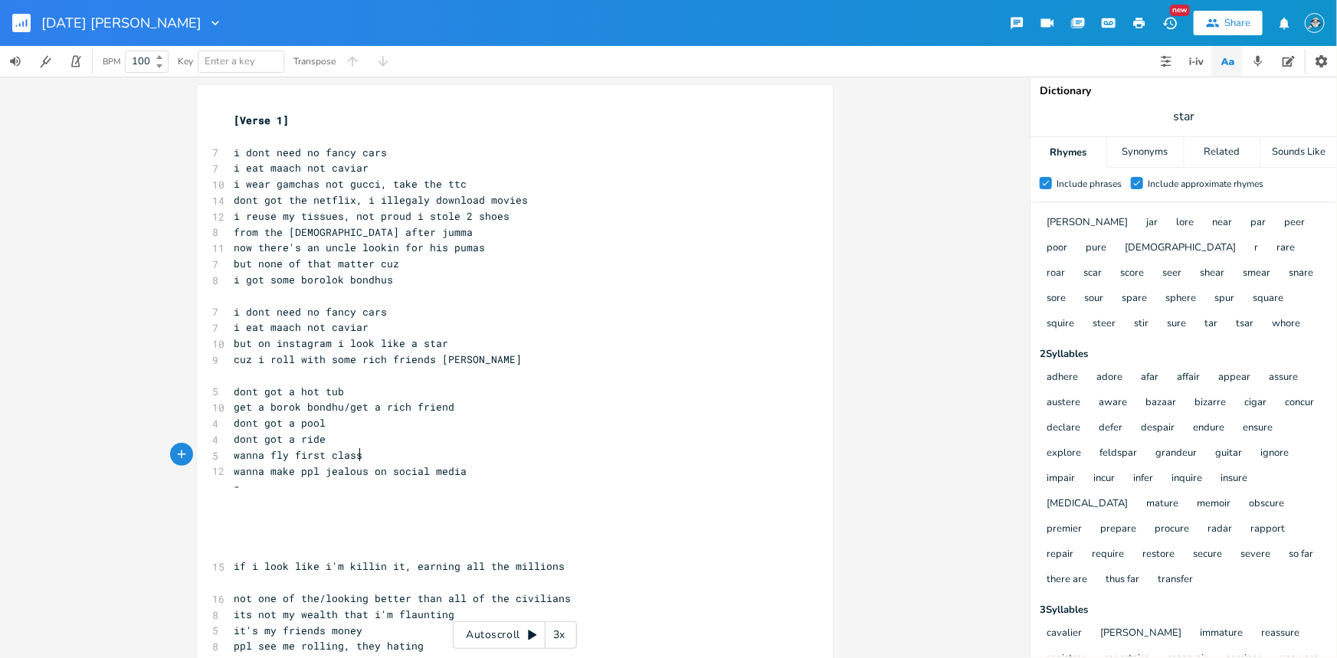
scroll to position [0, 61]
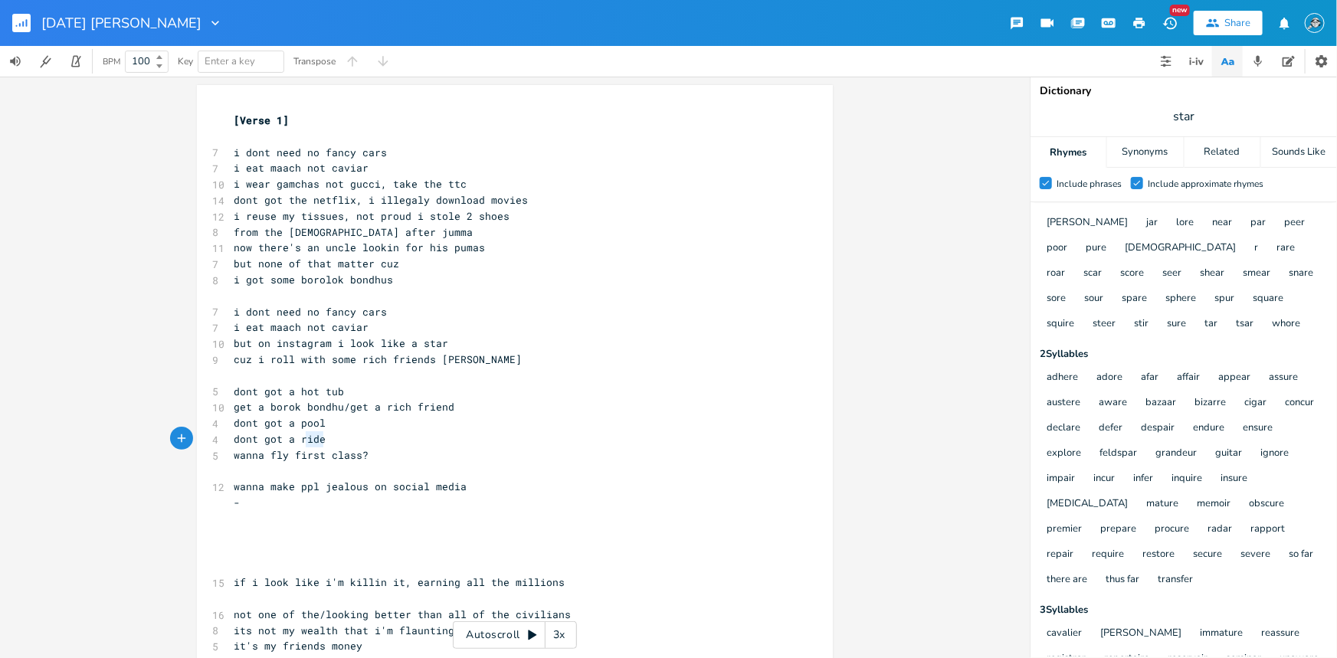
type textarea "ride"
drag, startPoint x: 319, startPoint y: 439, endPoint x: 296, endPoint y: 437, distance: 22.3
click at [296, 437] on pre "dont got a ride" at bounding box center [507, 439] width 553 height 16
click at [321, 444] on pre "dont got a ride" at bounding box center [507, 439] width 553 height 16
type textarea "ride"
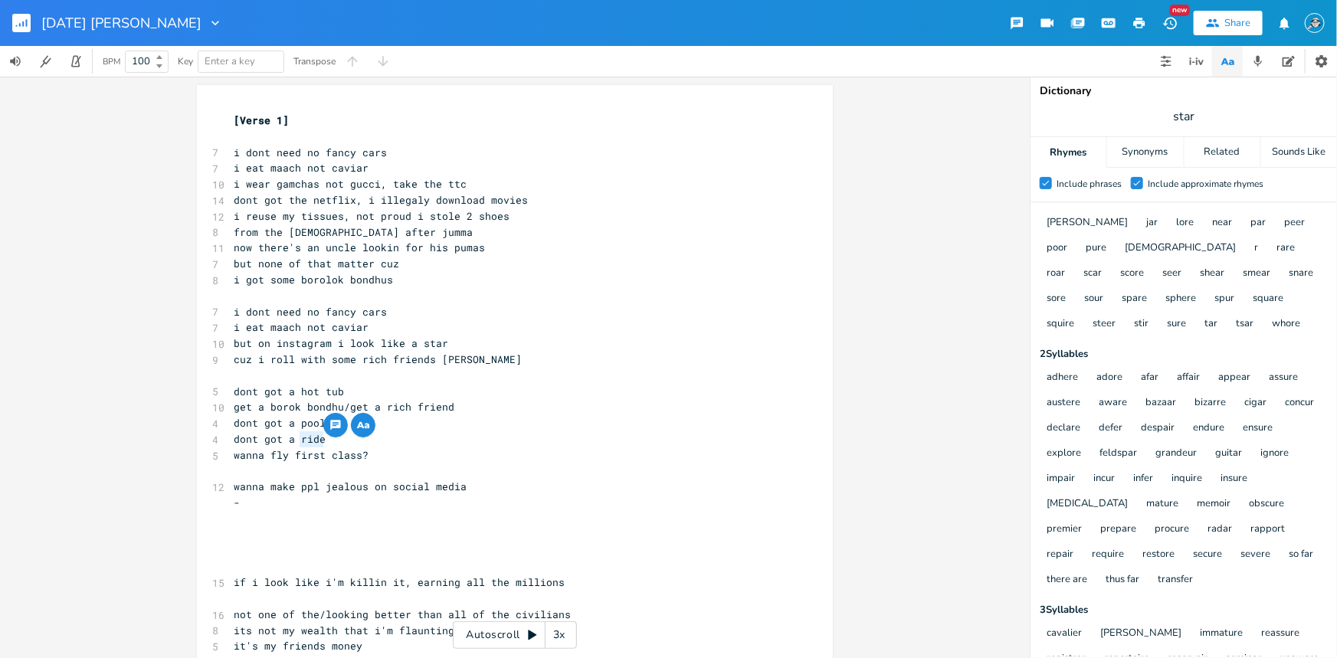
drag, startPoint x: 319, startPoint y: 440, endPoint x: 296, endPoint y: 441, distance: 23.8
click at [296, 441] on pre "dont got a ride" at bounding box center [507, 439] width 553 height 16
click at [353, 449] on span "wanna fly first class?" at bounding box center [301, 455] width 135 height 14
type textarea "de"
drag, startPoint x: 318, startPoint y: 440, endPoint x: 307, endPoint y: 440, distance: 10.7
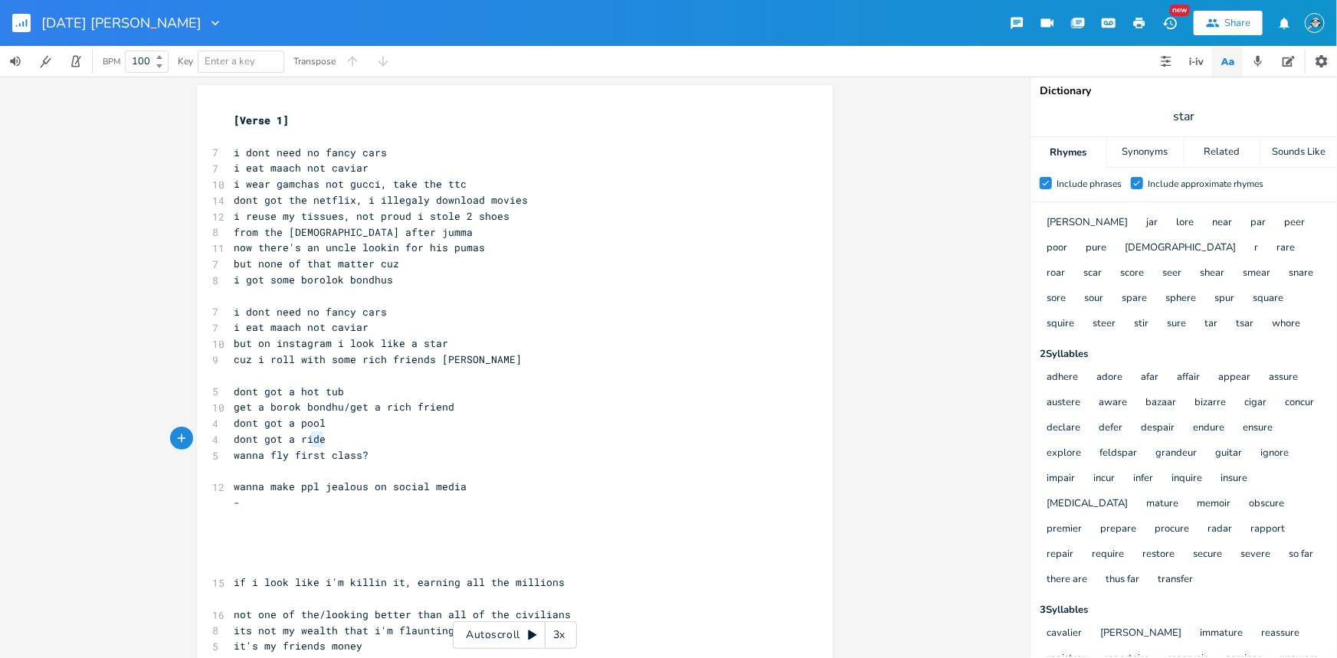
click at [307, 440] on span "dont got a ride" at bounding box center [280, 439] width 92 height 14
type textarea "t"
drag, startPoint x: 314, startPoint y: 458, endPoint x: 317, endPoint y: 447, distance: 11.9
click at [317, 453] on span "wanna fly first class?" at bounding box center [301, 455] width 135 height 14
click at [314, 440] on span "dont got a ride" at bounding box center [280, 439] width 92 height 14
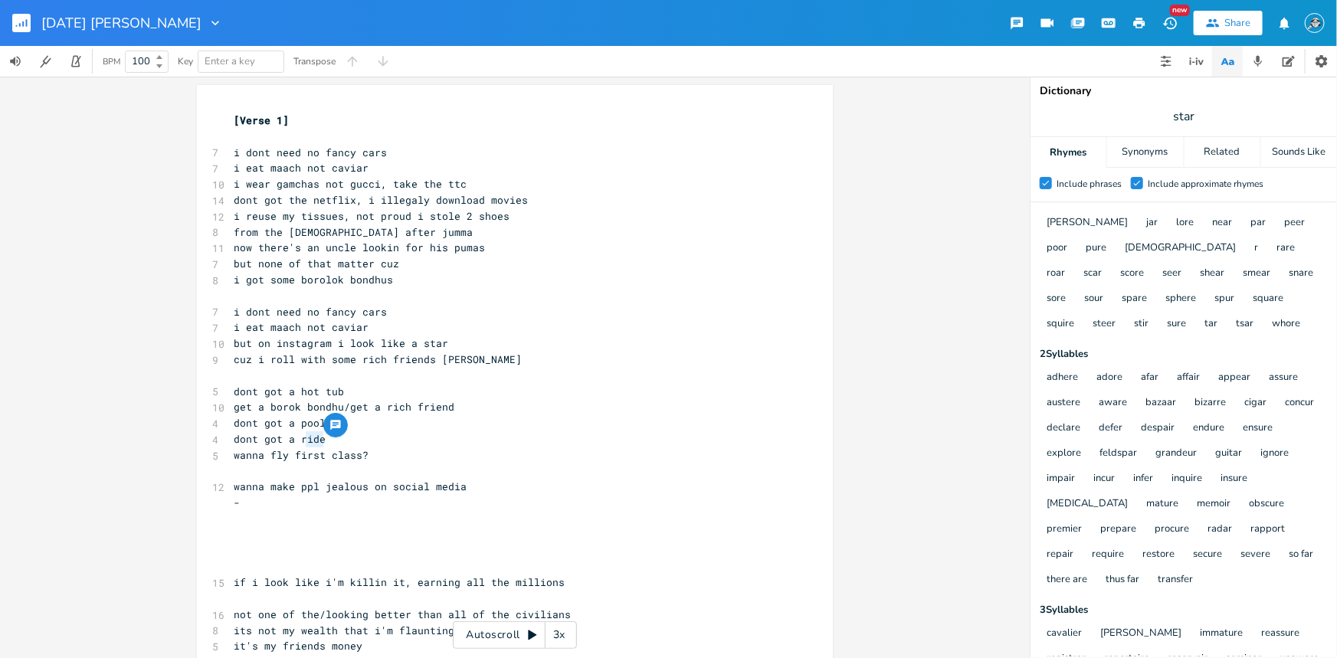
type textarea "ride"
drag, startPoint x: 317, startPoint y: 439, endPoint x: 296, endPoint y: 440, distance: 21.5
click at [296, 440] on span "dont got a ride" at bounding box center [280, 439] width 92 height 14
drag, startPoint x: 371, startPoint y: 449, endPoint x: 352, endPoint y: 446, distance: 19.4
click at [370, 445] on div "[Verse 1] ​ 7 i dont need no fancy cars 7 i eat maach not caviar 10 i wear gamc…" at bounding box center [507, 503] width 553 height 781
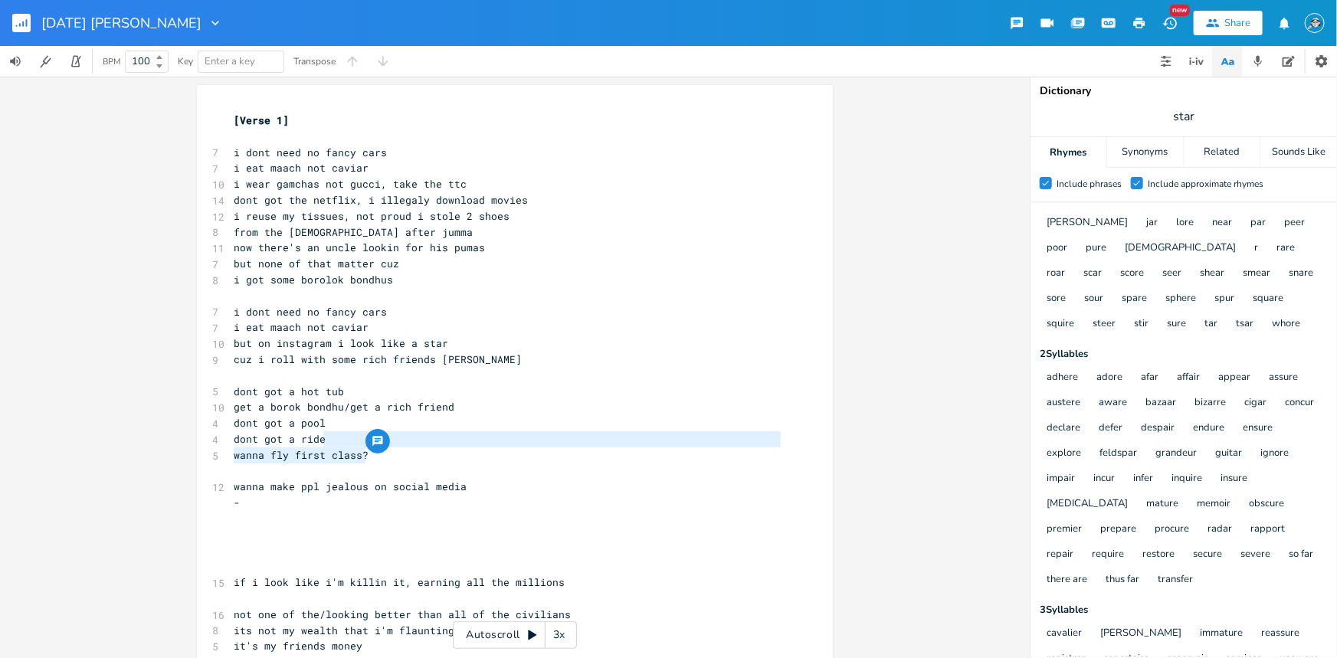
type textarea "wanna fly first class?"
click at [326, 443] on pre "dont got a ride" at bounding box center [507, 439] width 553 height 16
drag, startPoint x: 319, startPoint y: 440, endPoint x: 296, endPoint y: 437, distance: 22.3
click at [296, 437] on pre "dont got a ride" at bounding box center [507, 439] width 553 height 16
type textarea "beamer"
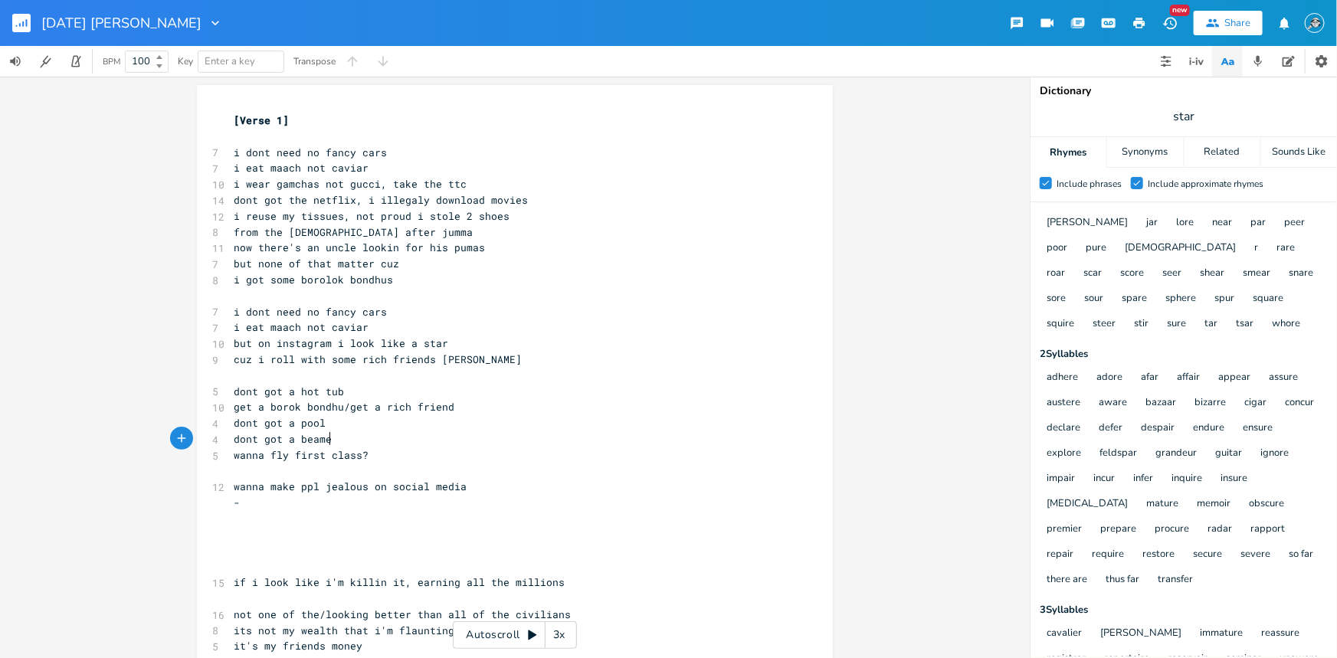
scroll to position [0, 33]
click at [370, 205] on pre "dont got the netflix, i illegaly download movies" at bounding box center [507, 200] width 553 height 16
click at [522, 193] on pre "dont got the netflix, i illegaly download movies" at bounding box center [507, 200] width 553 height 16
type textarea "/"
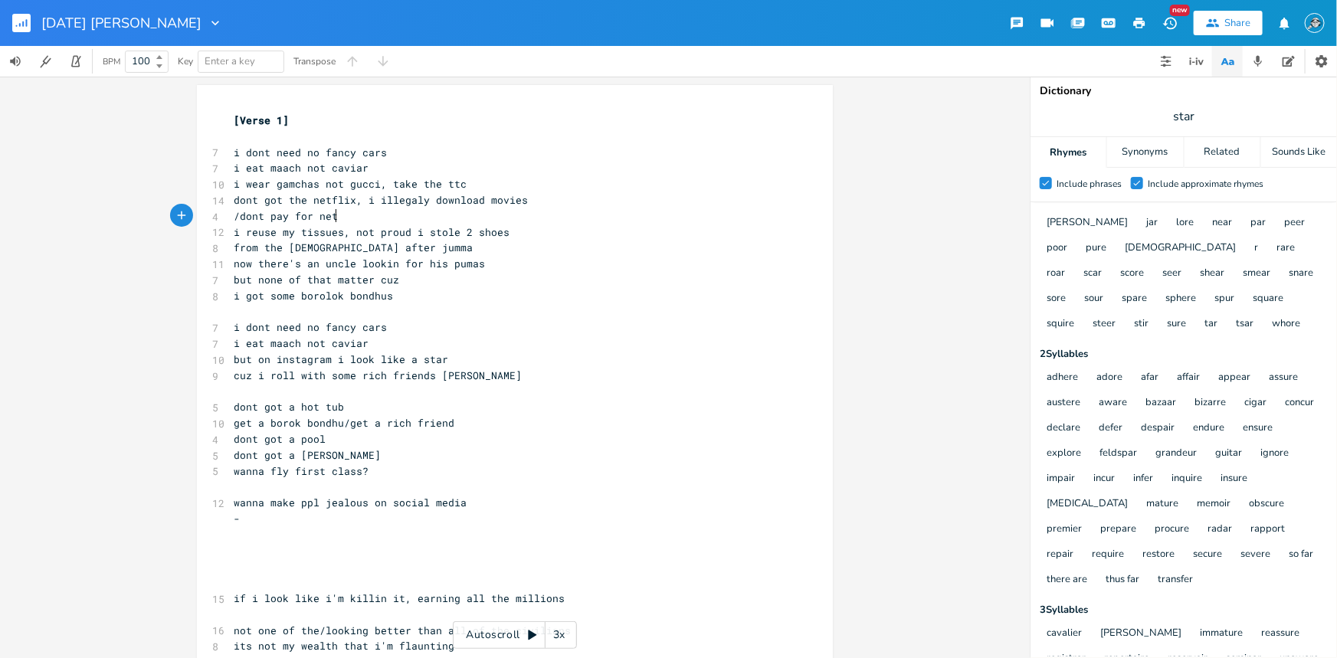
type textarea "/dont pay for netw"
type textarea "flix i share it illegaly"
click at [496, 214] on pre "/dont pay for netflix i share it illegaly" at bounding box center [507, 216] width 553 height 16
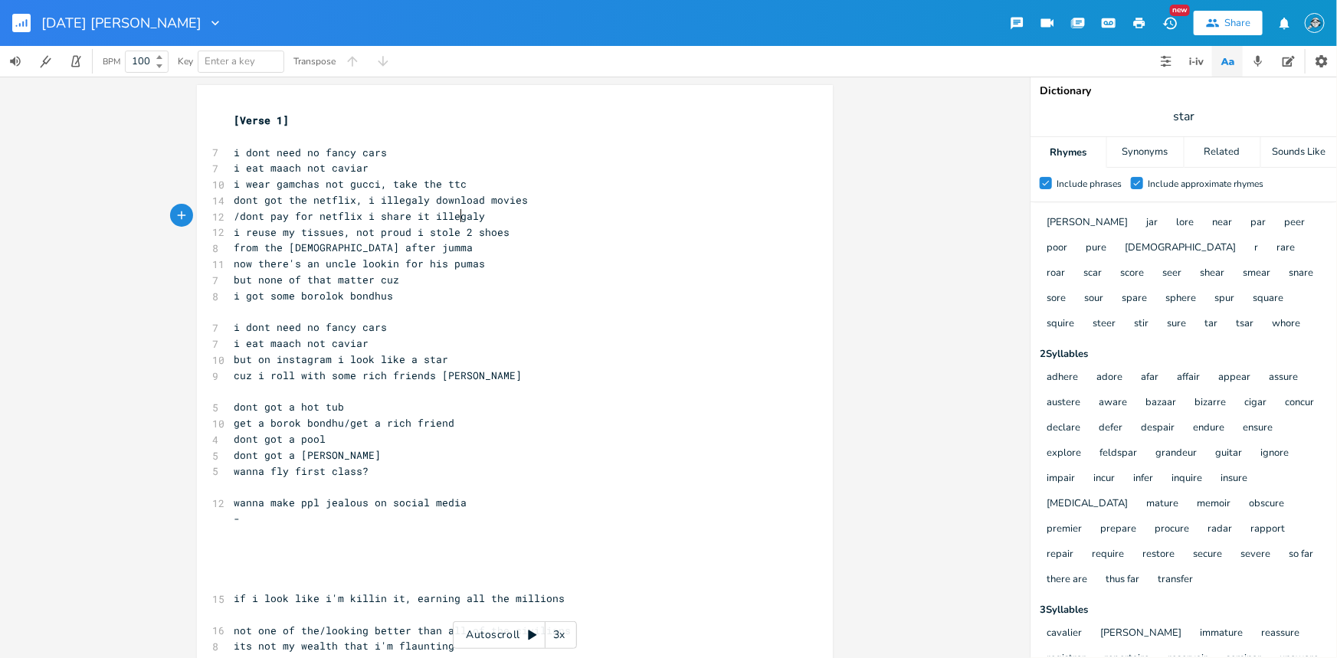
click at [454, 214] on span "/dont pay for netflix i share it illegaly" at bounding box center [359, 216] width 251 height 14
type textarea "share it"
drag, startPoint x: 421, startPoint y: 212, endPoint x: 370, endPoint y: 217, distance: 51.5
click at [370, 217] on span "/dont pay for netflix i share it illegaly" at bounding box center [359, 216] width 251 height 14
type textarea "sjid"
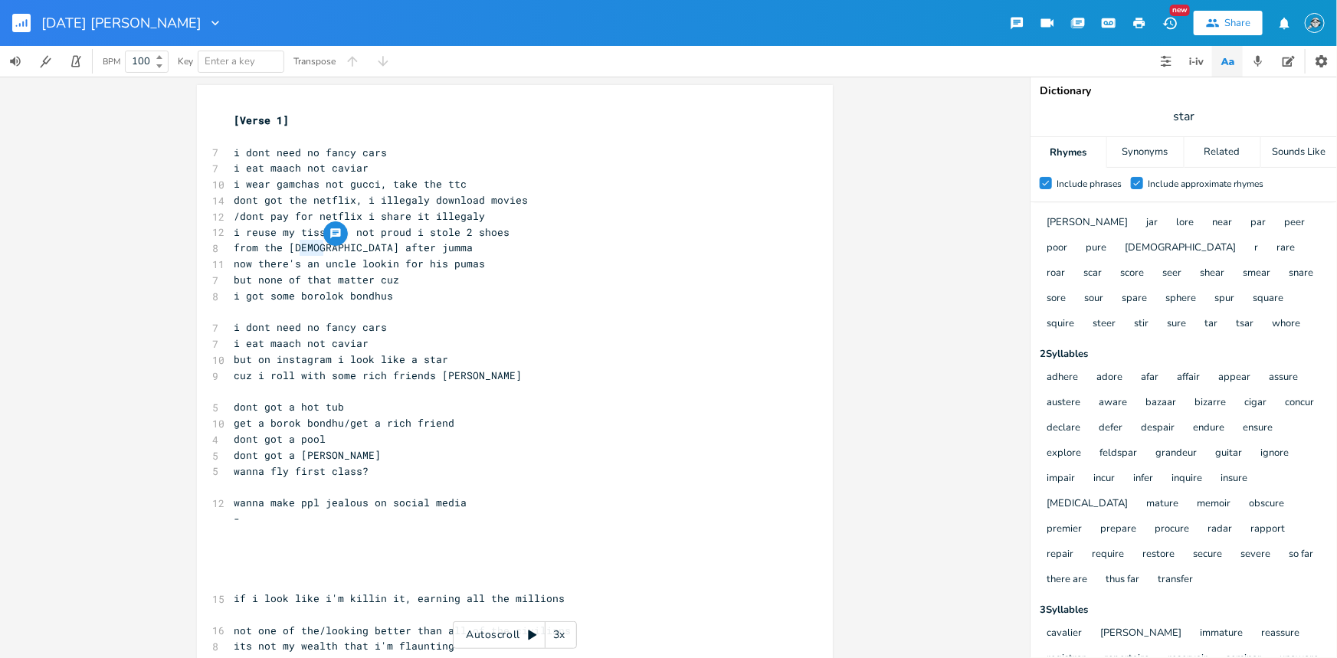
drag, startPoint x: 316, startPoint y: 251, endPoint x: 297, endPoint y: 248, distance: 19.4
click at [297, 248] on span "from the masjid after jumma" at bounding box center [353, 248] width 239 height 14
type textarea "osque"
type textarea "now"
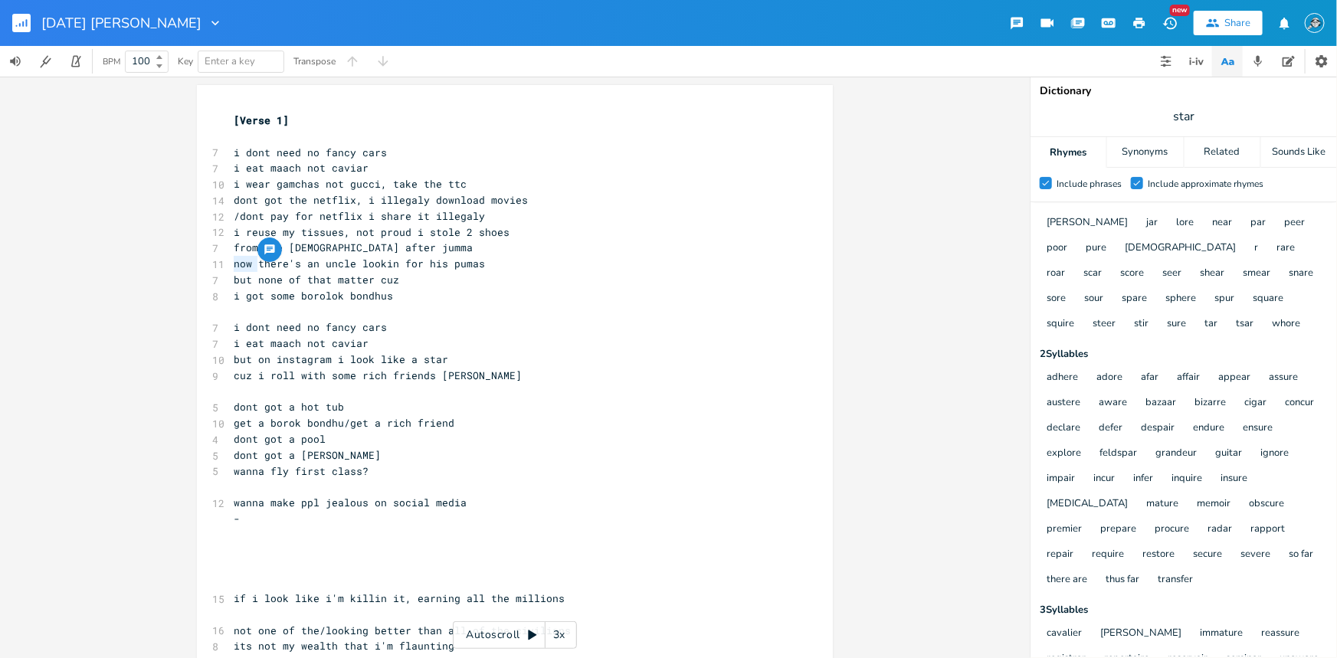
drag, startPoint x: 253, startPoint y: 263, endPoint x: 231, endPoint y: 265, distance: 22.3
click at [234, 265] on span "now there's an uncle lookin for his pumas" at bounding box center [359, 264] width 251 height 14
click at [304, 265] on span "there's an uncle lookin for his pumas" at bounding box center [347, 264] width 227 height 14
click at [305, 264] on span "there's an uncle lookin for his pumas" at bounding box center [347, 264] width 227 height 14
type textarea "uncle"
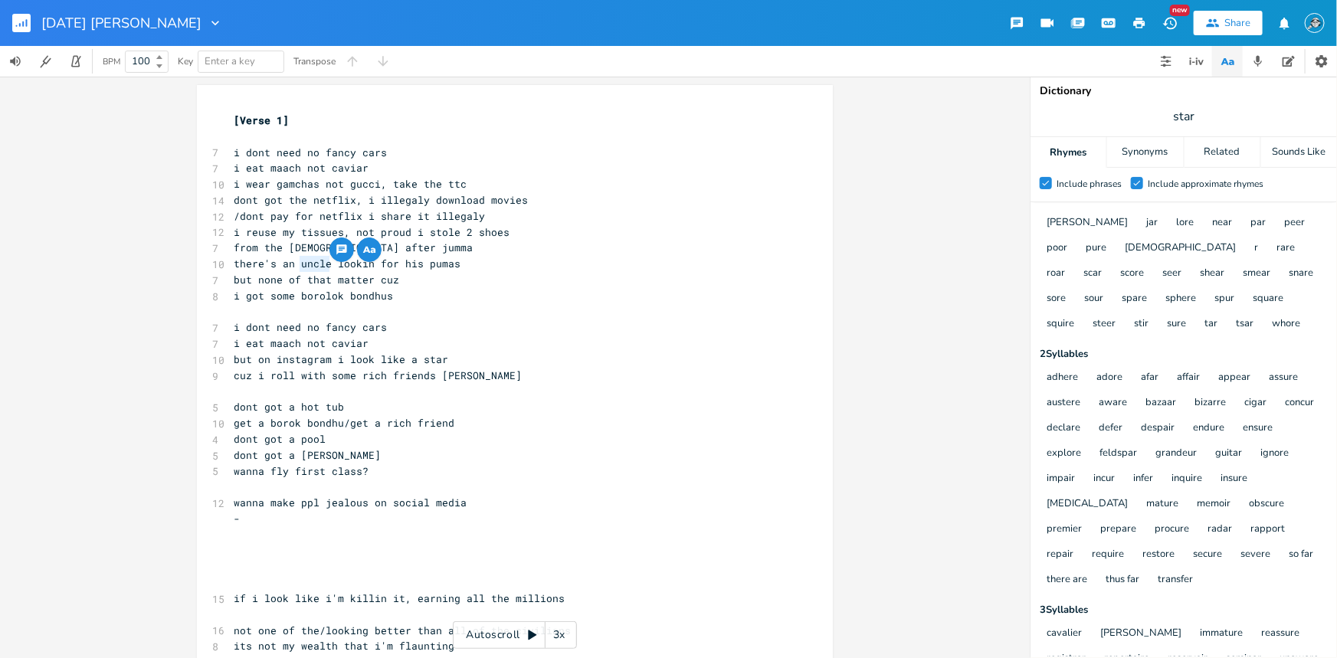
click at [322, 261] on span "there's an uncle lookin for his pumas" at bounding box center [347, 264] width 227 height 14
type textarea "uncle"
drag, startPoint x: 322, startPoint y: 263, endPoint x: 290, endPoint y: 262, distance: 32.2
click at [290, 262] on span "there's an uncle lookin for his pumas" at bounding box center [347, 264] width 227 height 14
click at [421, 293] on pre "i got some borolok bondhus" at bounding box center [507, 296] width 553 height 16
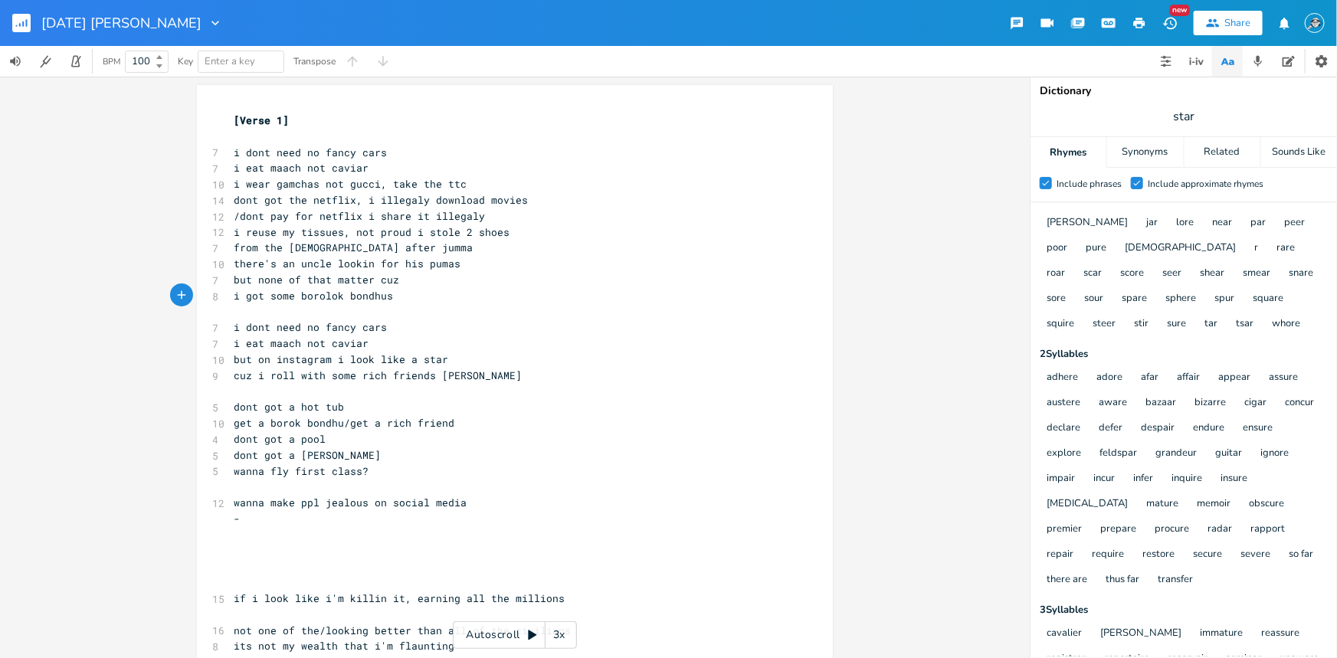
click at [280, 137] on pre "​" at bounding box center [507, 137] width 553 height 16
type textarea "C#"
type textarea "G#5"
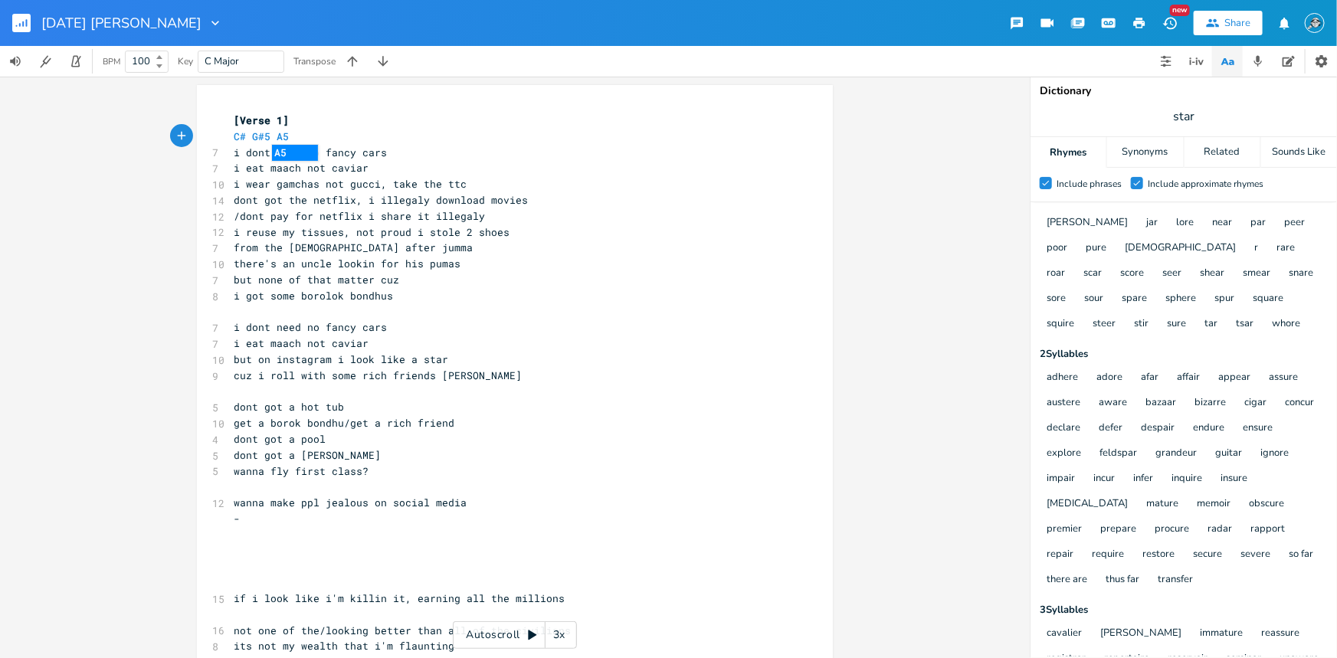
scroll to position [0, 15]
type textarea "A5"
type textarea "A5 OPEN 4"
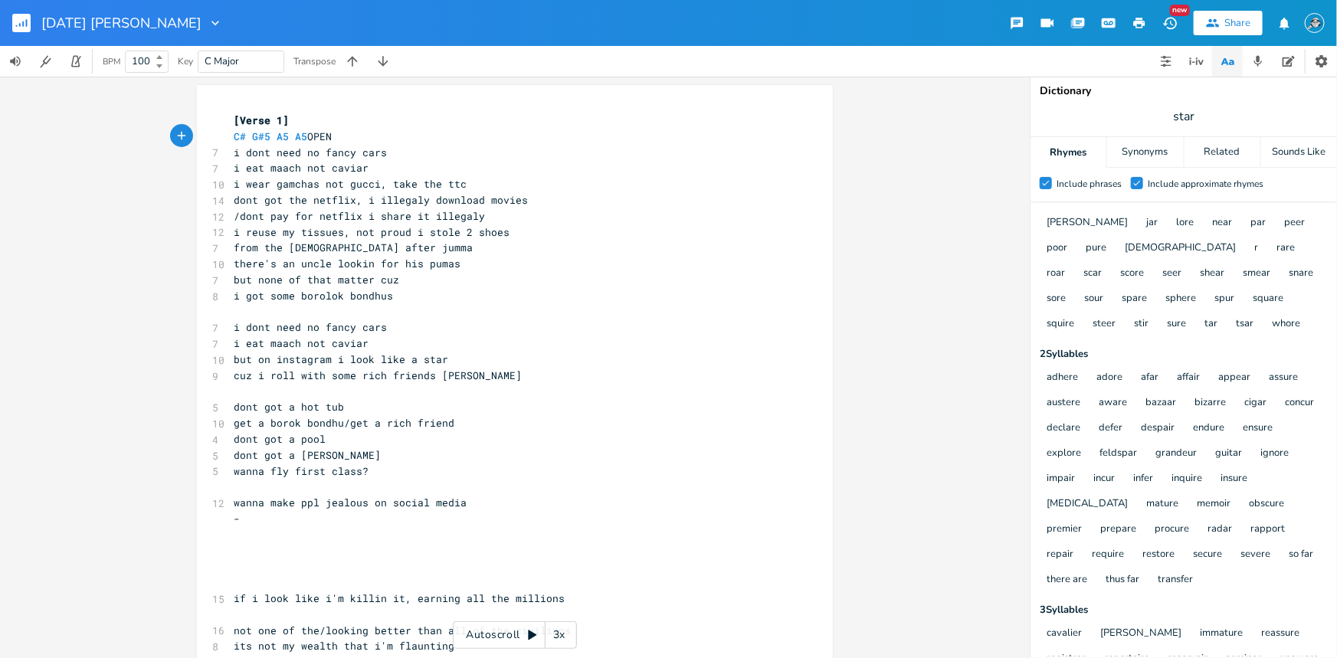
type textarea "E"
click at [509, 120] on pre "[Verse 1]" at bounding box center [507, 121] width 553 height 16
click at [355, 134] on pre "C# G#5 A5 A5 OPEN E" at bounding box center [507, 137] width 553 height 16
click at [80, 23] on input "[DATE] [PERSON_NAME]" at bounding box center [112, 23] width 143 height 14
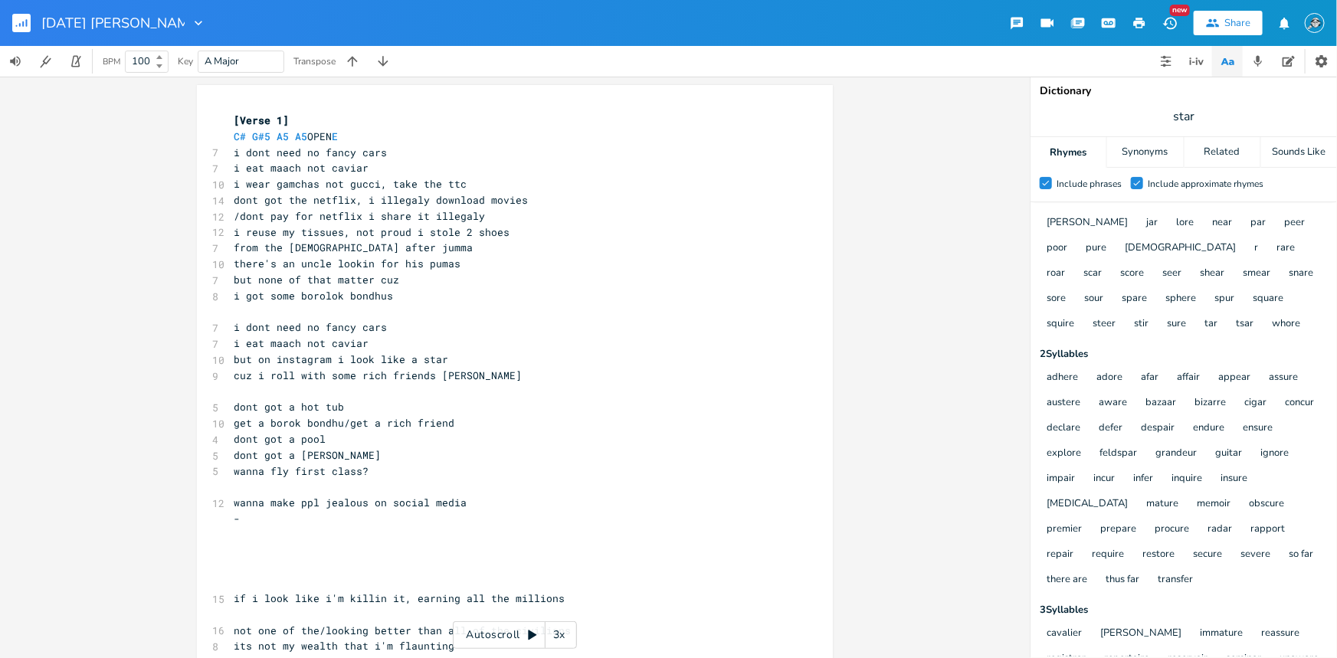
drag, startPoint x: 82, startPoint y: 22, endPoint x: 25, endPoint y: 25, distance: 56.7
click at [25, 25] on div "[DATE] [PERSON_NAME]" at bounding box center [103, 23] width 206 height 46
click at [908, 237] on div "x [Verse 1] C# G#5 A5 A5 OPEN E 7 i dont need no fancy cars 7 i eat maach not c…" at bounding box center [514, 367] width 1029 height 581
click at [1260, 60] on icon "button" at bounding box center [1258, 61] width 14 height 14
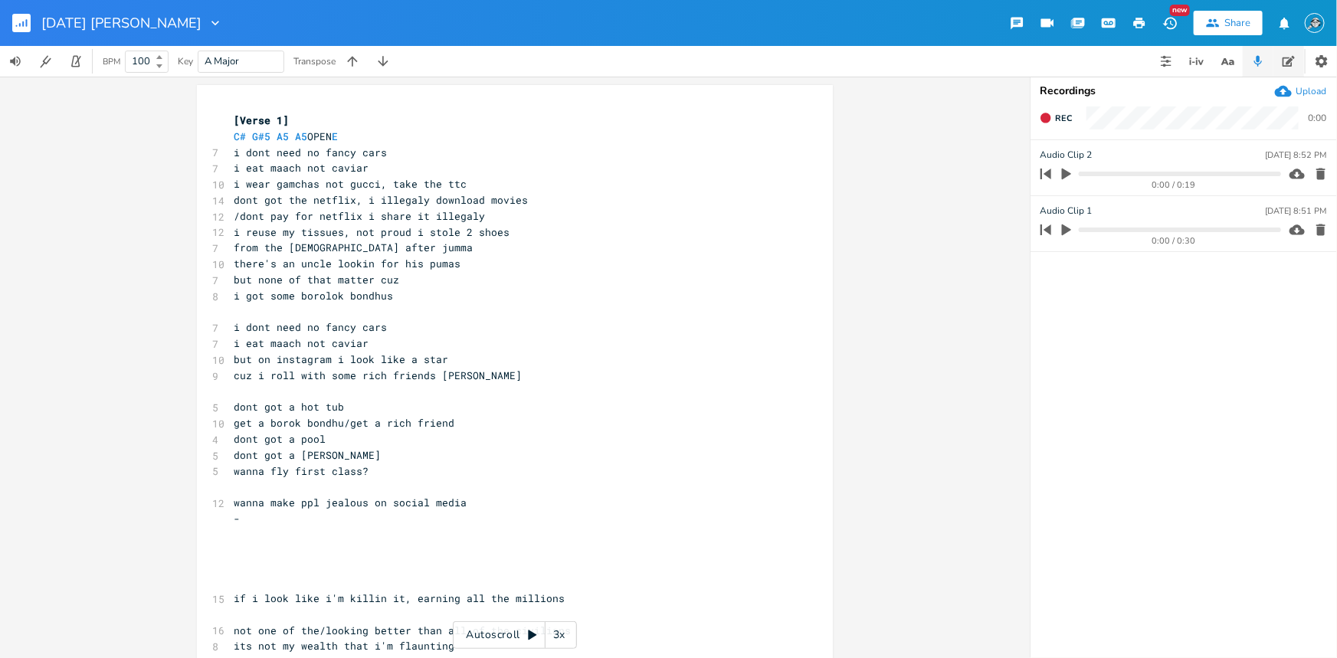
click at [1283, 60] on icon "button" at bounding box center [1288, 61] width 12 height 12
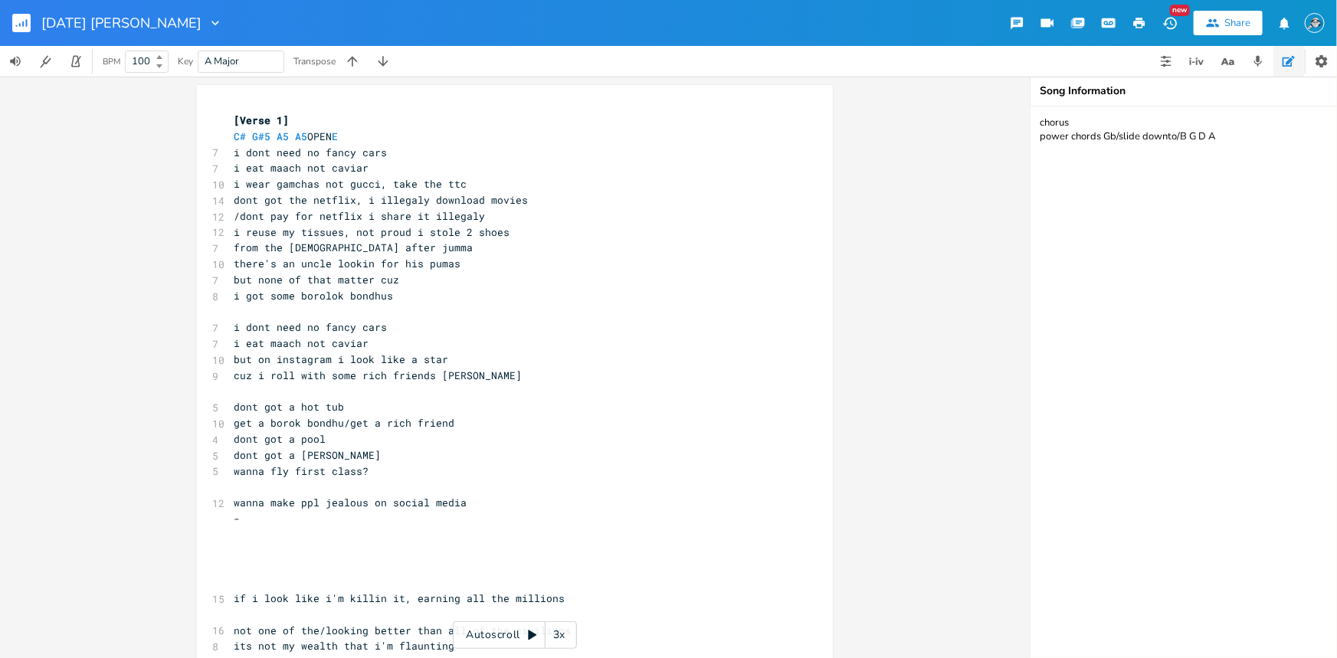
click at [1239, 138] on textarea "chorus power chords Gb/slide downto/B G D A" at bounding box center [1183, 382] width 306 height 552
type textarea "chorus power chords Gb/slide downto/B G D A updated: aug 27, 2025"
click at [1172, 26] on icon "button" at bounding box center [1170, 23] width 16 height 16
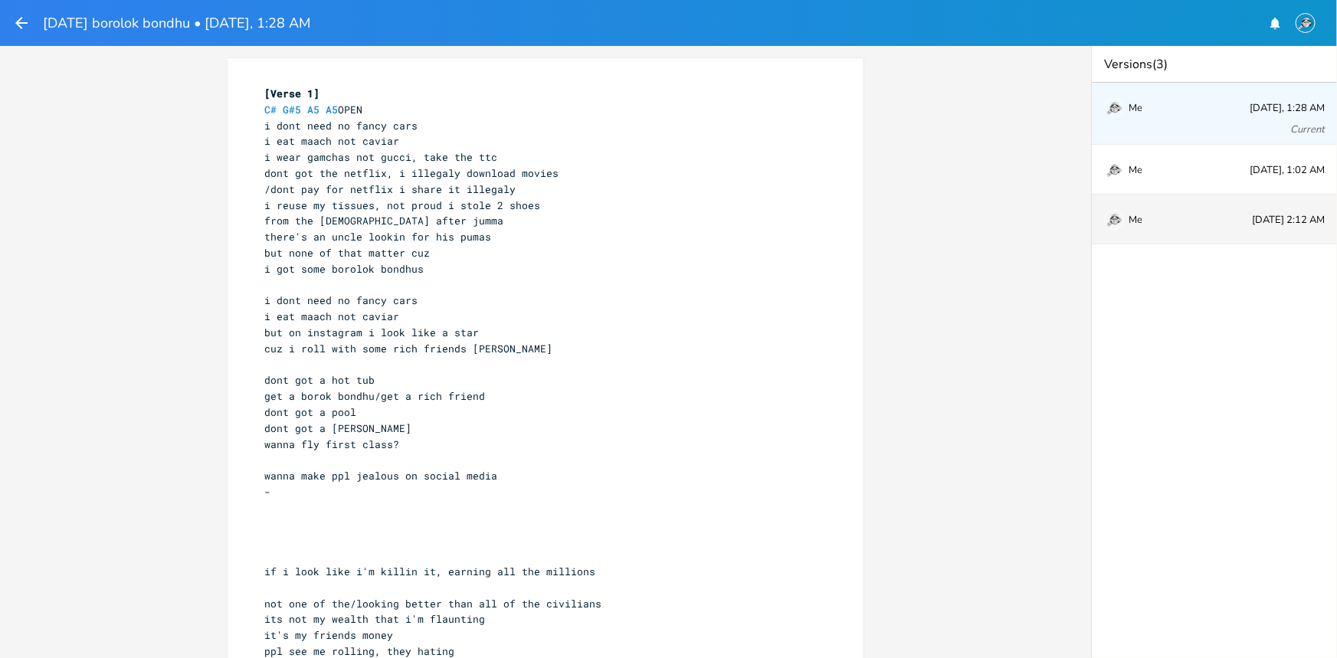
click at [1198, 230] on div "Me Dec 30, 2024, 2:12 AM" at bounding box center [1214, 220] width 245 height 50
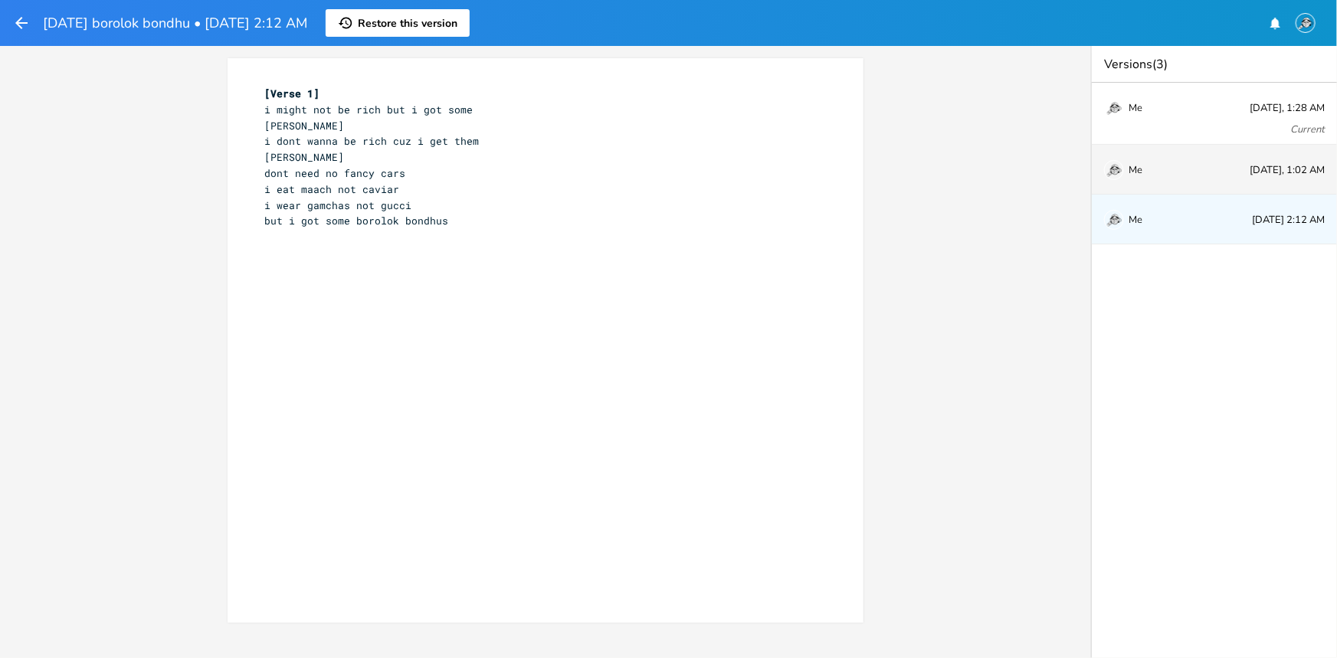
click at [1248, 170] on div "Me Today, 1:02 AM" at bounding box center [1214, 170] width 245 height 50
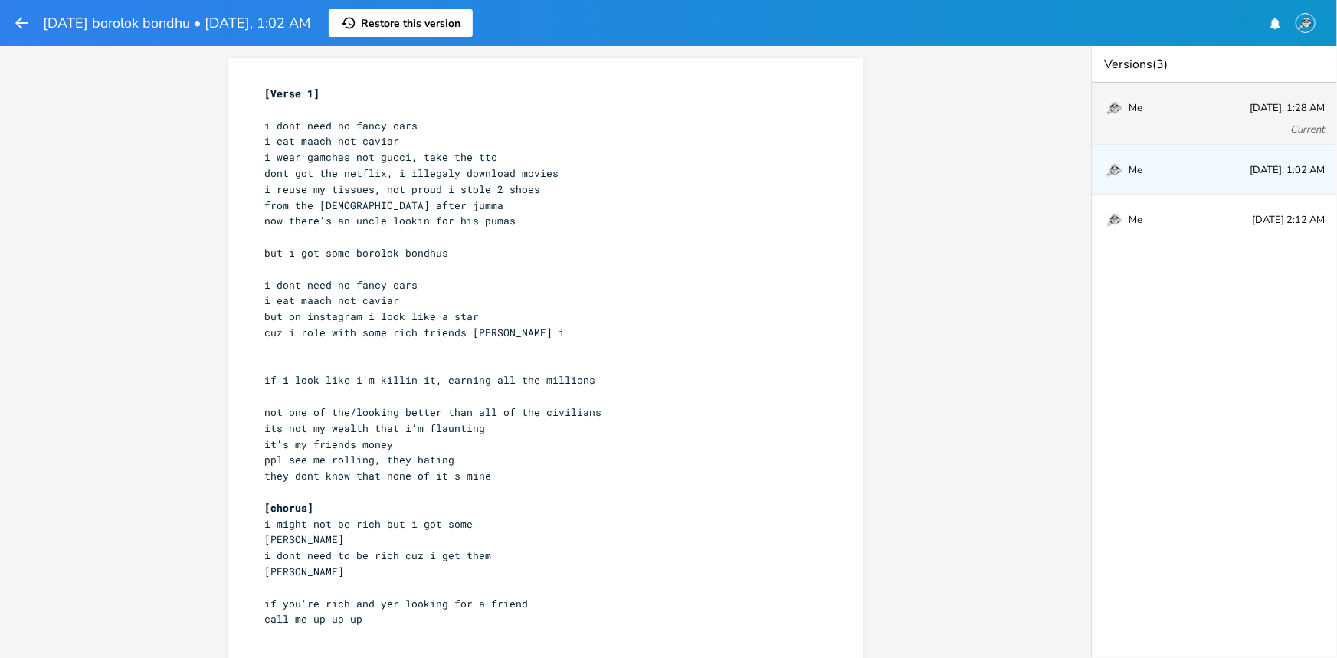
click at [1259, 116] on div "Me Today, 1:28 AM Current" at bounding box center [1214, 114] width 245 height 62
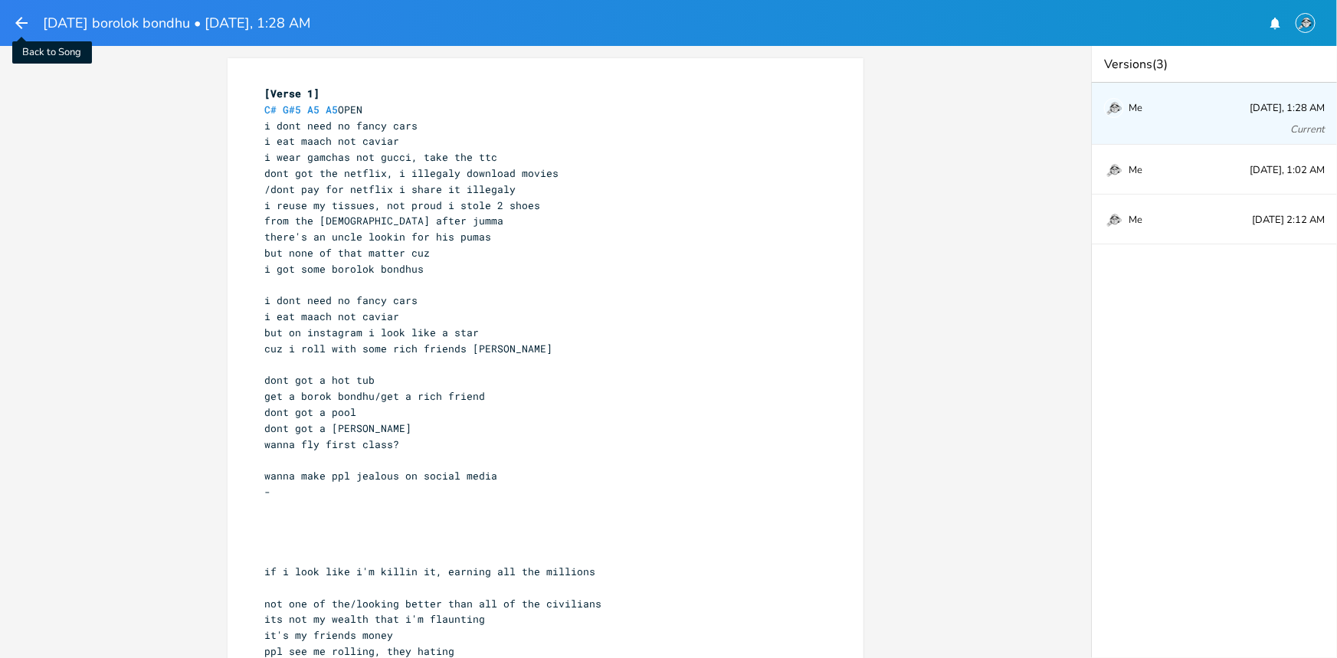
click at [20, 22] on icon "button" at bounding box center [21, 23] width 12 height 12
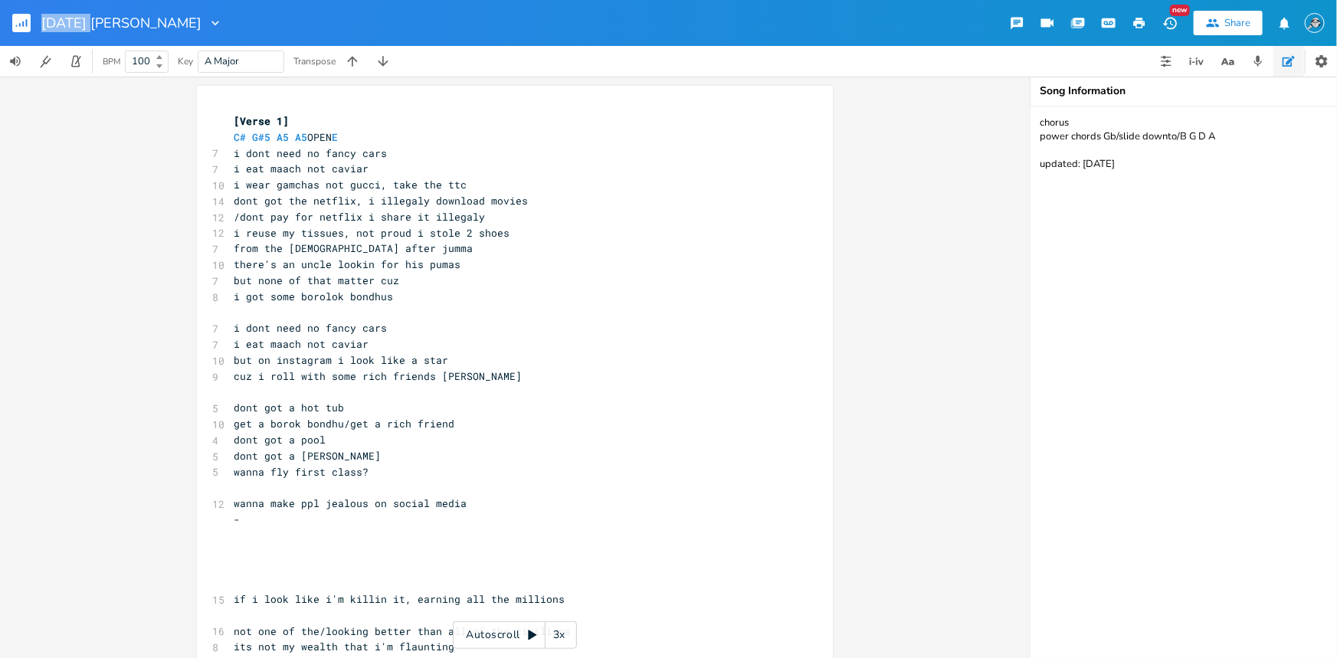
drag, startPoint x: 85, startPoint y: 21, endPoint x: 38, endPoint y: 22, distance: 46.7
click at [38, 22] on div "[DATE] [PERSON_NAME]" at bounding box center [111, 23] width 223 height 46
type input "Borolok Bondhu"
click at [518, 257] on pre "there's an uncle lookin for his pumas" at bounding box center [507, 265] width 553 height 16
click at [159, 19] on icon "button" at bounding box center [166, 22] width 15 height 15
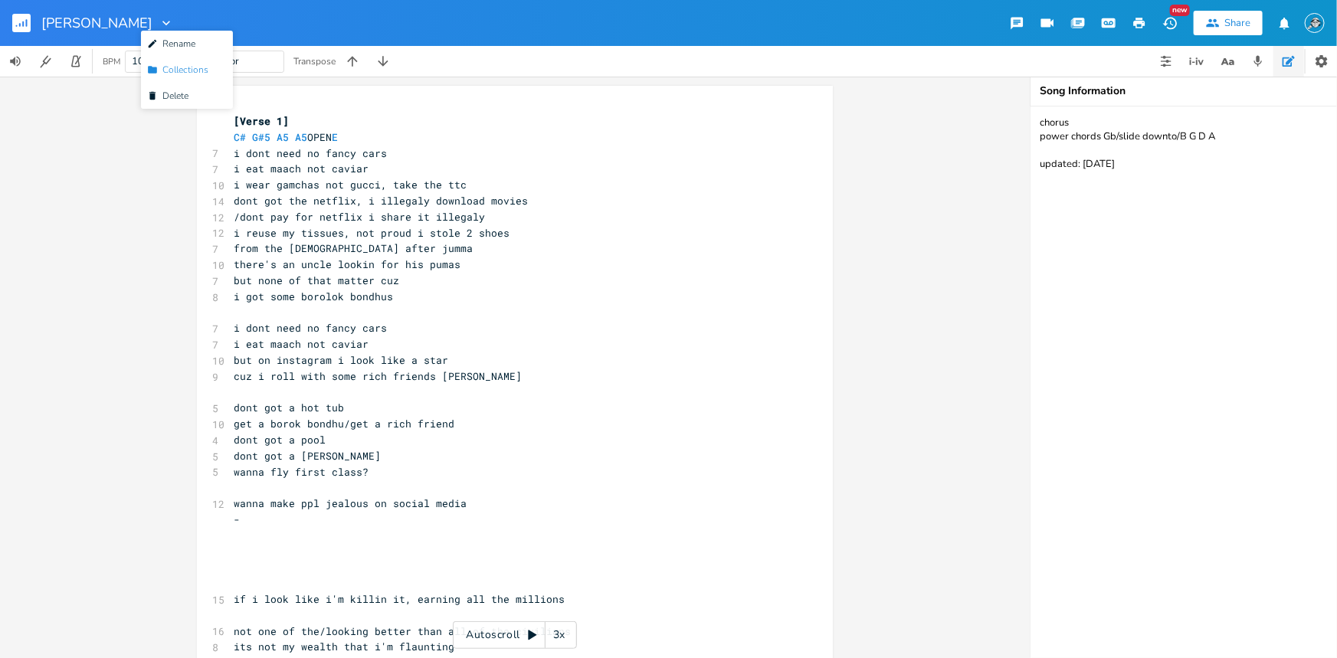
click at [196, 69] on span "Collection Collections" at bounding box center [177, 69] width 61 height 11
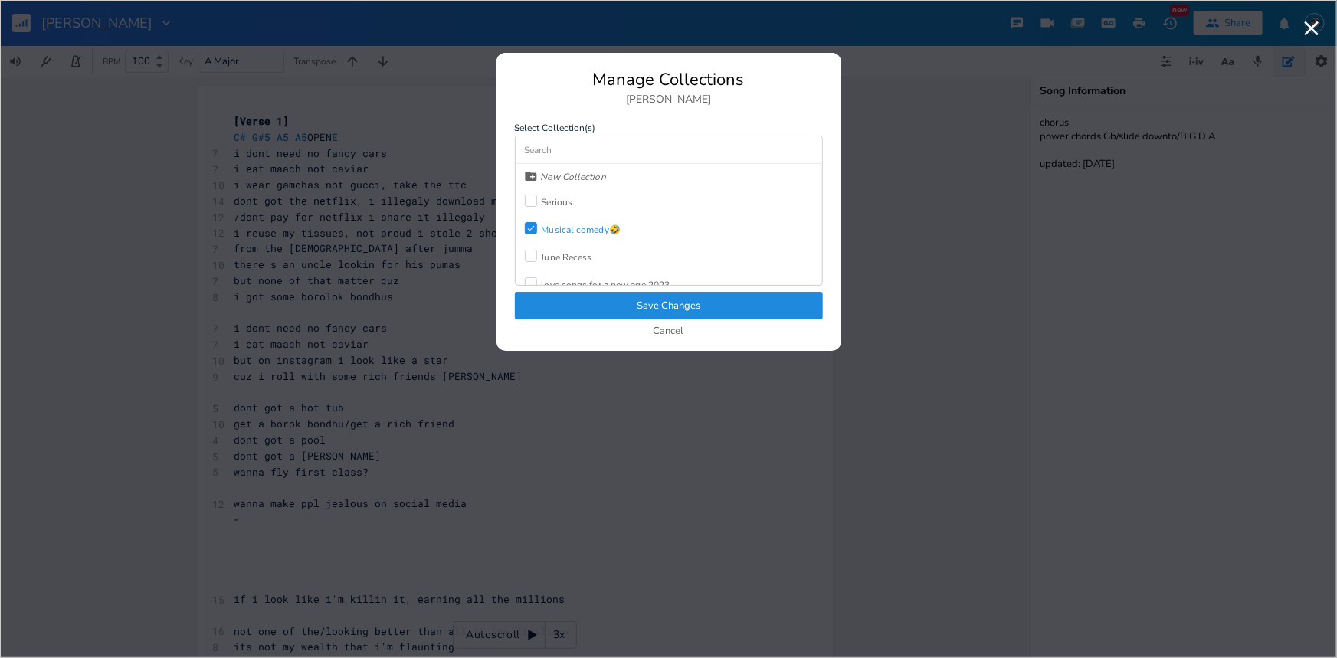
click at [679, 311] on button "Save Changes" at bounding box center [669, 306] width 308 height 28
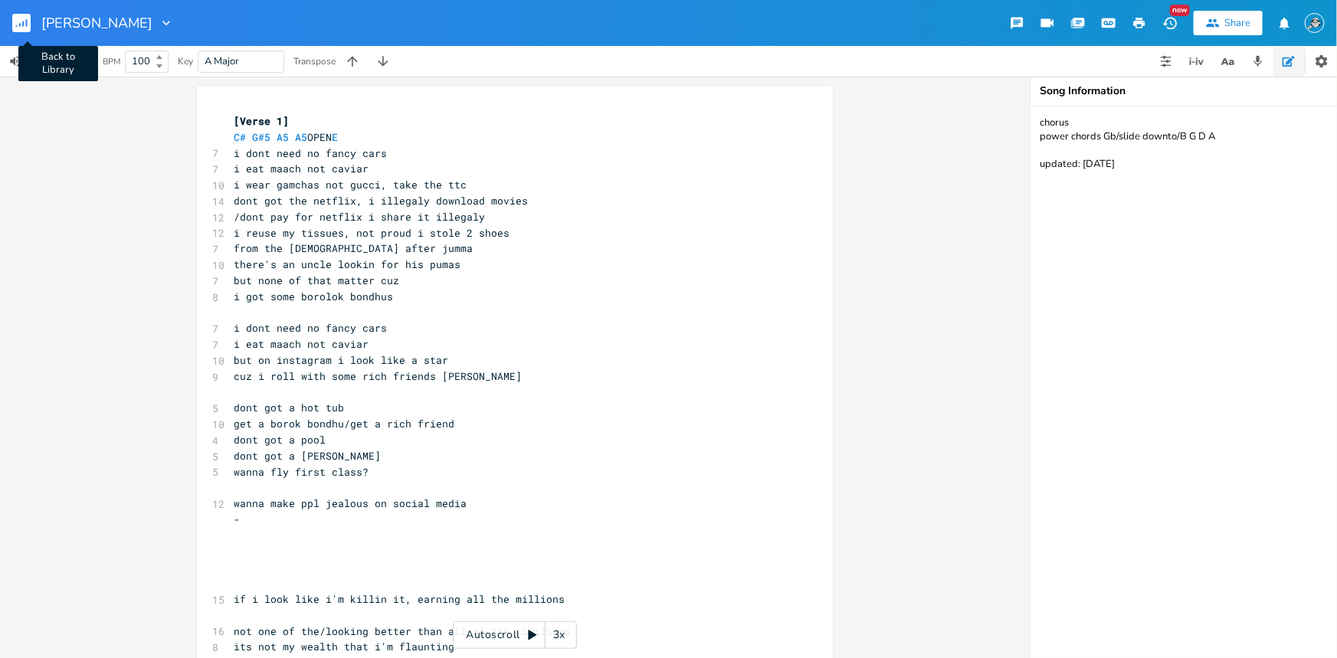
click at [18, 27] on rect "button" at bounding box center [21, 23] width 18 height 18
